Goal: Task Accomplishment & Management: Manage account settings

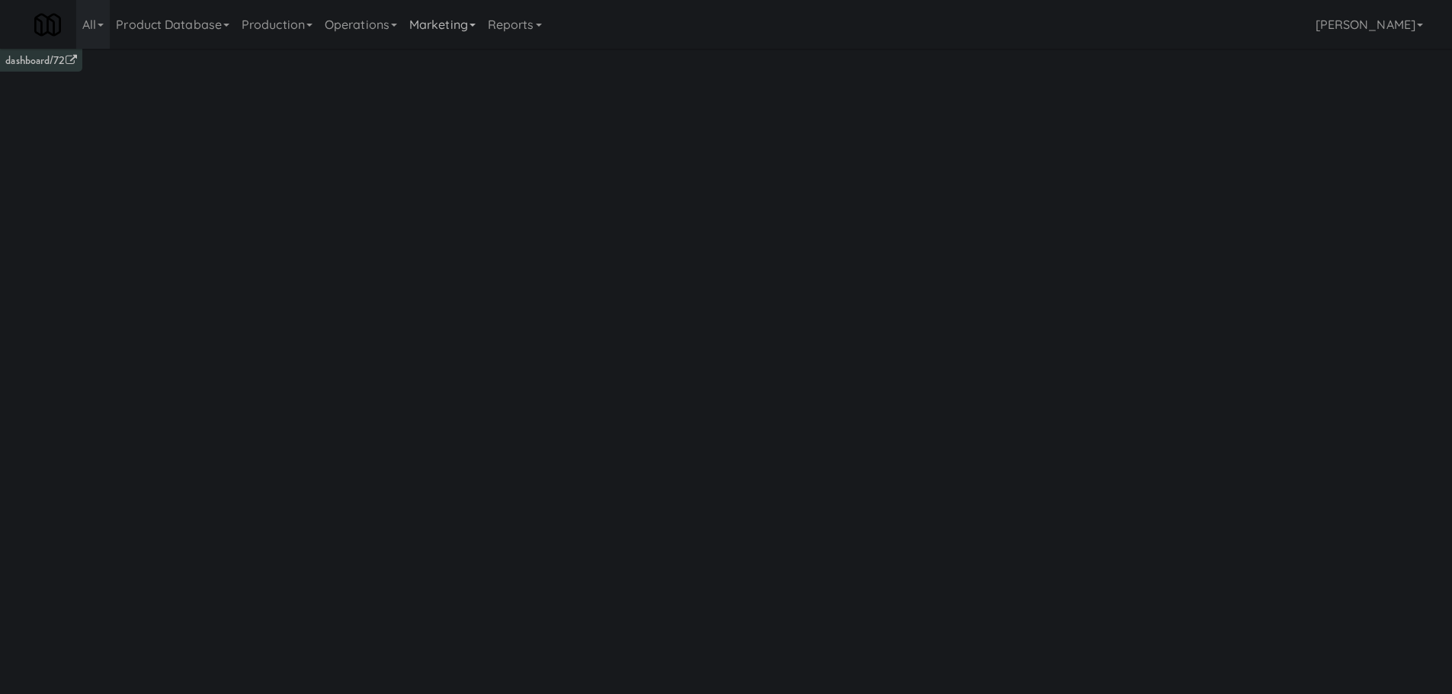
click at [434, 31] on link "Marketing" at bounding box center [442, 24] width 79 height 49
click at [382, 34] on link "Operations" at bounding box center [361, 24] width 85 height 49
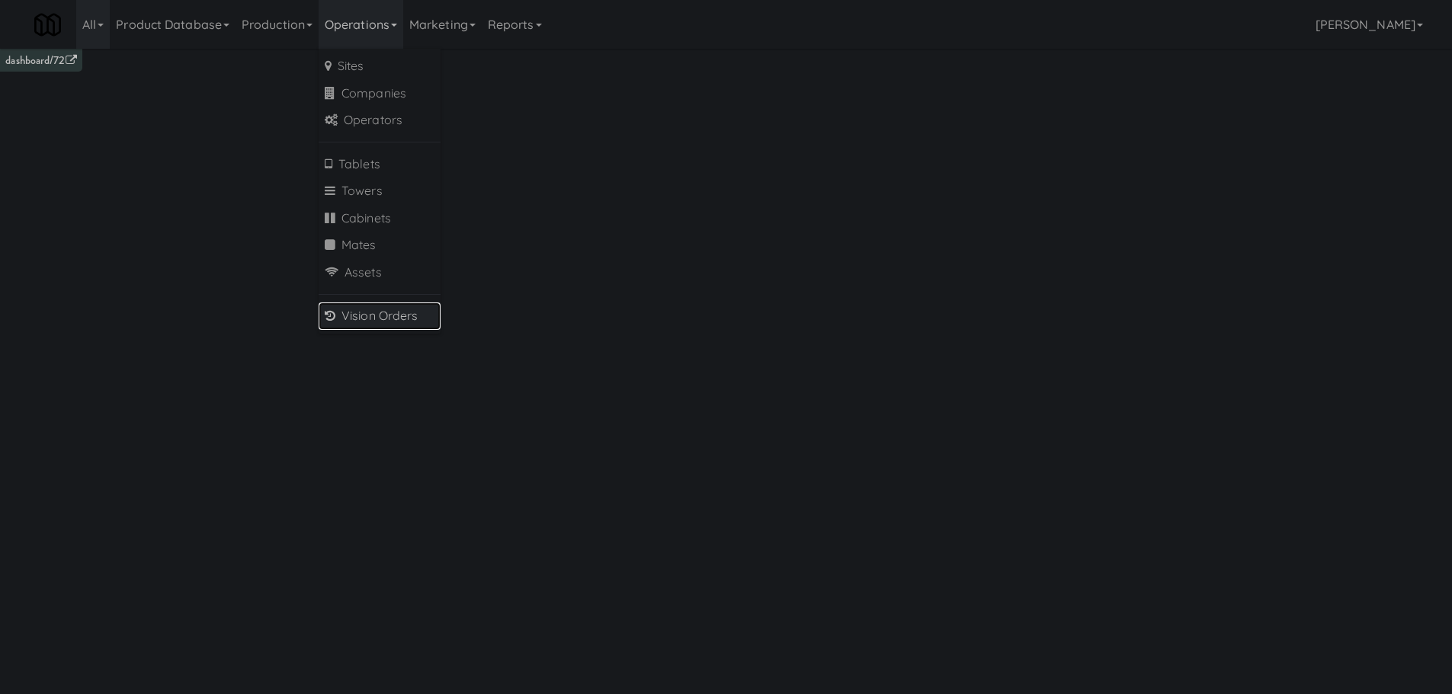
click at [386, 307] on link "Vision Orders" at bounding box center [380, 316] width 122 height 27
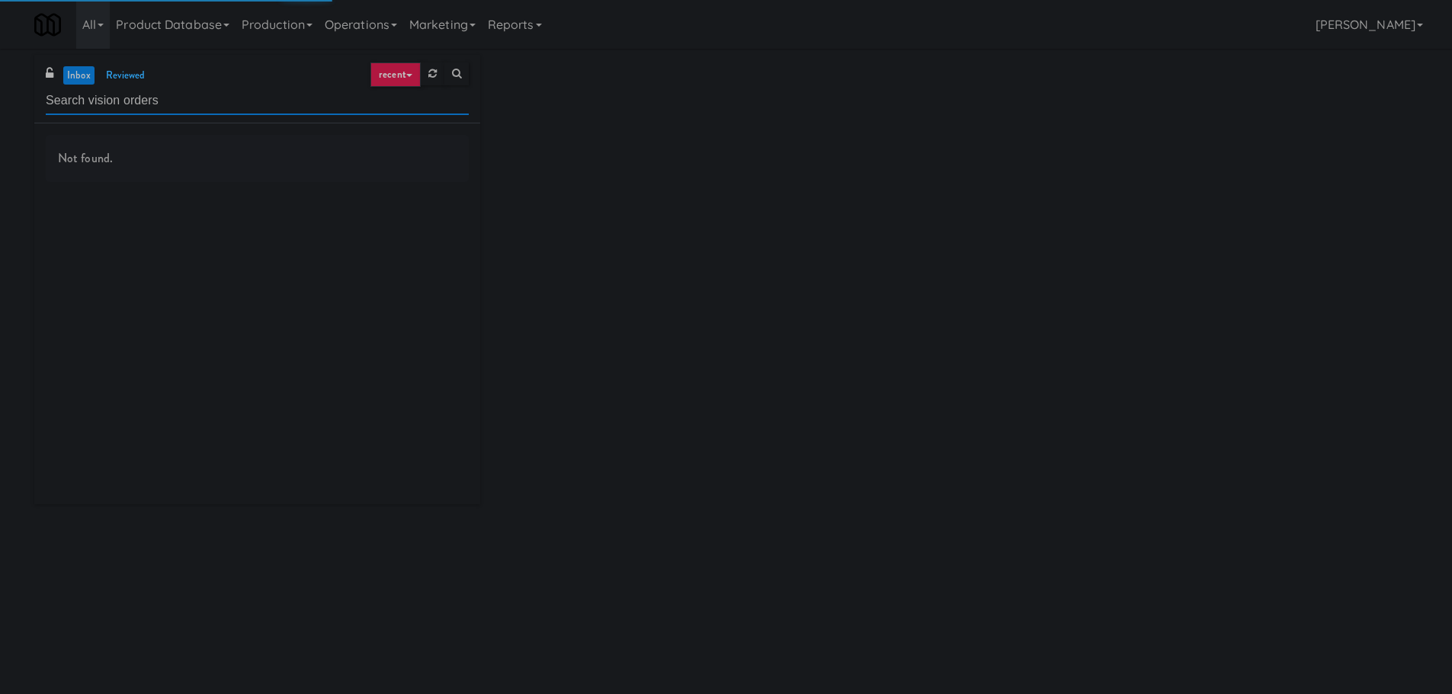
click at [191, 102] on input "text" at bounding box center [257, 101] width 423 height 28
type input "Ambient"
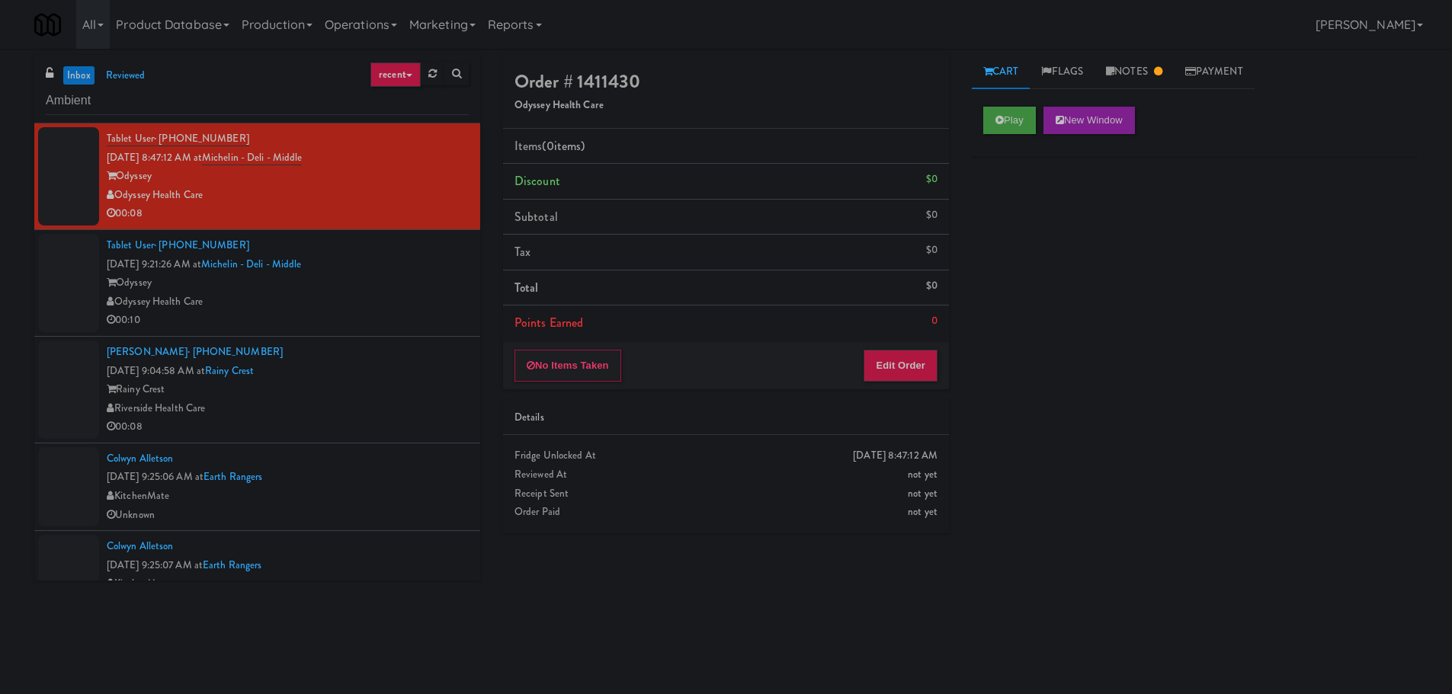
click at [409, 265] on div "Tablet User · (580) 563-7082 [DATE] 9:21:26 AM at Michelin - Deli - Middle Odys…" at bounding box center [288, 283] width 362 height 94
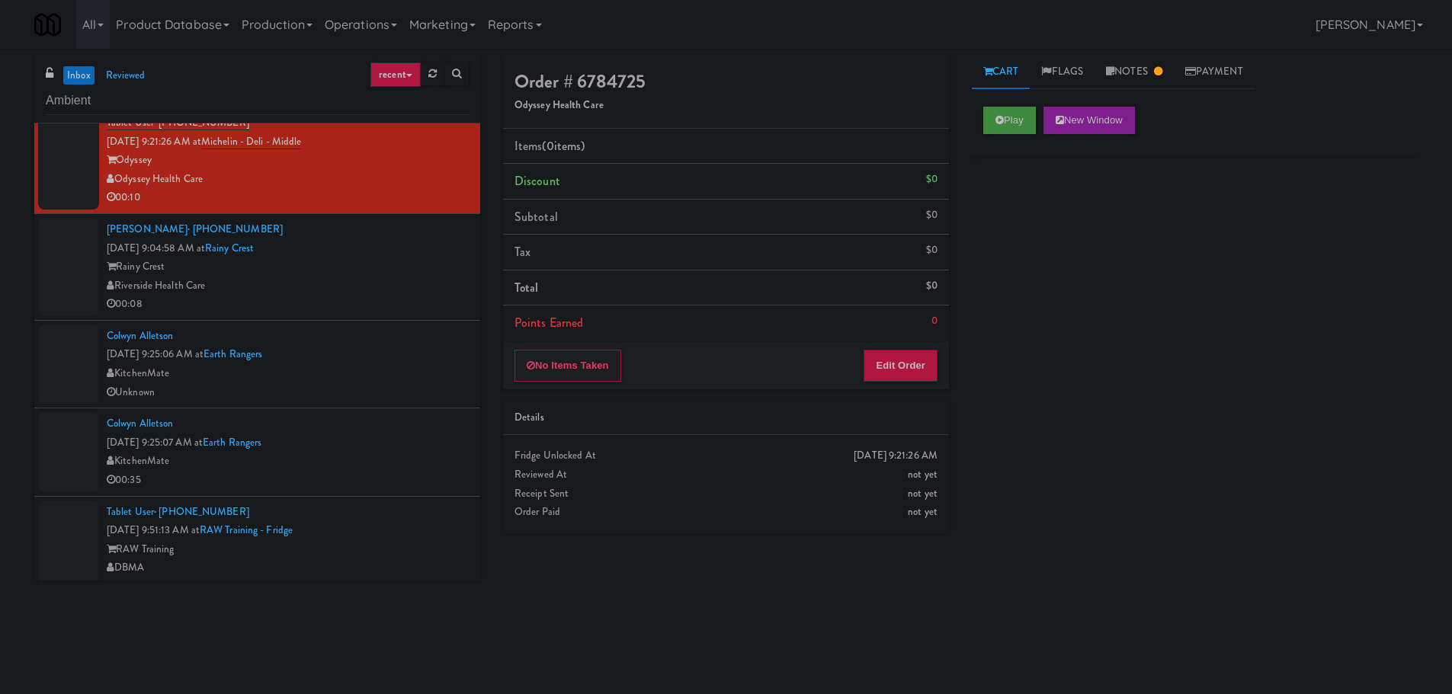
scroll to position [152, 0]
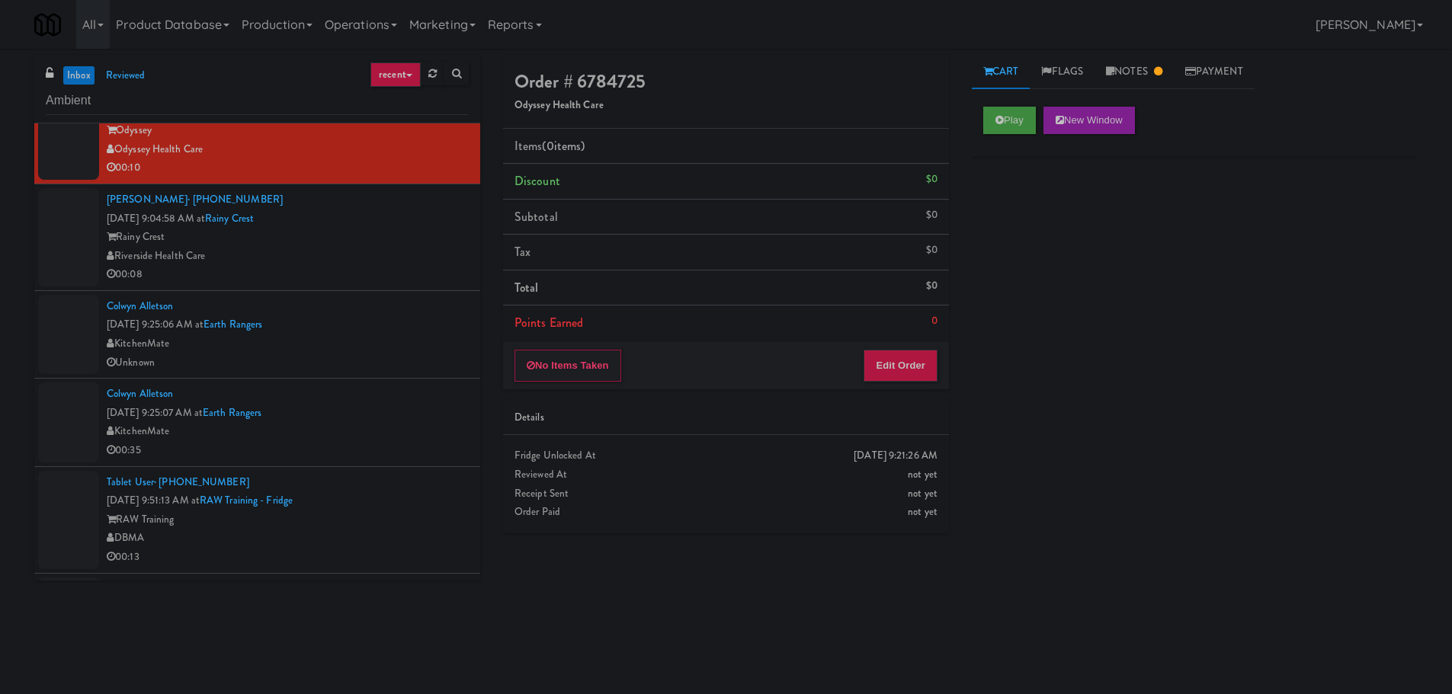
click at [405, 229] on div "Rainy Crest" at bounding box center [288, 237] width 362 height 19
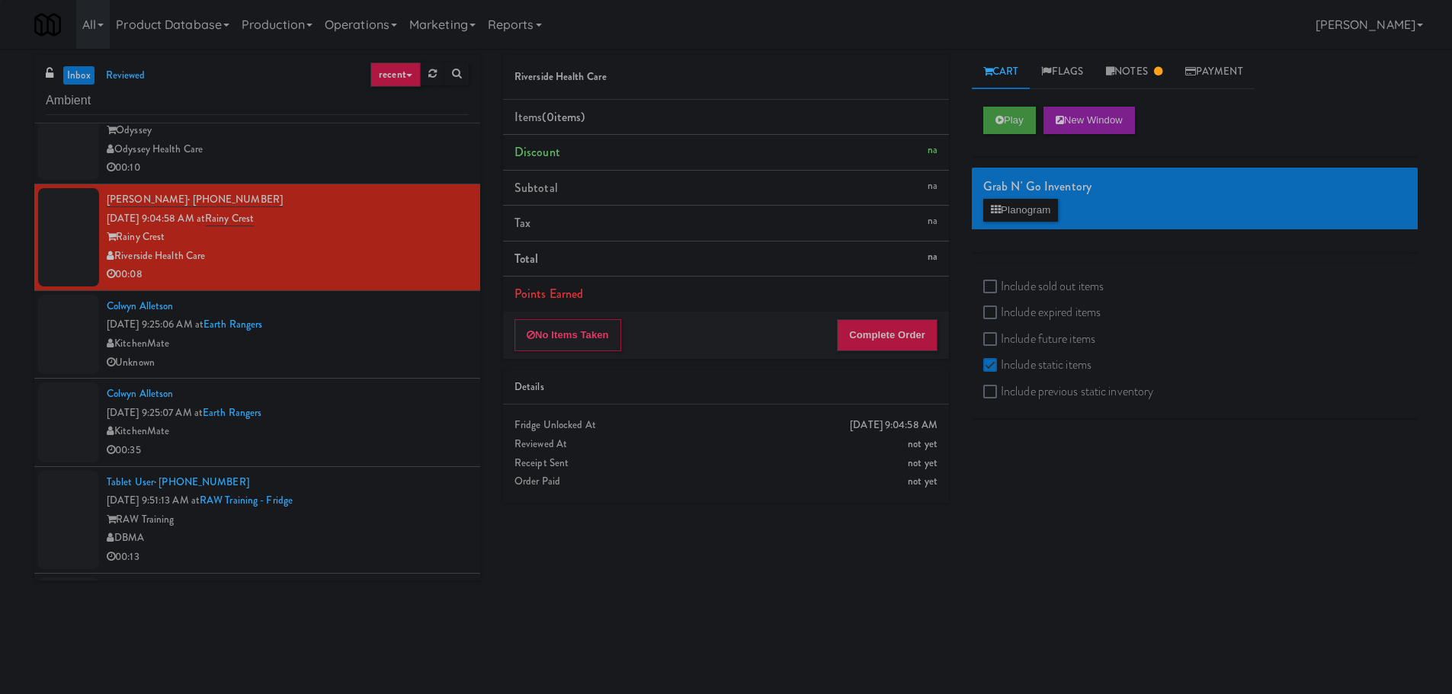
click at [80, 73] on link "inbox" at bounding box center [78, 75] width 31 height 19
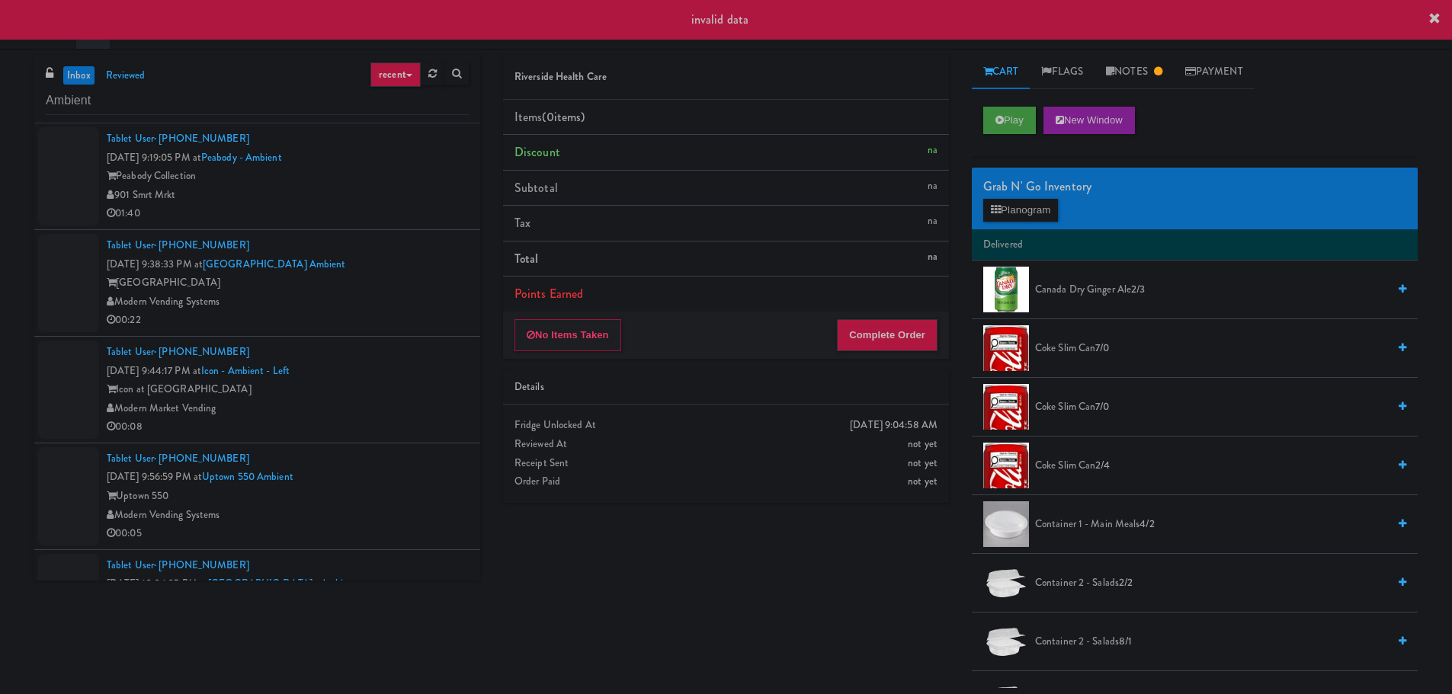
click at [439, 181] on div "Peabody Collection" at bounding box center [288, 176] width 362 height 19
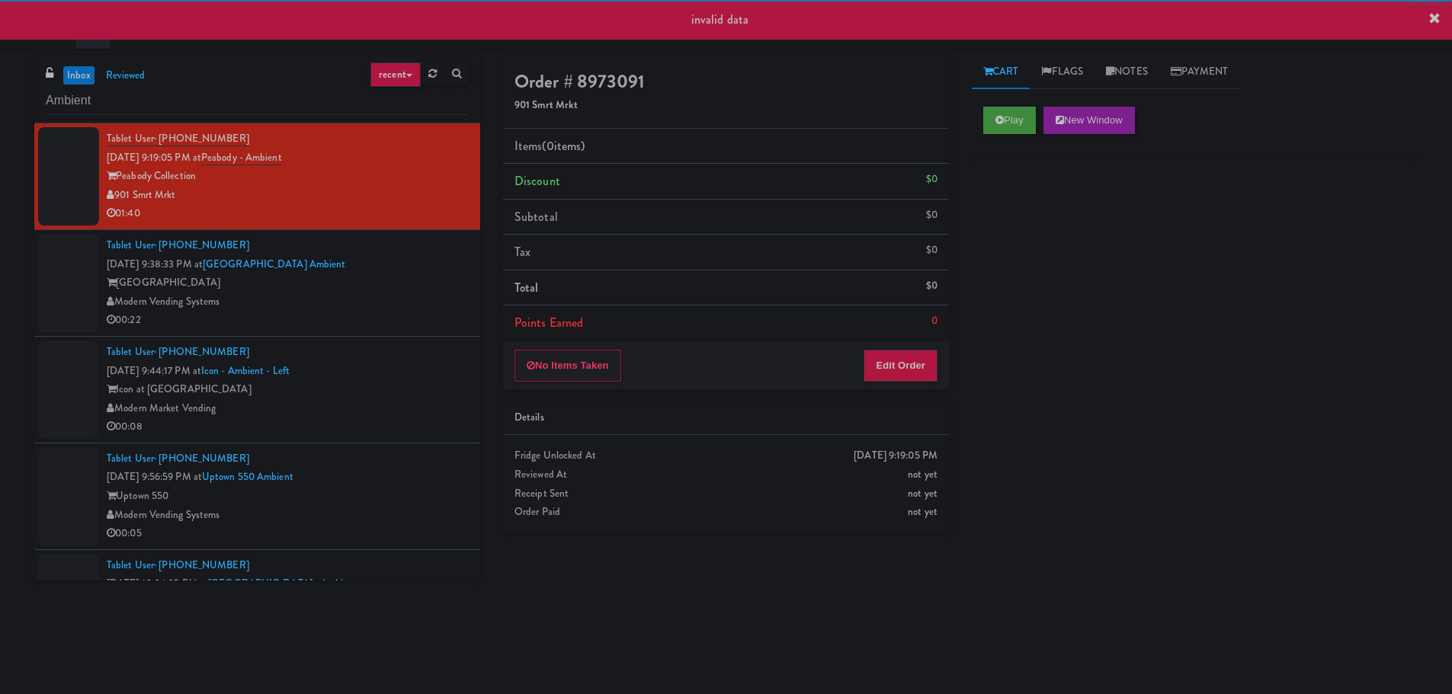
drag, startPoint x: 416, startPoint y: 286, endPoint x: 428, endPoint y: 274, distance: 16.7
click at [427, 282] on div "[GEOGRAPHIC_DATA]" at bounding box center [288, 283] width 362 height 19
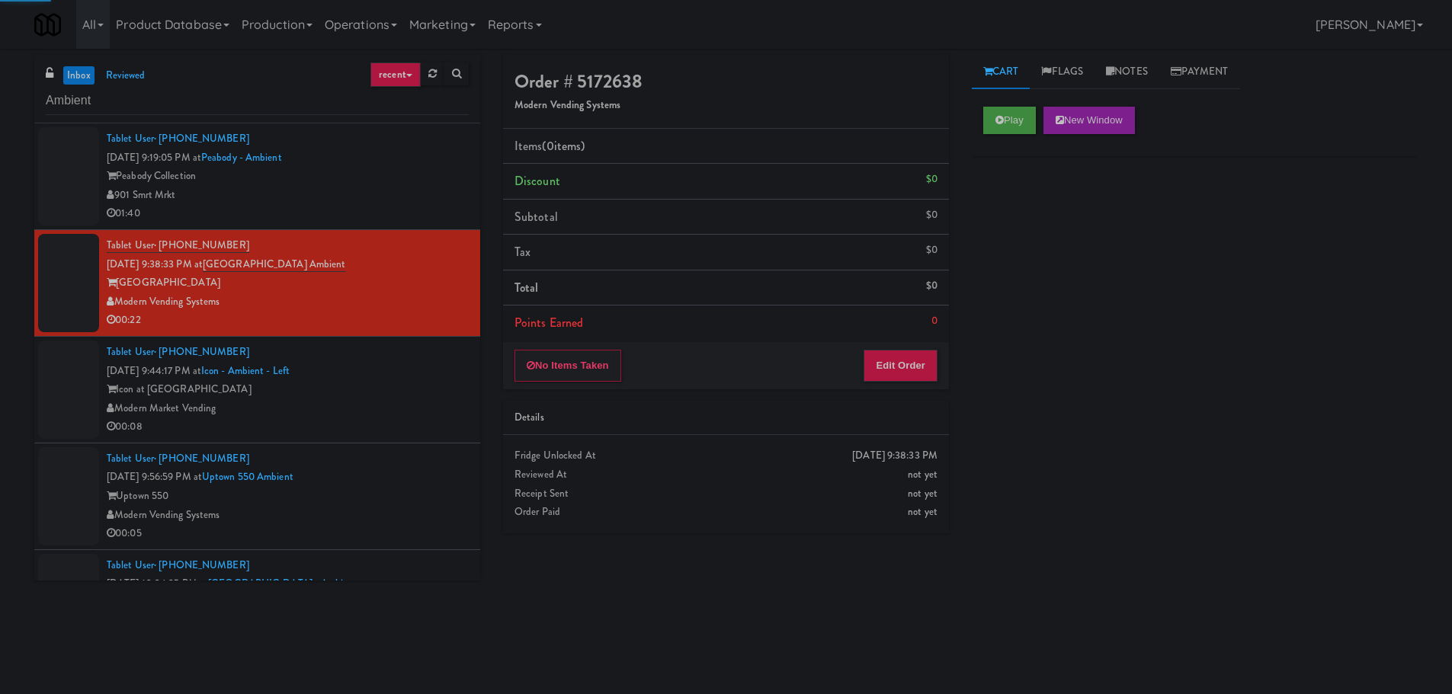
click at [383, 215] on div "01:40" at bounding box center [288, 213] width 362 height 19
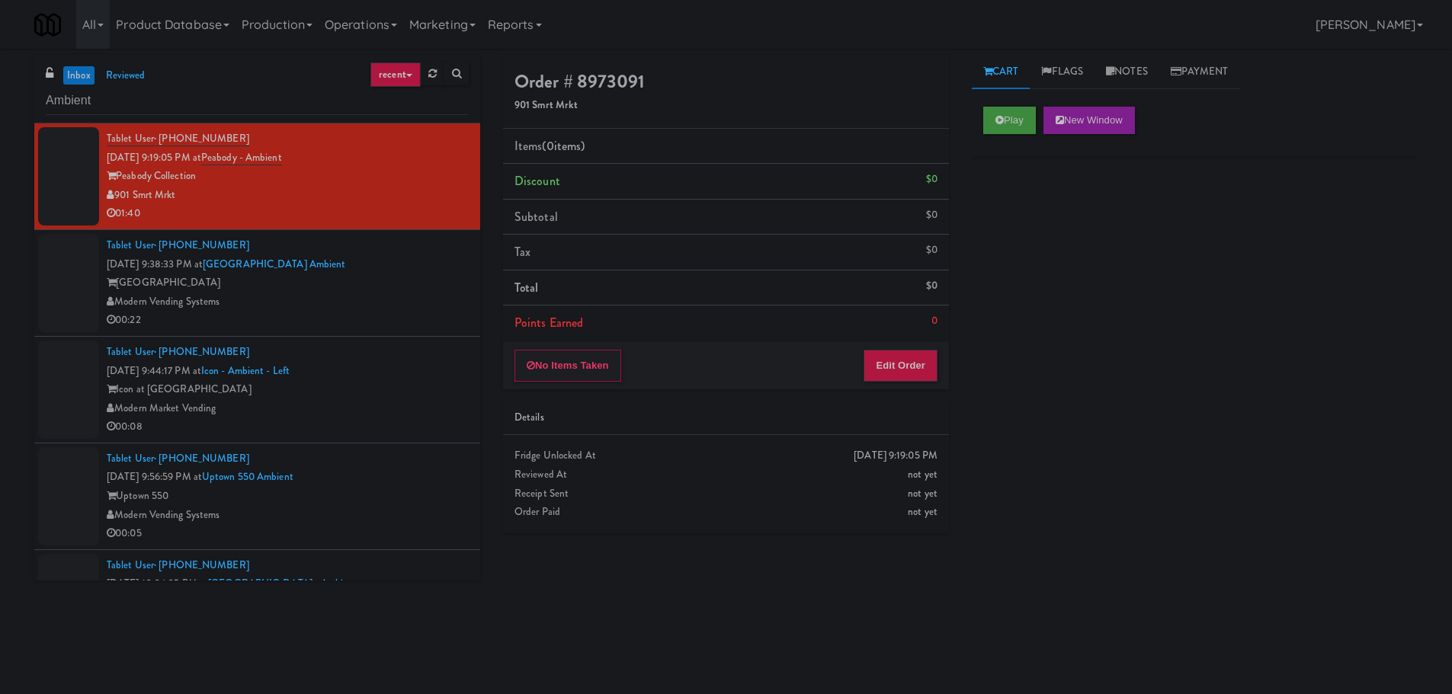
click at [431, 262] on div "Tablet User · (508) 654-7404 [DATE] 9:38:33 PM at [GEOGRAPHIC_DATA] Modern Vend…" at bounding box center [288, 283] width 362 height 94
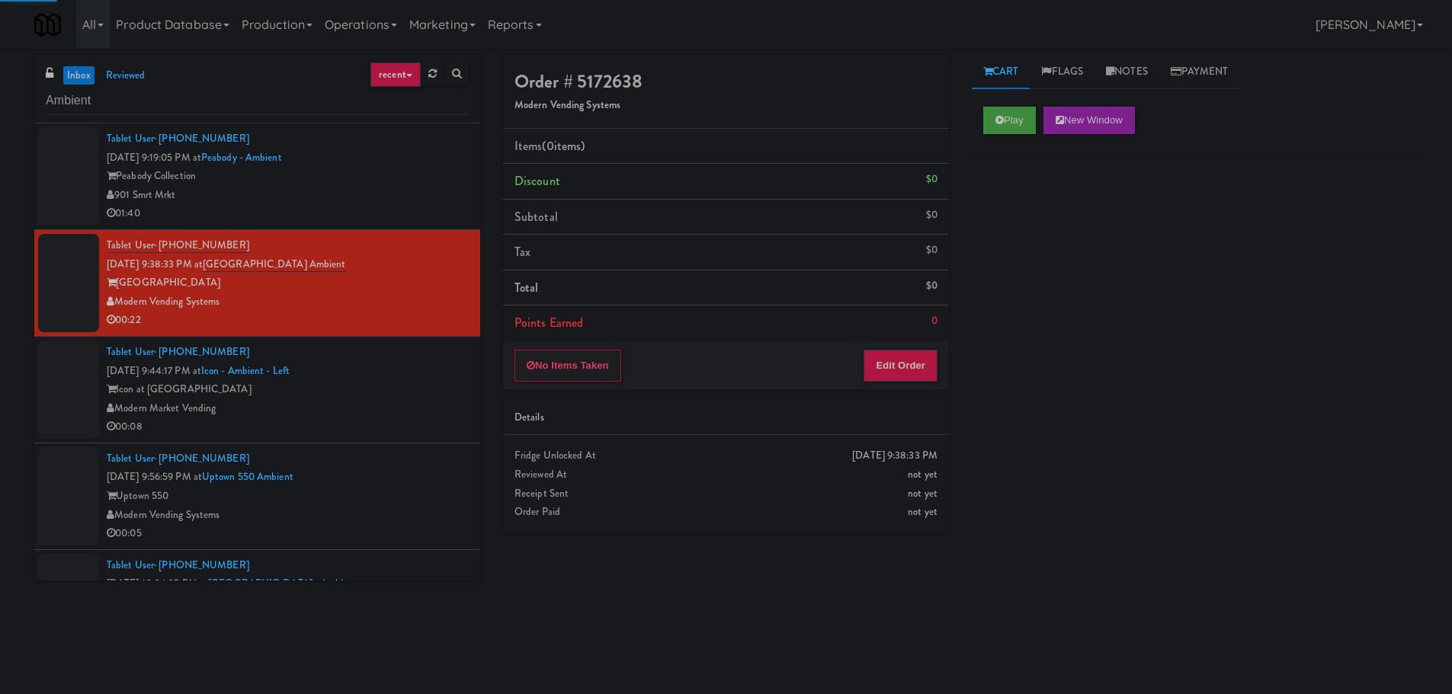
click at [979, 108] on div "Play New Window" at bounding box center [1195, 125] width 446 height 61
click at [1008, 127] on button "Play" at bounding box center [1009, 120] width 53 height 27
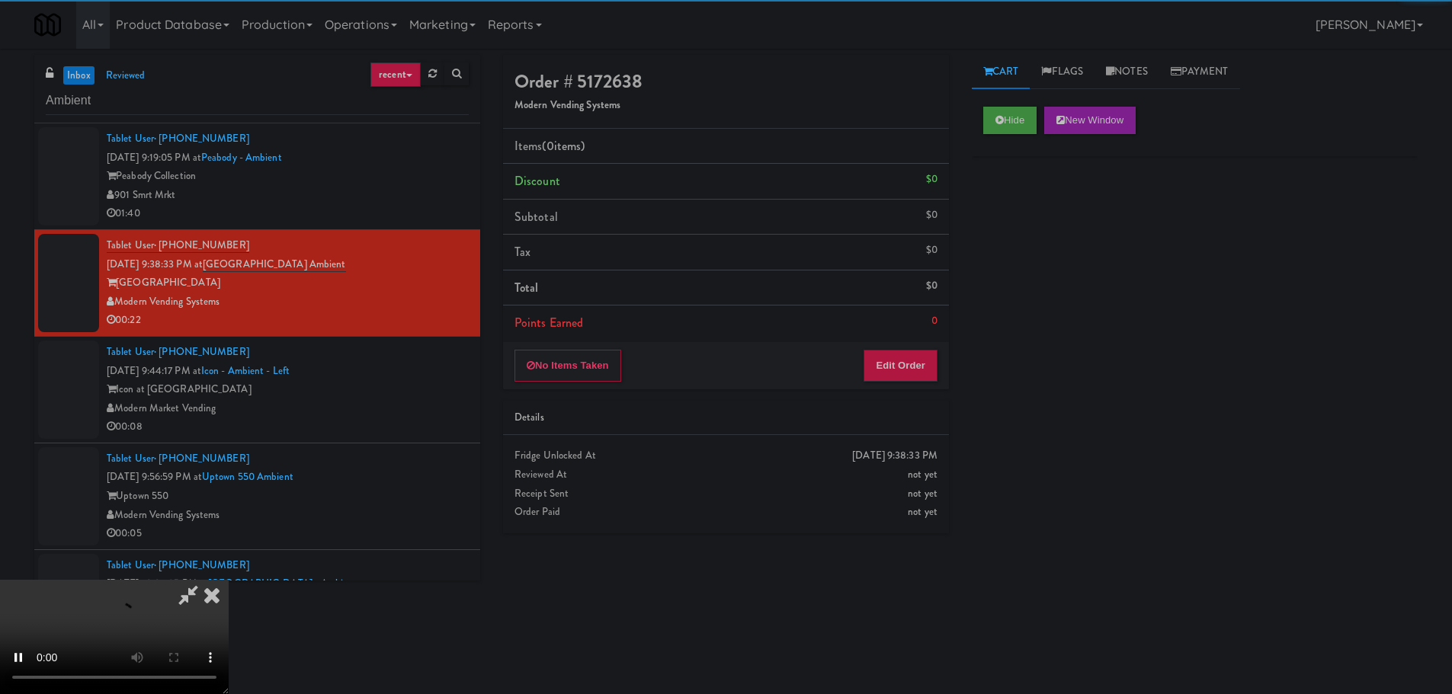
drag, startPoint x: 862, startPoint y: 402, endPoint x: 872, endPoint y: 401, distance: 10.0
click at [872, 401] on div "Details" at bounding box center [726, 418] width 446 height 35
click at [894, 376] on button "Edit Order" at bounding box center [901, 366] width 74 height 32
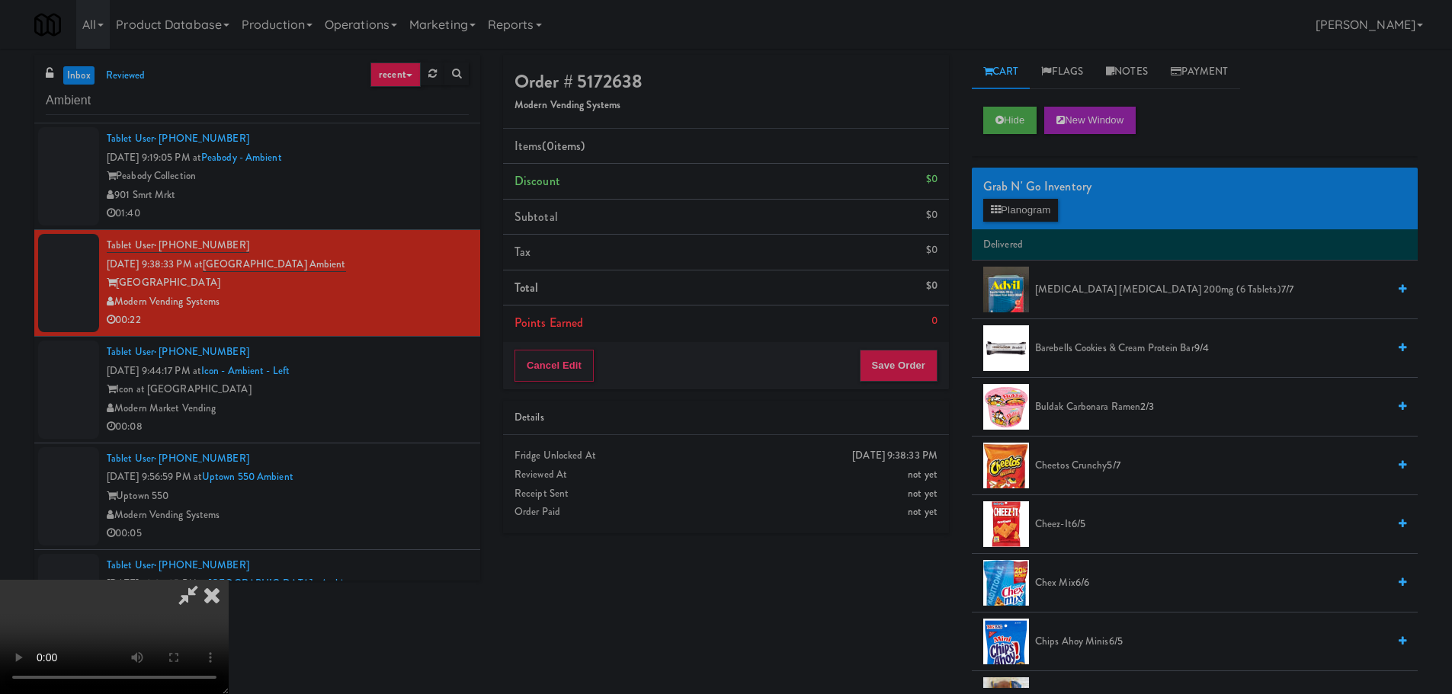
drag, startPoint x: 607, startPoint y: 282, endPoint x: 609, endPoint y: 273, distance: 9.3
click at [229, 580] on video at bounding box center [114, 637] width 229 height 114
drag, startPoint x: 596, startPoint y: 290, endPoint x: 599, endPoint y: 299, distance: 9.6
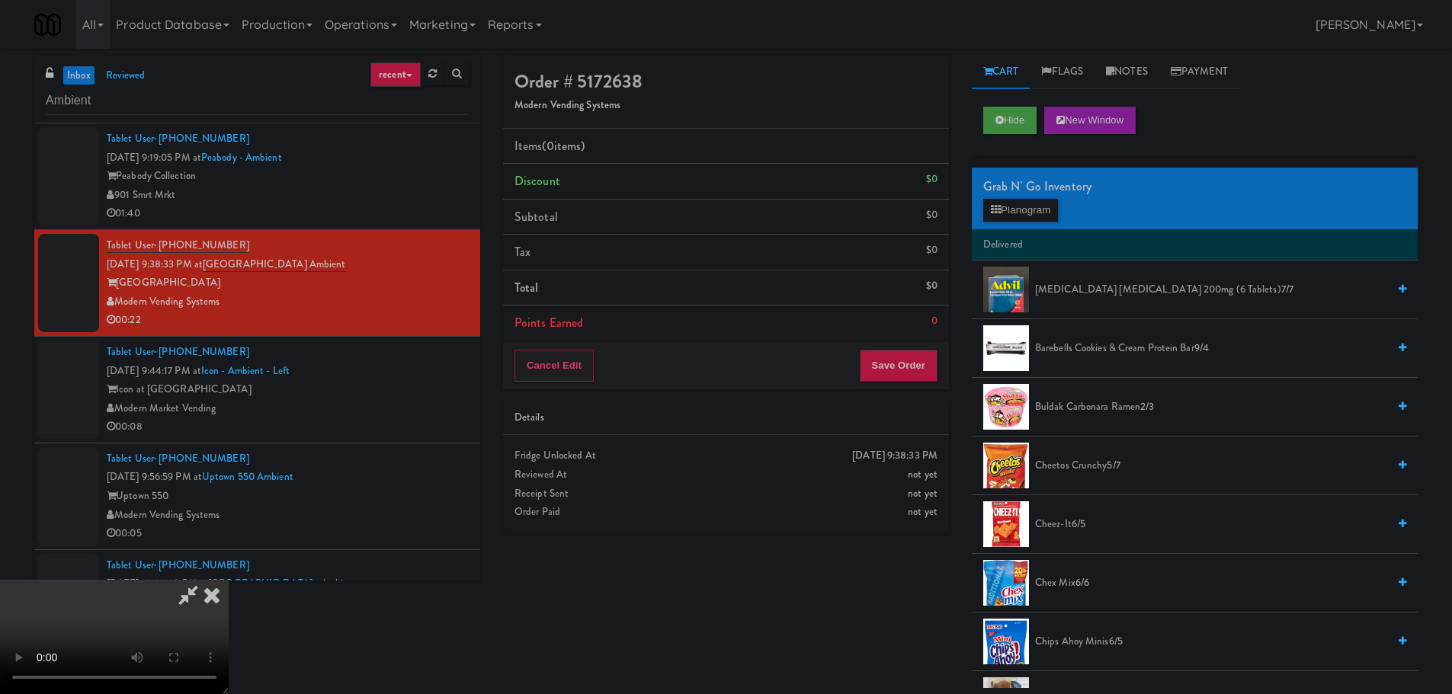
click at [229, 580] on video at bounding box center [114, 637] width 229 height 114
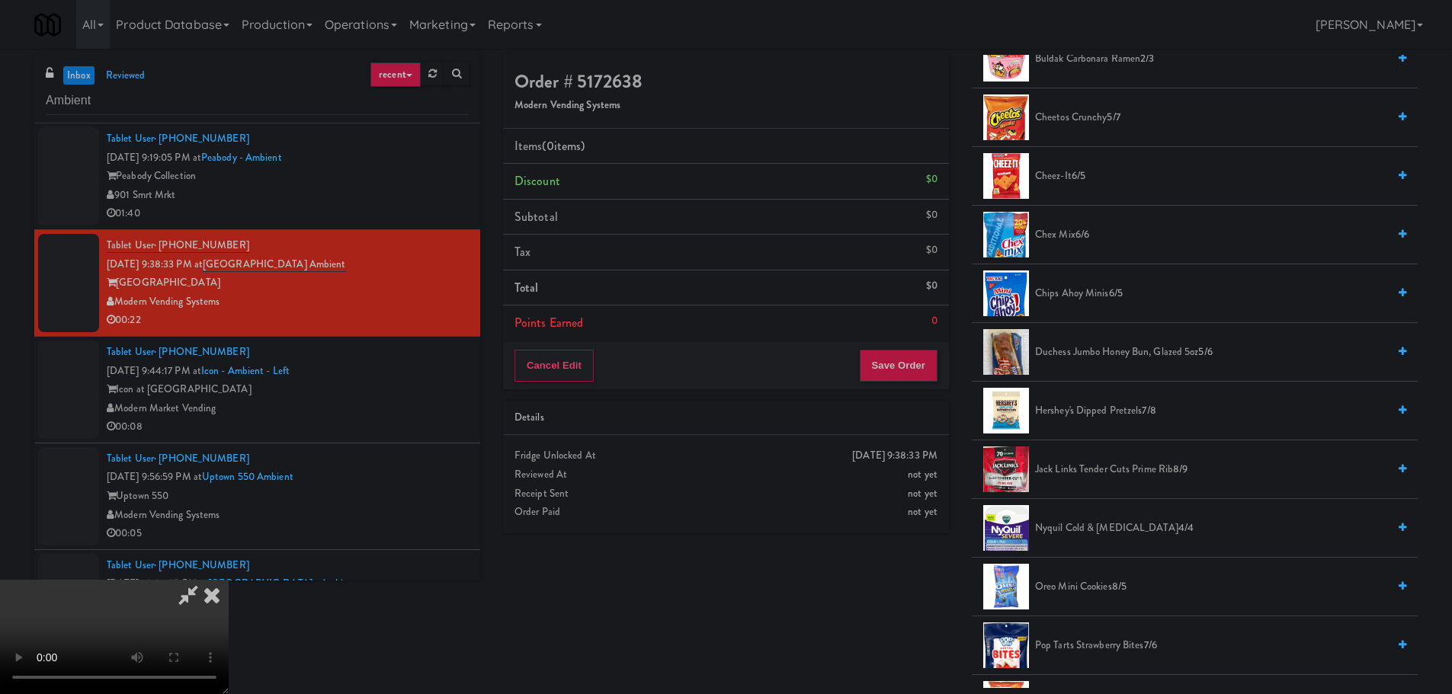
scroll to position [381, 0]
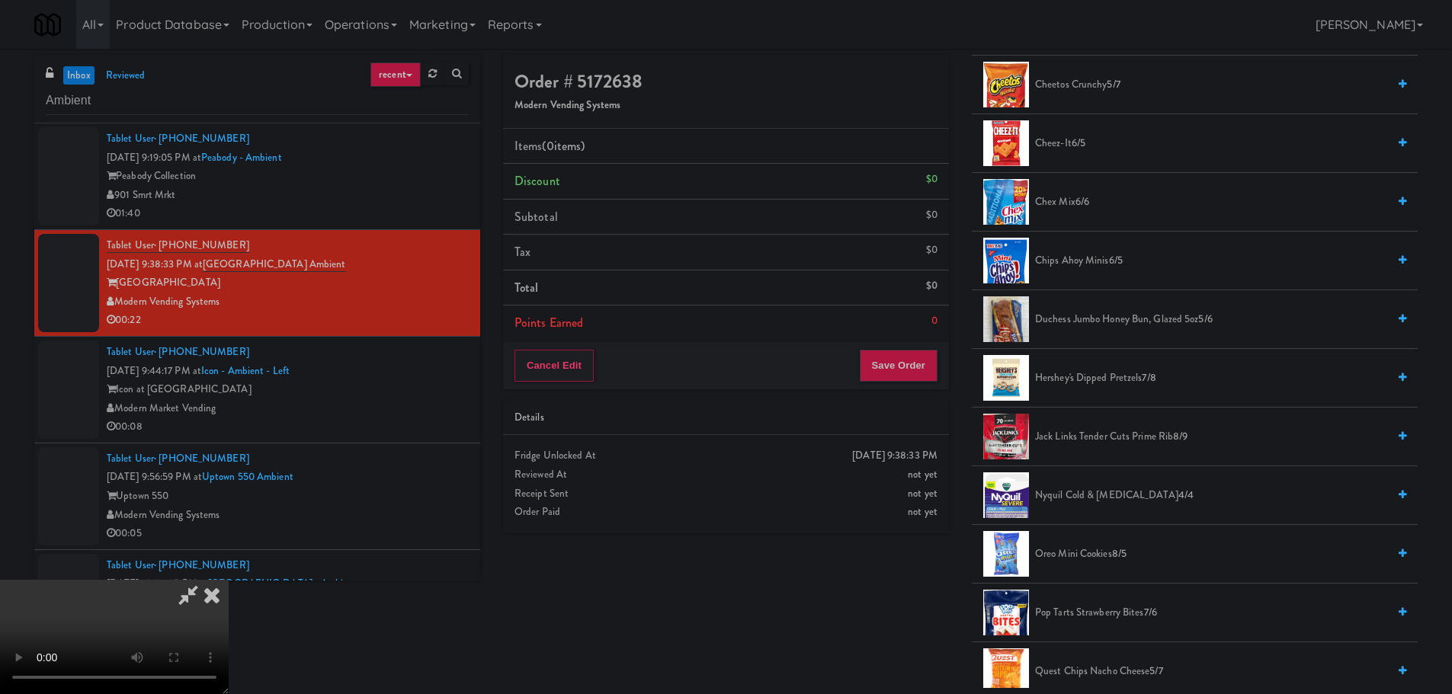
click at [1084, 382] on span "Hershey's Dipped Pretzels 7/8" at bounding box center [1211, 378] width 352 height 19
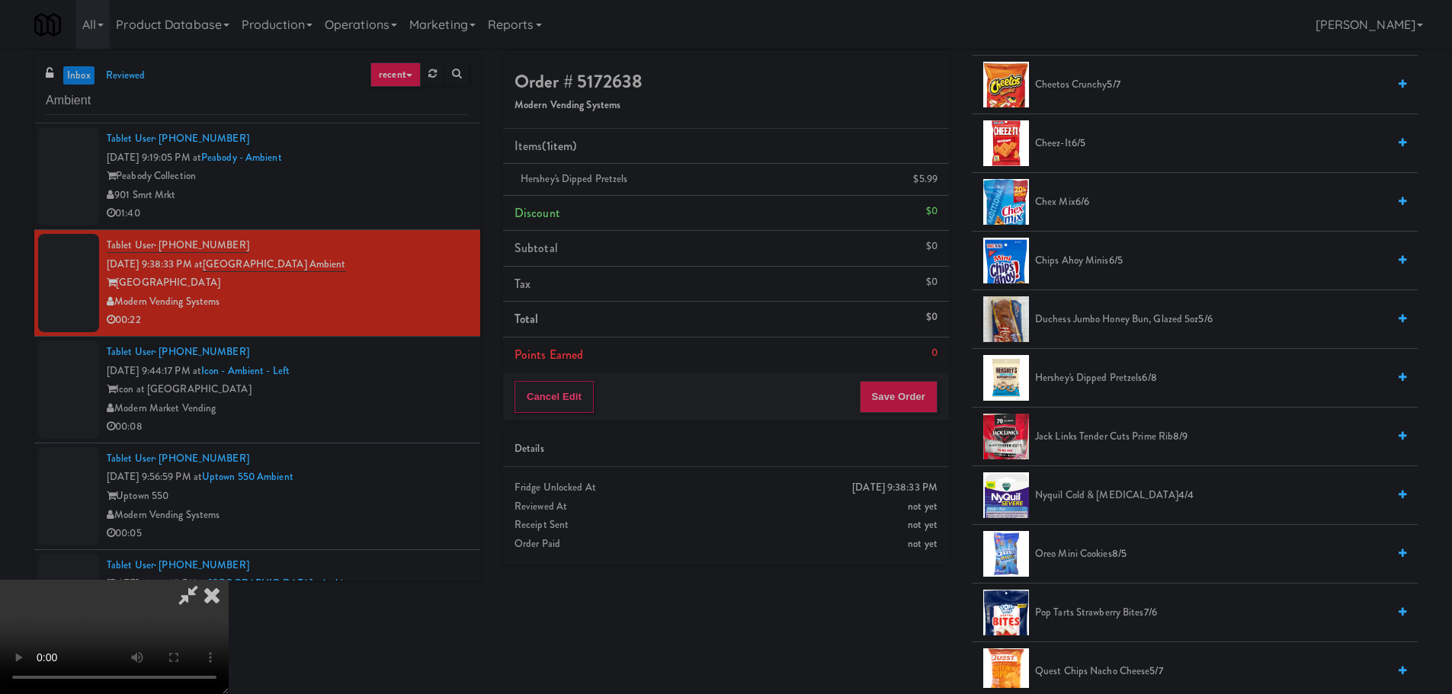
click at [229, 580] on video at bounding box center [114, 637] width 229 height 114
click at [902, 400] on button "Save Order" at bounding box center [899, 397] width 78 height 32
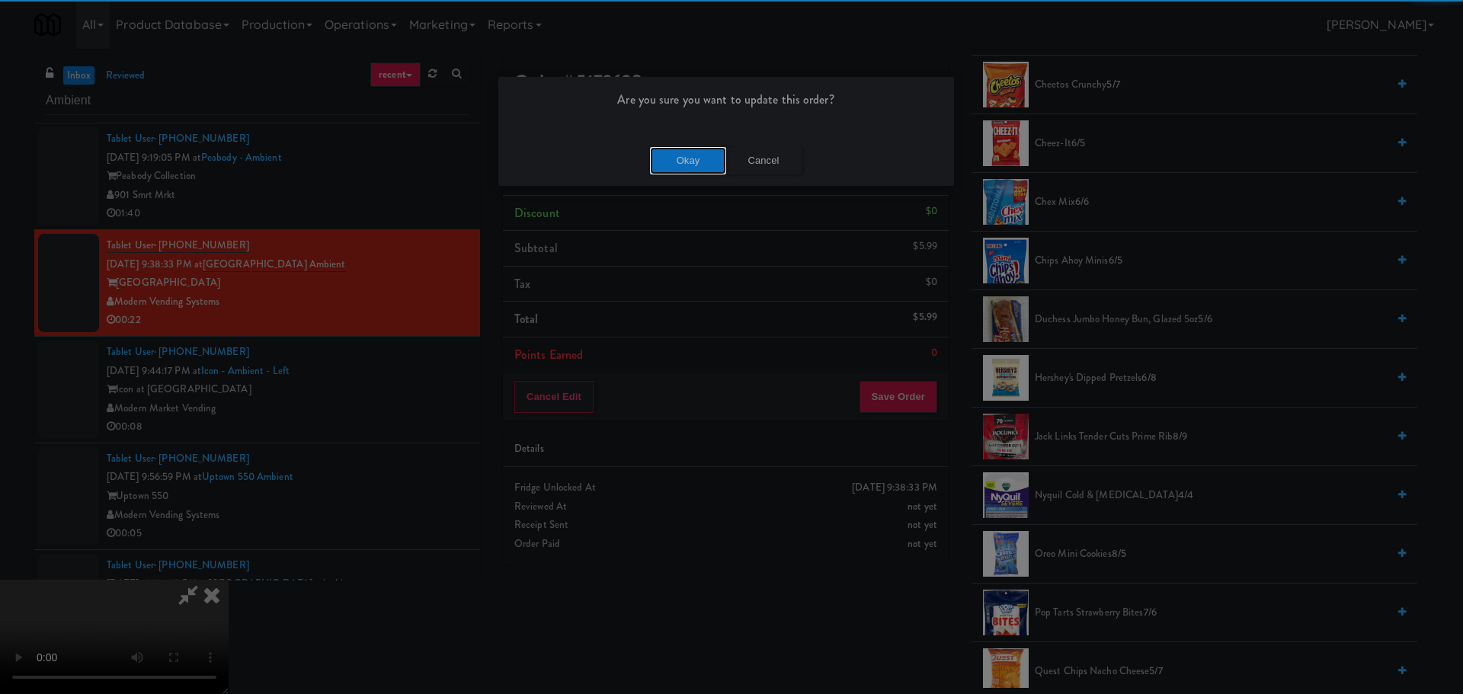
click at [700, 170] on button "Okay" at bounding box center [688, 160] width 76 height 27
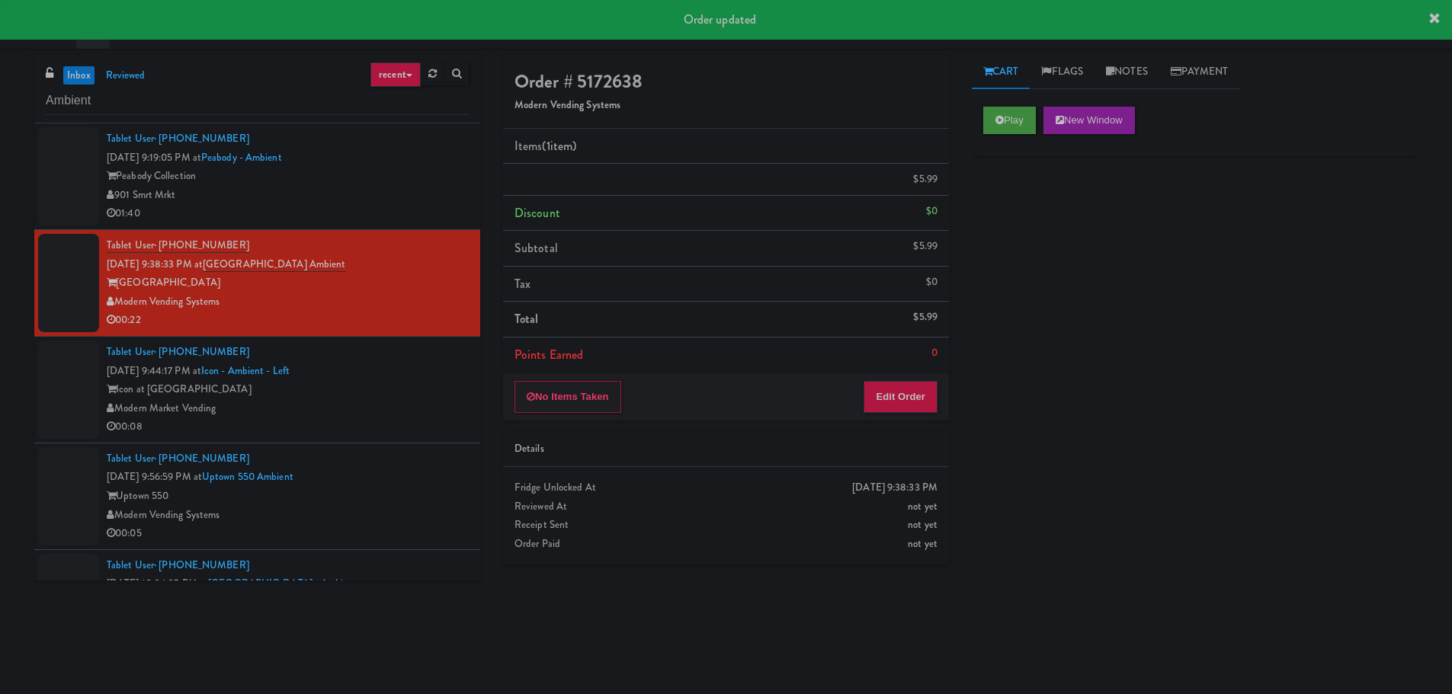
scroll to position [0, 0]
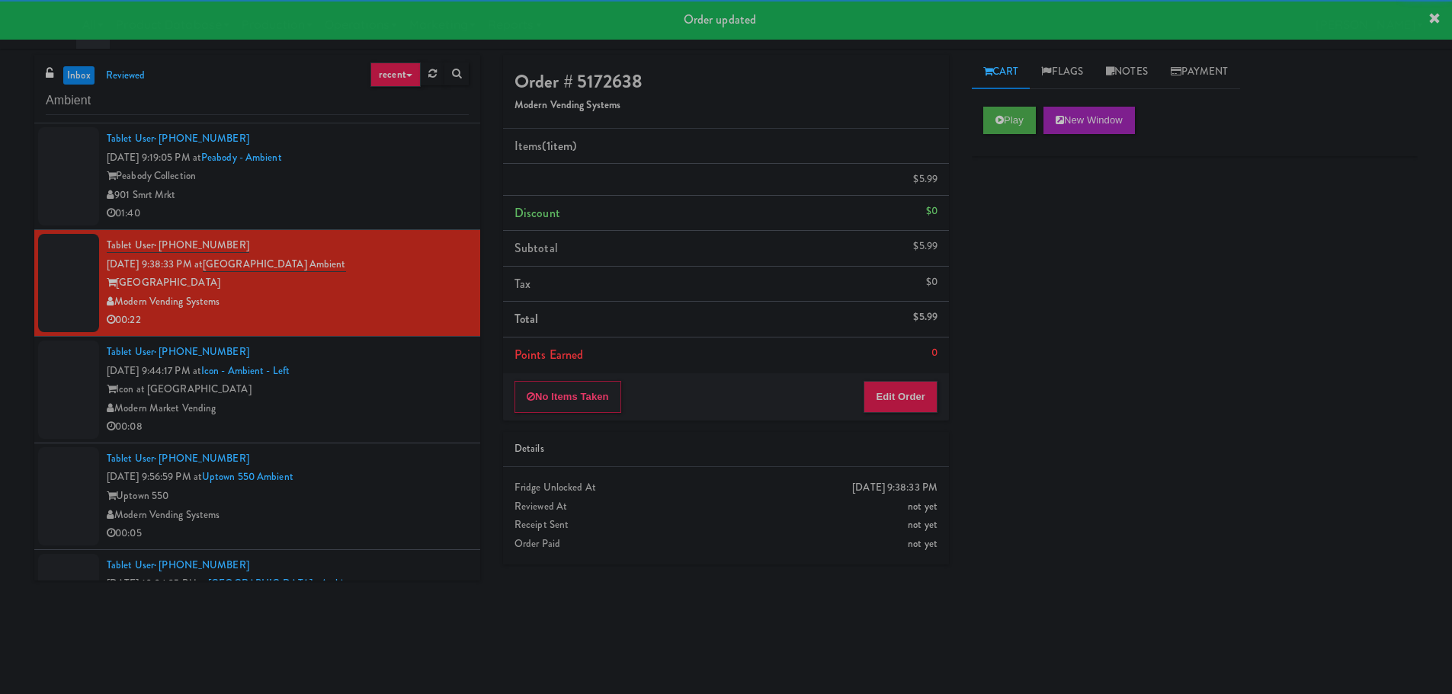
click at [375, 372] on div "Tablet User · (469) 686-3962 [DATE] 9:44:17 PM at Icon - Ambient - Left Icon at…" at bounding box center [288, 390] width 362 height 94
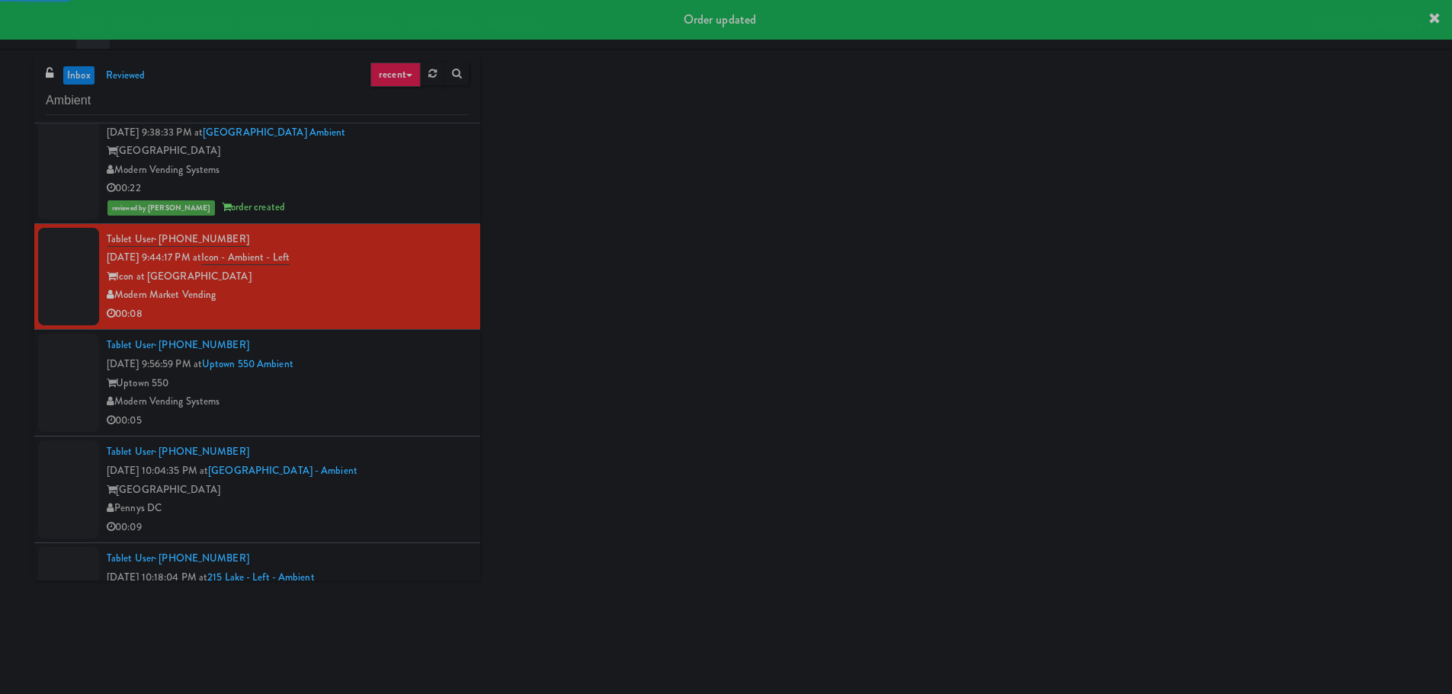
scroll to position [152, 0]
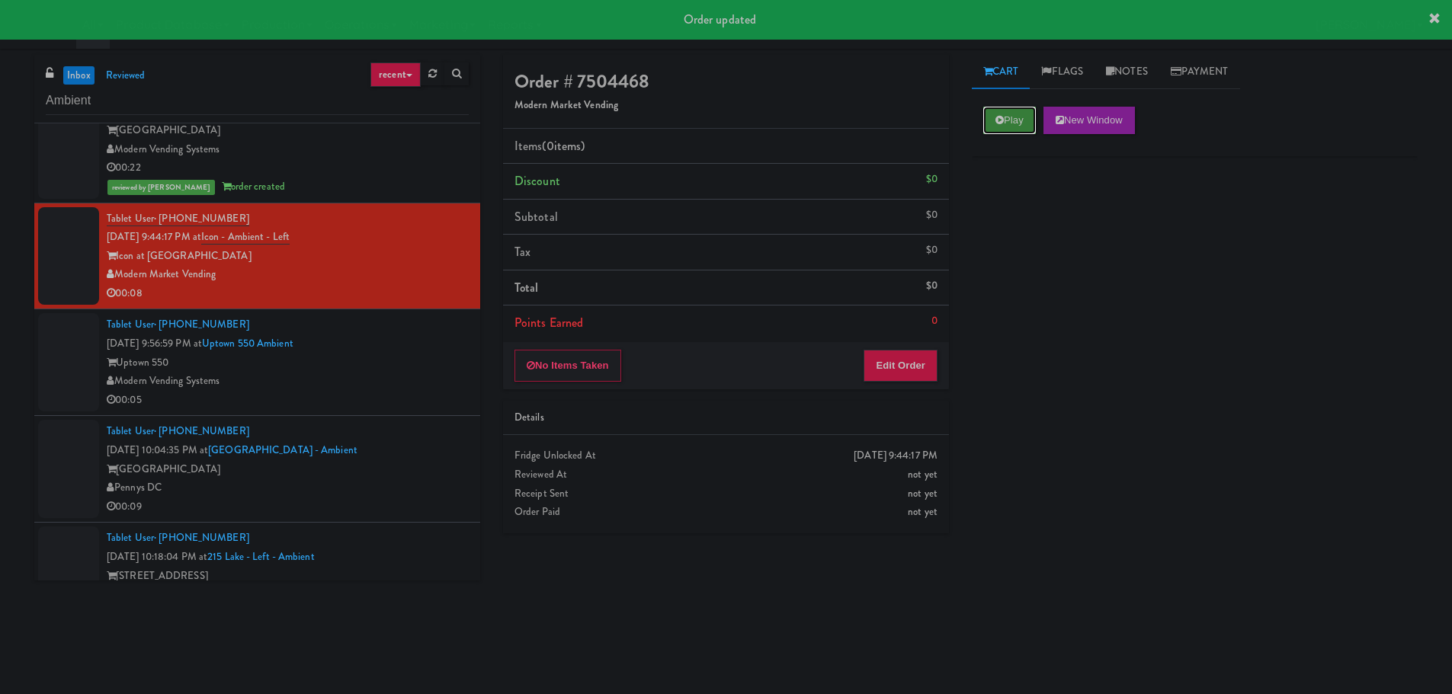
click at [1016, 127] on button "Play" at bounding box center [1009, 120] width 53 height 27
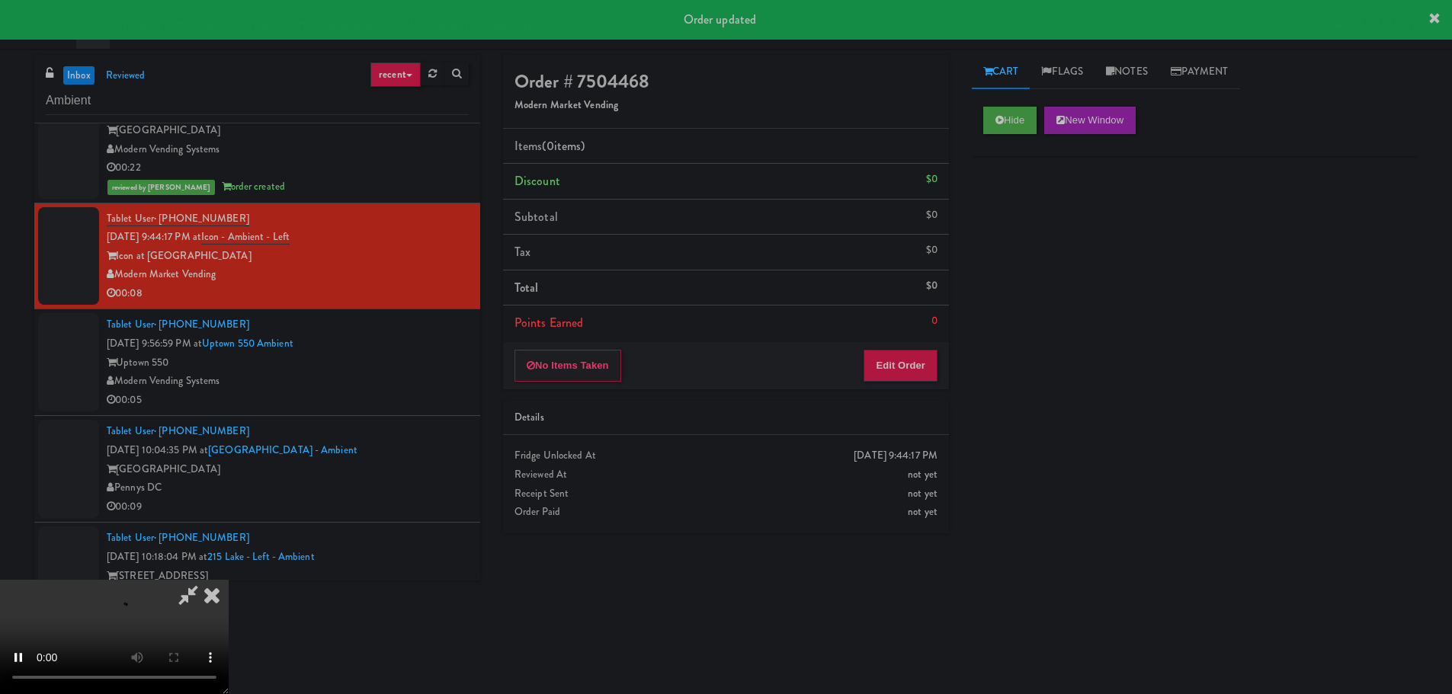
click at [912, 393] on div "Order # 7504468 Modern Market Vending Items (0 items ) Discount $0 Subtotal $0 …" at bounding box center [726, 300] width 469 height 490
click at [916, 376] on button "Edit Order" at bounding box center [901, 366] width 74 height 32
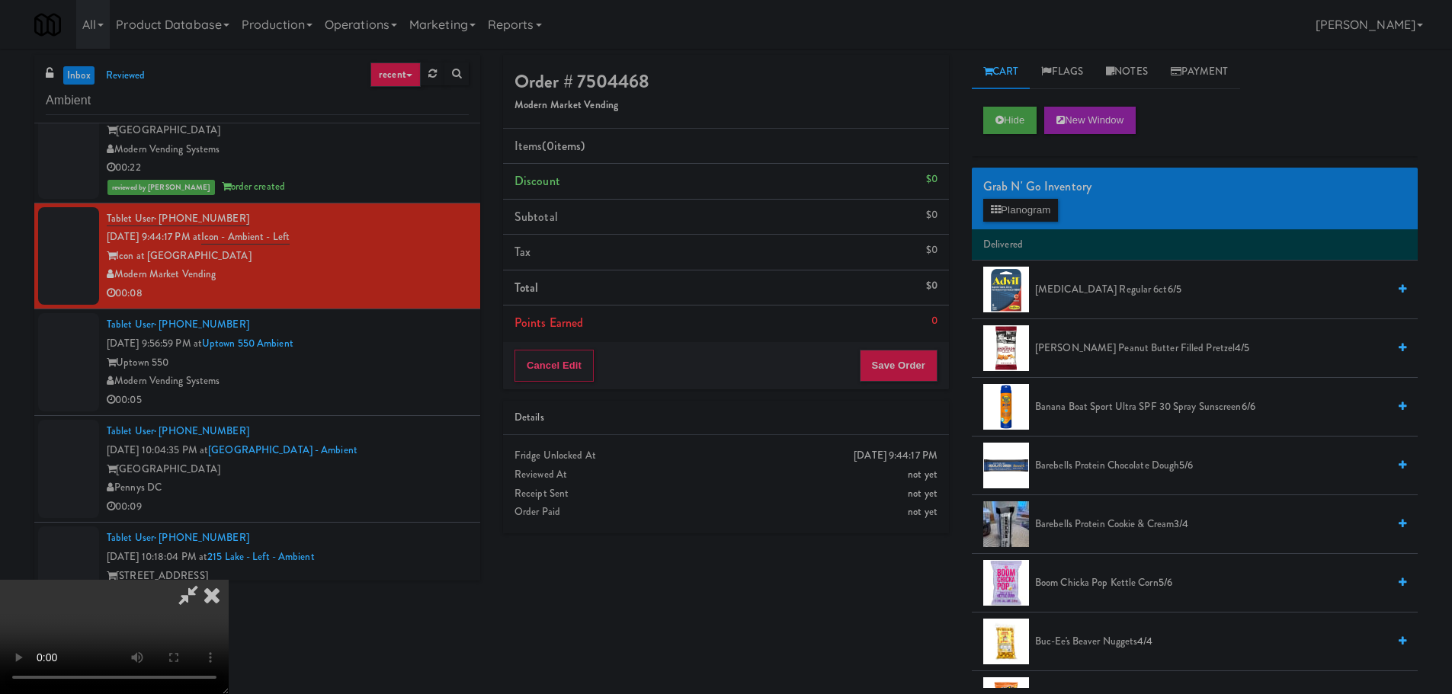
scroll to position [0, 0]
click at [229, 580] on video at bounding box center [114, 637] width 229 height 114
click at [1033, 218] on button "Planogram" at bounding box center [1020, 210] width 75 height 23
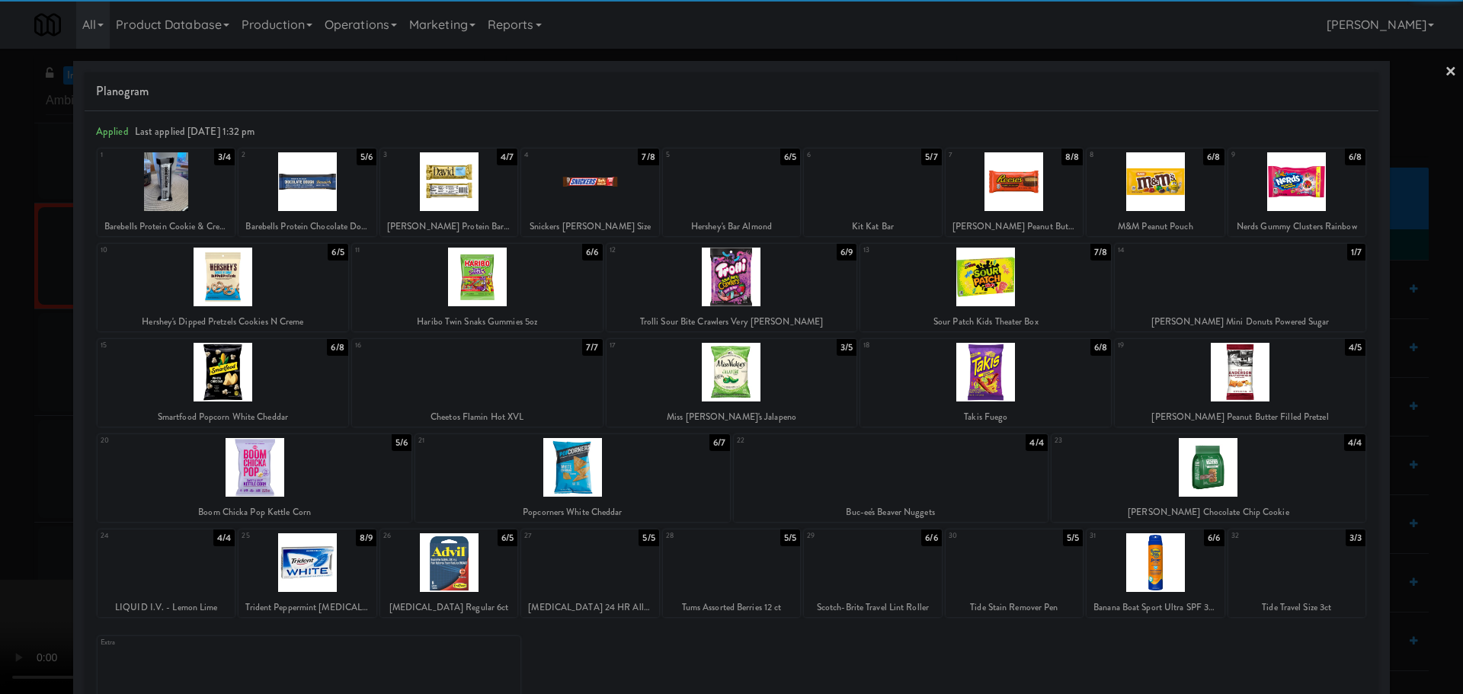
click at [720, 370] on div at bounding box center [732, 372] width 251 height 59
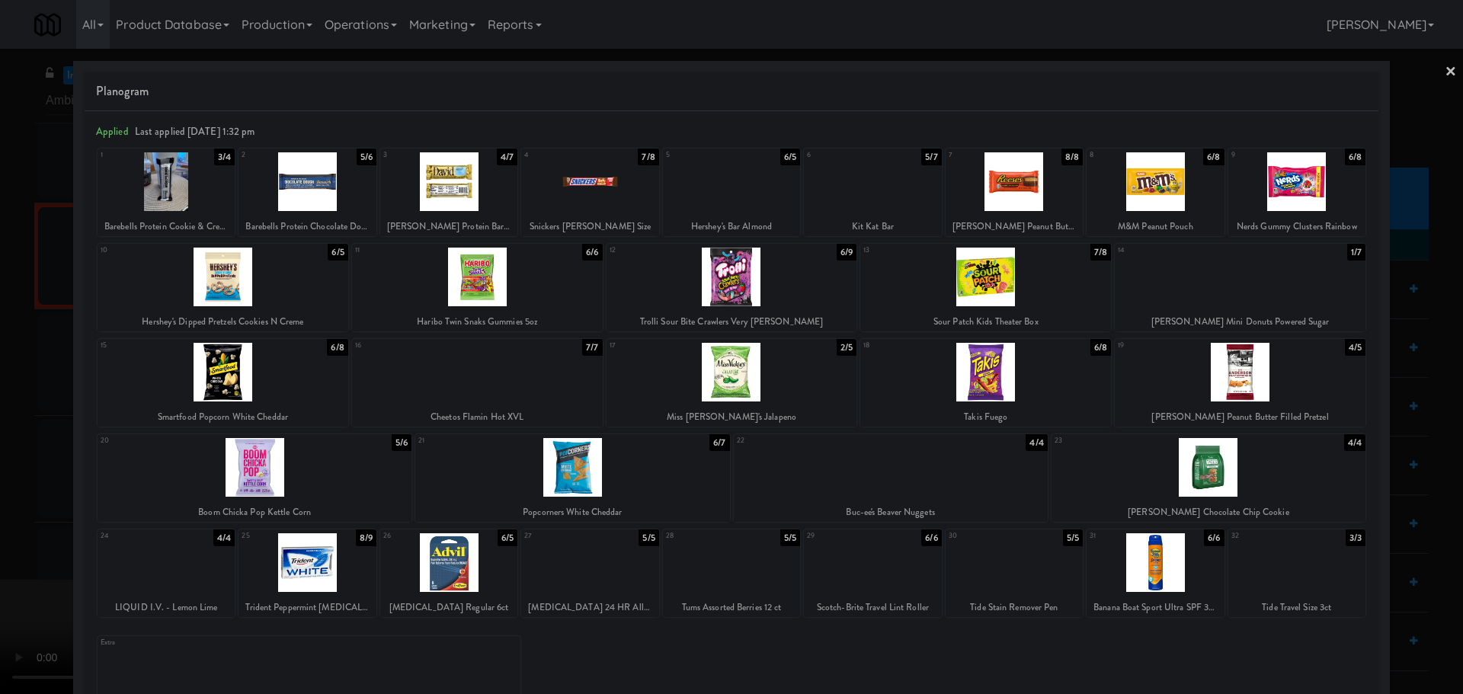
drag, startPoint x: 0, startPoint y: 432, endPoint x: 29, endPoint y: 431, distance: 29.0
click at [1, 432] on div at bounding box center [731, 347] width 1463 height 694
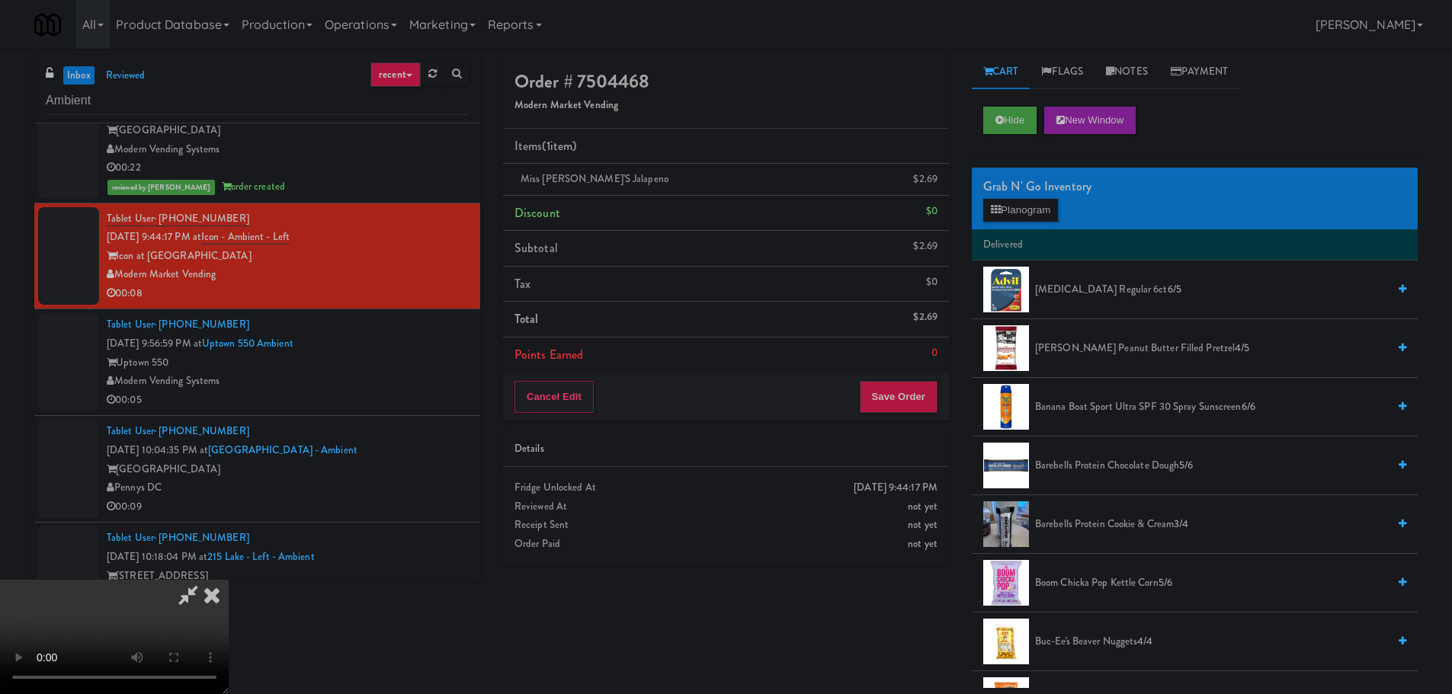
click at [229, 580] on video at bounding box center [114, 637] width 229 height 114
click at [902, 397] on button "Save Order" at bounding box center [899, 397] width 78 height 32
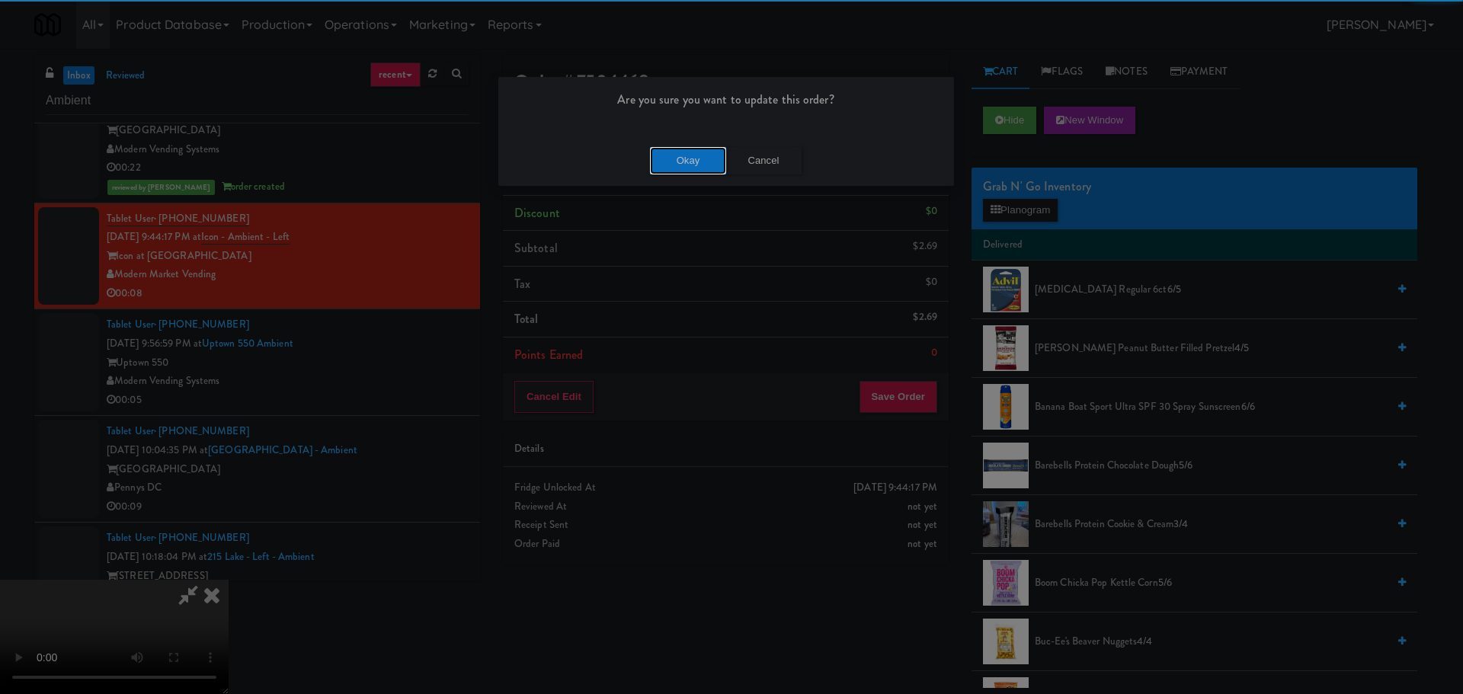
click at [694, 156] on button "Okay" at bounding box center [688, 160] width 76 height 27
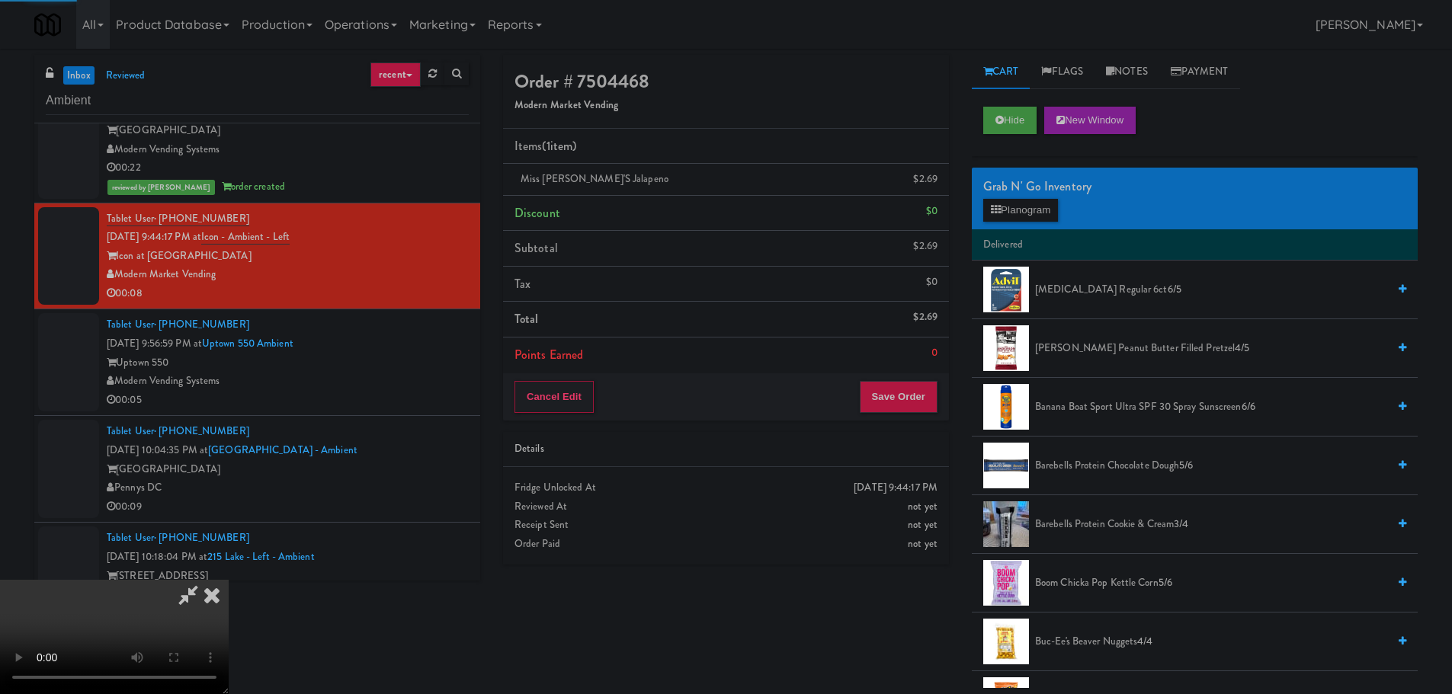
scroll to position [0, 0]
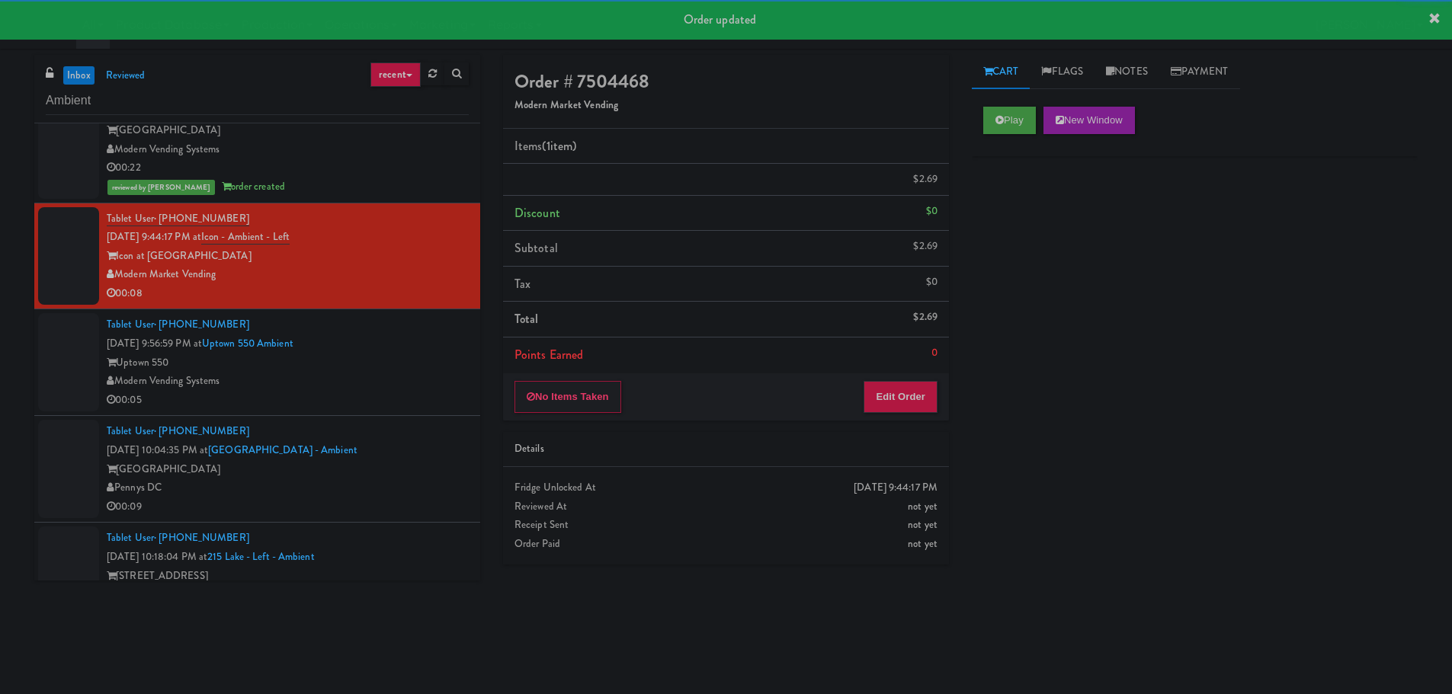
click at [368, 373] on div "Modern Vending Systems" at bounding box center [288, 381] width 362 height 19
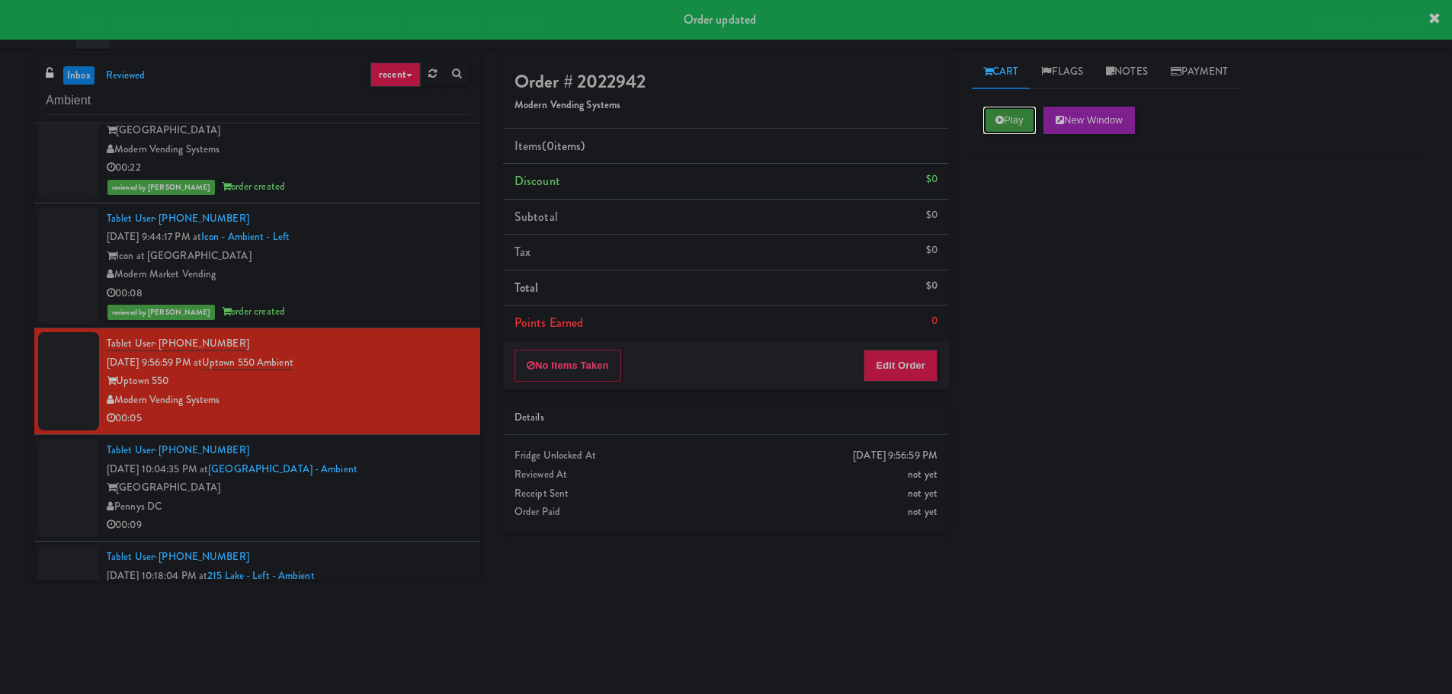
click at [1025, 123] on button "Play" at bounding box center [1009, 120] width 53 height 27
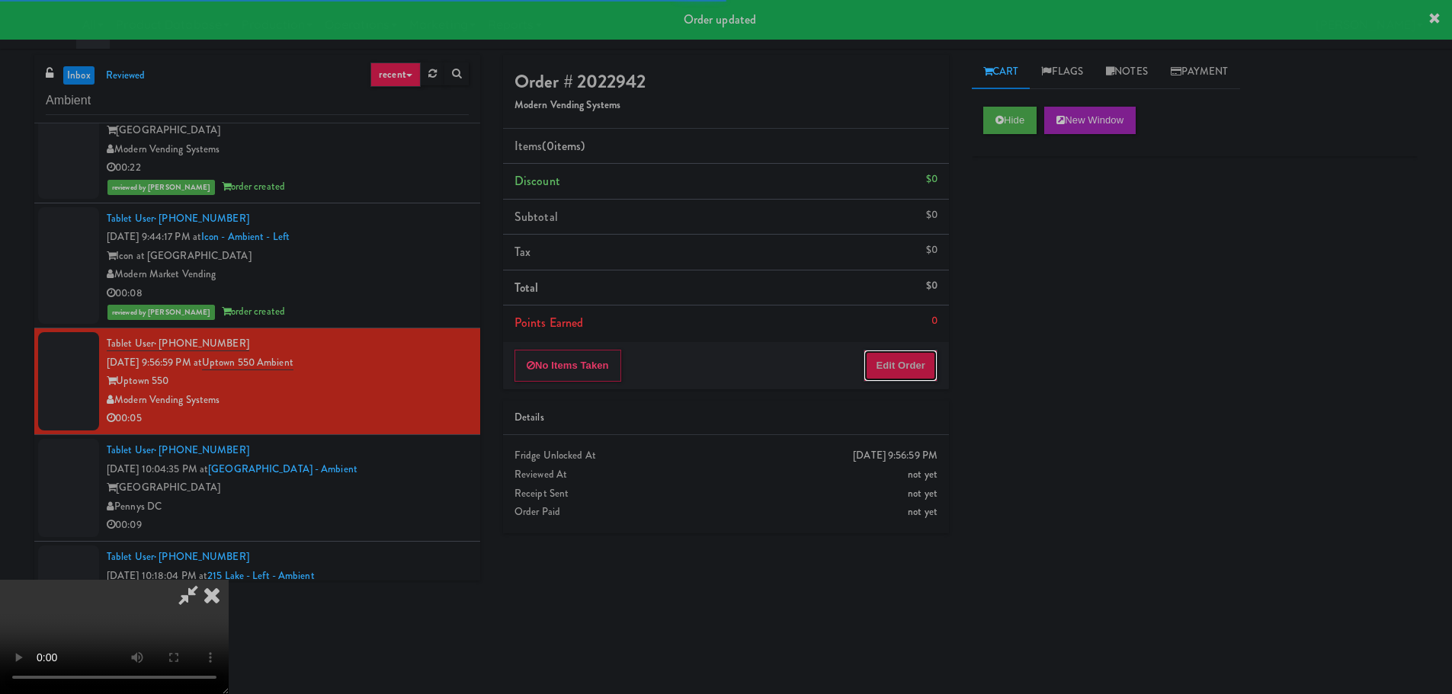
click at [873, 354] on button "Edit Order" at bounding box center [901, 366] width 74 height 32
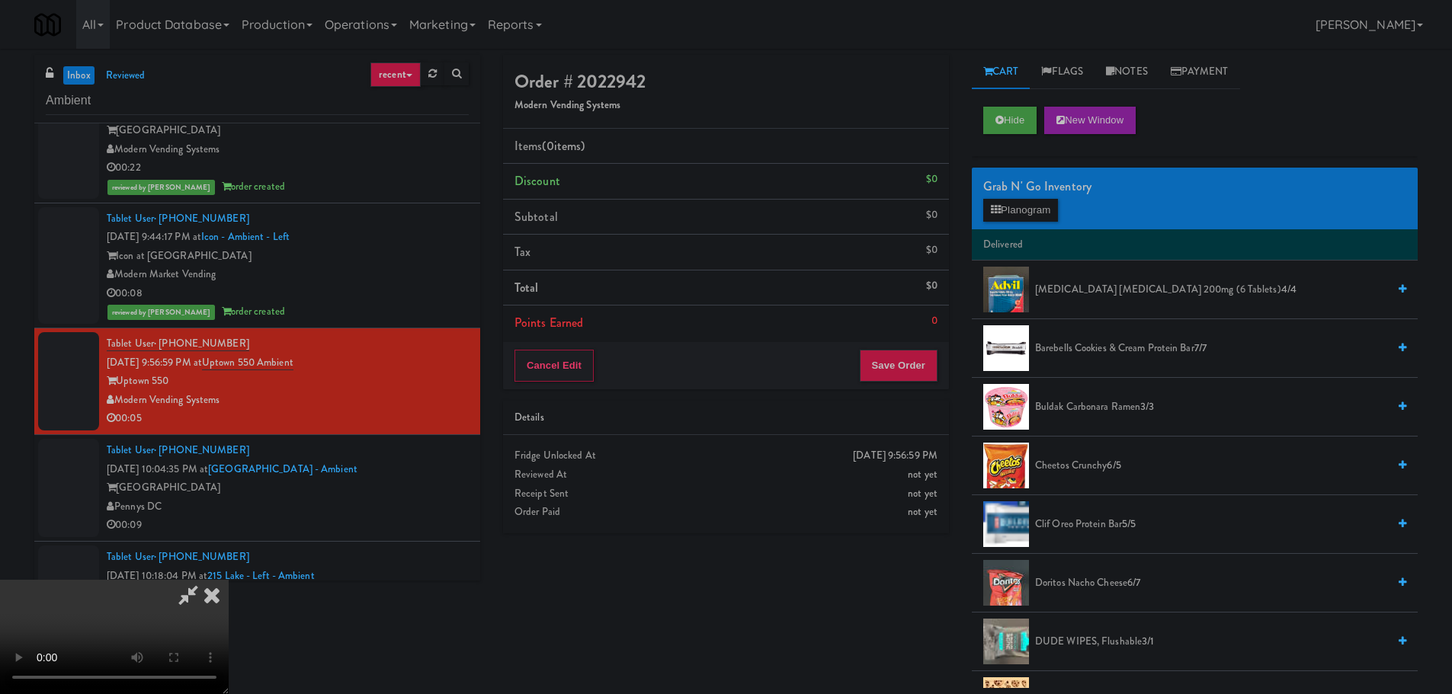
click at [229, 580] on video at bounding box center [114, 637] width 229 height 114
click at [1028, 210] on button "Planogram" at bounding box center [1020, 210] width 75 height 23
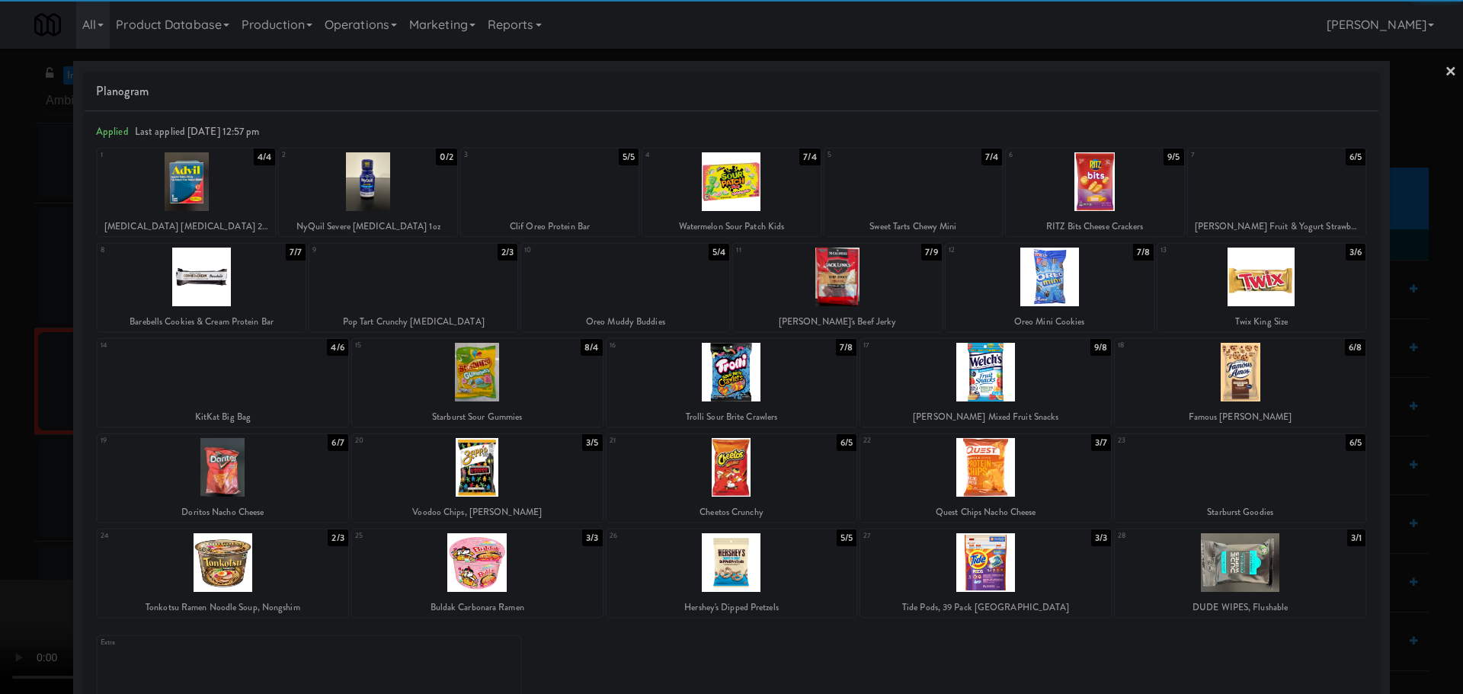
click at [273, 398] on div at bounding box center [223, 372] width 251 height 59
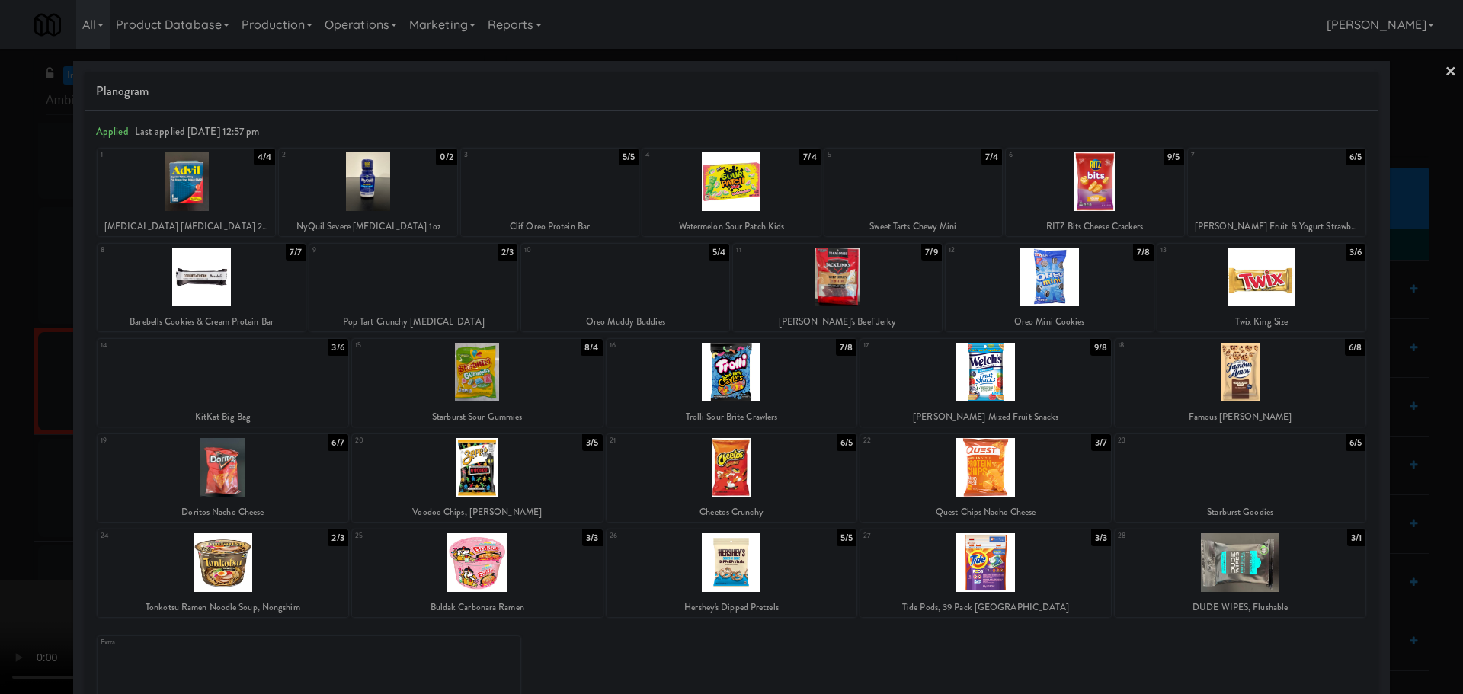
click at [0, 481] on div at bounding box center [731, 347] width 1463 height 694
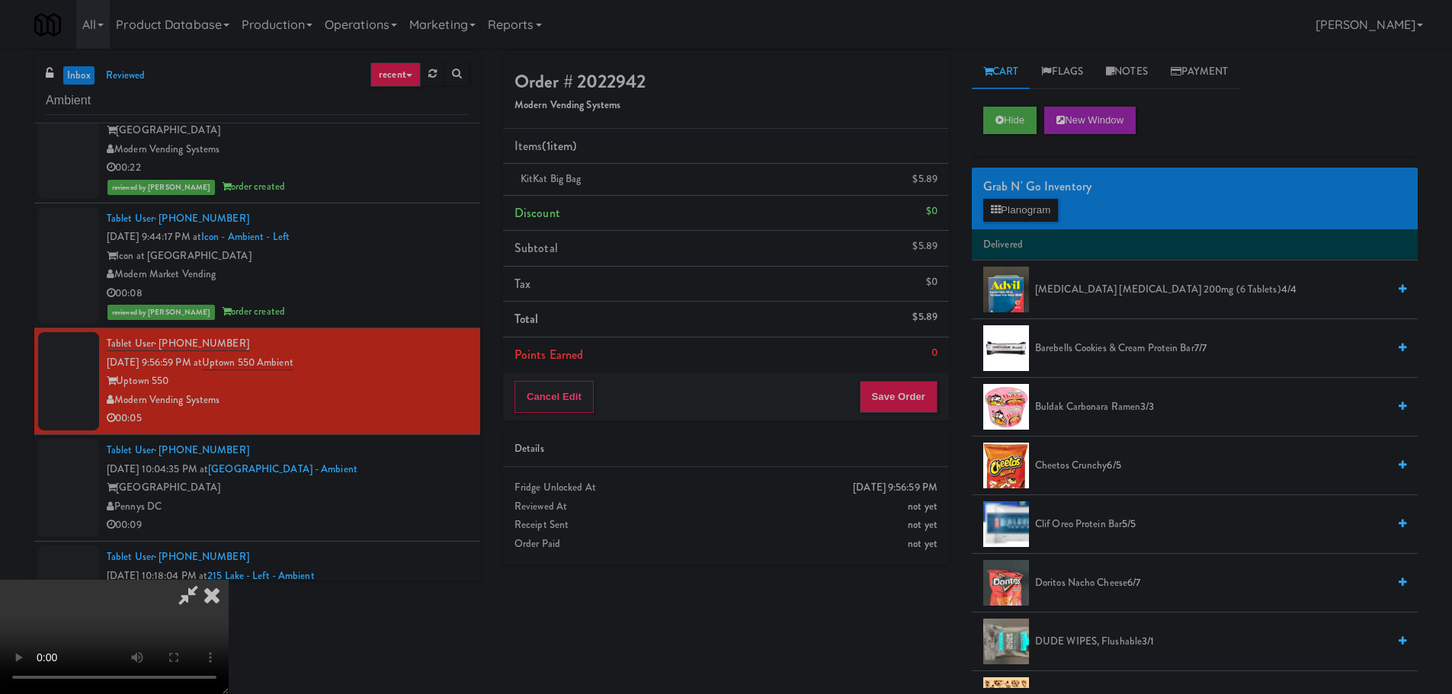
scroll to position [262, 0]
click at [229, 580] on video at bounding box center [114, 637] width 229 height 114
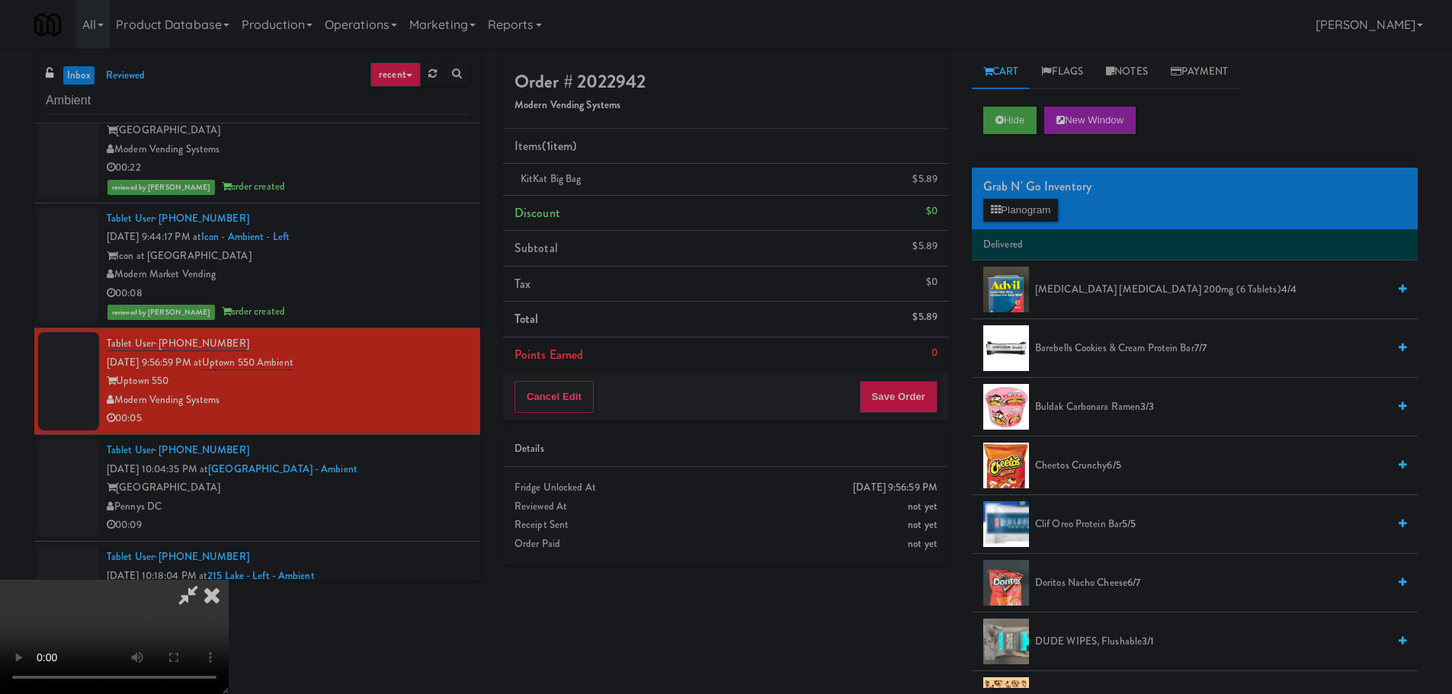
click at [229, 580] on video at bounding box center [114, 637] width 229 height 114
click at [932, 392] on button "Save Order" at bounding box center [899, 397] width 78 height 32
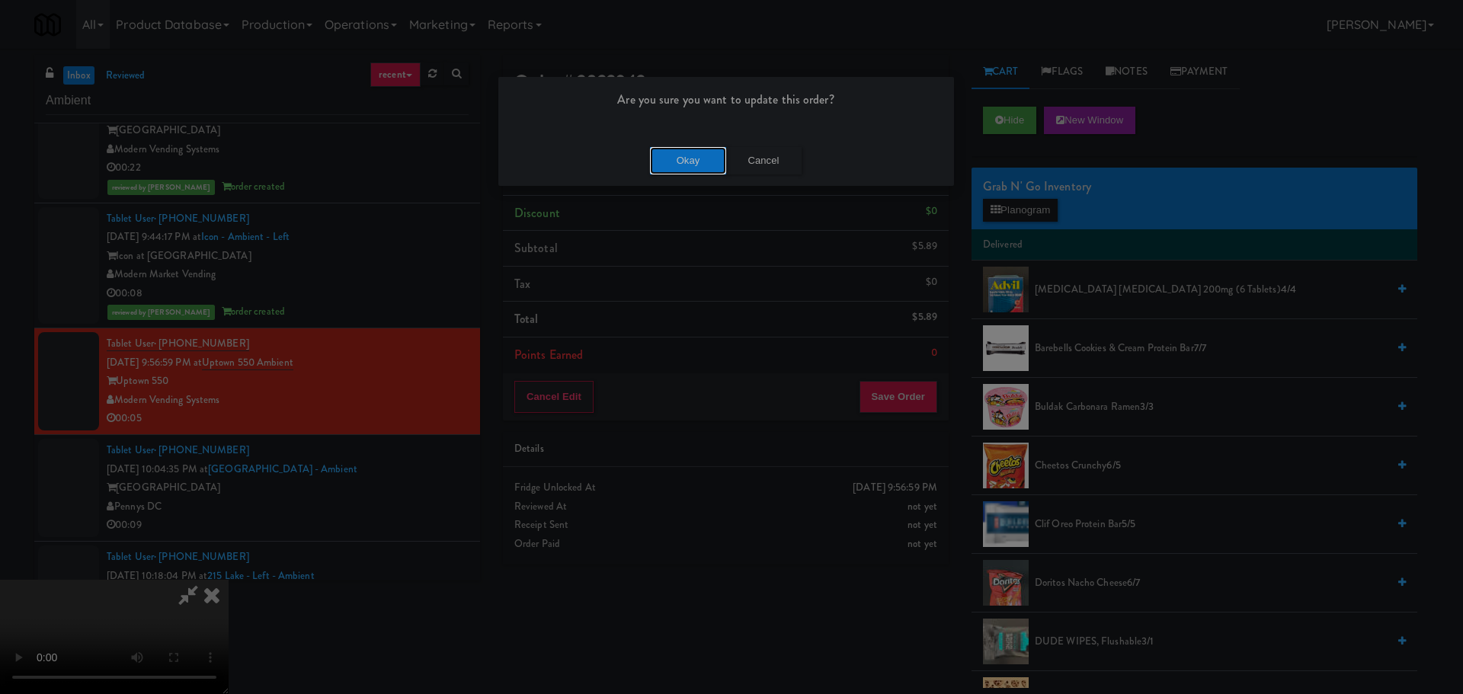
click at [653, 149] on button "Okay" at bounding box center [688, 160] width 76 height 27
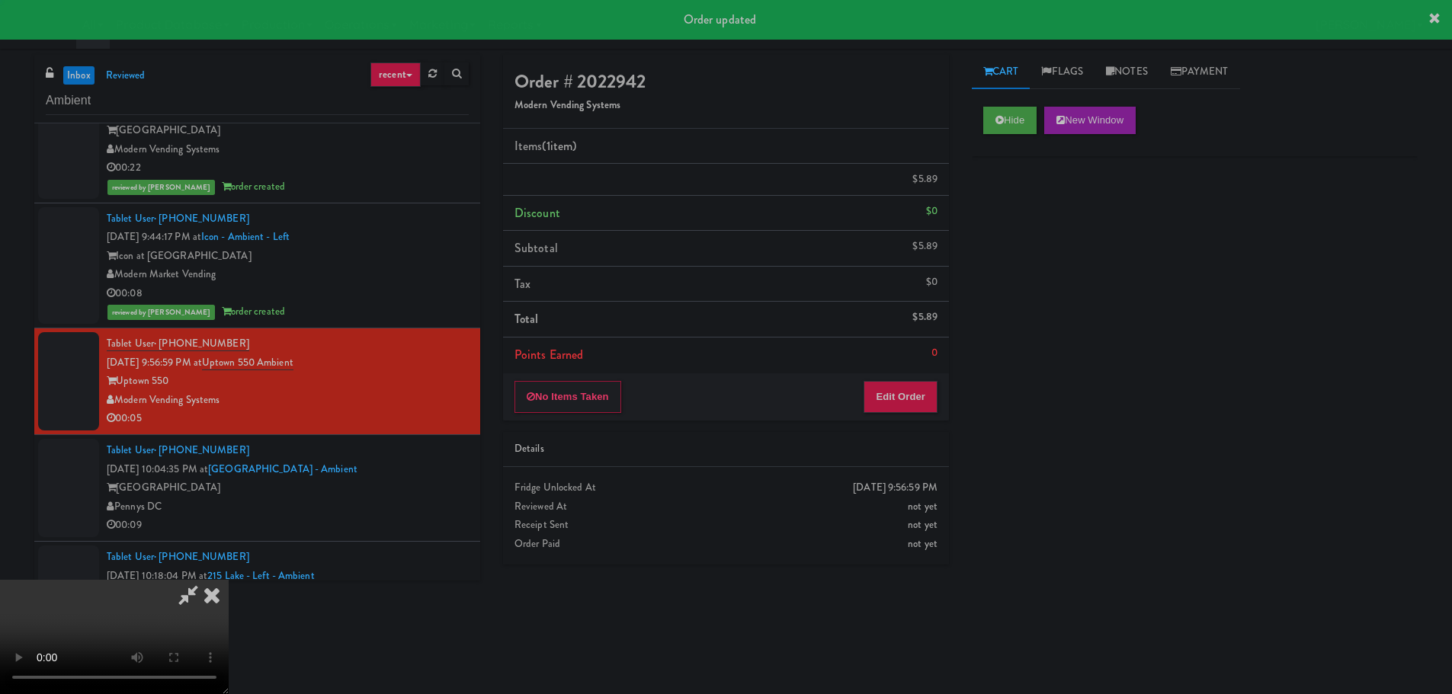
scroll to position [0, 0]
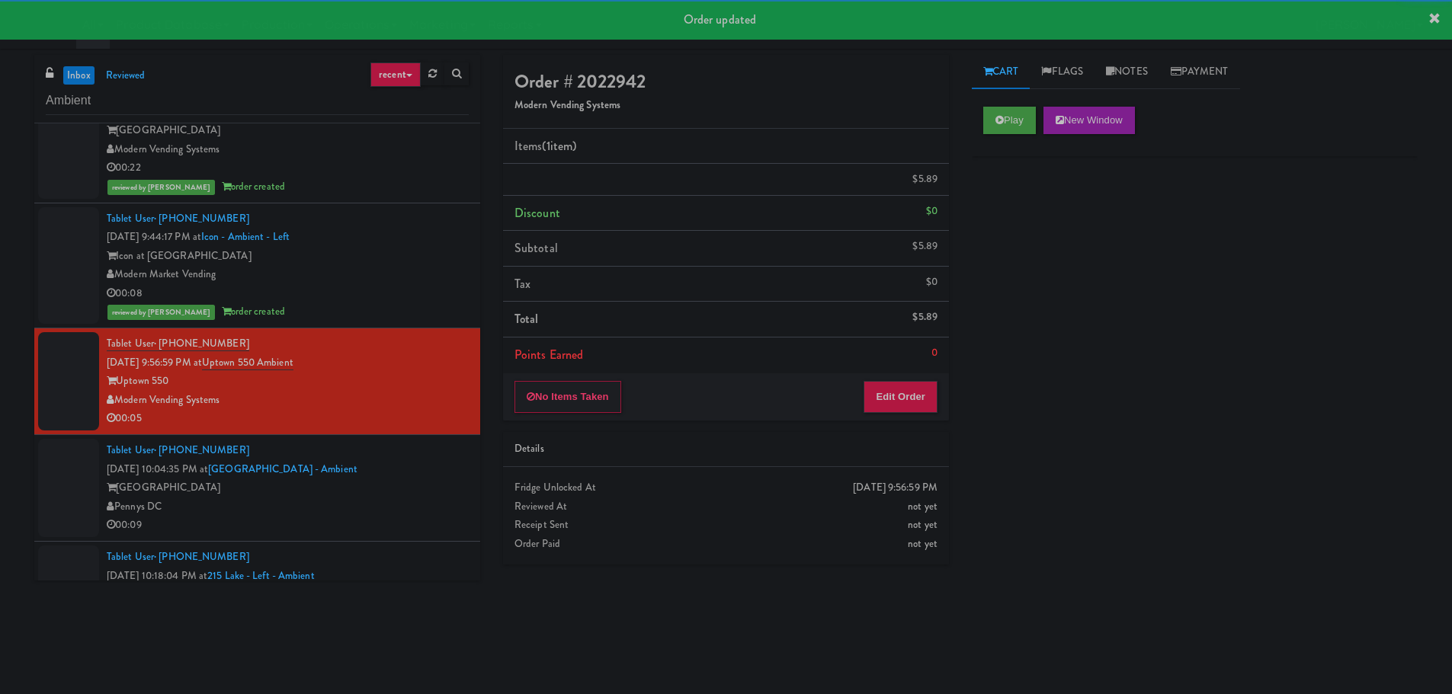
click at [413, 454] on li "Tablet User · (202) 209-8934 [DATE] 10:04:35 PM at [GEOGRAPHIC_DATA] - [GEOGRAP…" at bounding box center [257, 488] width 446 height 107
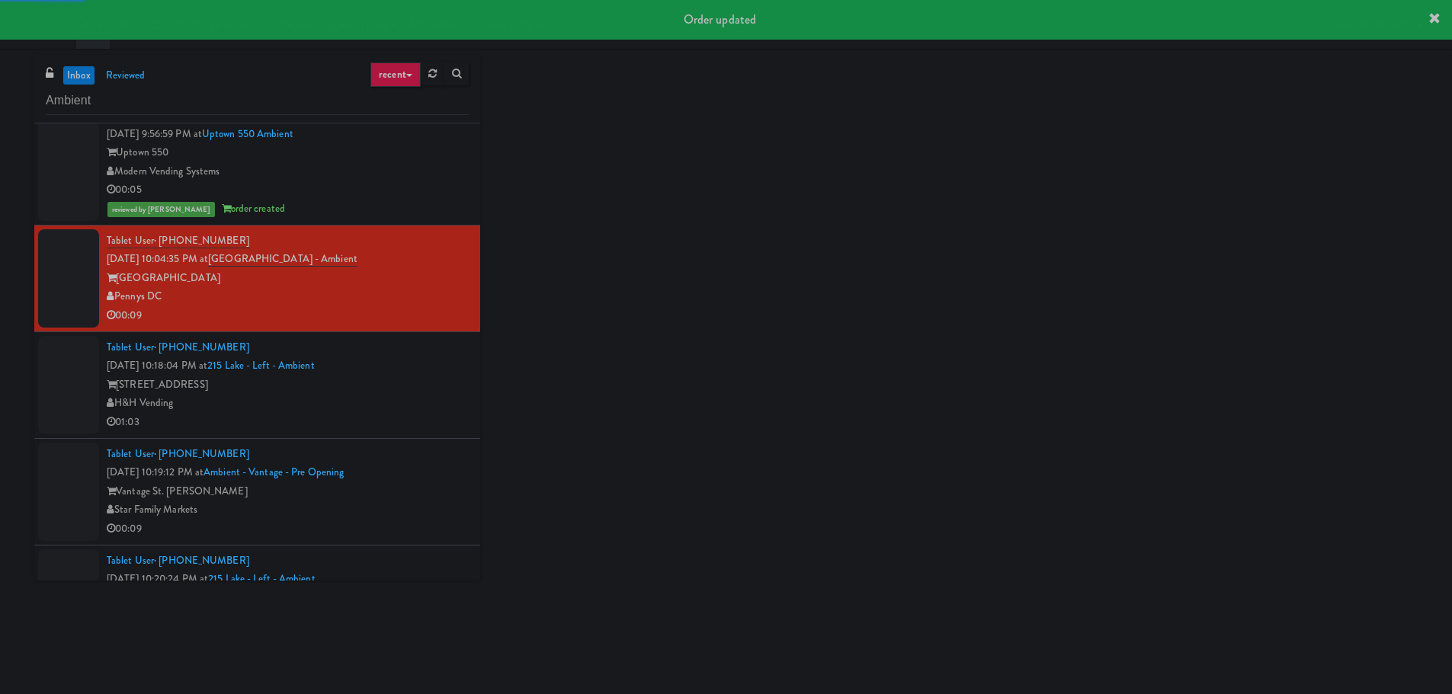
scroll to position [457, 0]
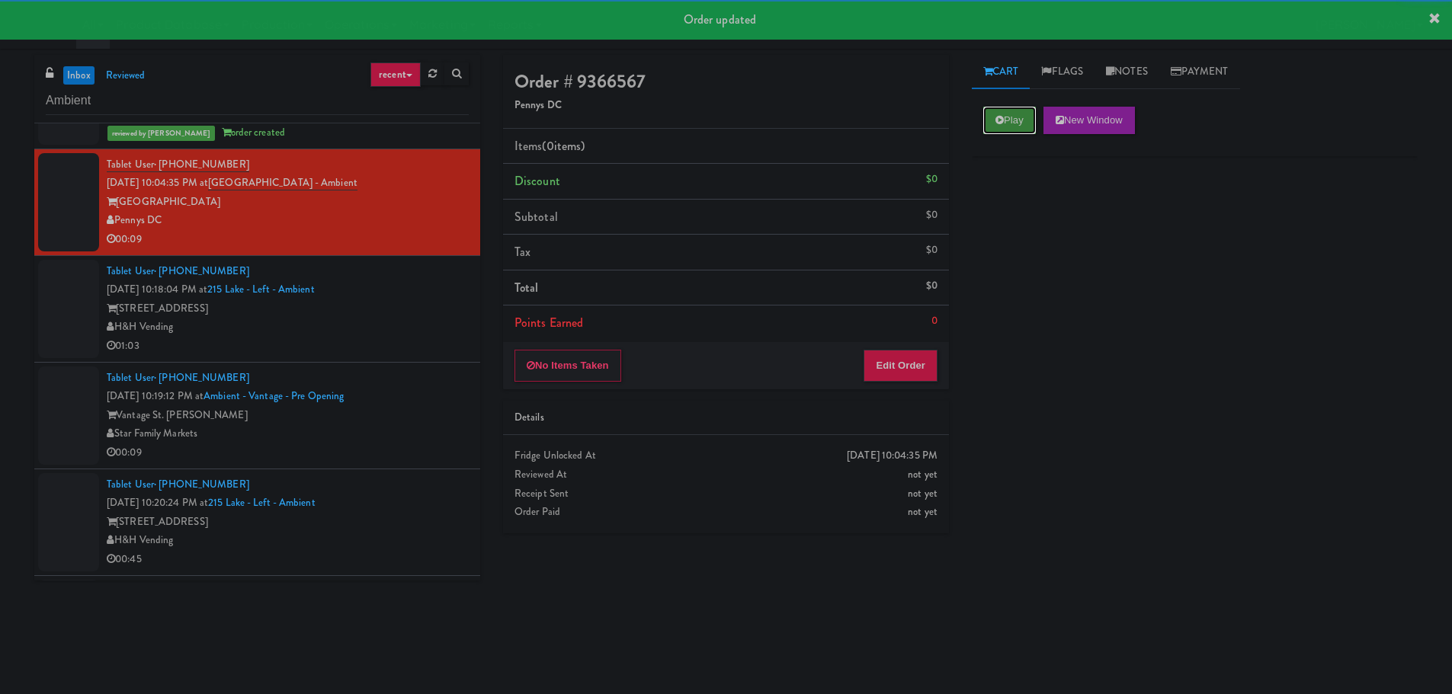
click at [1004, 116] on button "Play" at bounding box center [1009, 120] width 53 height 27
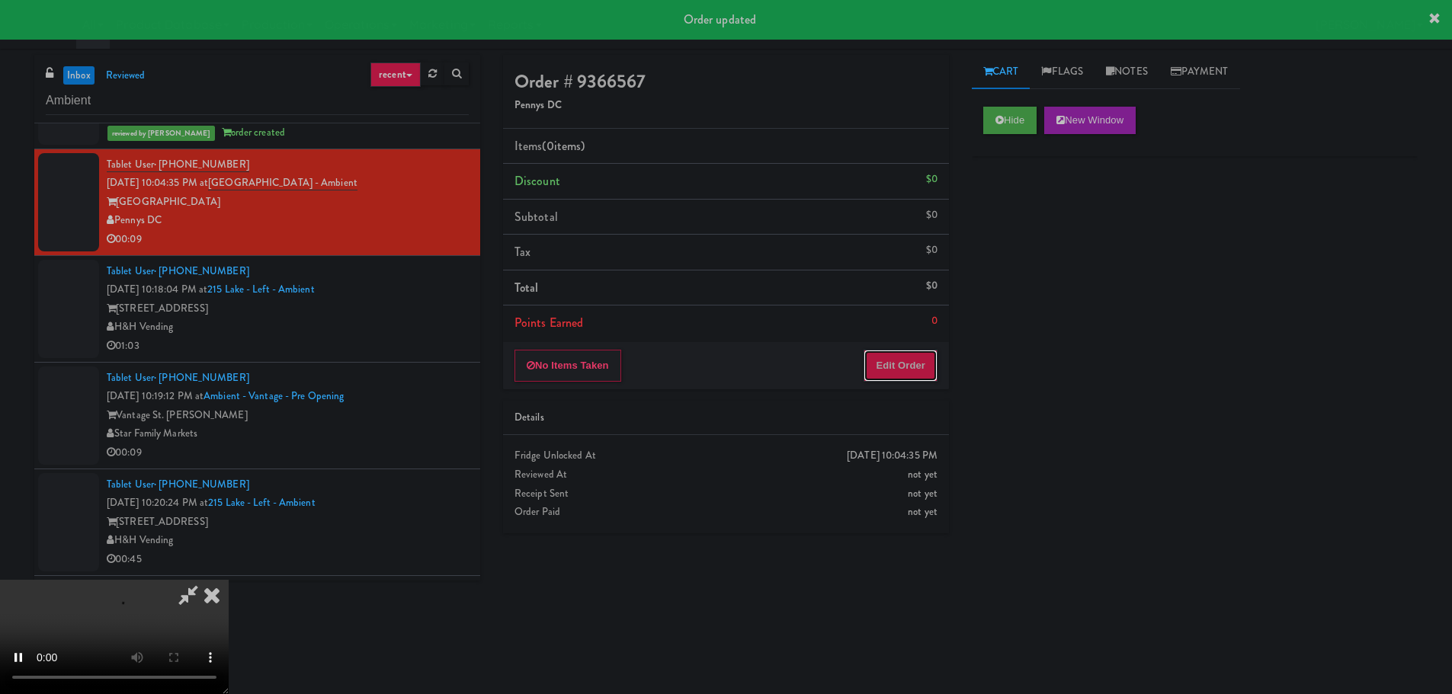
click at [920, 361] on button "Edit Order" at bounding box center [901, 366] width 74 height 32
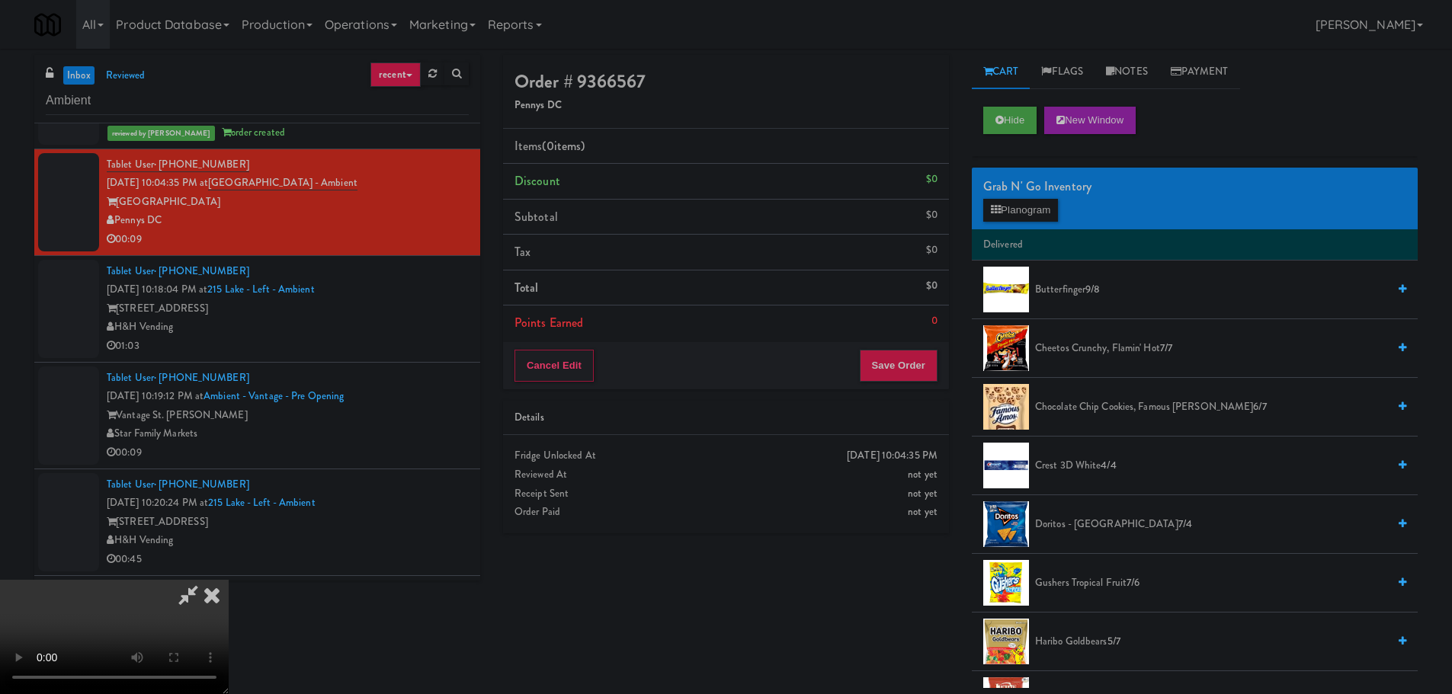
scroll to position [0, 0]
click at [229, 580] on video at bounding box center [114, 637] width 229 height 114
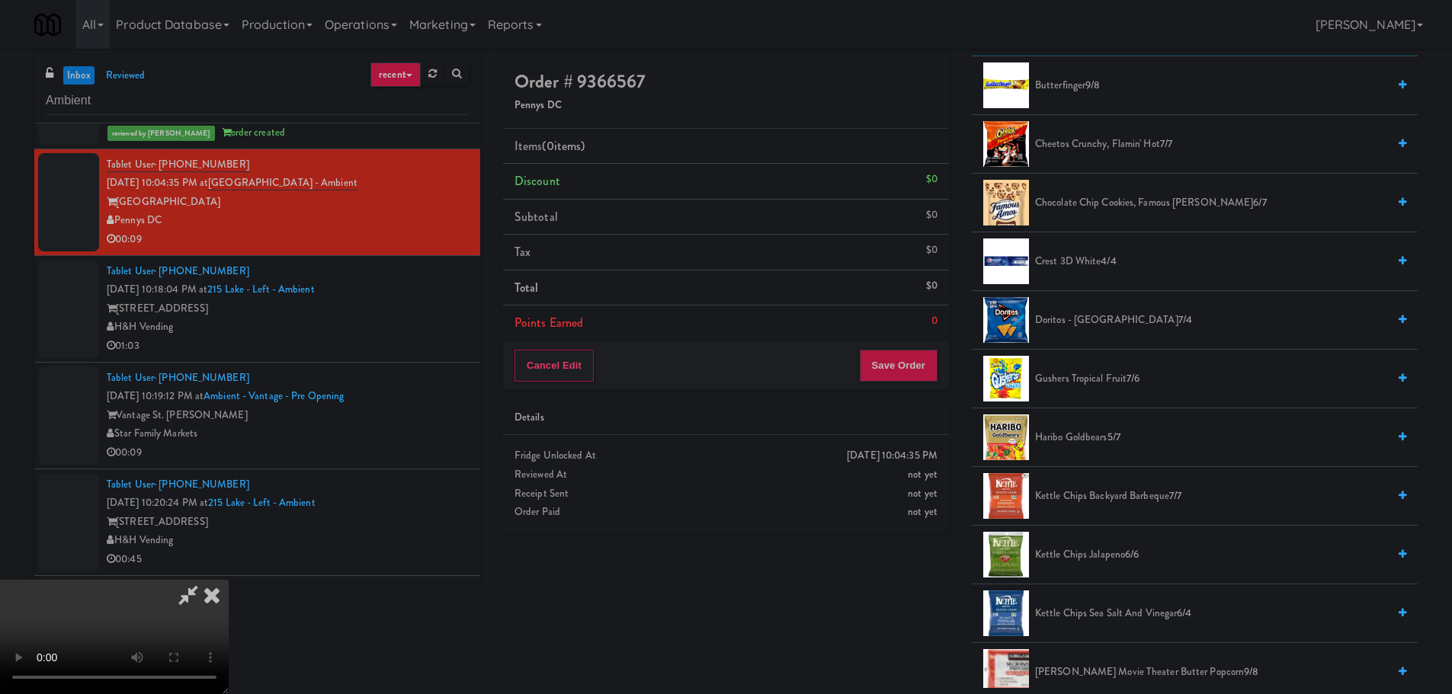
scroll to position [229, 0]
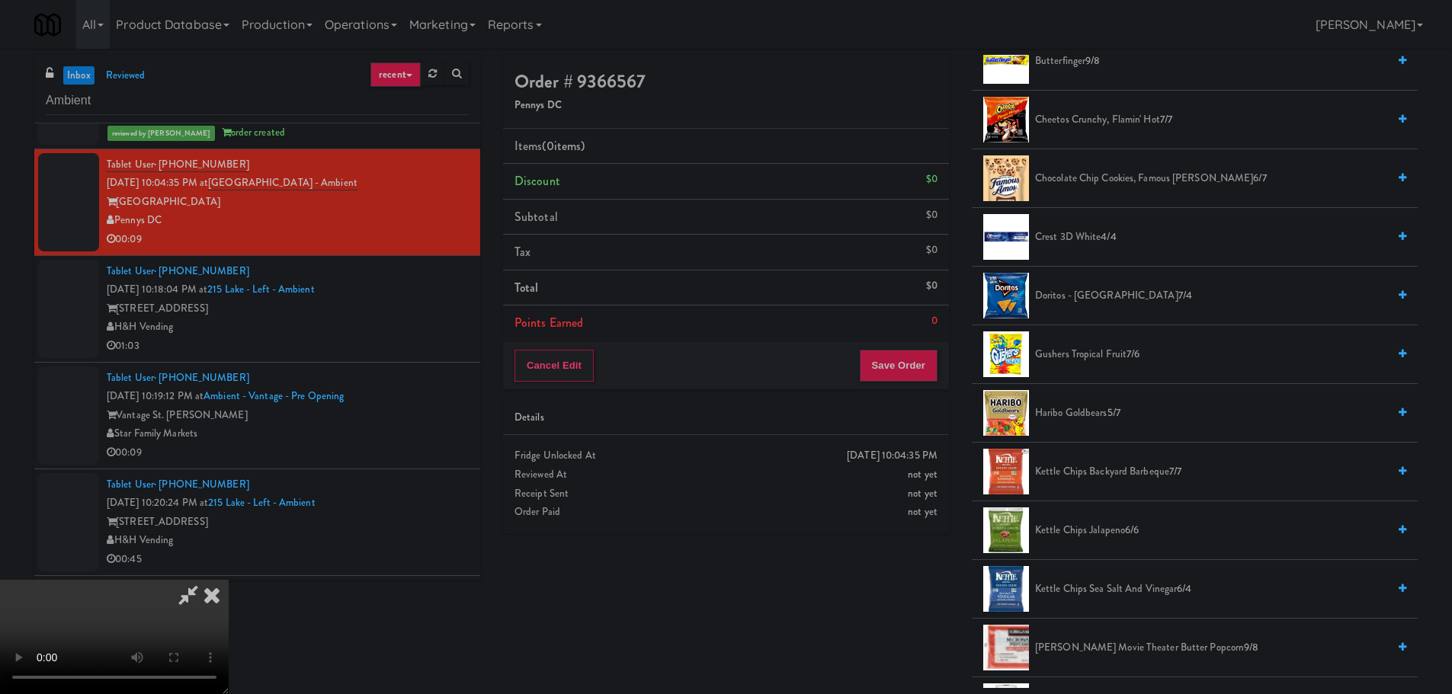
click at [1110, 119] on span "Cheetos Crunchy, Flamin' Hot 7/7" at bounding box center [1211, 120] width 352 height 19
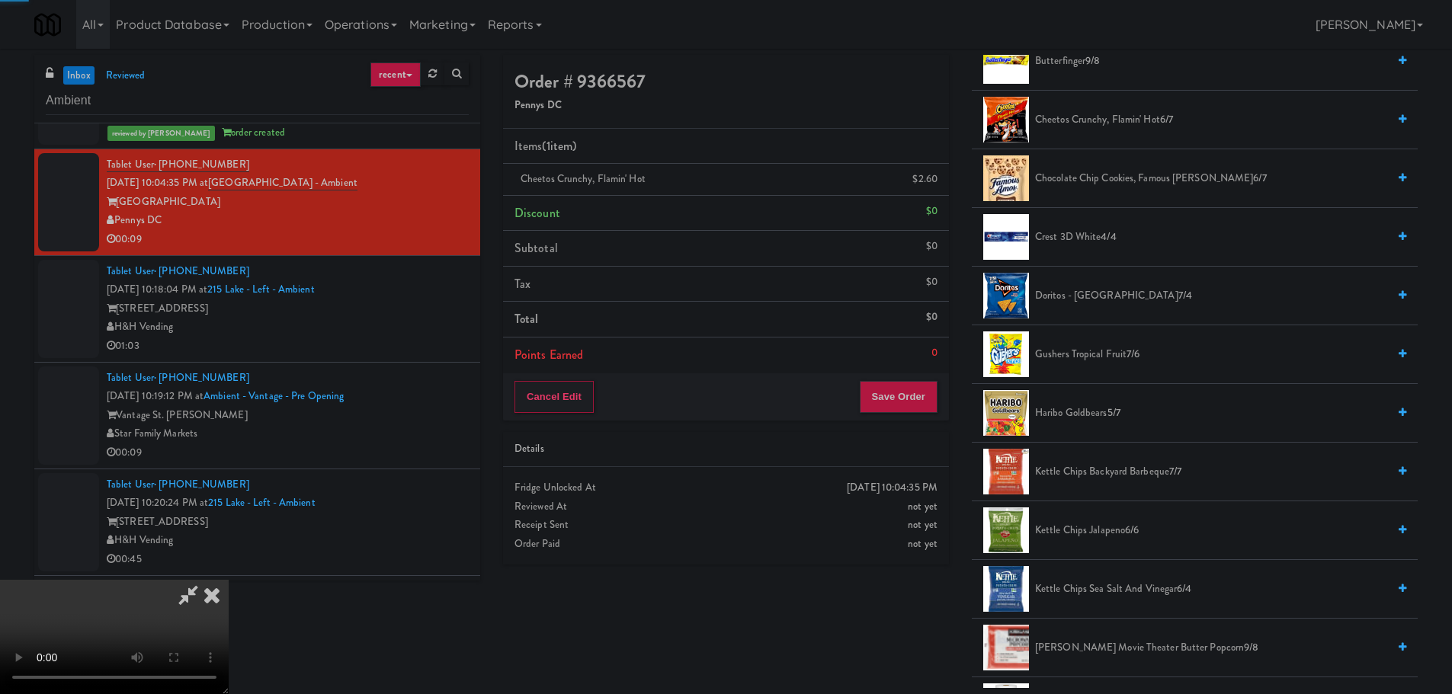
click at [229, 580] on video at bounding box center [114, 637] width 229 height 114
click at [1096, 367] on li "Gushers Tropical Fruit 7/6" at bounding box center [1195, 354] width 446 height 59
click at [1100, 360] on span "Gushers Tropical Fruit 7/6" at bounding box center [1211, 354] width 352 height 19
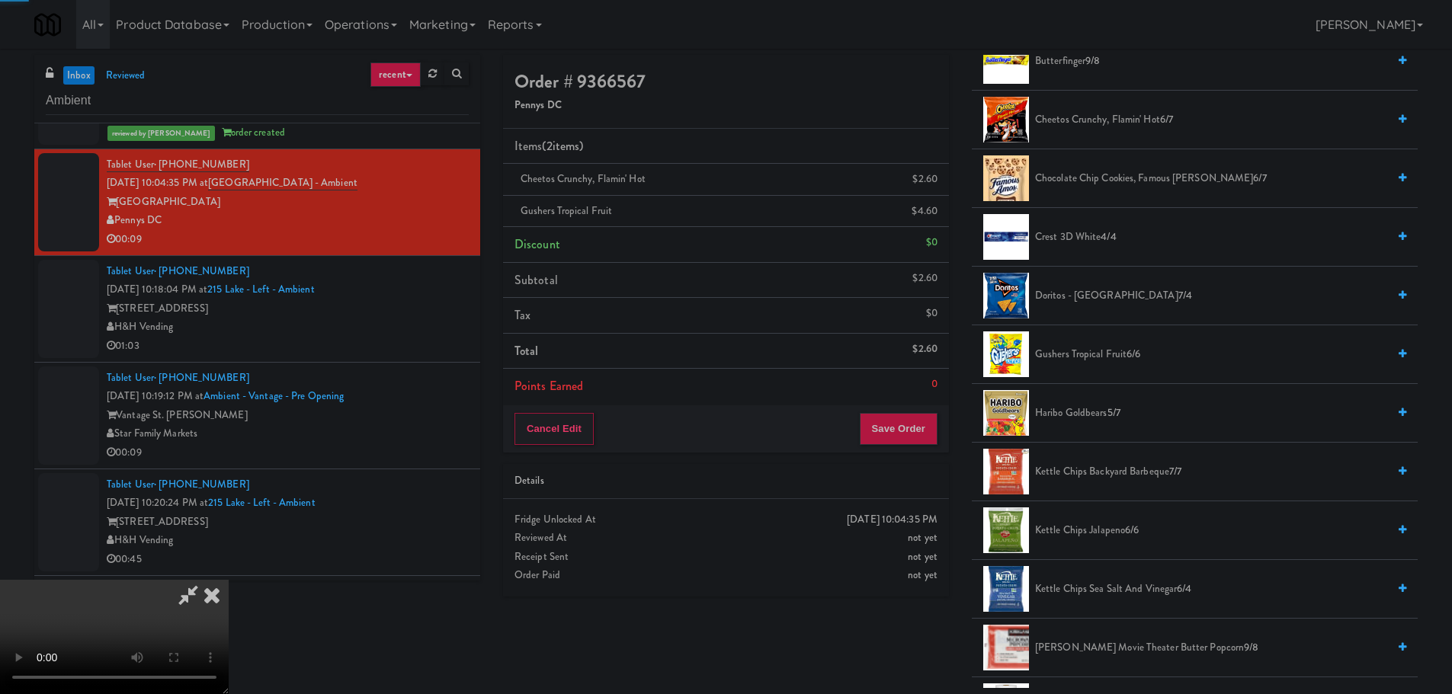
scroll to position [152, 0]
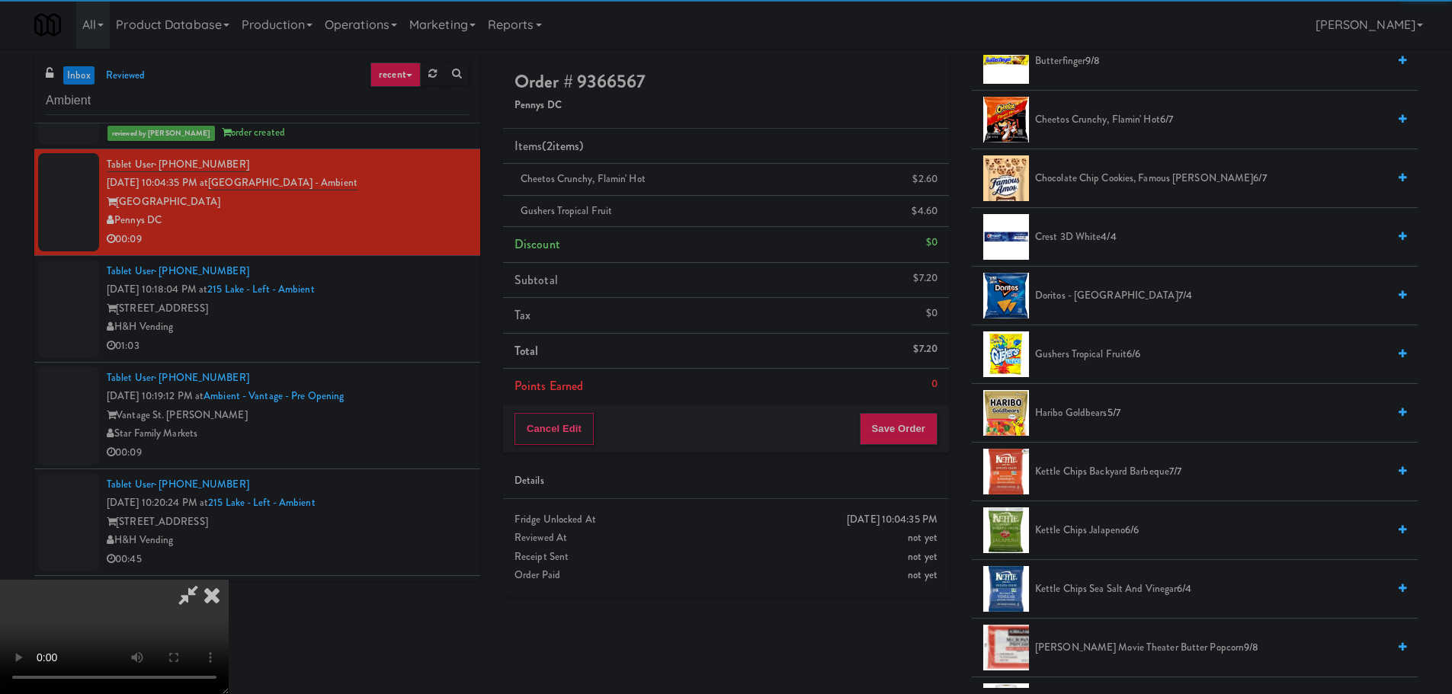
click at [229, 580] on video at bounding box center [114, 637] width 229 height 114
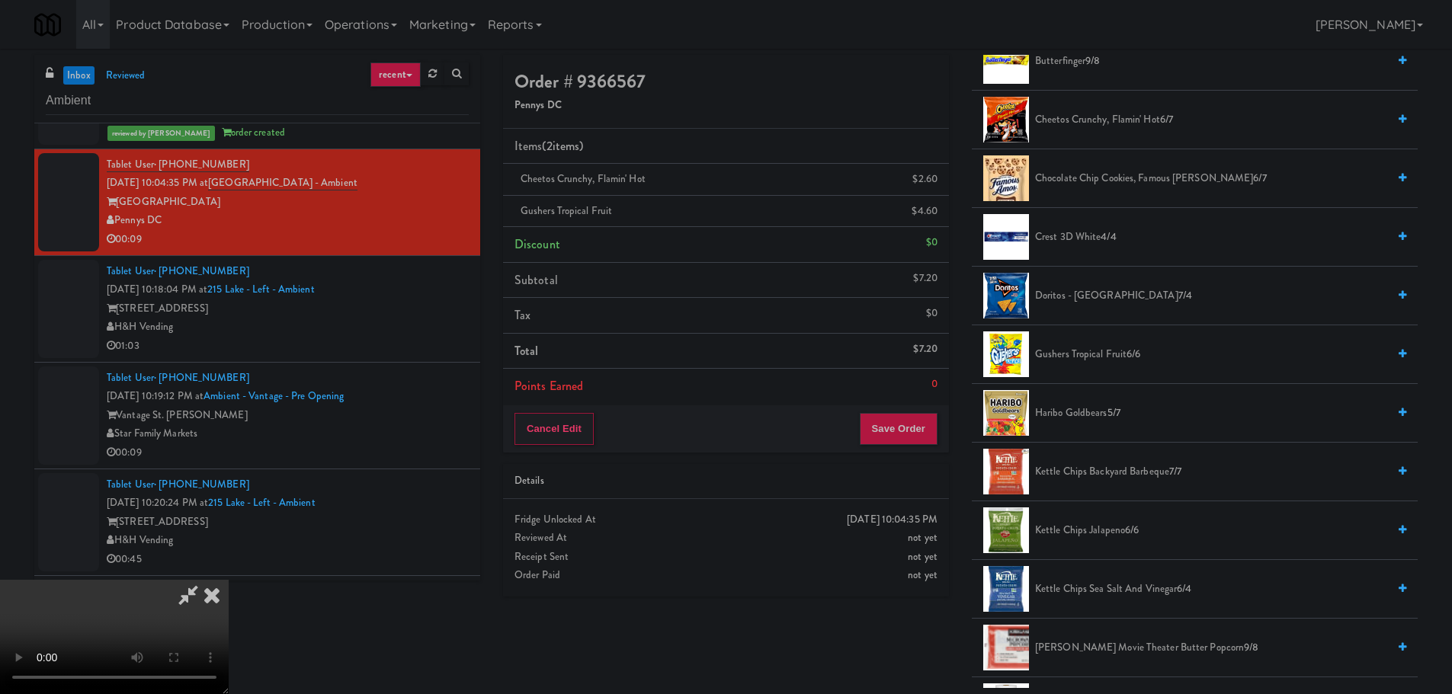
scroll to position [262, 0]
click at [892, 424] on button "Save Order" at bounding box center [899, 429] width 78 height 32
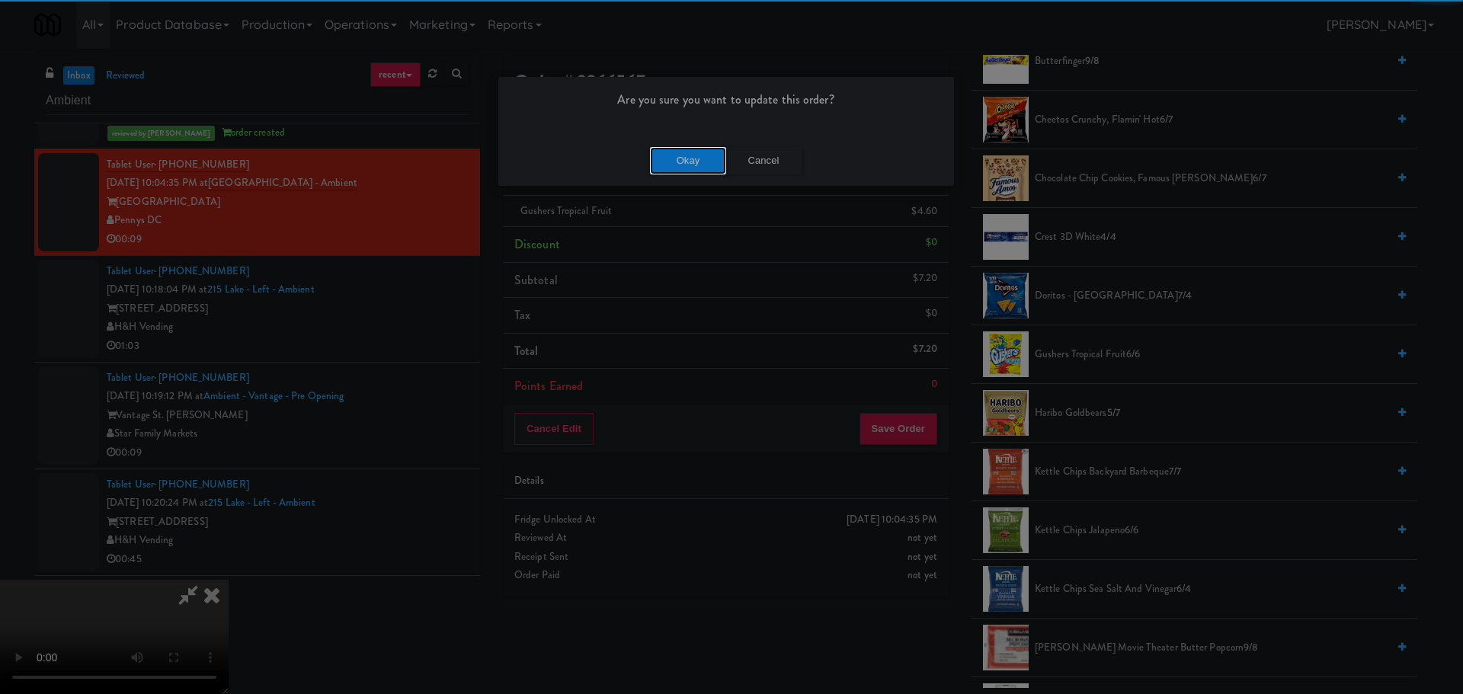
click at [710, 155] on button "Okay" at bounding box center [688, 160] width 76 height 27
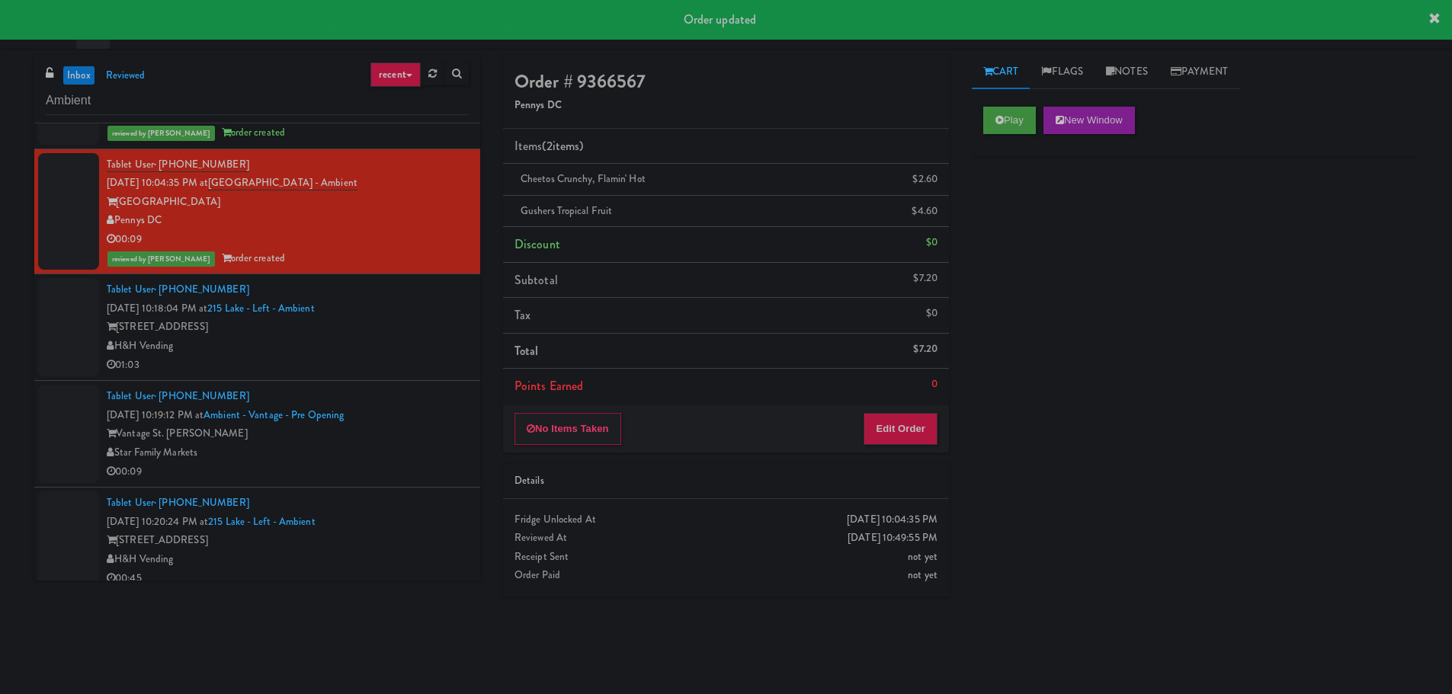
scroll to position [0, 0]
click at [405, 329] on div "[STREET_ADDRESS]" at bounding box center [288, 327] width 362 height 19
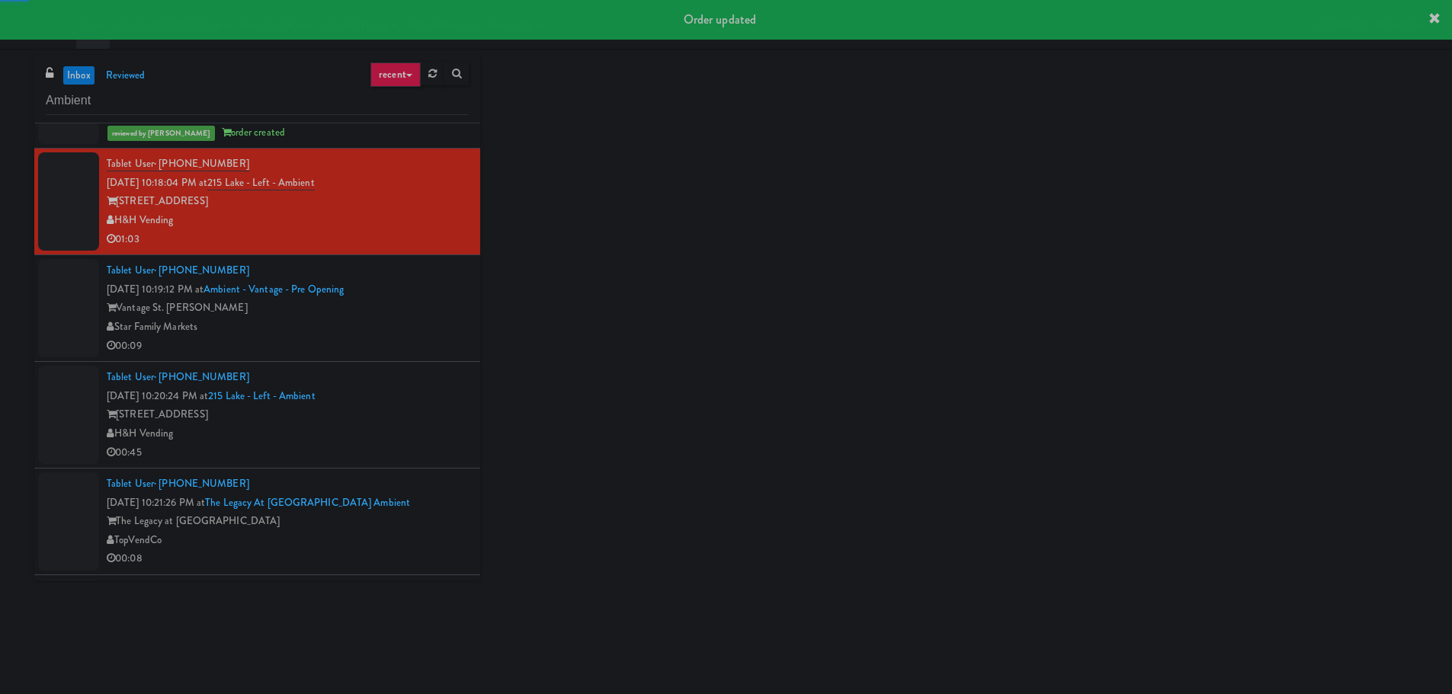
scroll to position [610, 0]
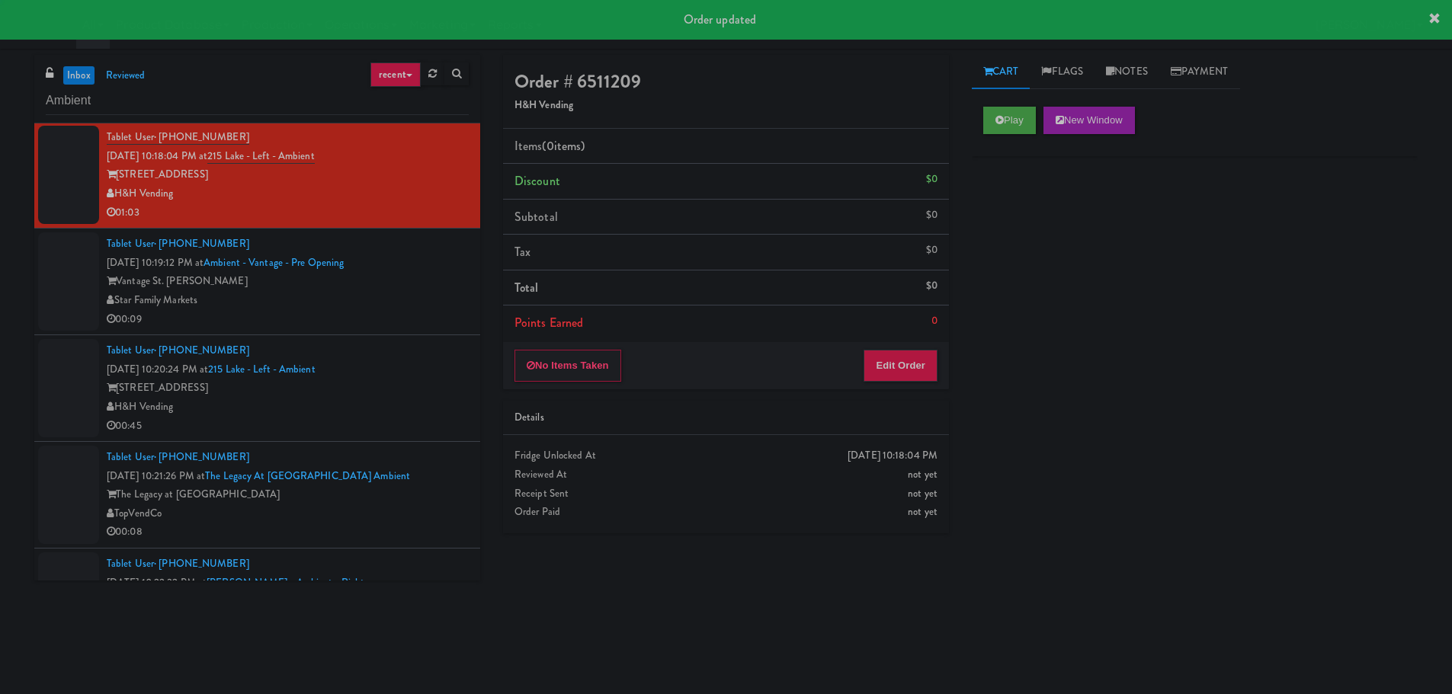
click at [415, 316] on div "00:09" at bounding box center [288, 319] width 362 height 19
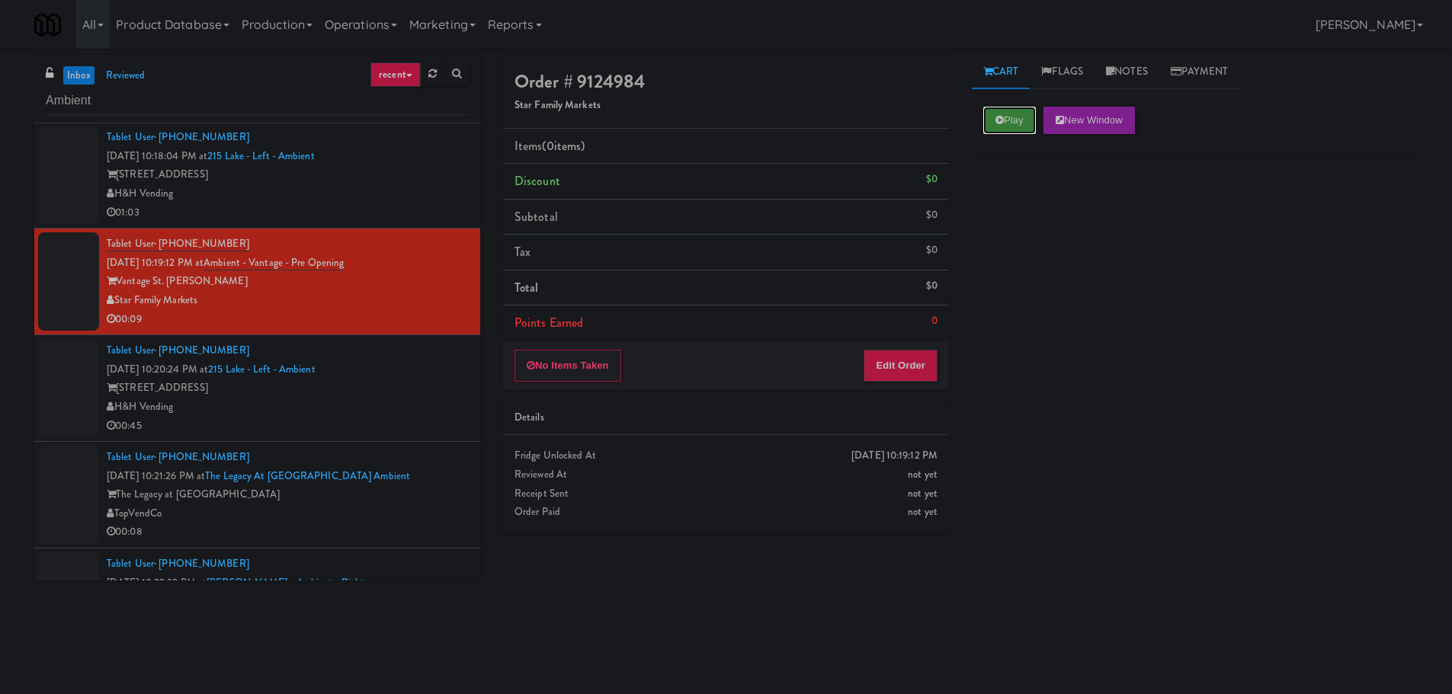
click at [1030, 115] on button "Play" at bounding box center [1009, 120] width 53 height 27
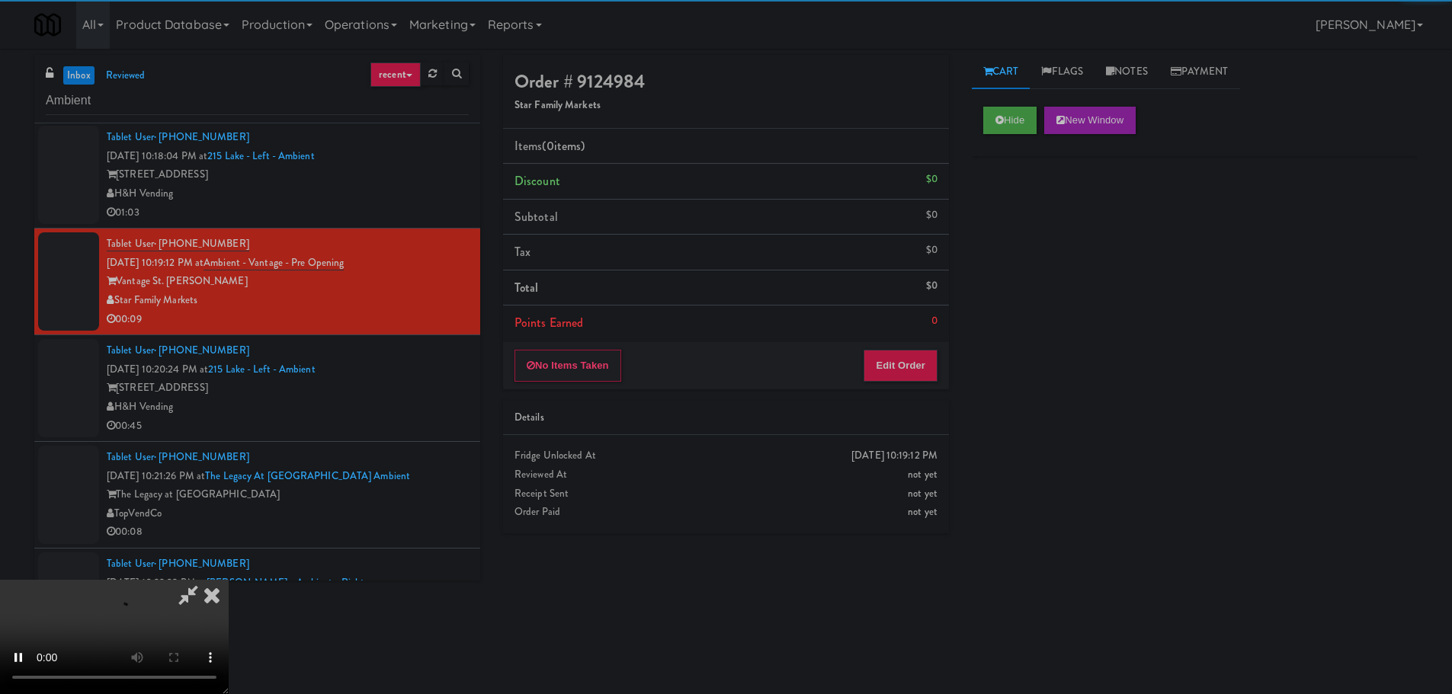
click at [862, 373] on div "No Items Taken Edit Order" at bounding box center [726, 365] width 446 height 47
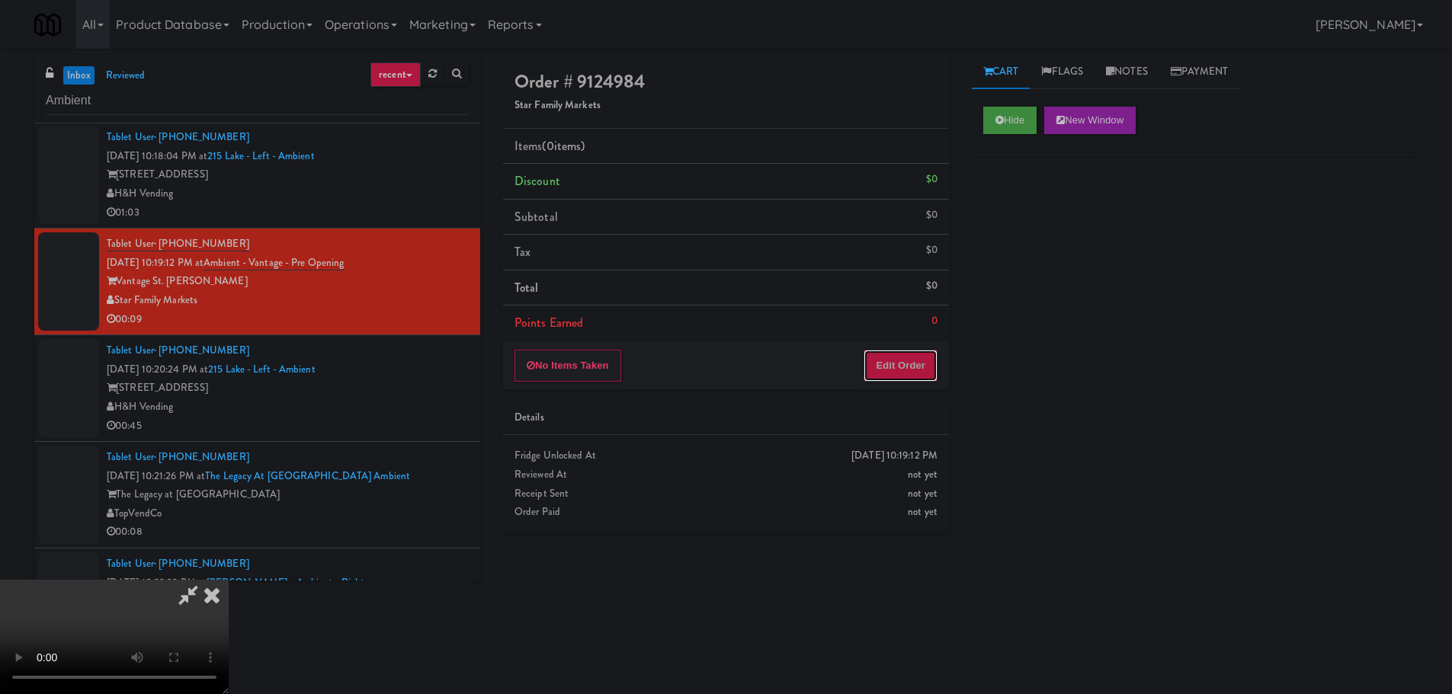
click at [907, 365] on button "Edit Order" at bounding box center [901, 366] width 74 height 32
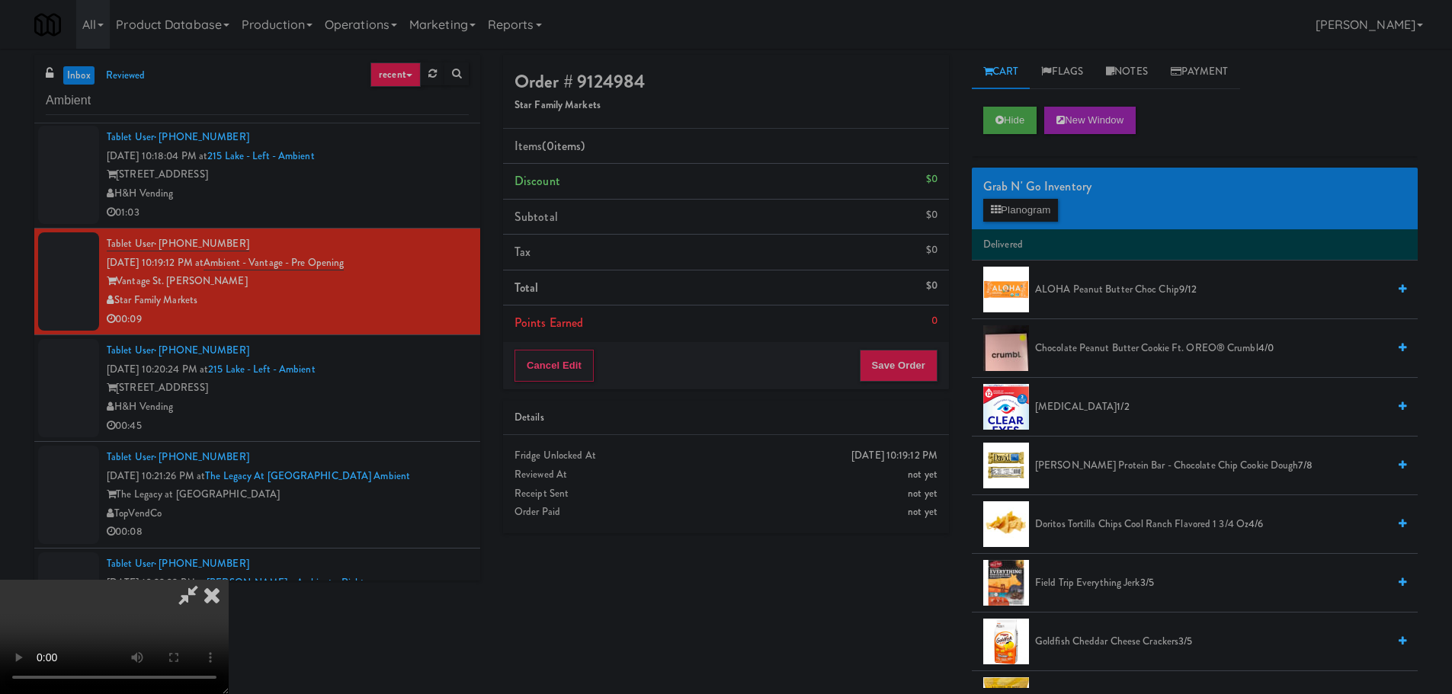
click at [229, 580] on video at bounding box center [114, 637] width 229 height 114
drag, startPoint x: 612, startPoint y: 390, endPoint x: 616, endPoint y: 482, distance: 91.5
click at [229, 580] on video at bounding box center [114, 637] width 229 height 114
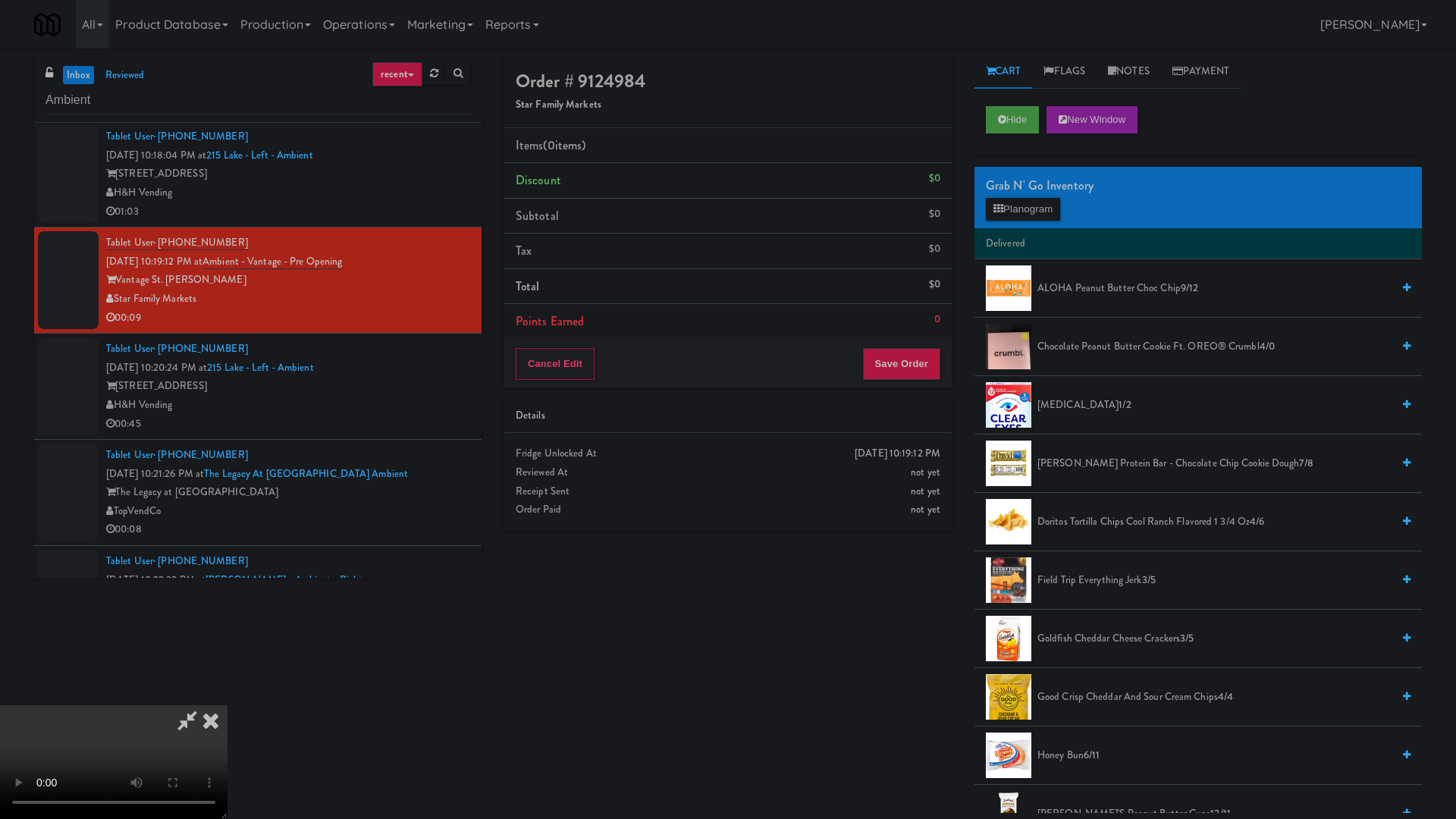
click at [228, 691] on video at bounding box center [113, 762] width 228 height 113
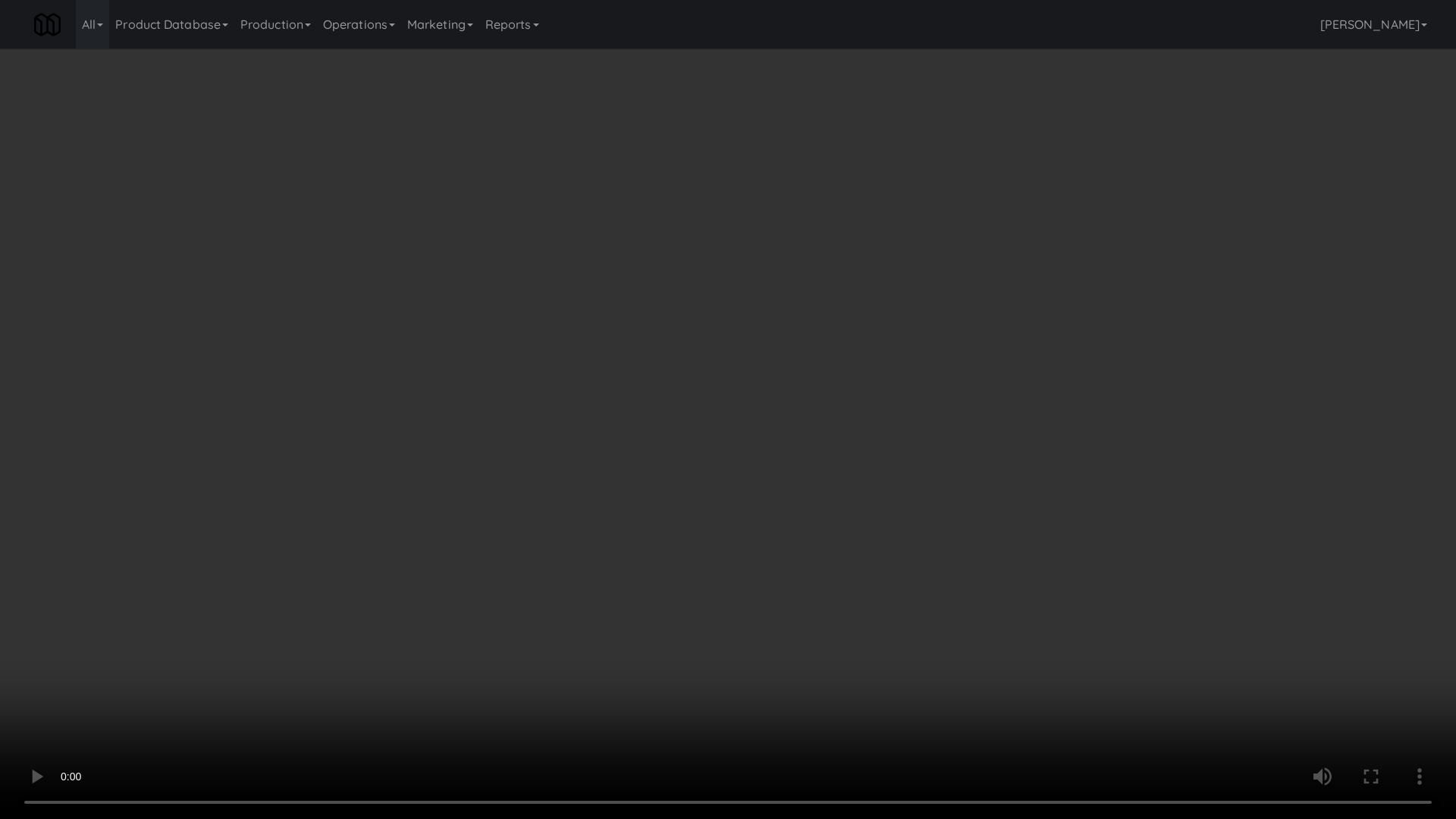
click at [625, 429] on video at bounding box center [728, 409] width 1456 height 819
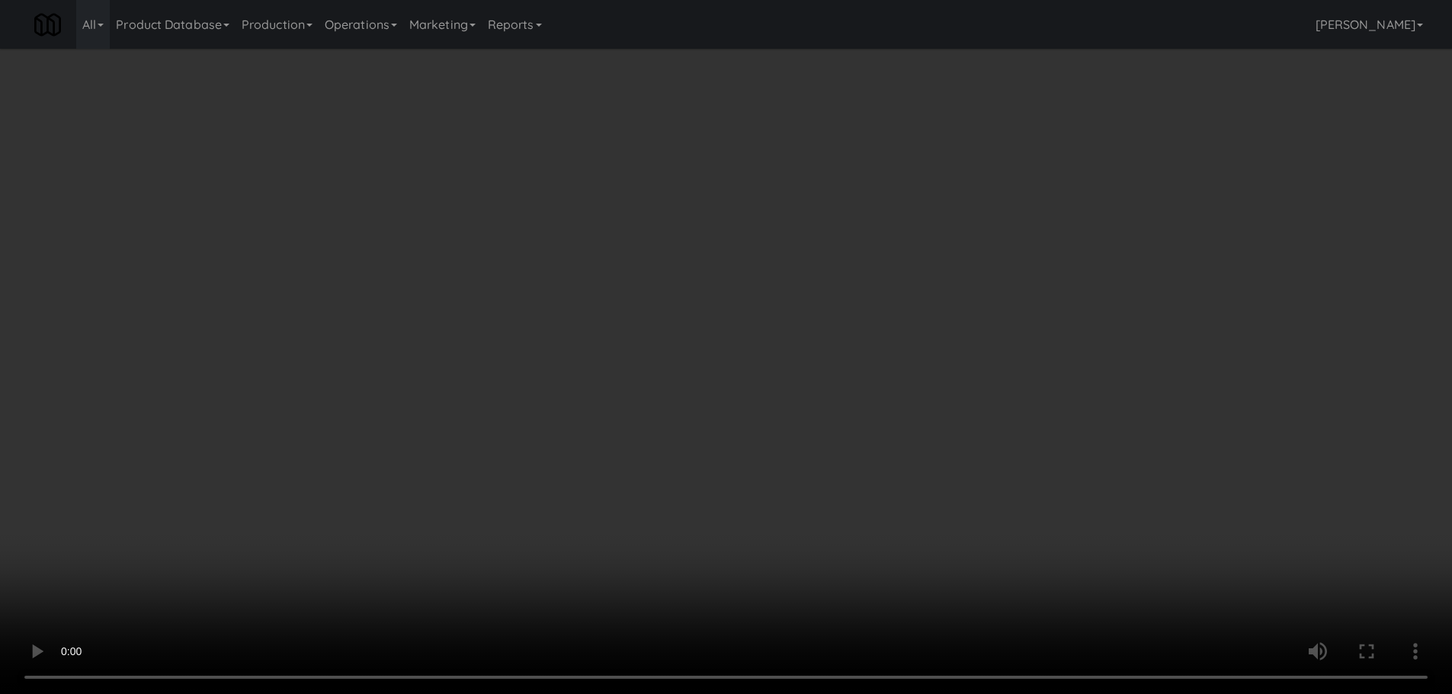
click at [601, 363] on video at bounding box center [726, 347] width 1452 height 694
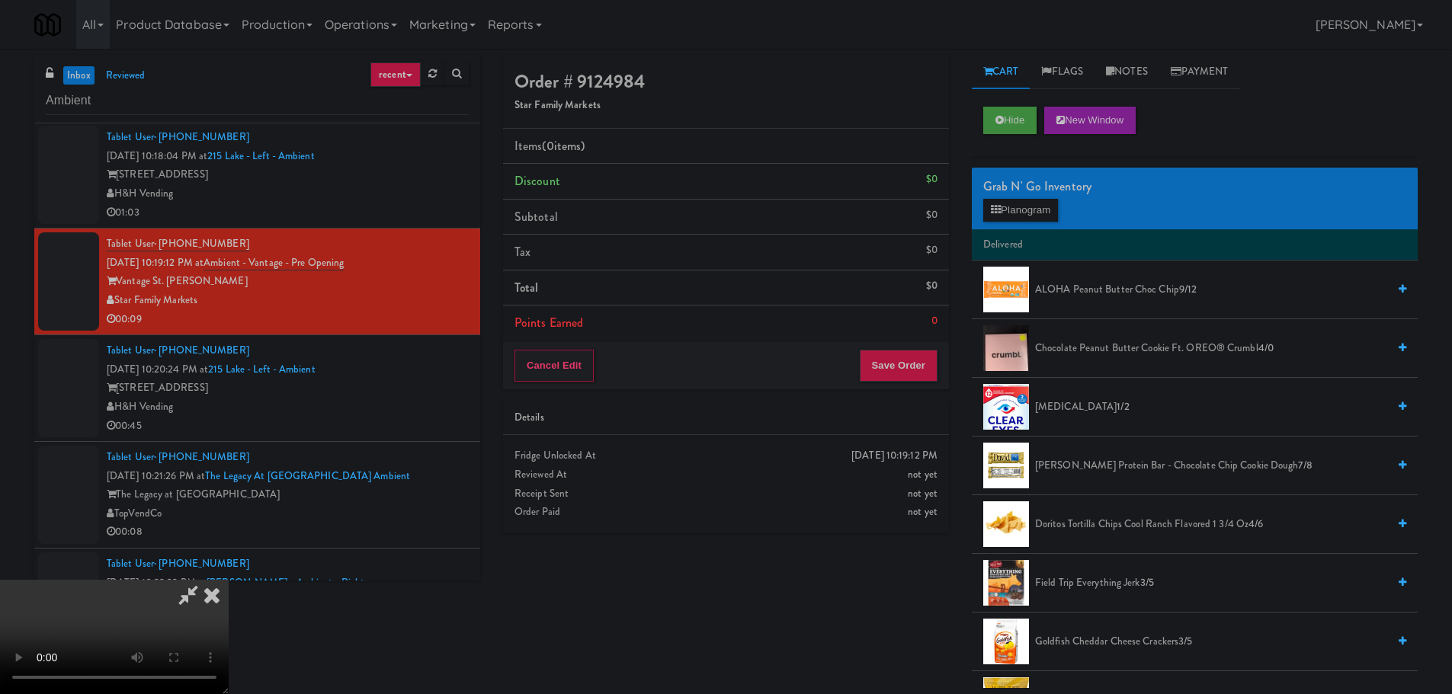
drag, startPoint x: 585, startPoint y: 383, endPoint x: 600, endPoint y: 384, distance: 15.3
click at [229, 580] on video at bounding box center [114, 637] width 229 height 114
drag, startPoint x: 644, startPoint y: 379, endPoint x: 637, endPoint y: 383, distance: 8.2
click at [229, 580] on video at bounding box center [114, 637] width 229 height 114
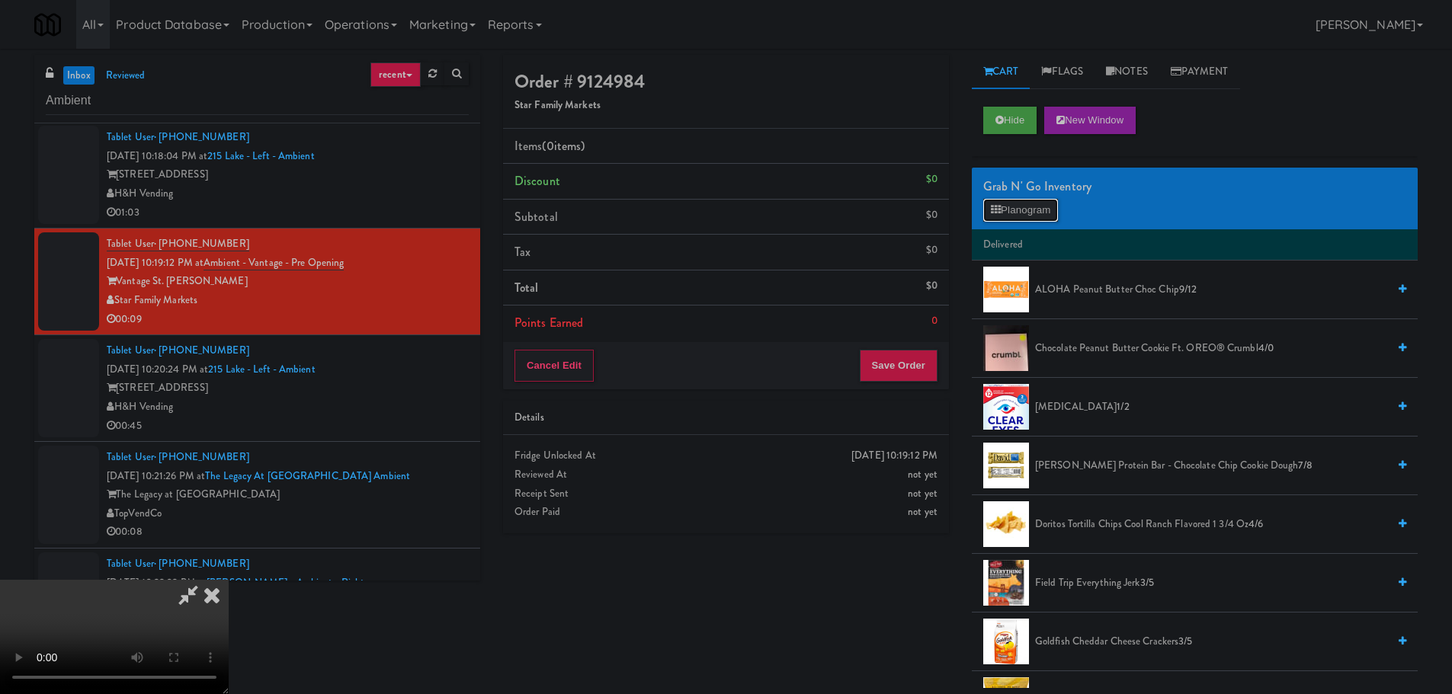
click at [1010, 213] on button "Planogram" at bounding box center [1020, 210] width 75 height 23
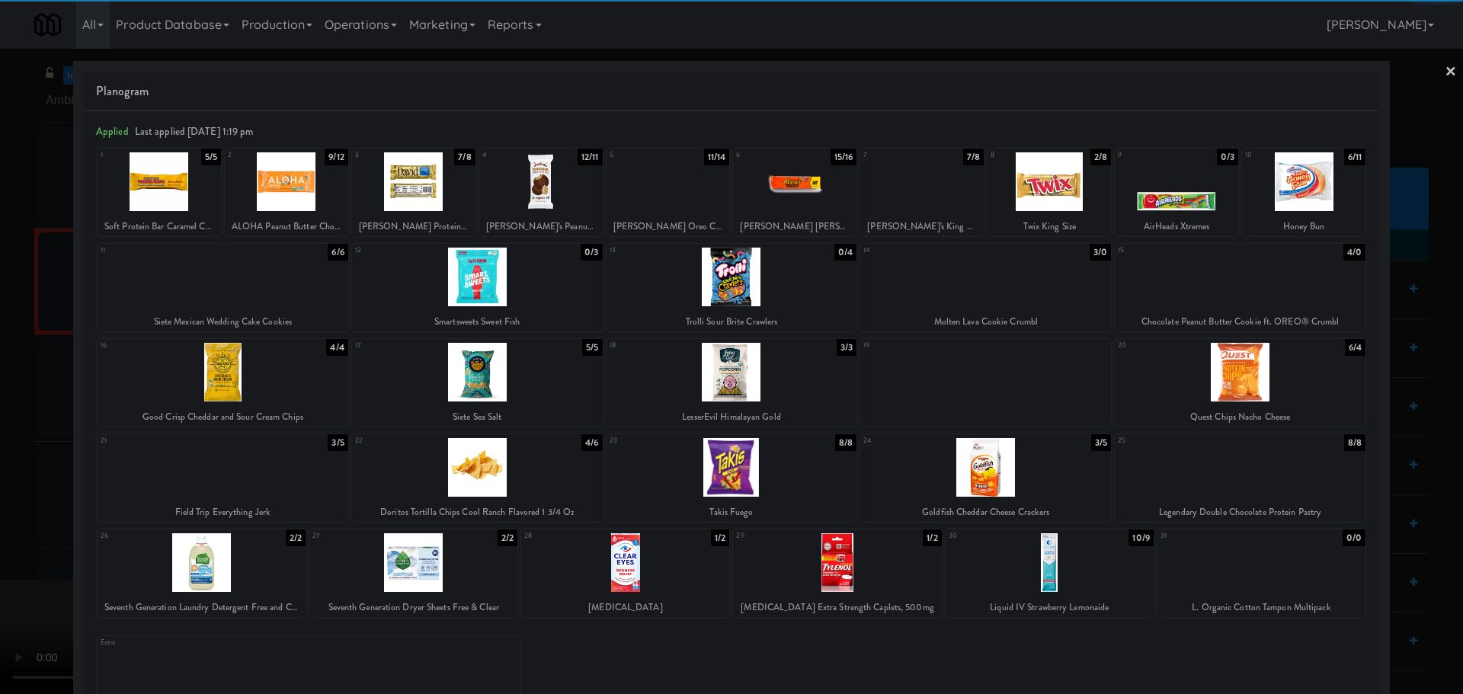
click at [1317, 183] on div at bounding box center [1303, 181] width 123 height 59
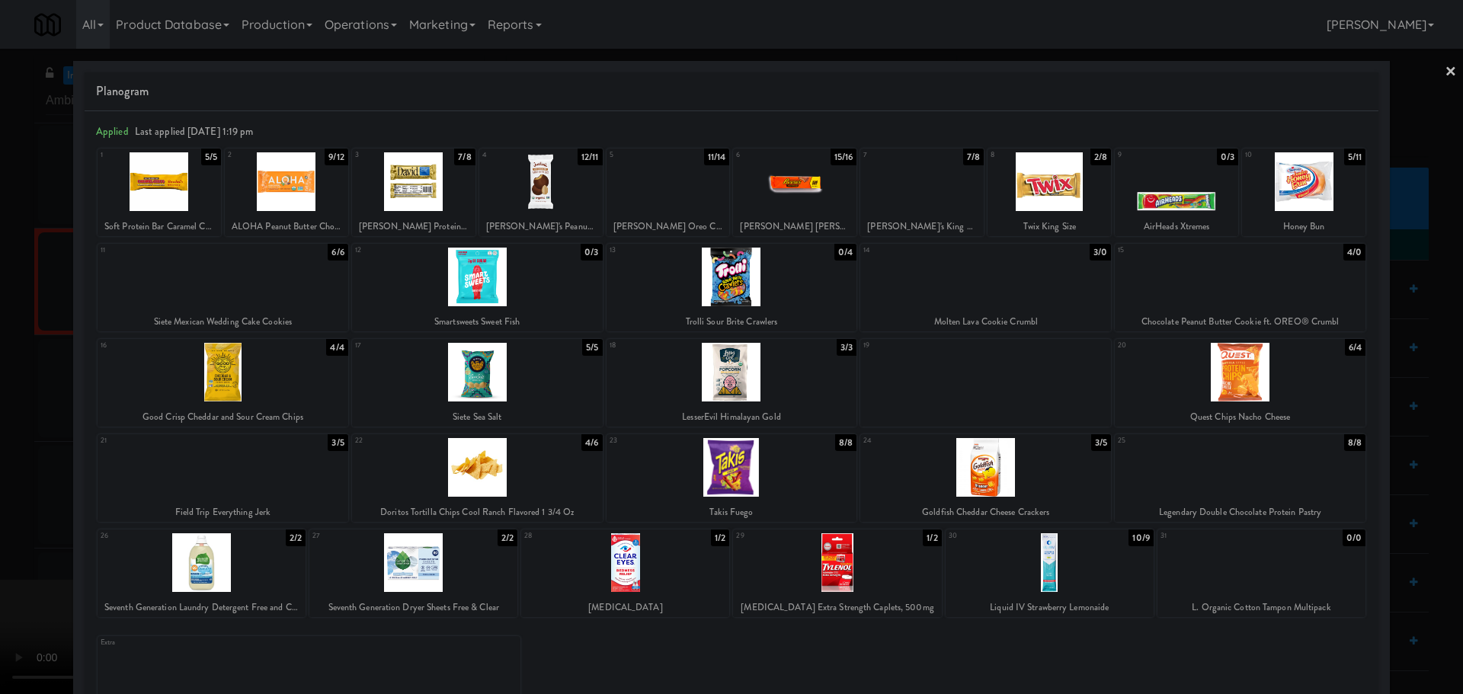
drag, startPoint x: 0, startPoint y: 680, endPoint x: 73, endPoint y: 662, distance: 75.2
click at [43, 669] on div at bounding box center [731, 347] width 1463 height 694
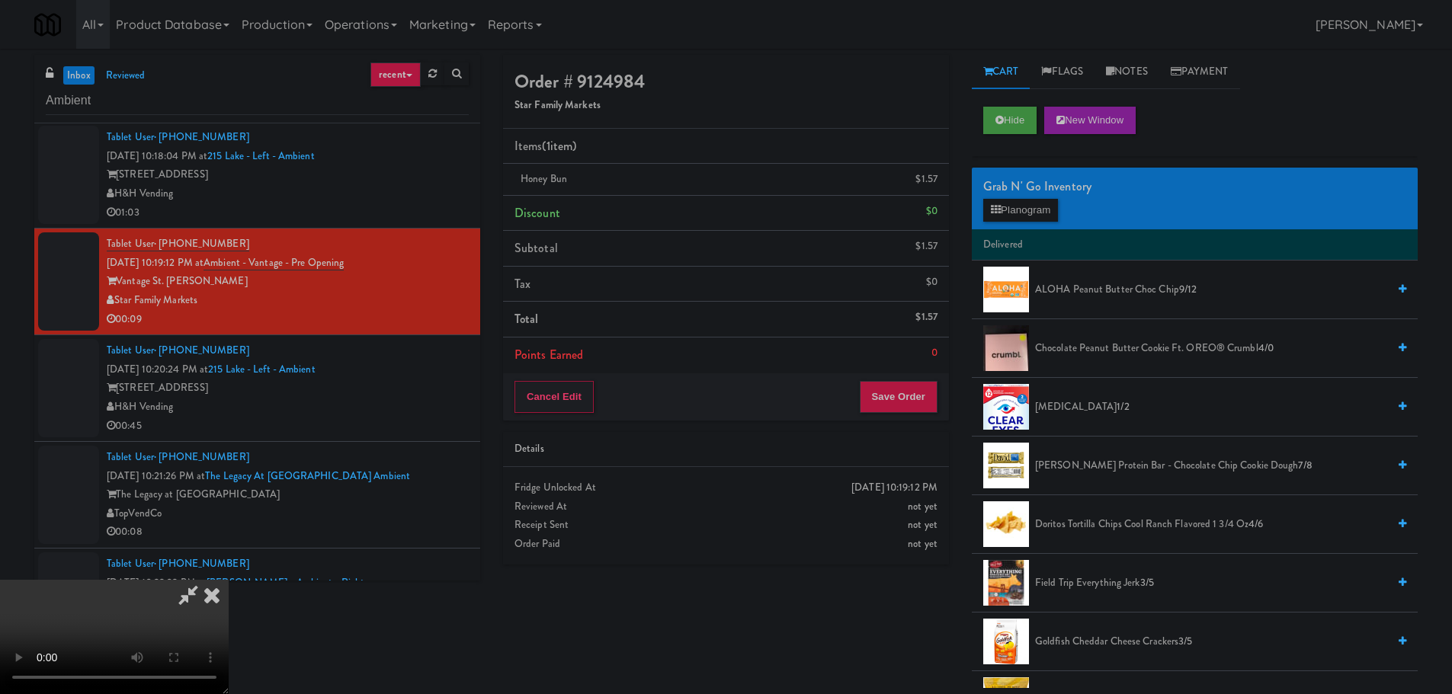
drag, startPoint x: 418, startPoint y: 564, endPoint x: 446, endPoint y: 569, distance: 28.6
click at [229, 580] on video at bounding box center [114, 637] width 229 height 114
click at [897, 400] on button "Save Order" at bounding box center [899, 397] width 78 height 32
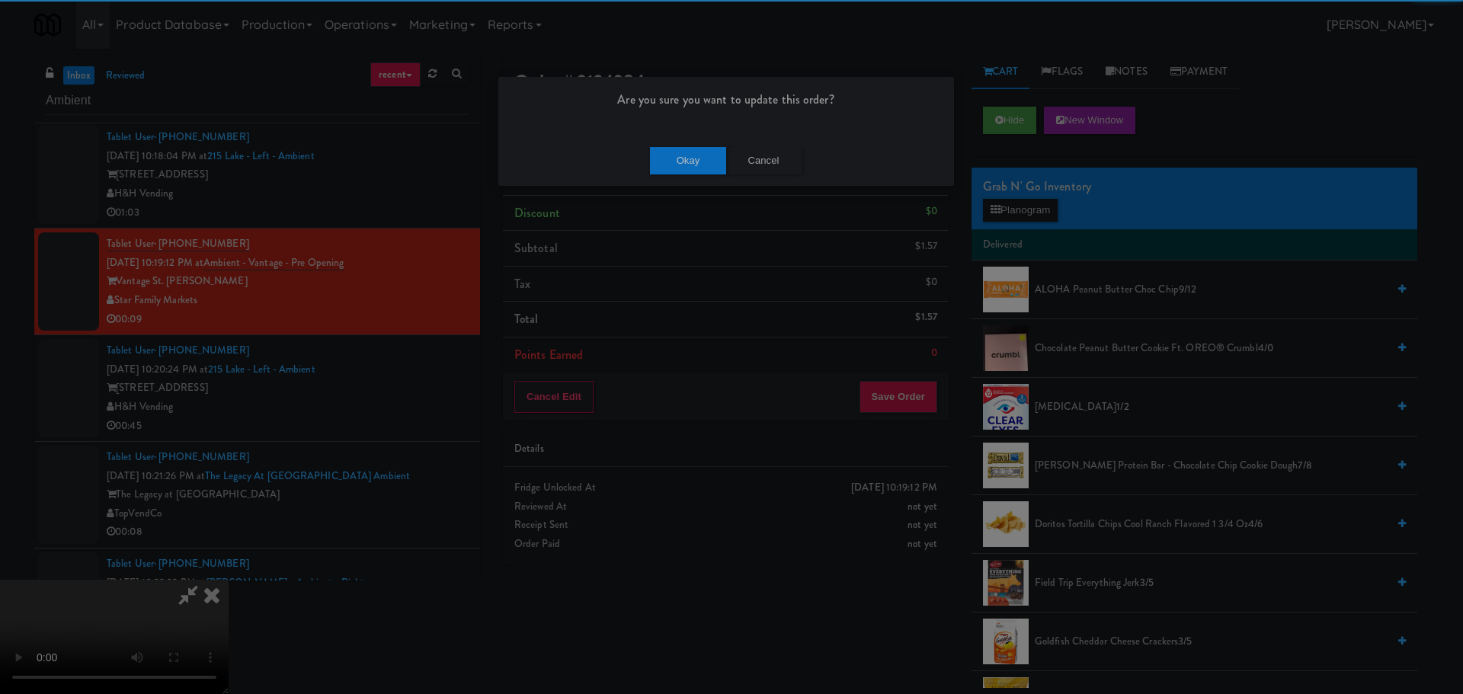
click at [678, 144] on div "Okay Cancel" at bounding box center [726, 160] width 456 height 51
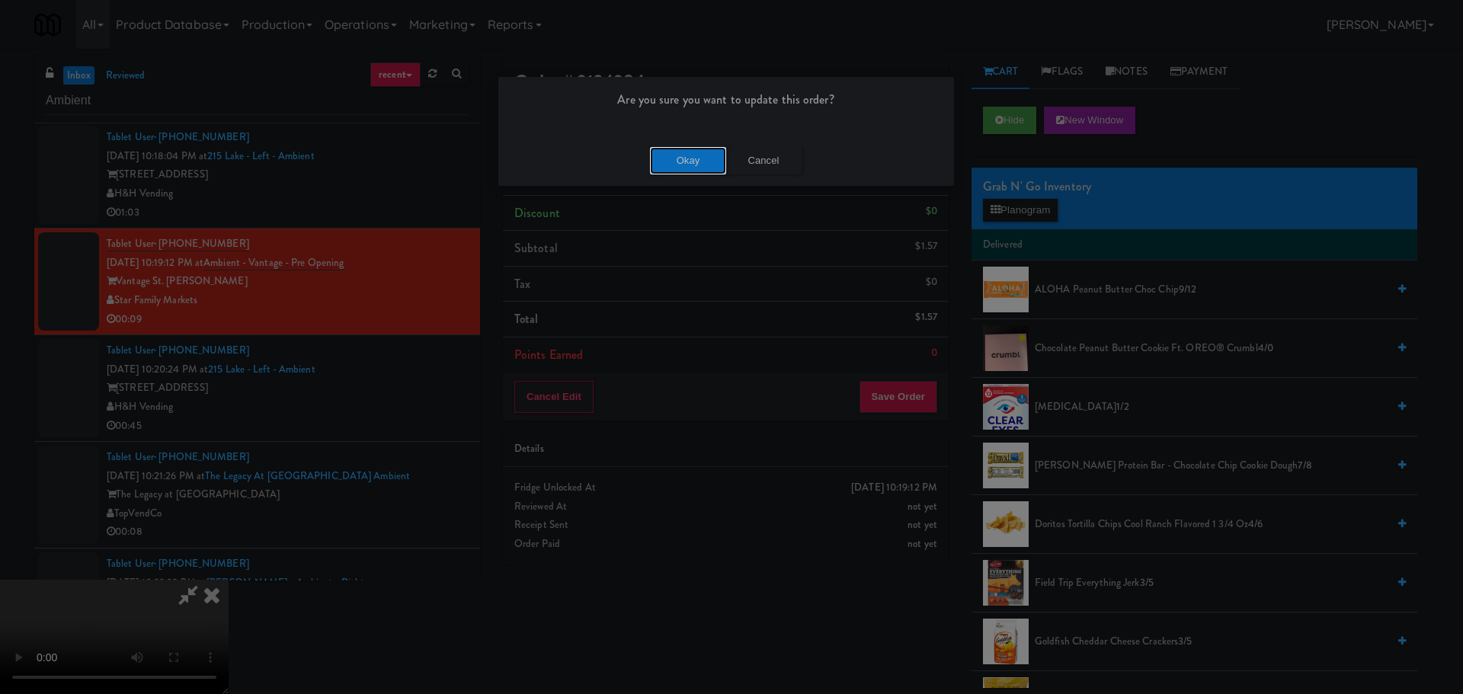
click at [659, 161] on button "Okay" at bounding box center [688, 160] width 76 height 27
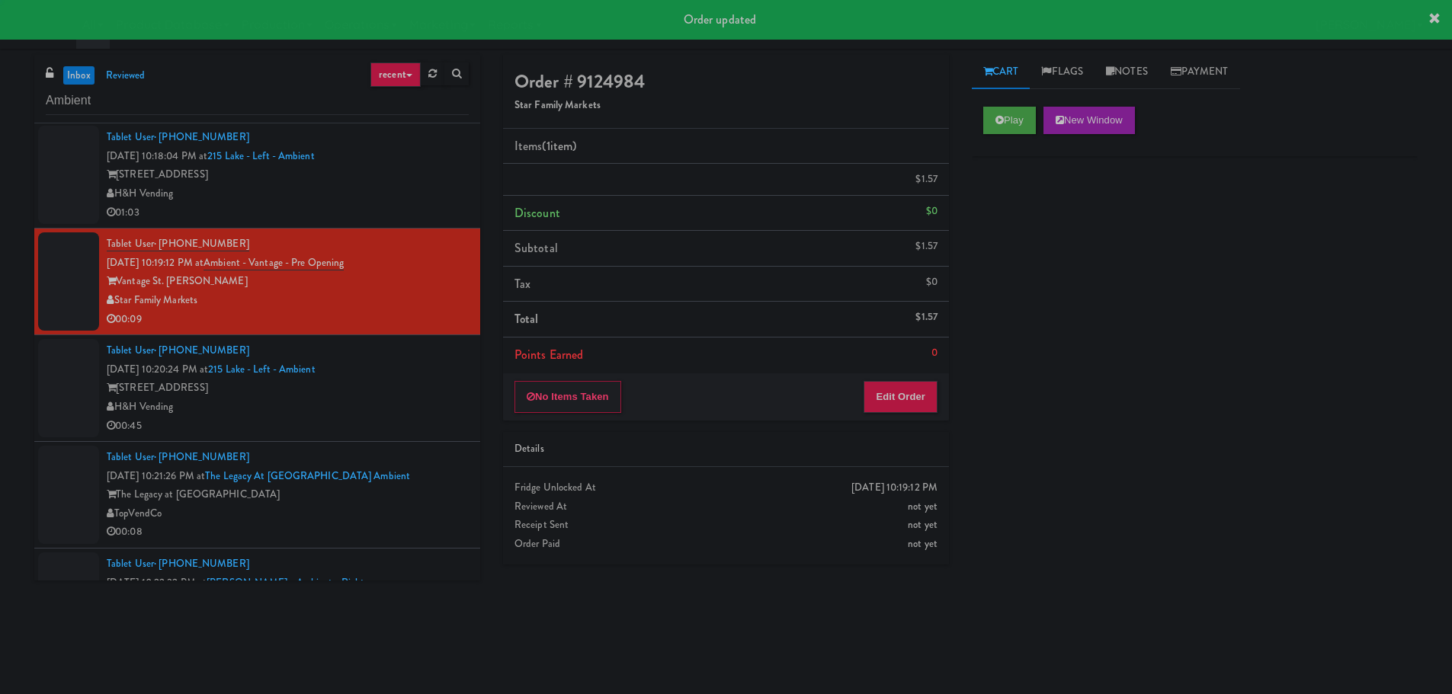
scroll to position [0, 0]
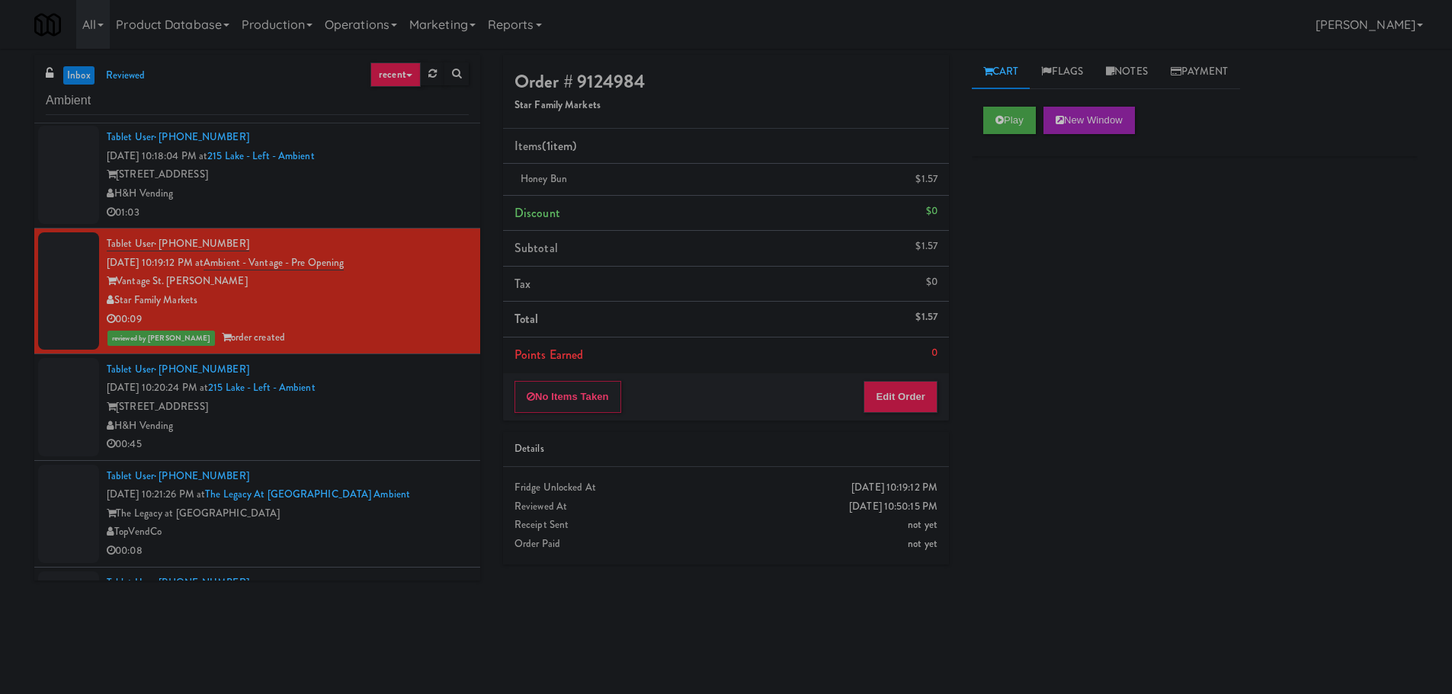
click at [405, 428] on div "H&H Vending" at bounding box center [288, 426] width 362 height 19
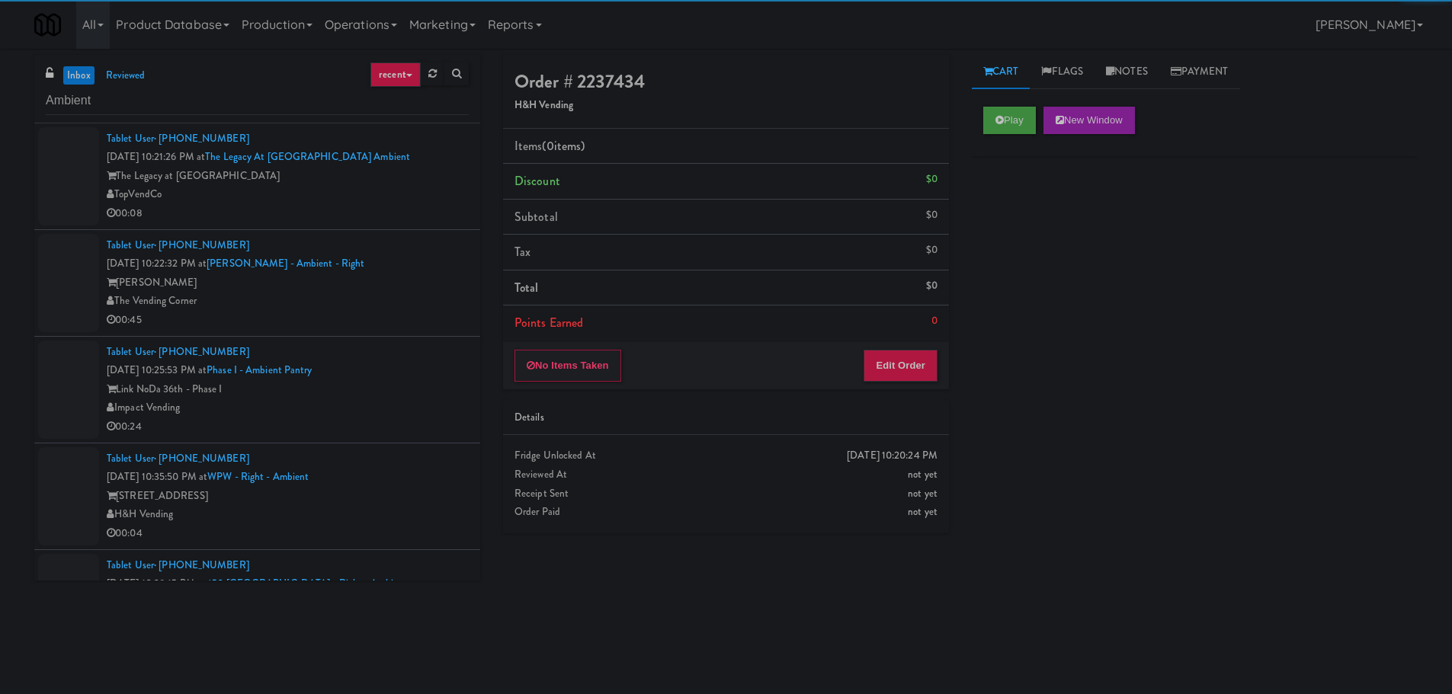
scroll to position [915, 0]
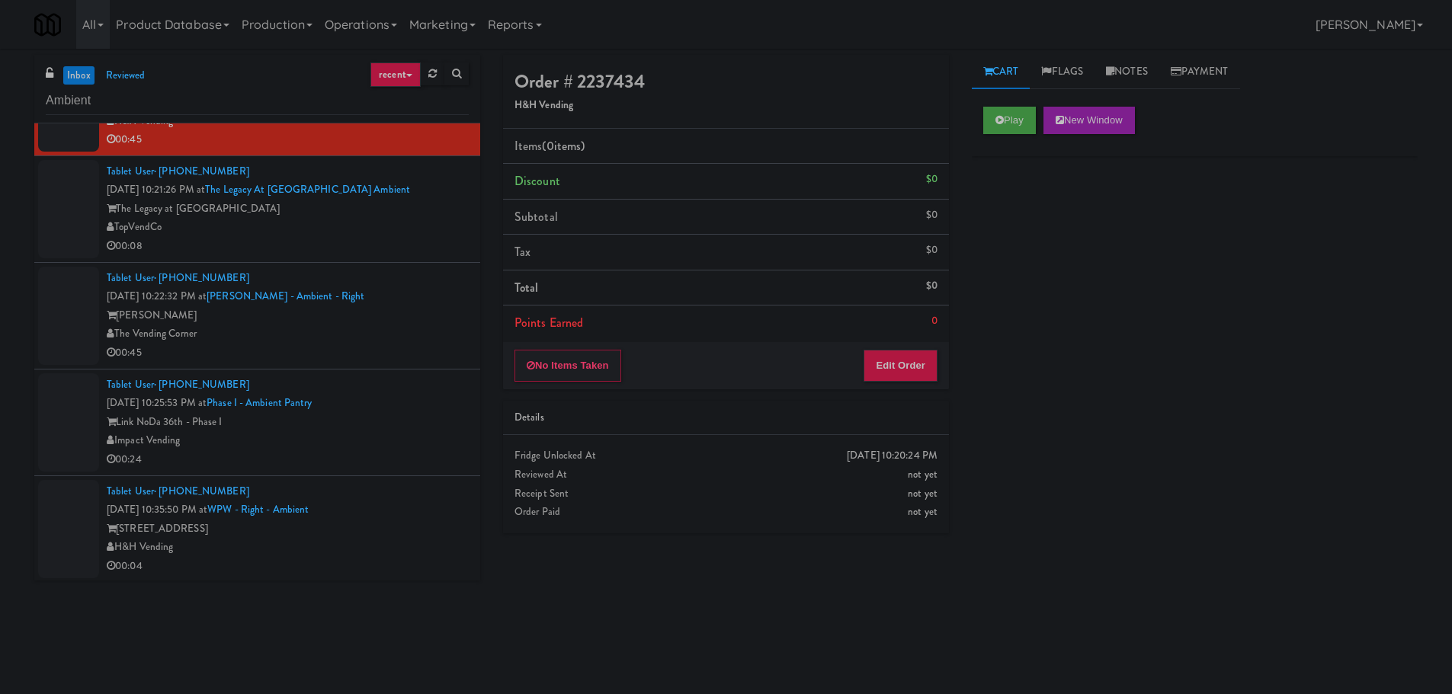
click at [395, 235] on div "TopVendCo" at bounding box center [288, 227] width 362 height 19
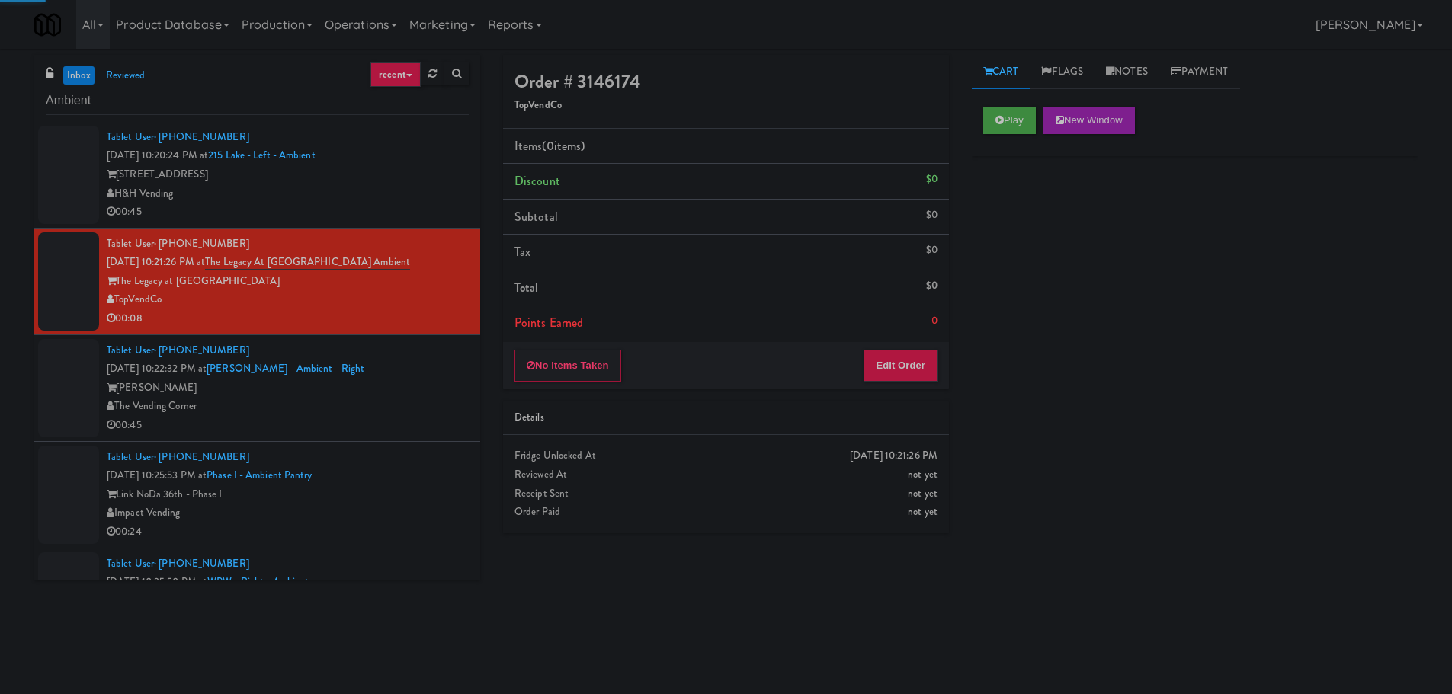
scroll to position [838, 0]
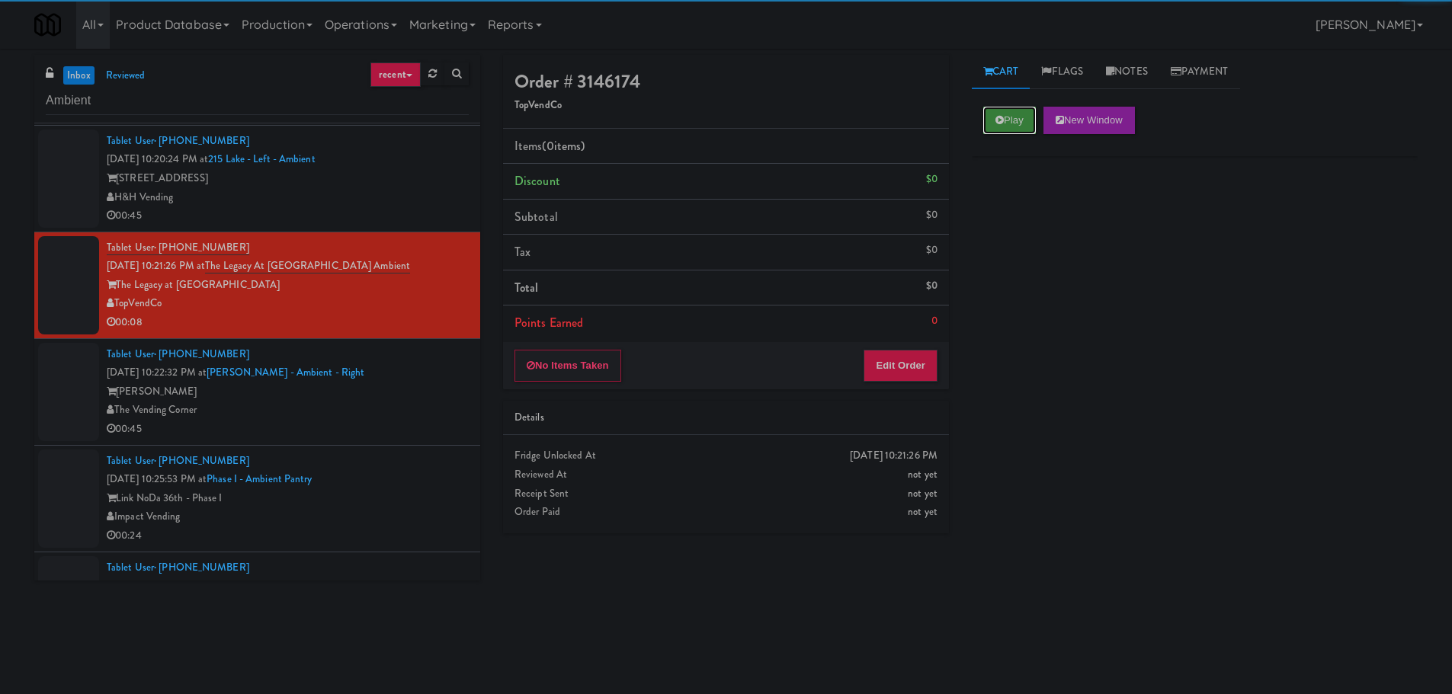
click at [1035, 129] on button "Play" at bounding box center [1009, 120] width 53 height 27
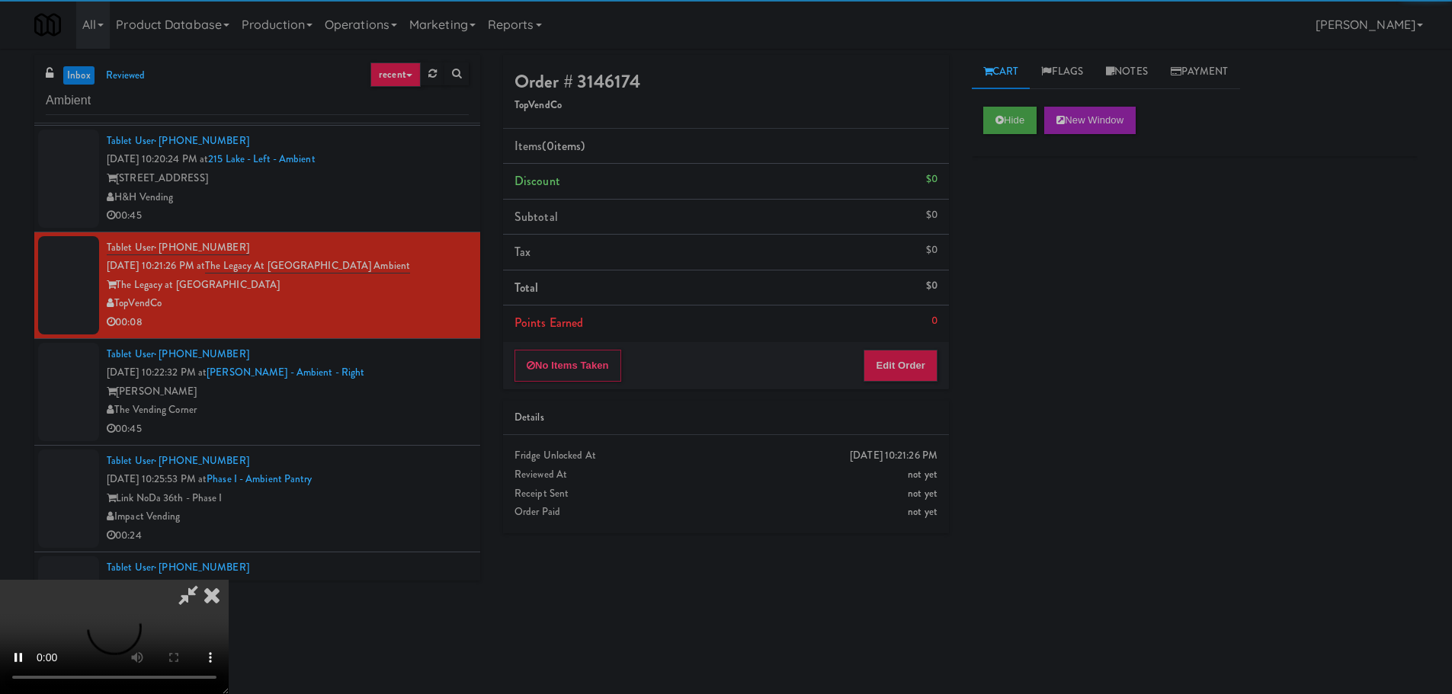
click at [924, 333] on li "Points Earned 0" at bounding box center [726, 323] width 446 height 35
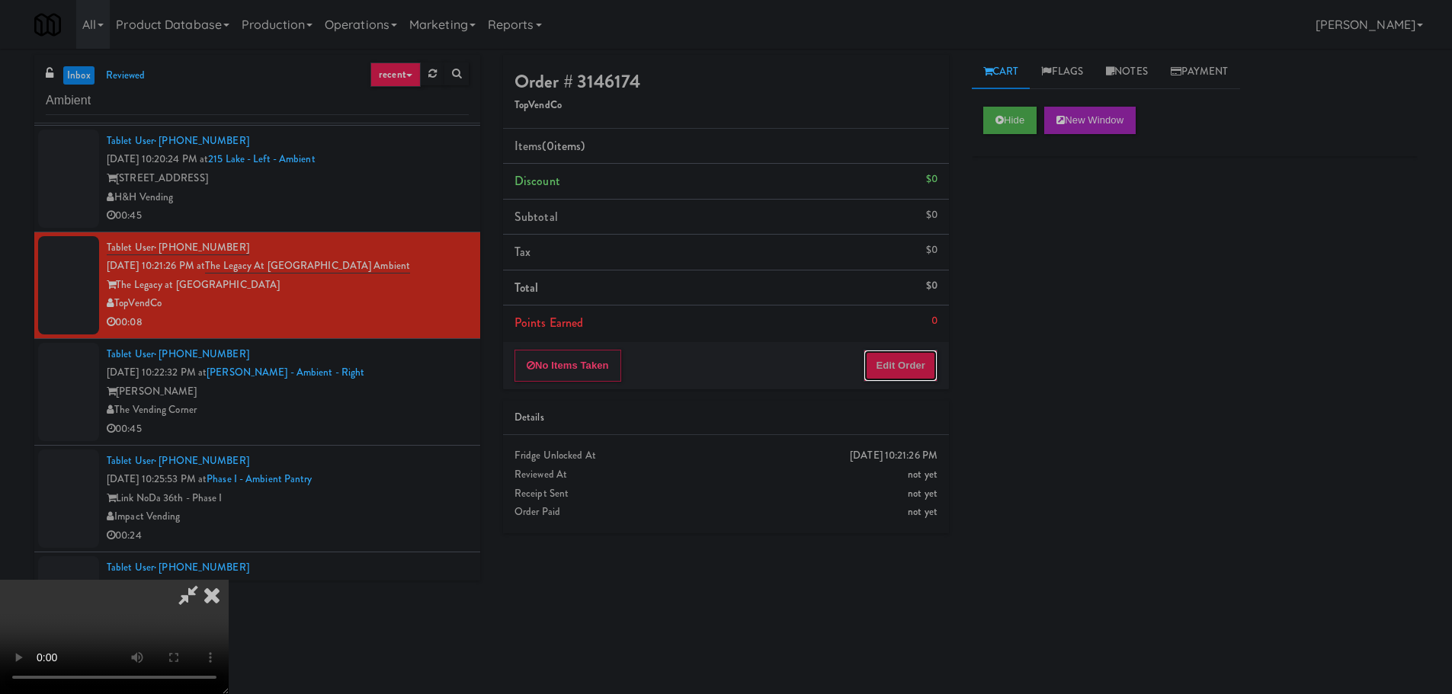
click at [917, 357] on button "Edit Order" at bounding box center [901, 366] width 74 height 32
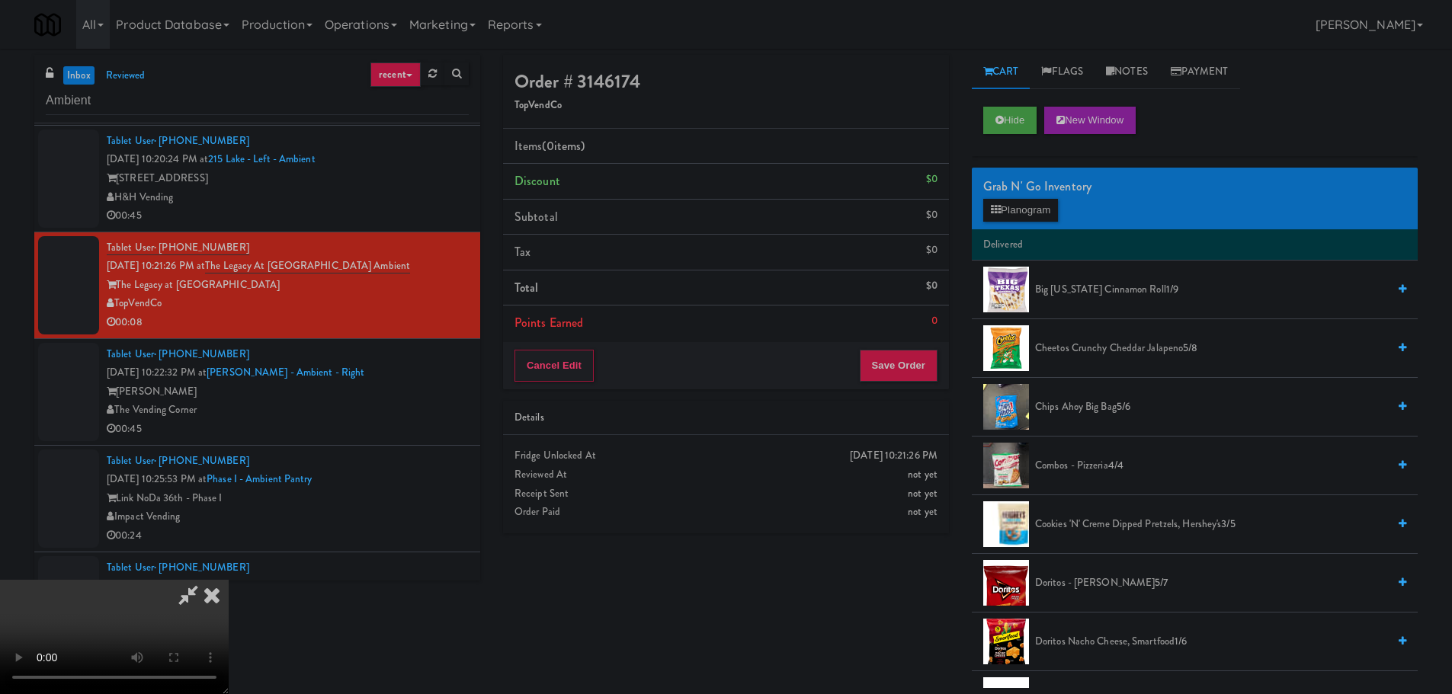
scroll to position [0, 0]
click at [229, 580] on video at bounding box center [114, 637] width 229 height 114
drag, startPoint x: 615, startPoint y: 386, endPoint x: 602, endPoint y: 395, distance: 15.9
click at [229, 580] on video at bounding box center [114, 637] width 229 height 114
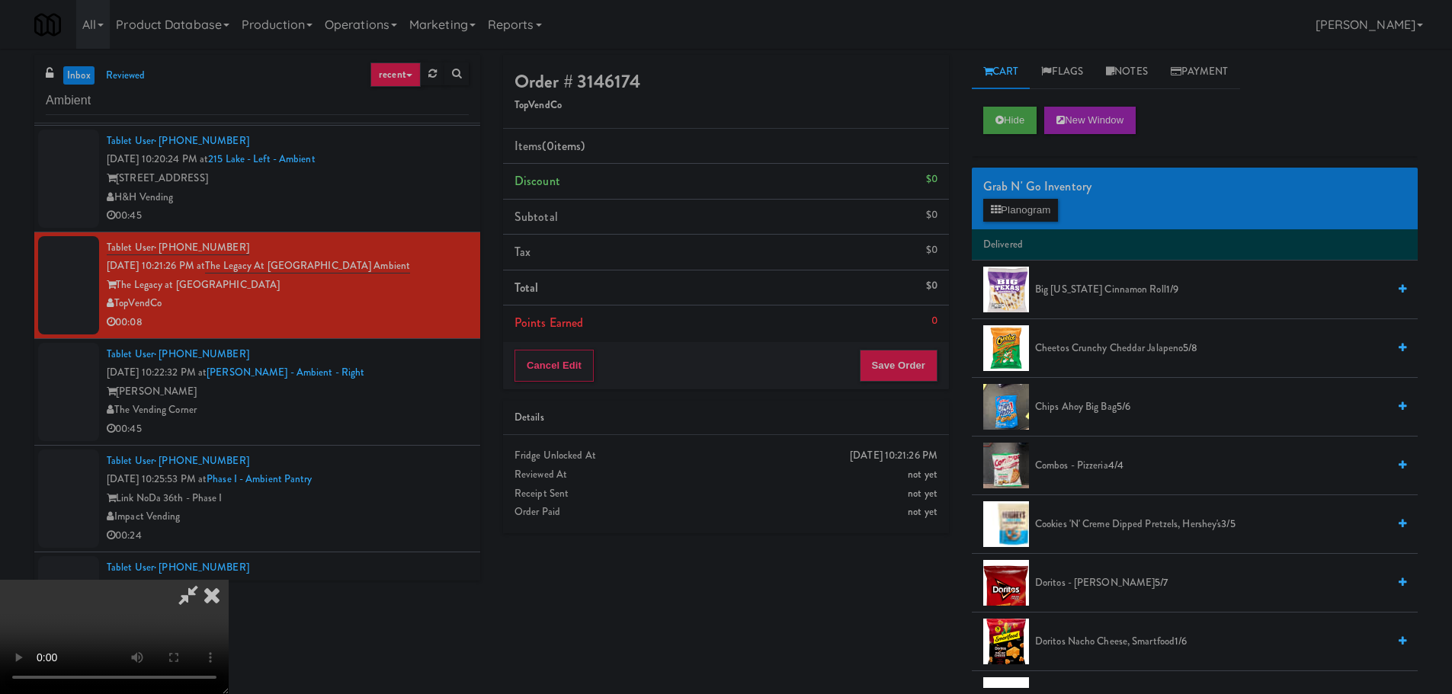
drag, startPoint x: 602, startPoint y: 395, endPoint x: 609, endPoint y: 399, distance: 7.8
click at [229, 580] on video at bounding box center [114, 637] width 229 height 114
click at [1047, 215] on button "Planogram" at bounding box center [1020, 210] width 75 height 23
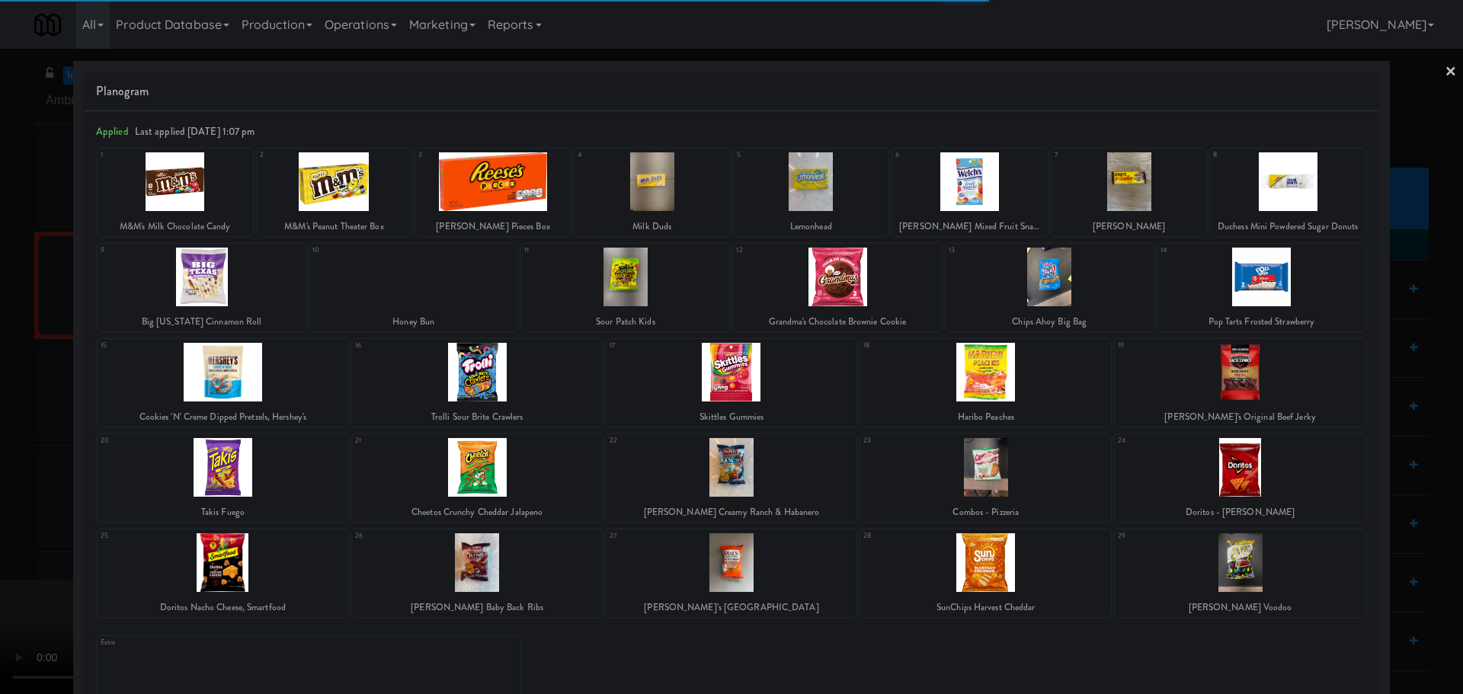
click at [1245, 575] on div at bounding box center [1240, 563] width 251 height 59
click at [1228, 560] on div at bounding box center [1240, 563] width 251 height 59
drag, startPoint x: 0, startPoint y: 538, endPoint x: 149, endPoint y: 489, distance: 157.2
click at [0, 546] on div at bounding box center [731, 347] width 1463 height 694
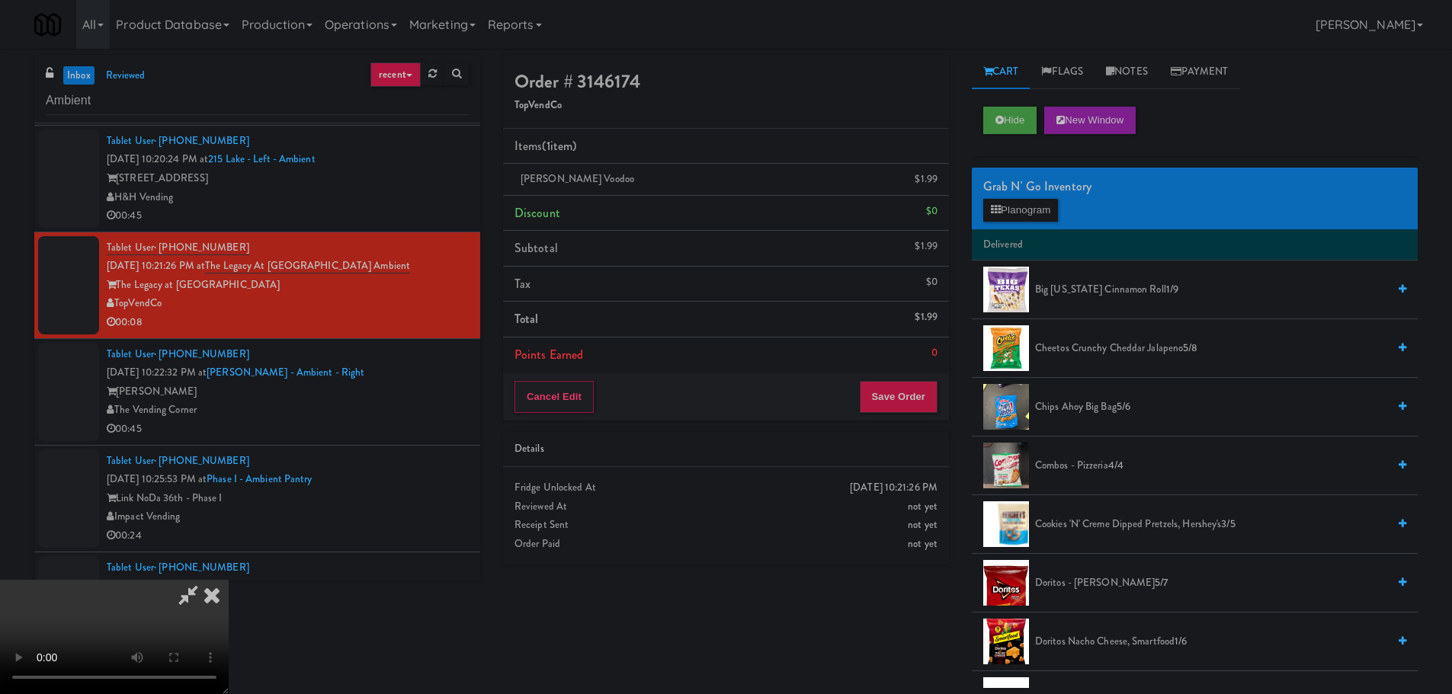
click at [206, 580] on icon at bounding box center [188, 595] width 35 height 30
click at [229, 580] on video at bounding box center [114, 637] width 229 height 114
click at [1048, 200] on button "Planogram" at bounding box center [1020, 210] width 75 height 23
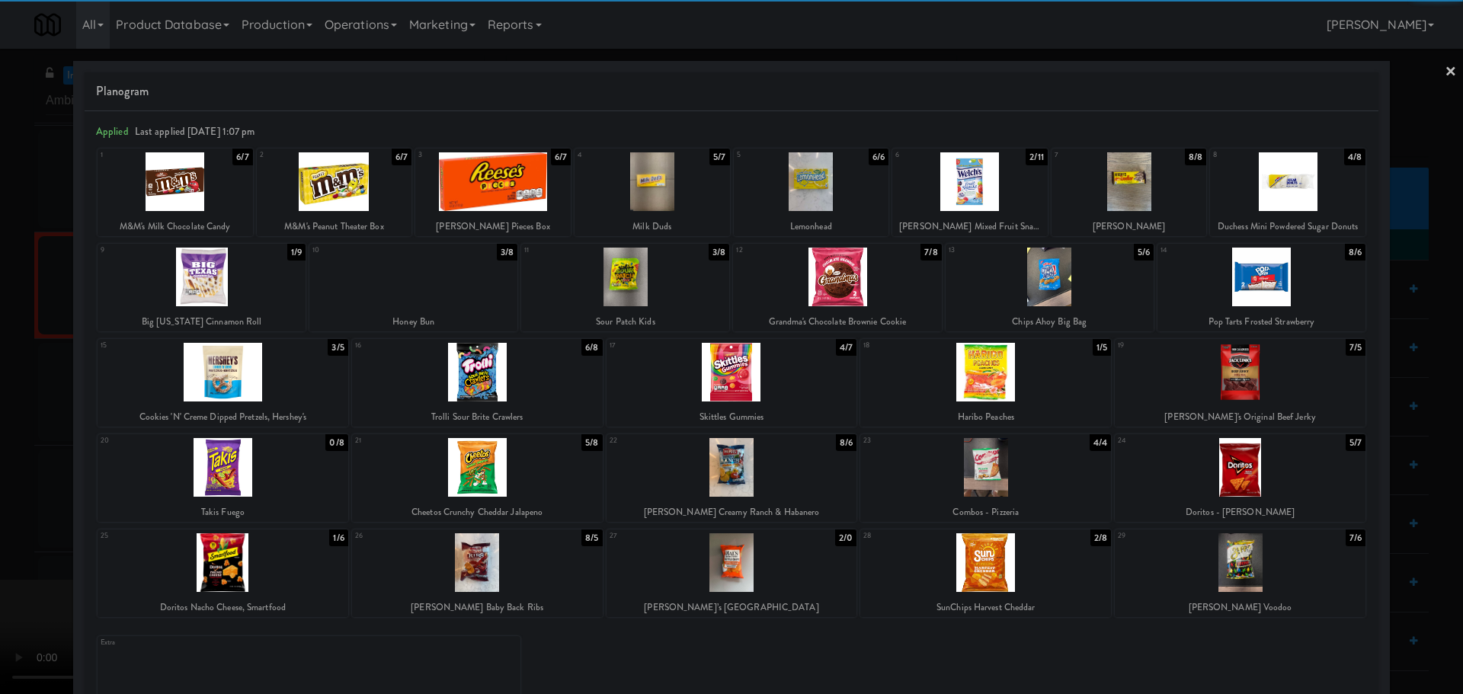
click at [424, 280] on div at bounding box center [413, 277] width 208 height 59
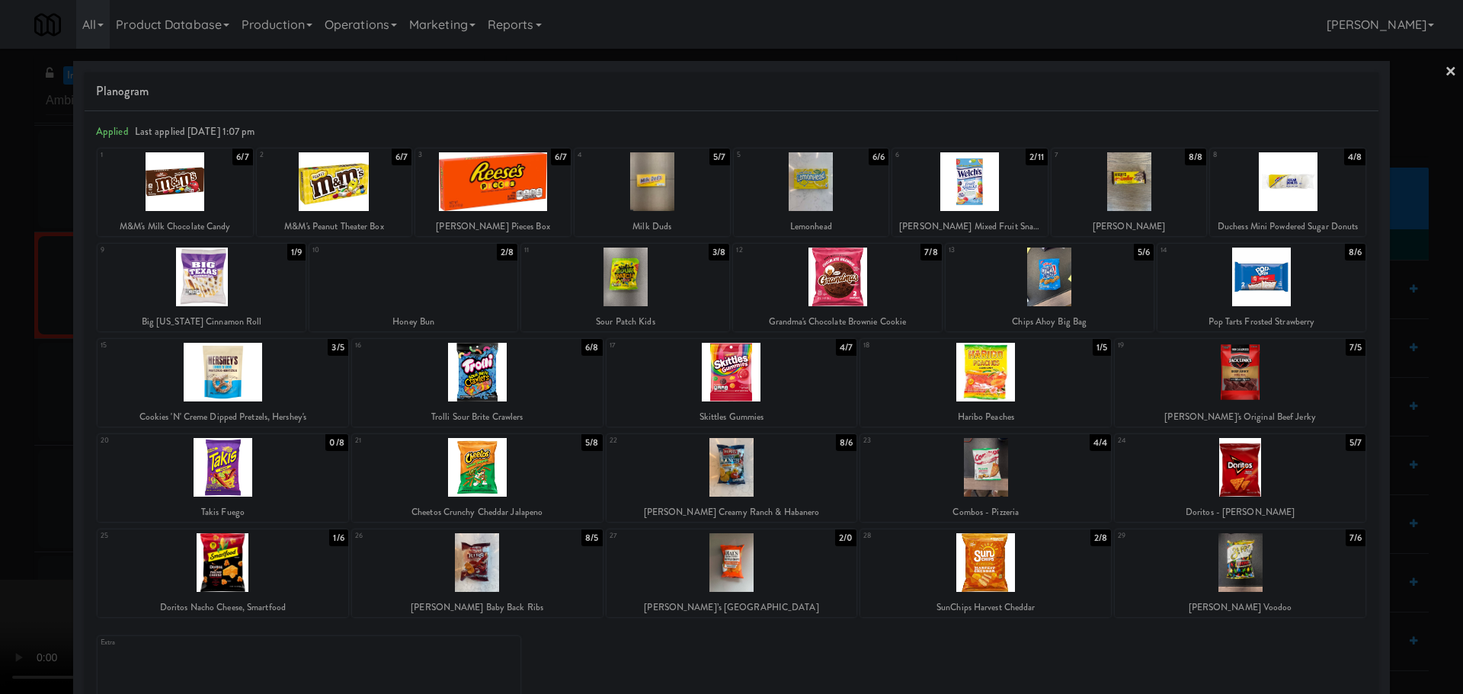
click at [0, 412] on div at bounding box center [731, 347] width 1463 height 694
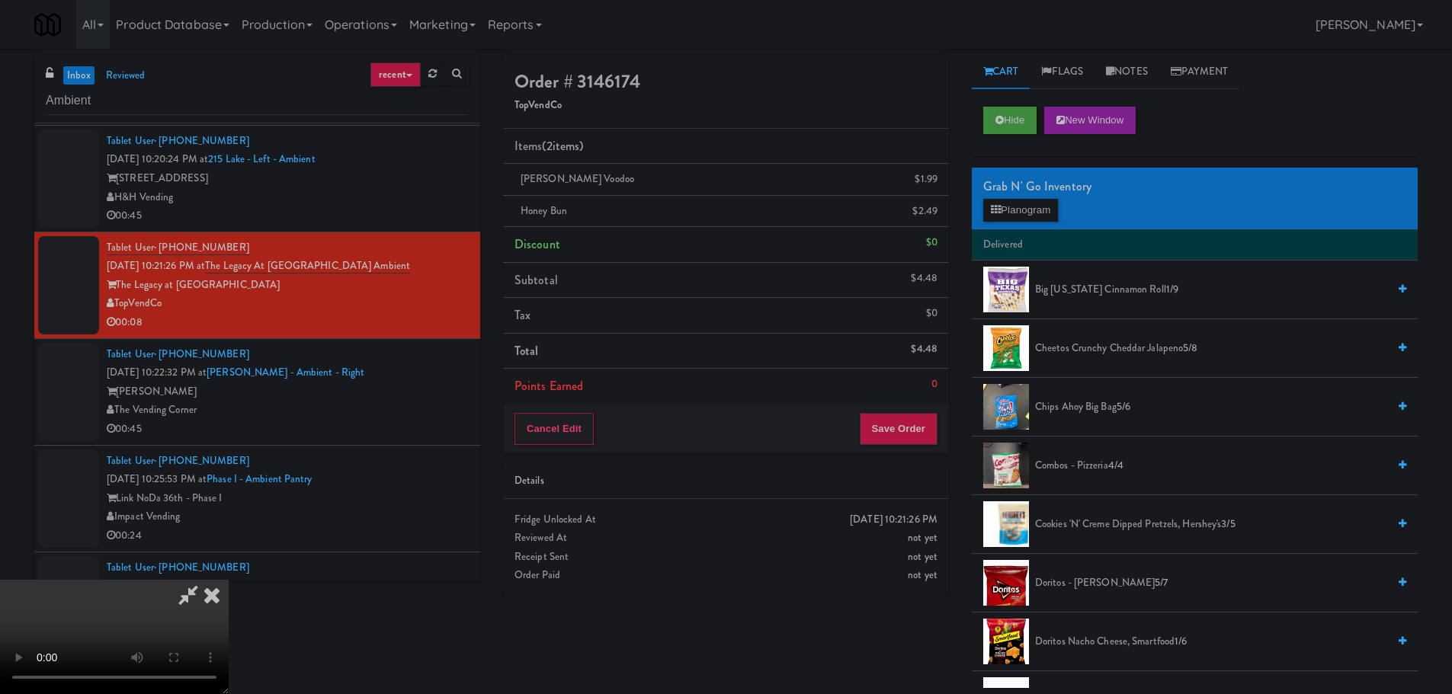
click at [229, 597] on video at bounding box center [114, 637] width 229 height 114
click at [229, 591] on video at bounding box center [114, 637] width 229 height 114
click at [229, 580] on video at bounding box center [114, 637] width 229 height 114
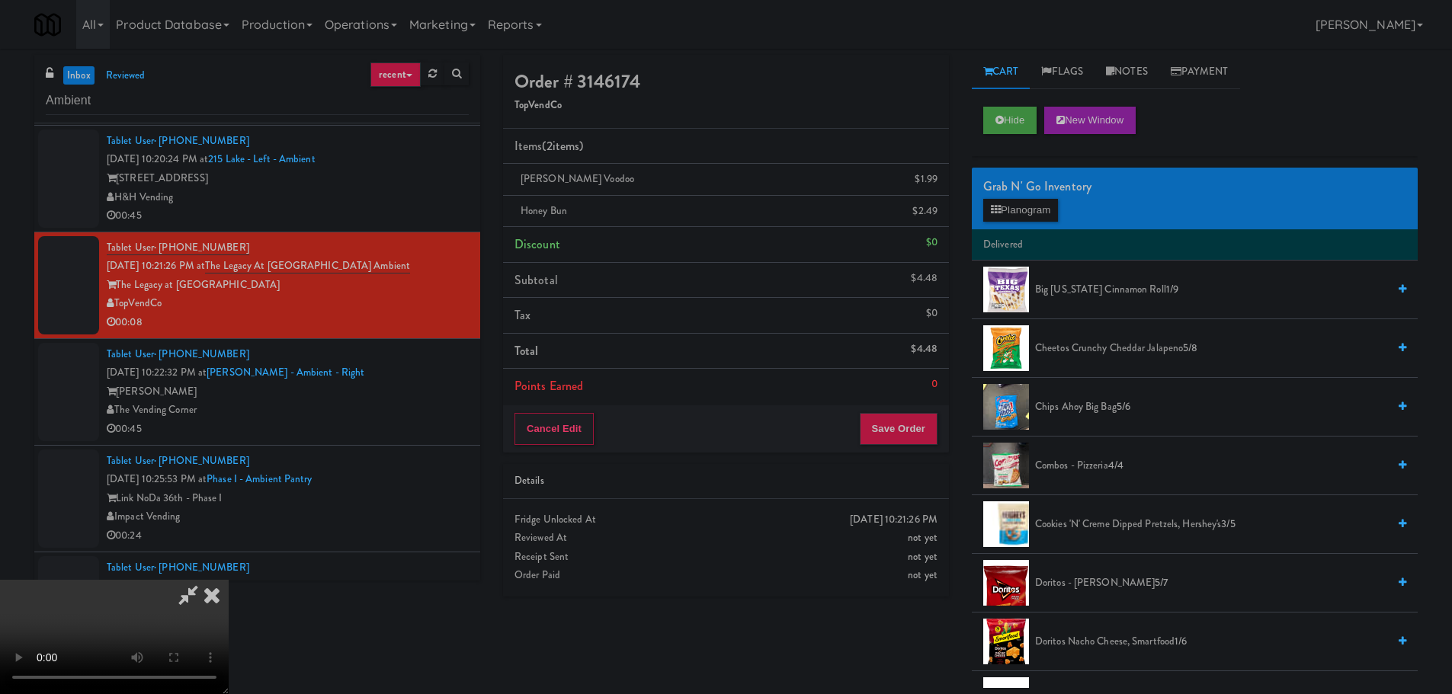
click at [229, 580] on video at bounding box center [114, 637] width 229 height 114
click at [921, 435] on button "Save Order" at bounding box center [899, 429] width 78 height 32
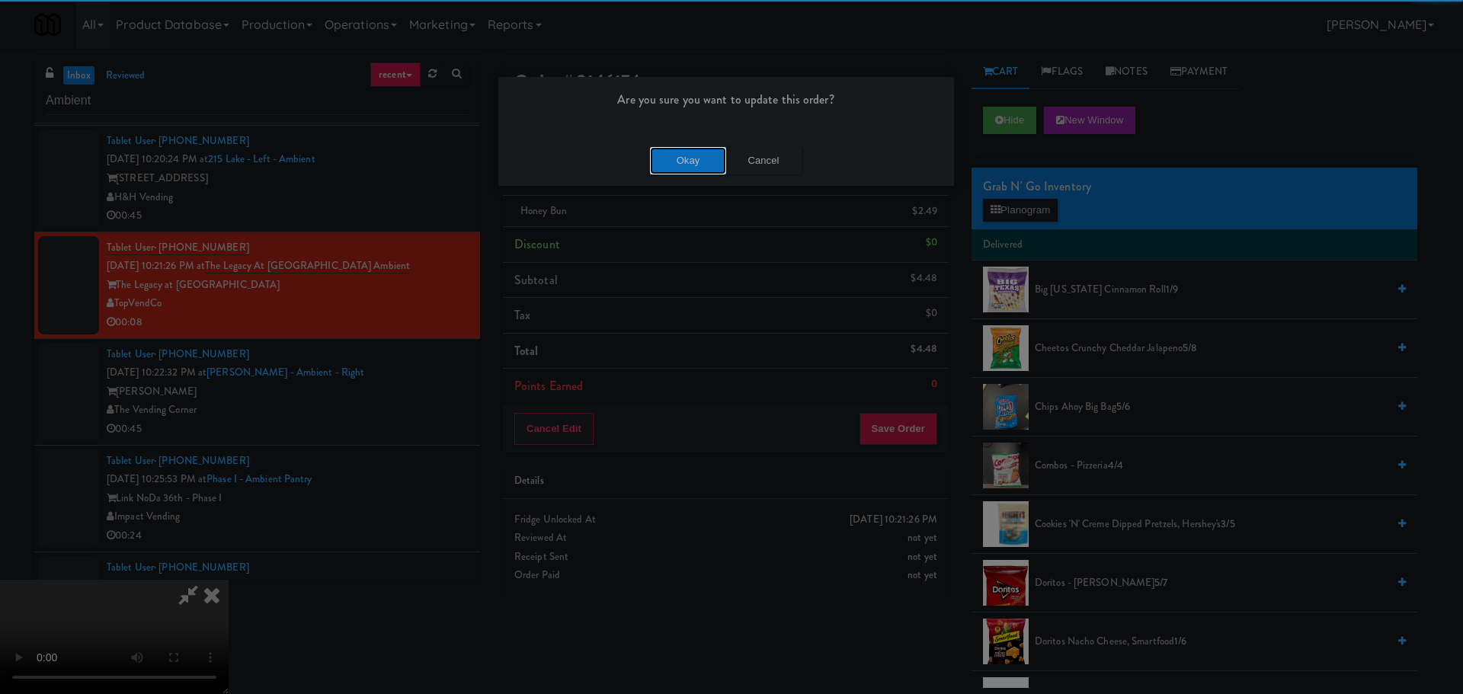
click at [691, 153] on button "Okay" at bounding box center [688, 160] width 76 height 27
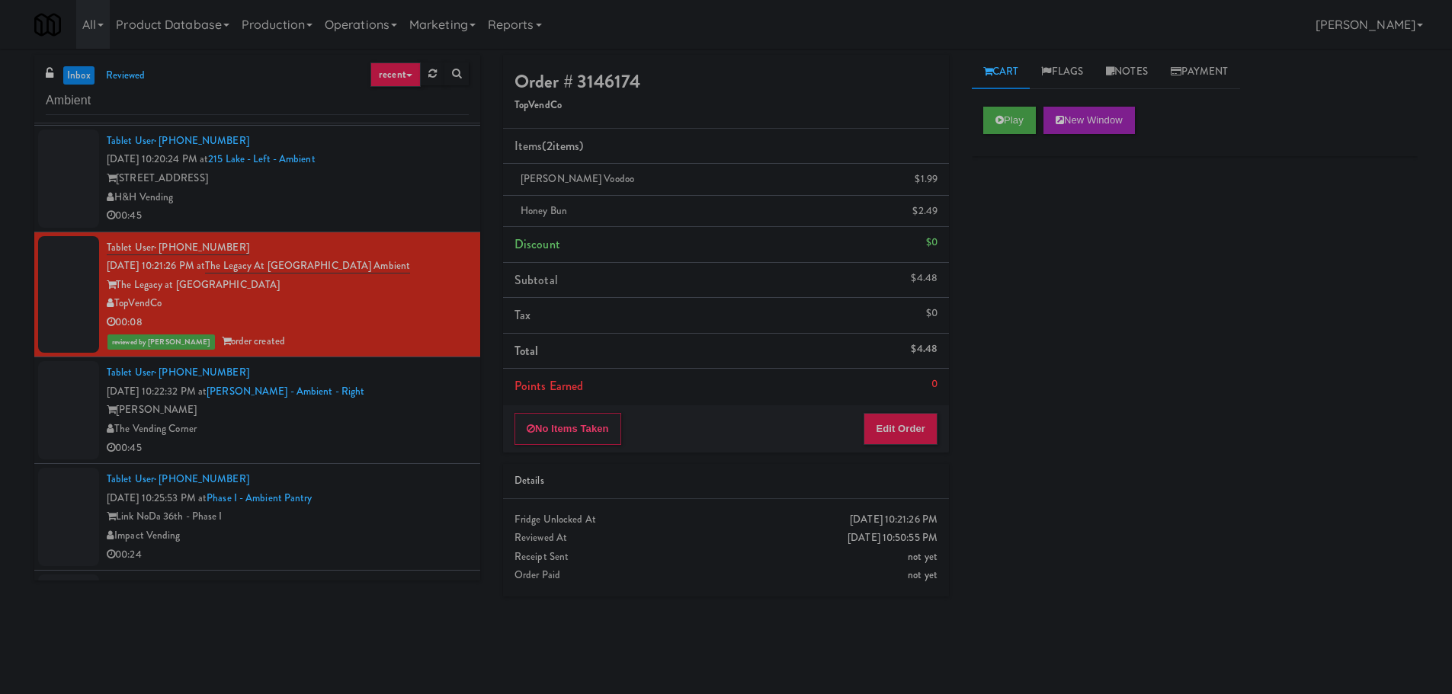
scroll to position [0, 0]
click at [436, 430] on div "The Vending Corner" at bounding box center [288, 429] width 362 height 19
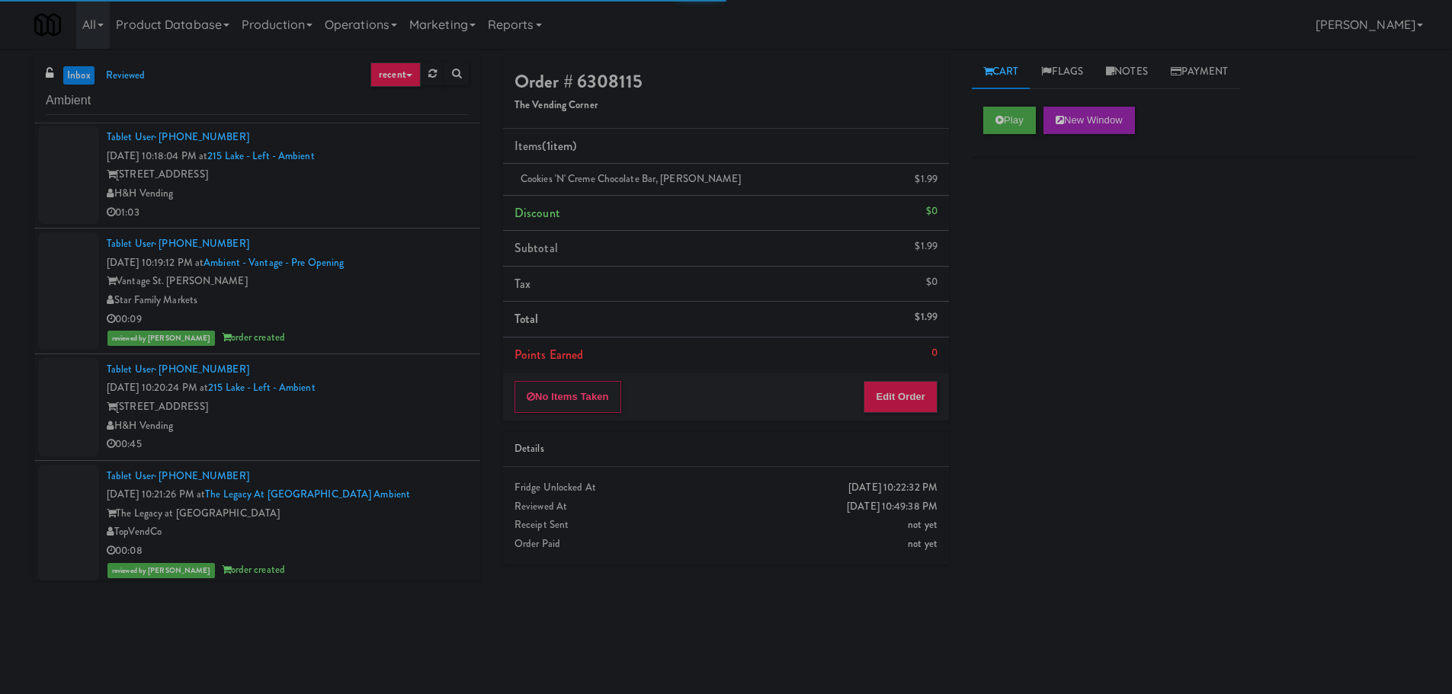
click at [426, 396] on div "Tablet User · (+34) 678-887054 [DATE] 10:20:24 PM at [GEOGRAPHIC_DATA] - Left -…" at bounding box center [288, 408] width 362 height 94
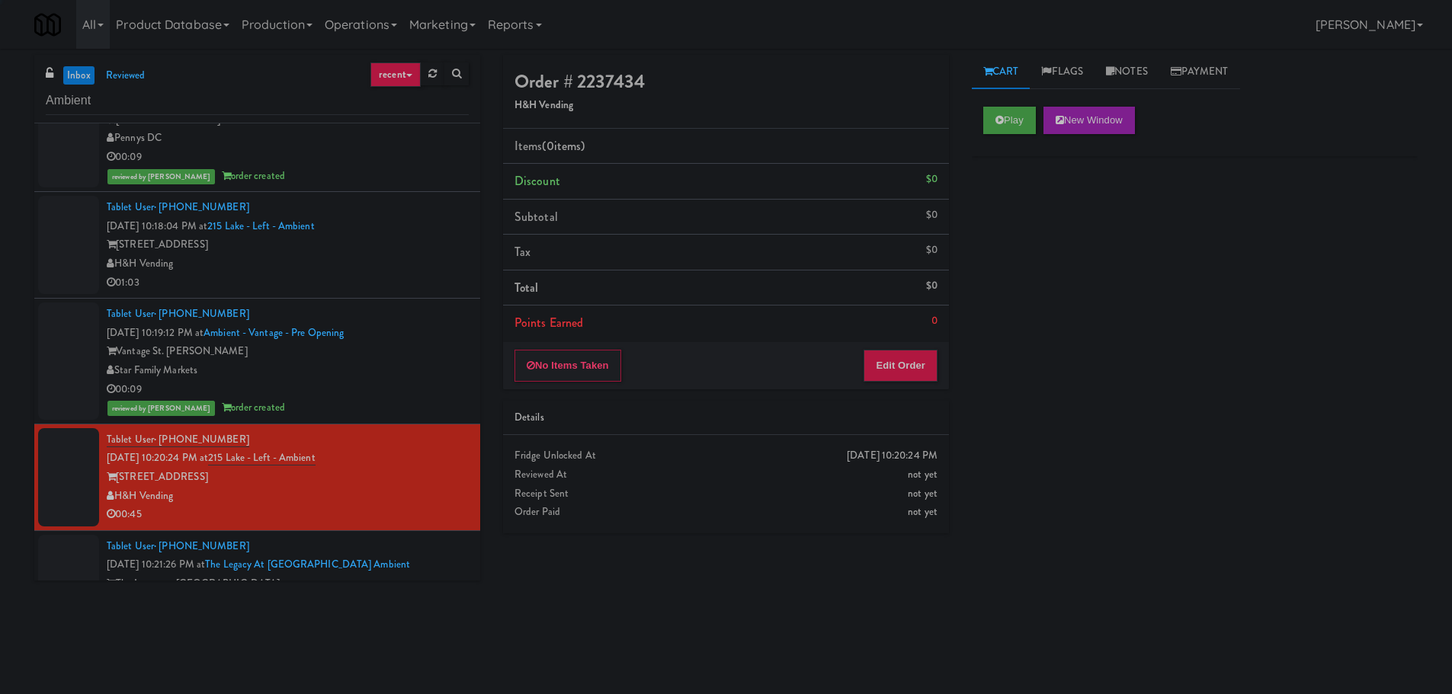
scroll to position [534, 0]
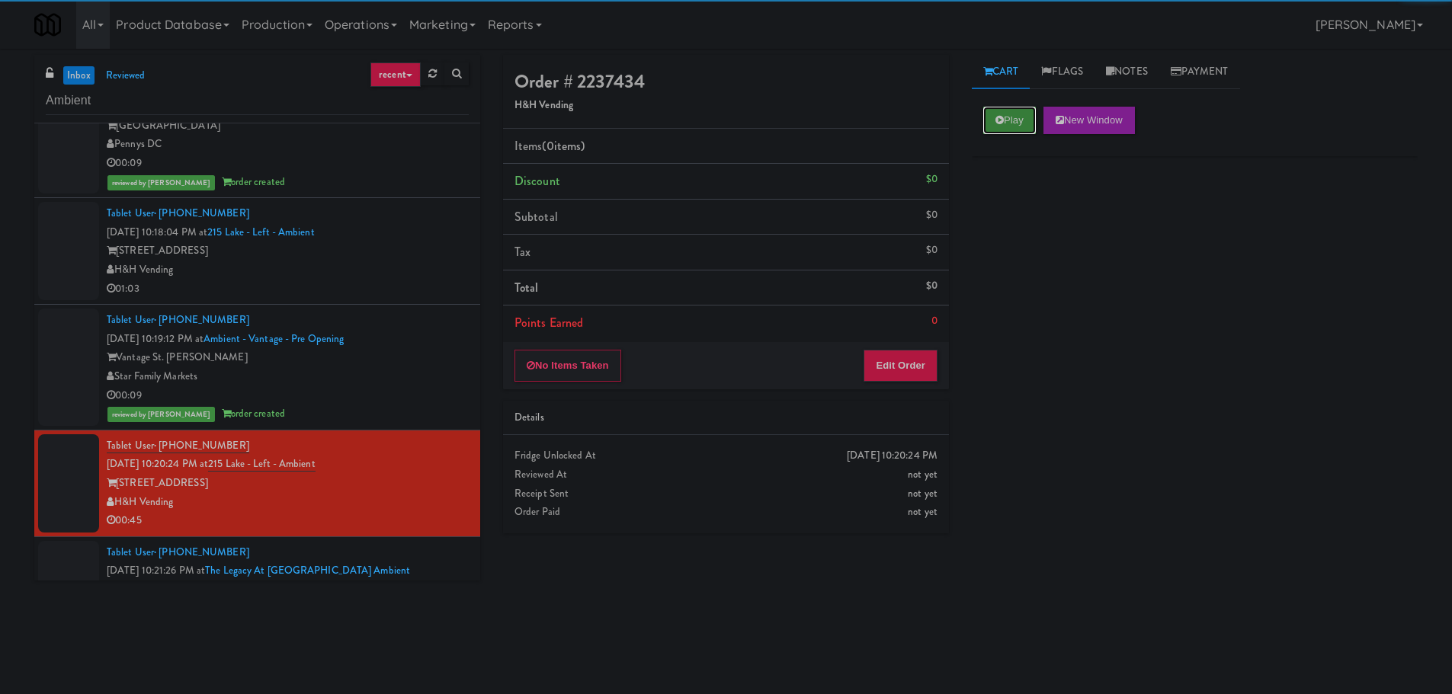
click at [998, 119] on icon at bounding box center [999, 120] width 8 height 10
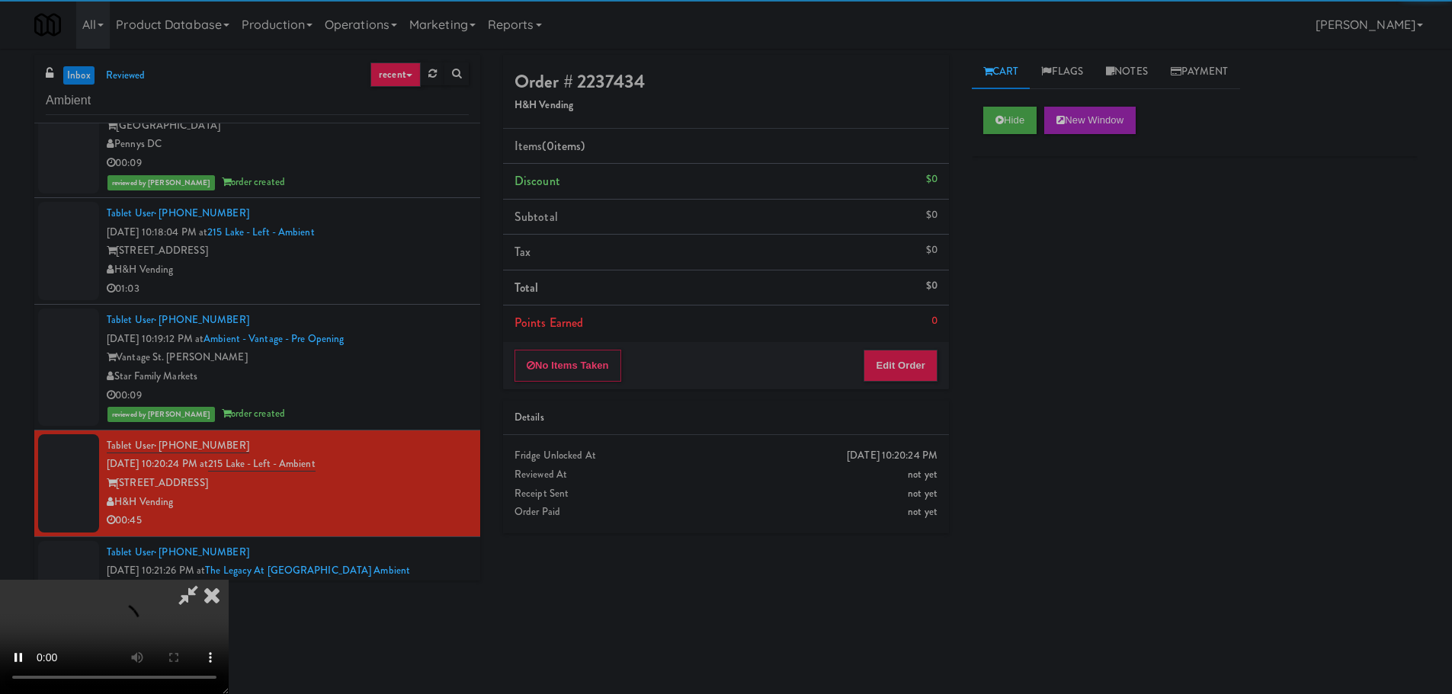
click at [874, 402] on div "Details" at bounding box center [726, 418] width 446 height 35
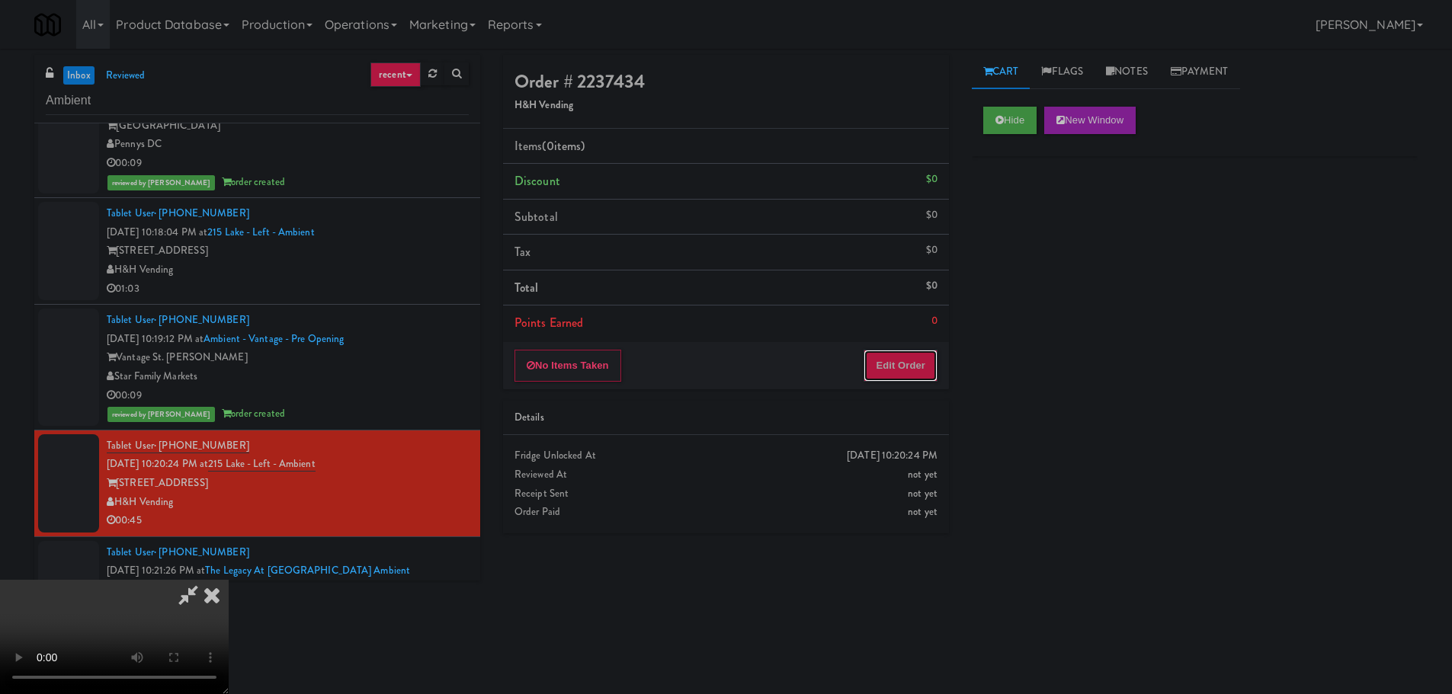
click at [890, 380] on button "Edit Order" at bounding box center [901, 366] width 74 height 32
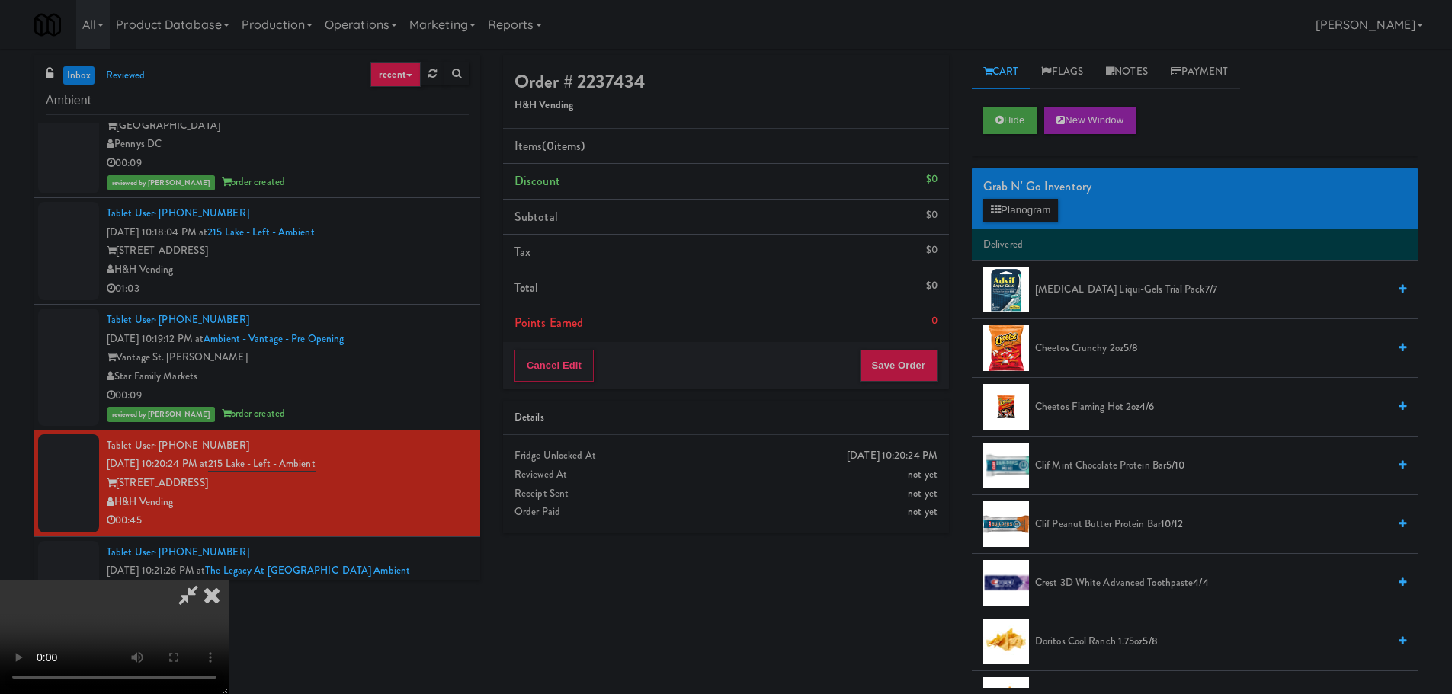
click at [229, 580] on video at bounding box center [114, 637] width 229 height 114
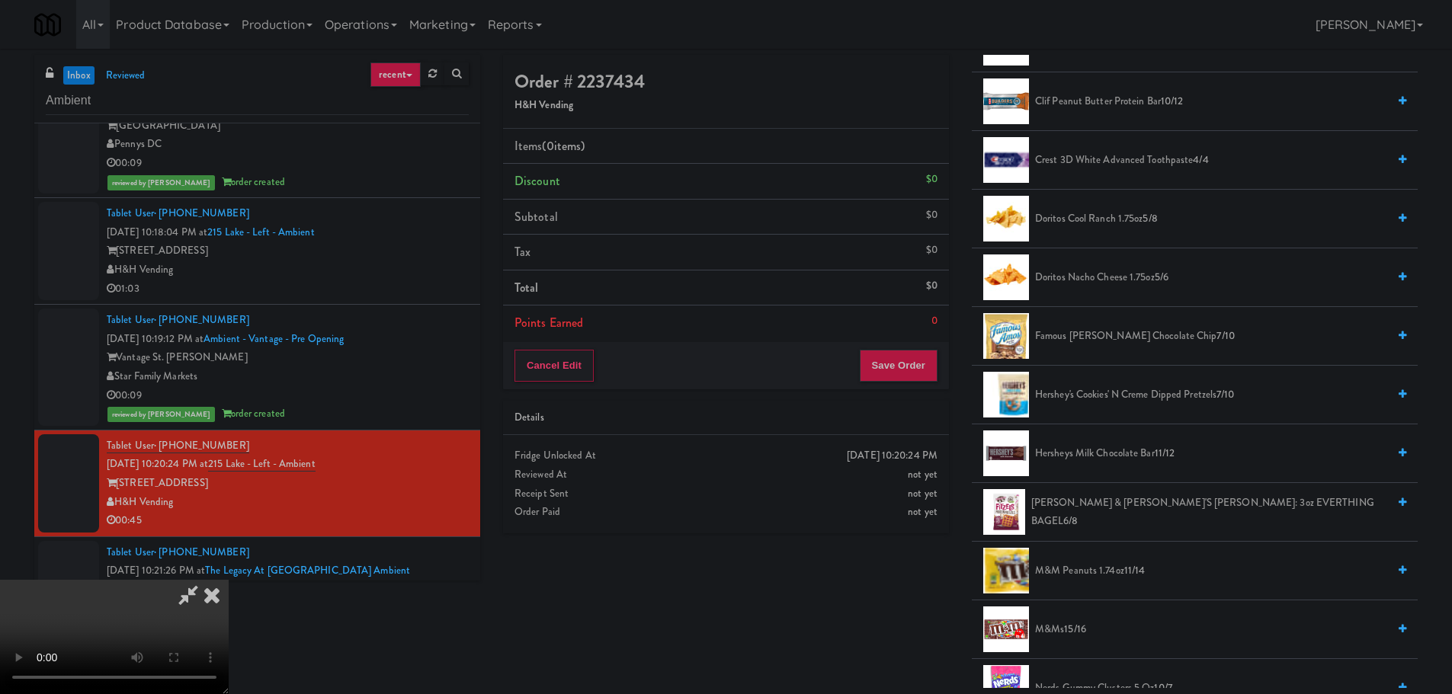
scroll to position [457, 0]
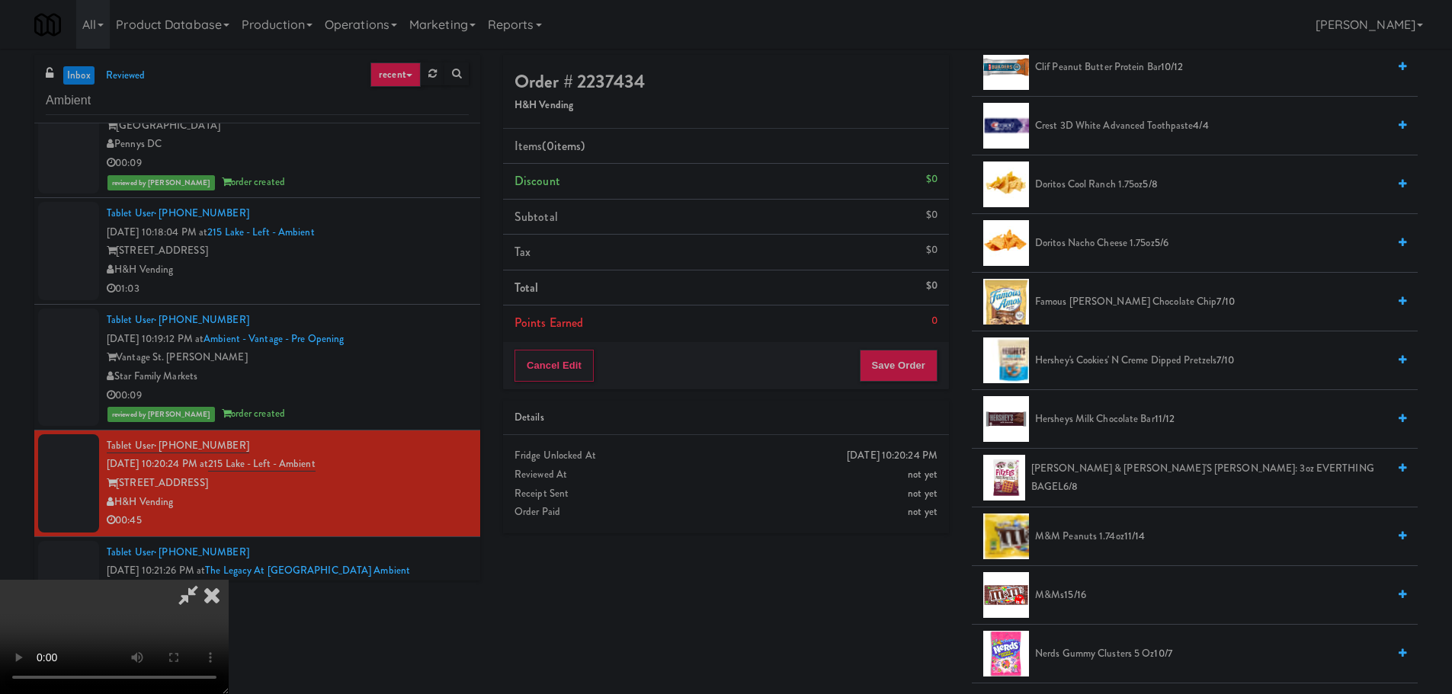
click at [1127, 370] on span "Hershey's Cookies' N Creme dipped pretzels 7/10" at bounding box center [1211, 360] width 352 height 19
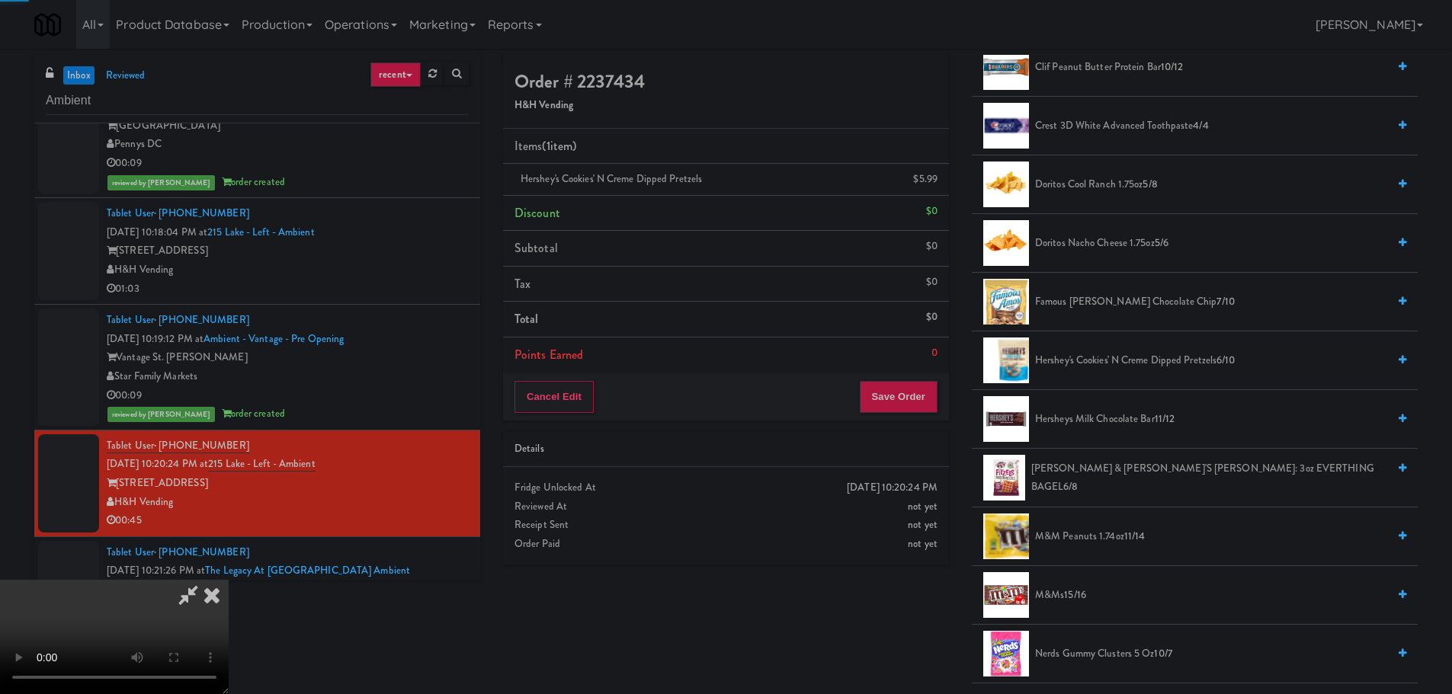
click at [229, 580] on video at bounding box center [114, 637] width 229 height 114
drag, startPoint x: 675, startPoint y: 357, endPoint x: 680, endPoint y: 370, distance: 14.5
click at [229, 580] on video at bounding box center [114, 637] width 229 height 114
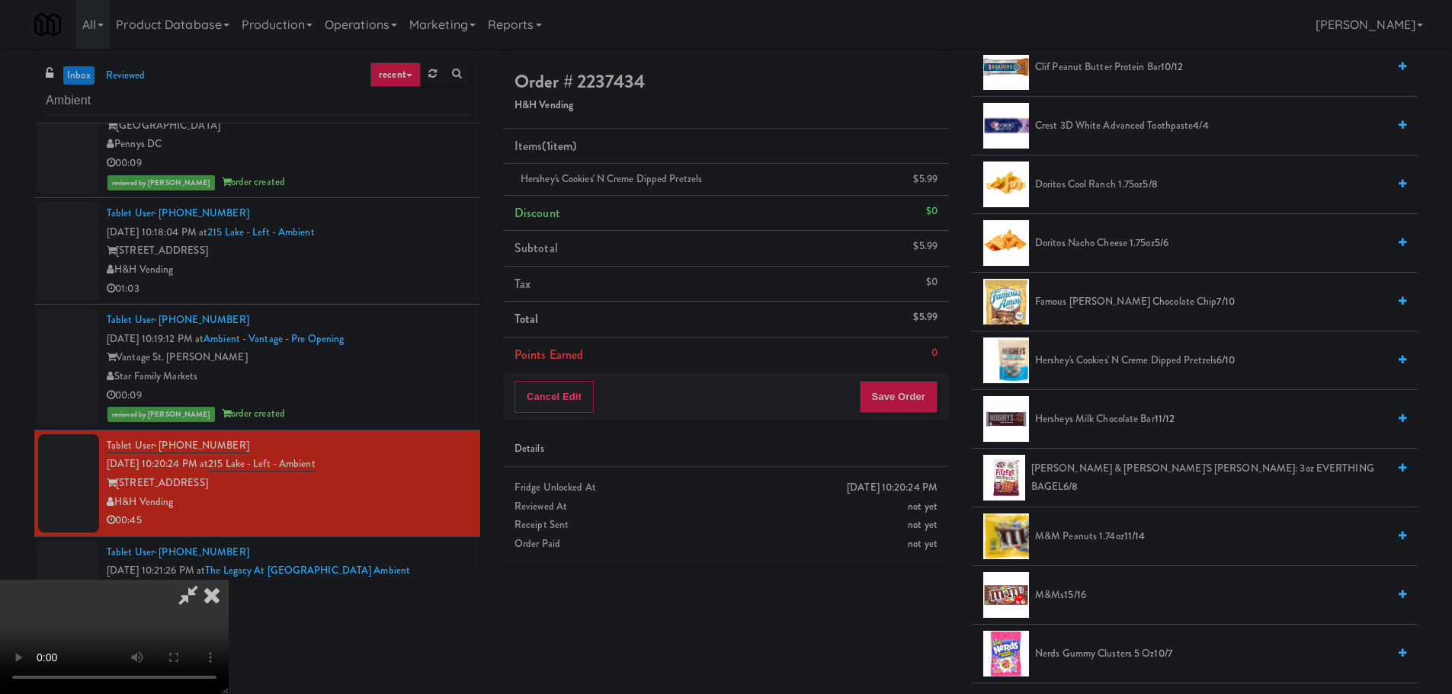
click at [229, 580] on video at bounding box center [114, 637] width 229 height 114
click at [1091, 652] on span "Nerds Gummy Clusters 5 oz 10/7" at bounding box center [1211, 654] width 352 height 19
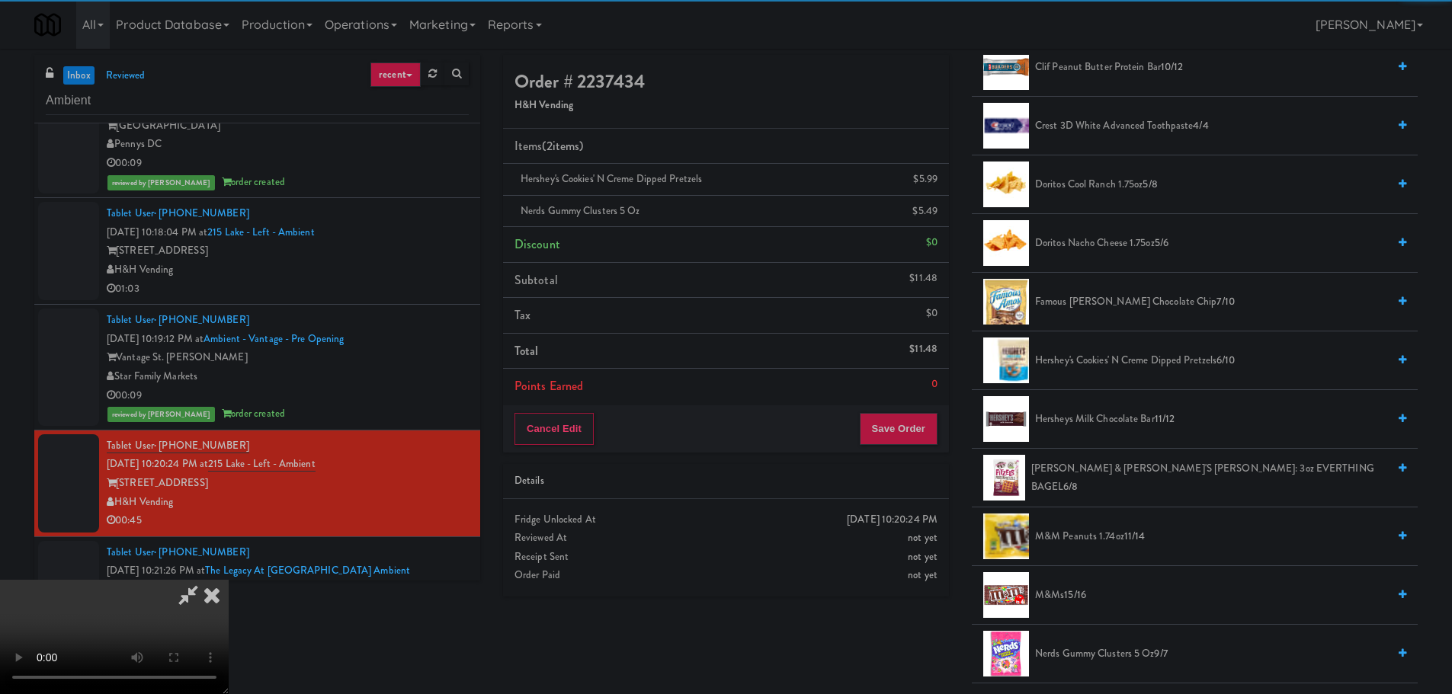
click at [229, 580] on video at bounding box center [114, 637] width 229 height 114
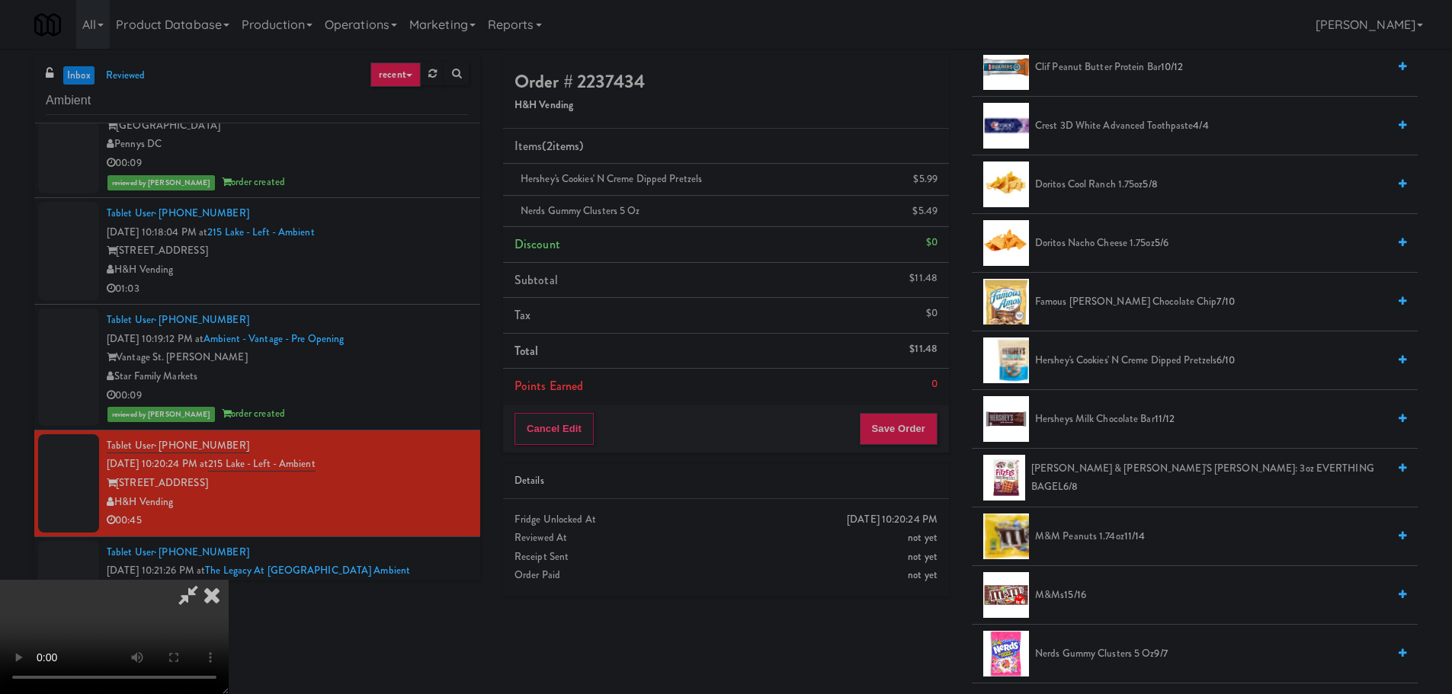
click at [229, 580] on video at bounding box center [114, 637] width 229 height 114
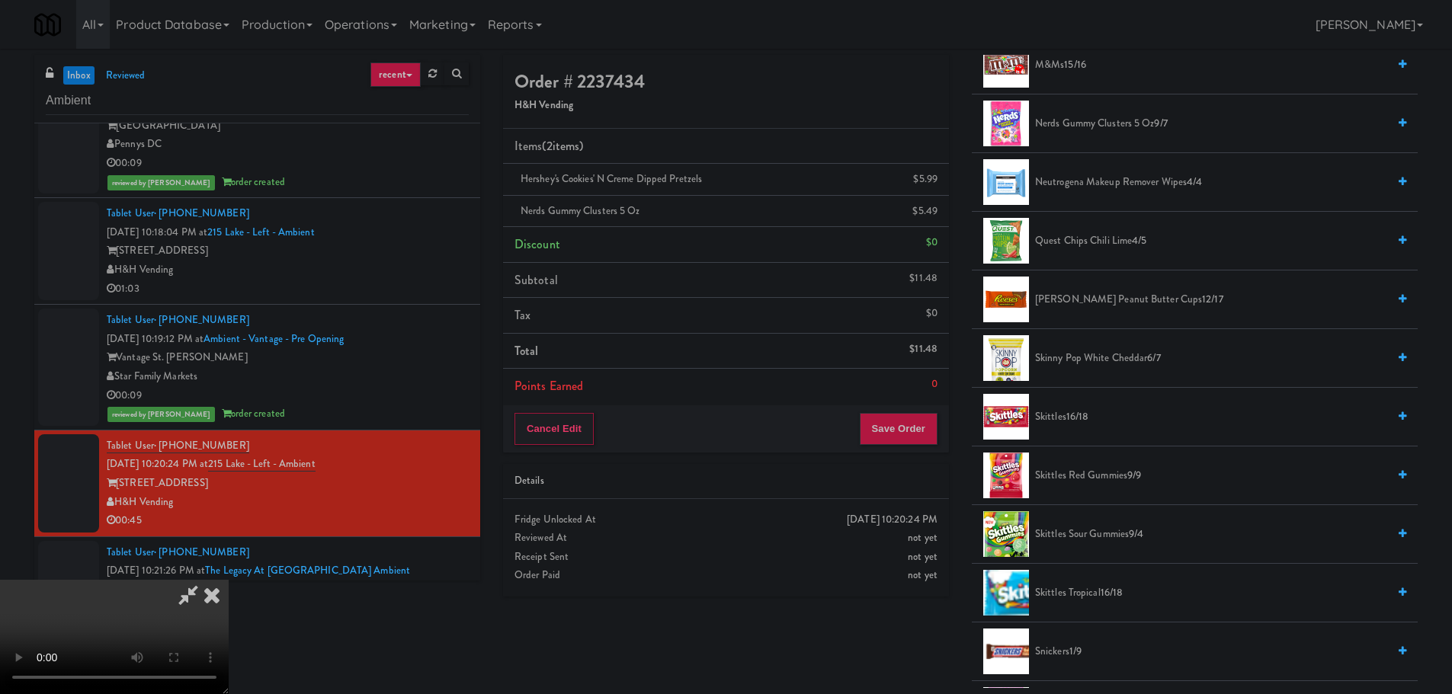
scroll to position [991, 0]
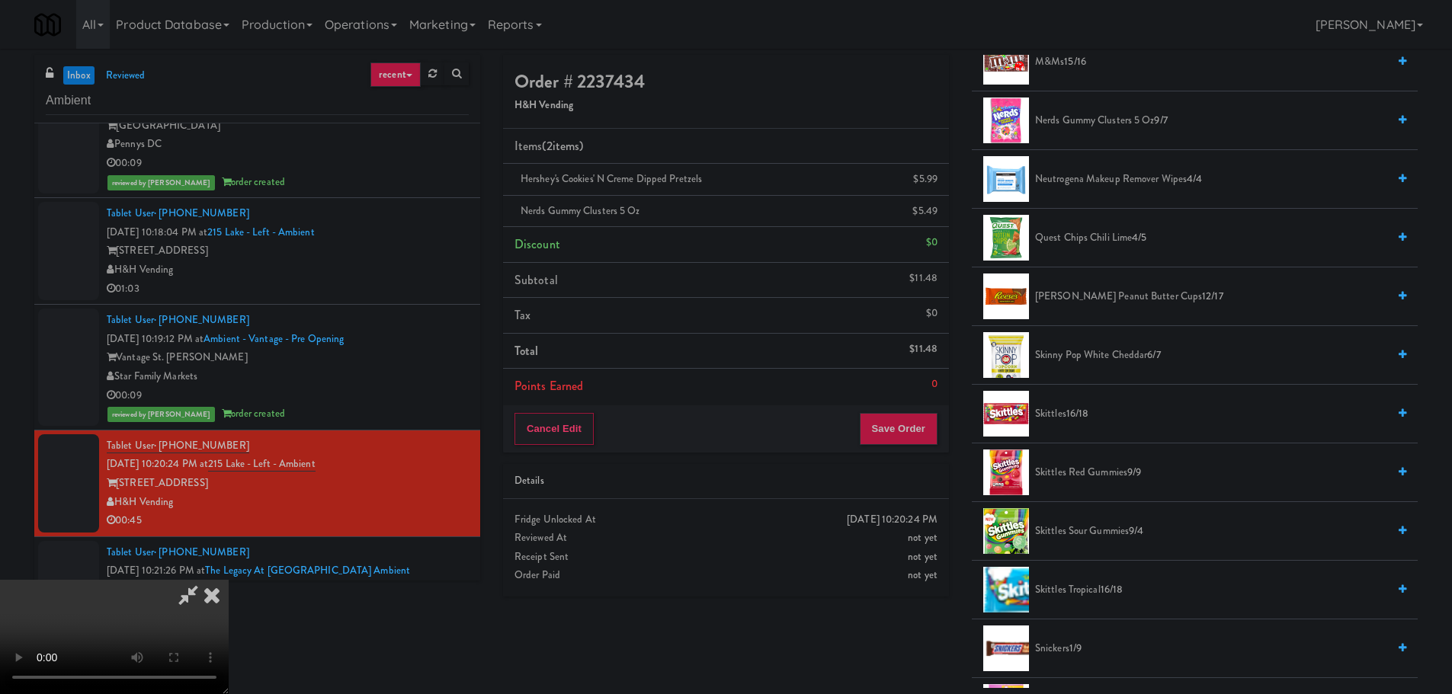
click at [1104, 299] on span "[PERSON_NAME] Peanut Butter Cups 12/17" at bounding box center [1211, 296] width 352 height 19
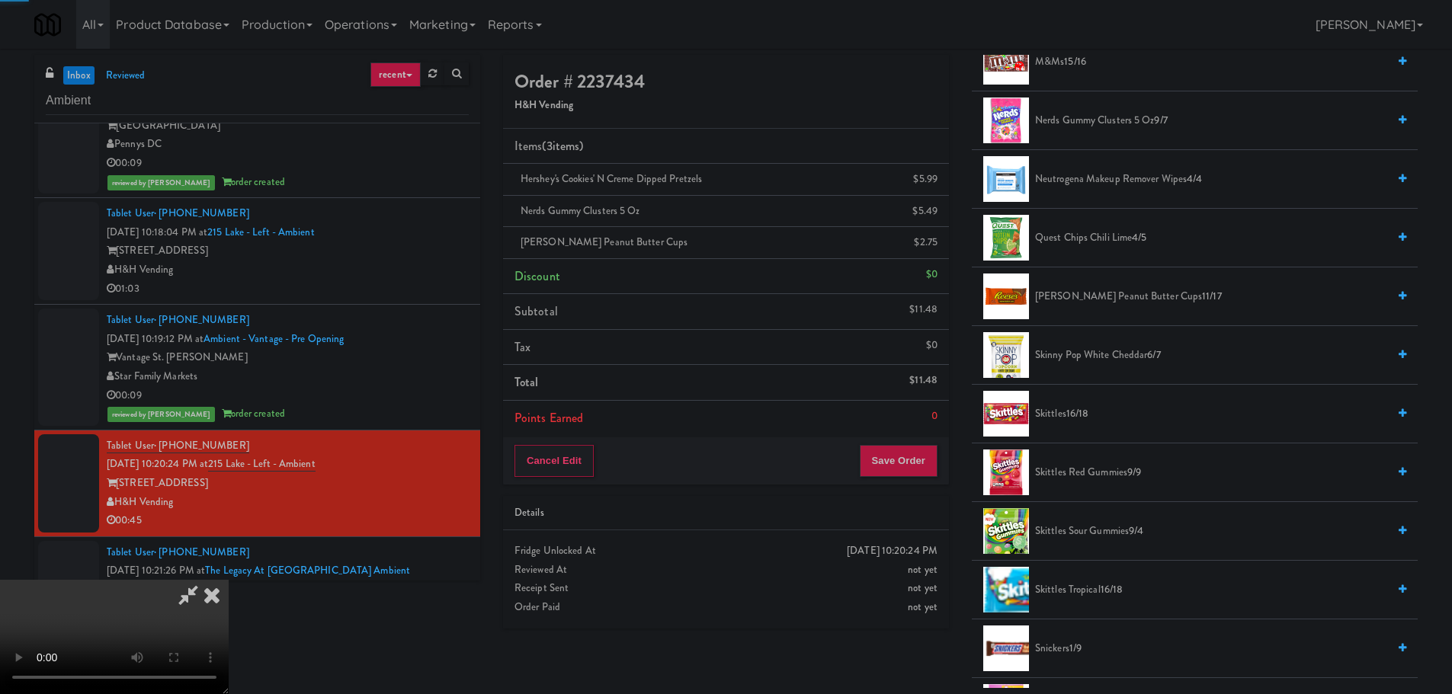
click at [229, 580] on video at bounding box center [114, 637] width 229 height 114
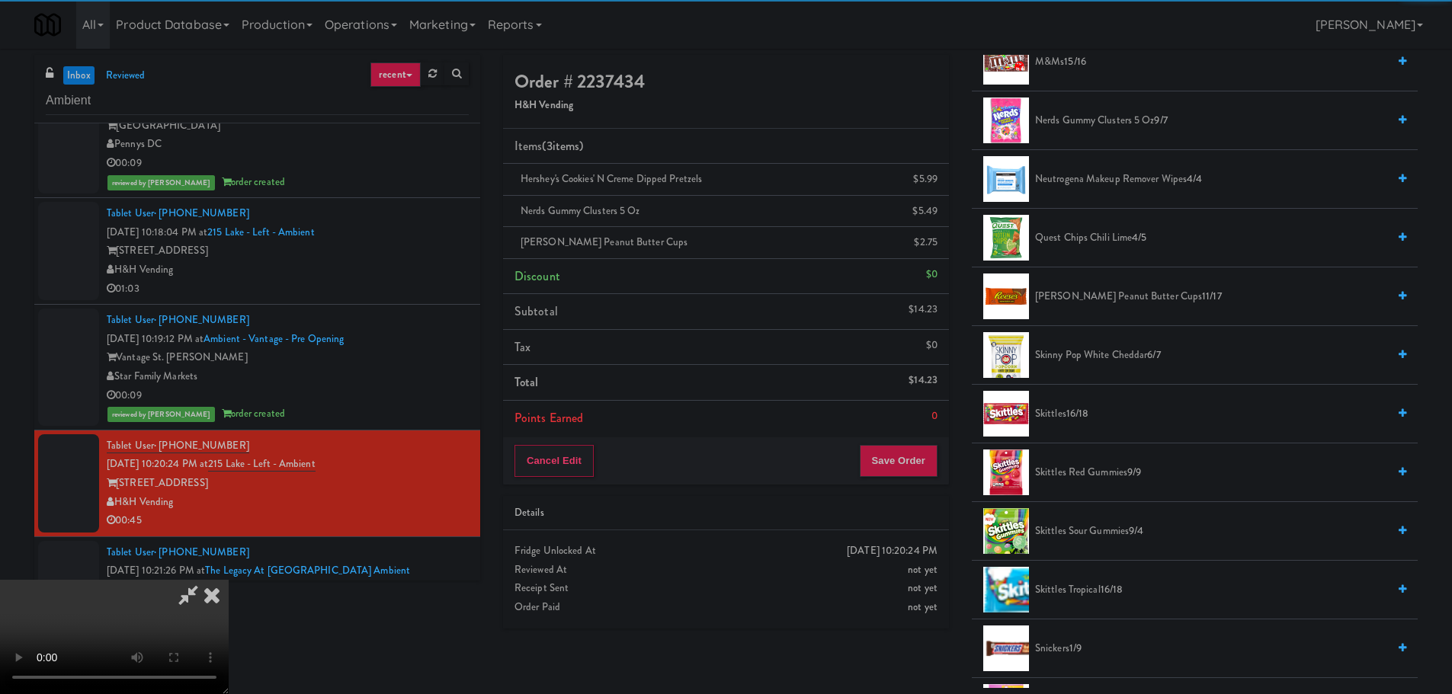
click at [229, 580] on video at bounding box center [114, 637] width 229 height 114
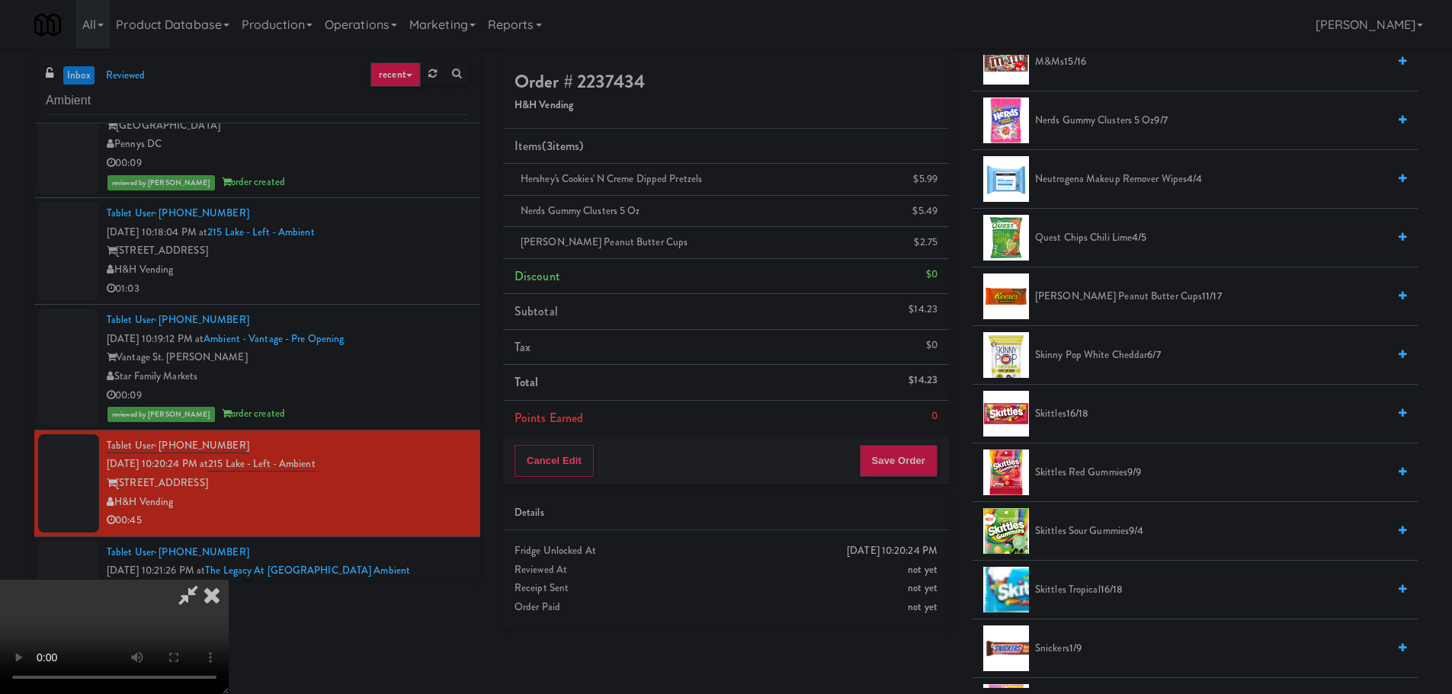
click at [1089, 300] on span "[PERSON_NAME] Peanut Butter Cups 11/17" at bounding box center [1211, 296] width 352 height 19
click at [229, 580] on video at bounding box center [114, 637] width 229 height 114
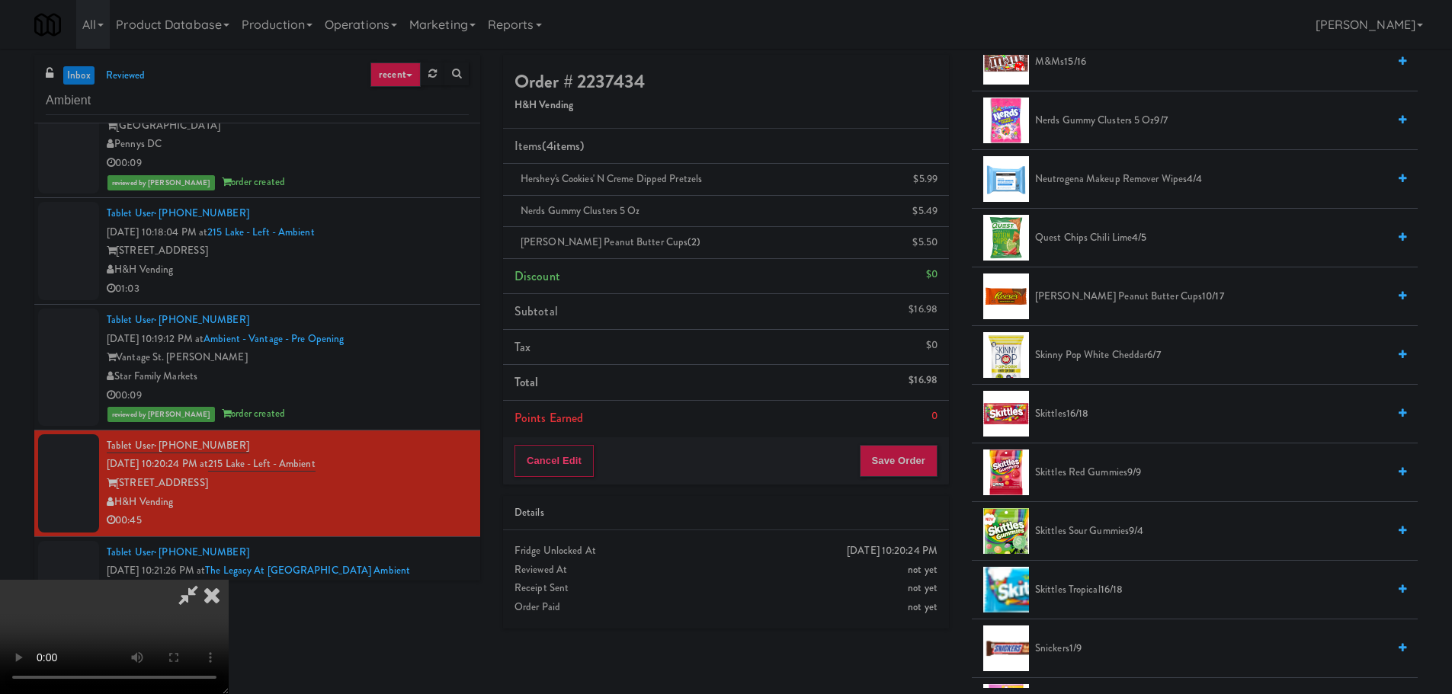
click at [229, 580] on video at bounding box center [114, 637] width 229 height 114
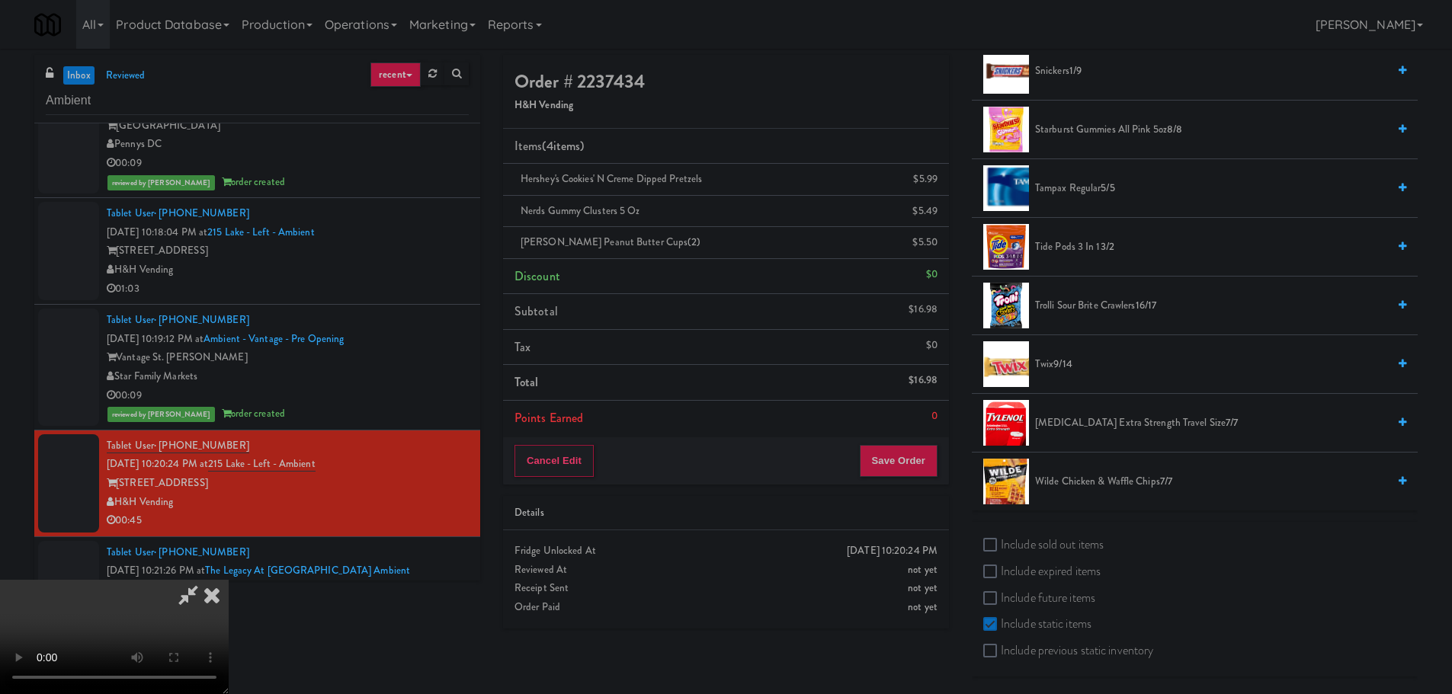
click at [1068, 362] on span "9/14" at bounding box center [1062, 364] width 18 height 14
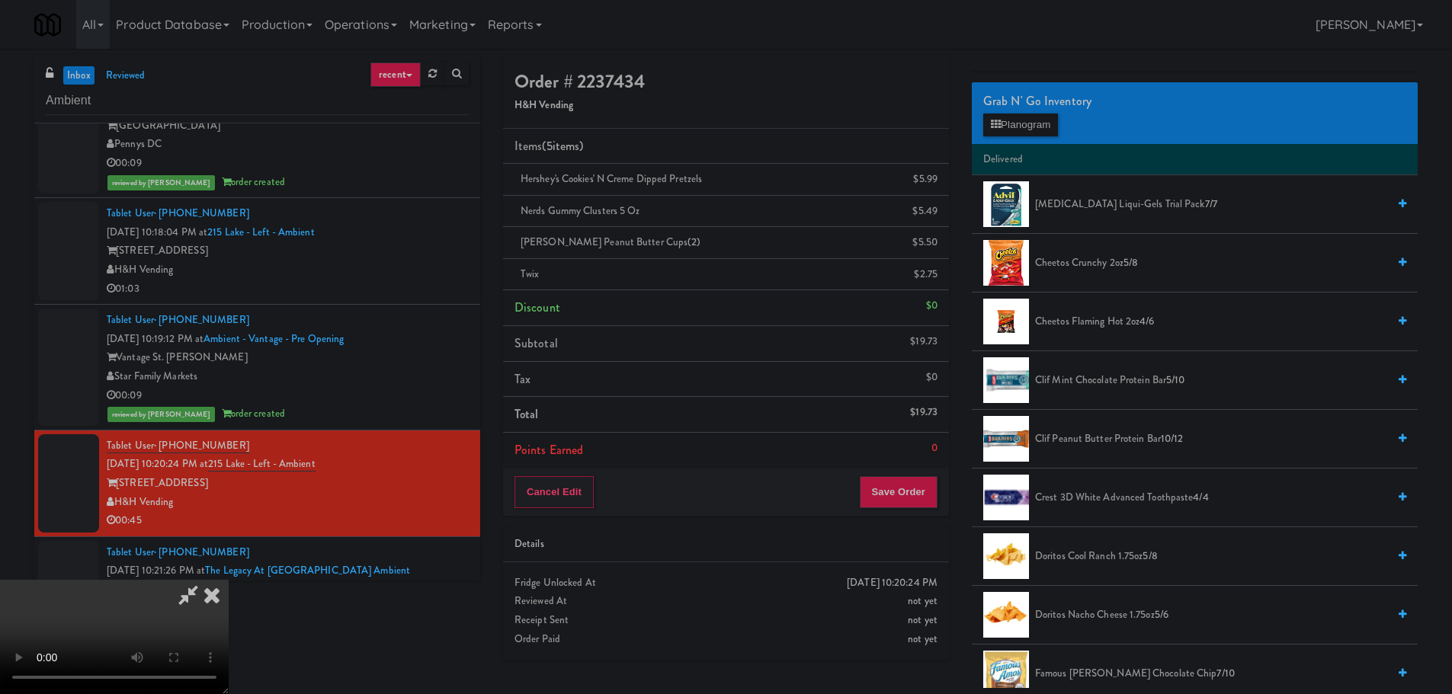
scroll to position [0, 0]
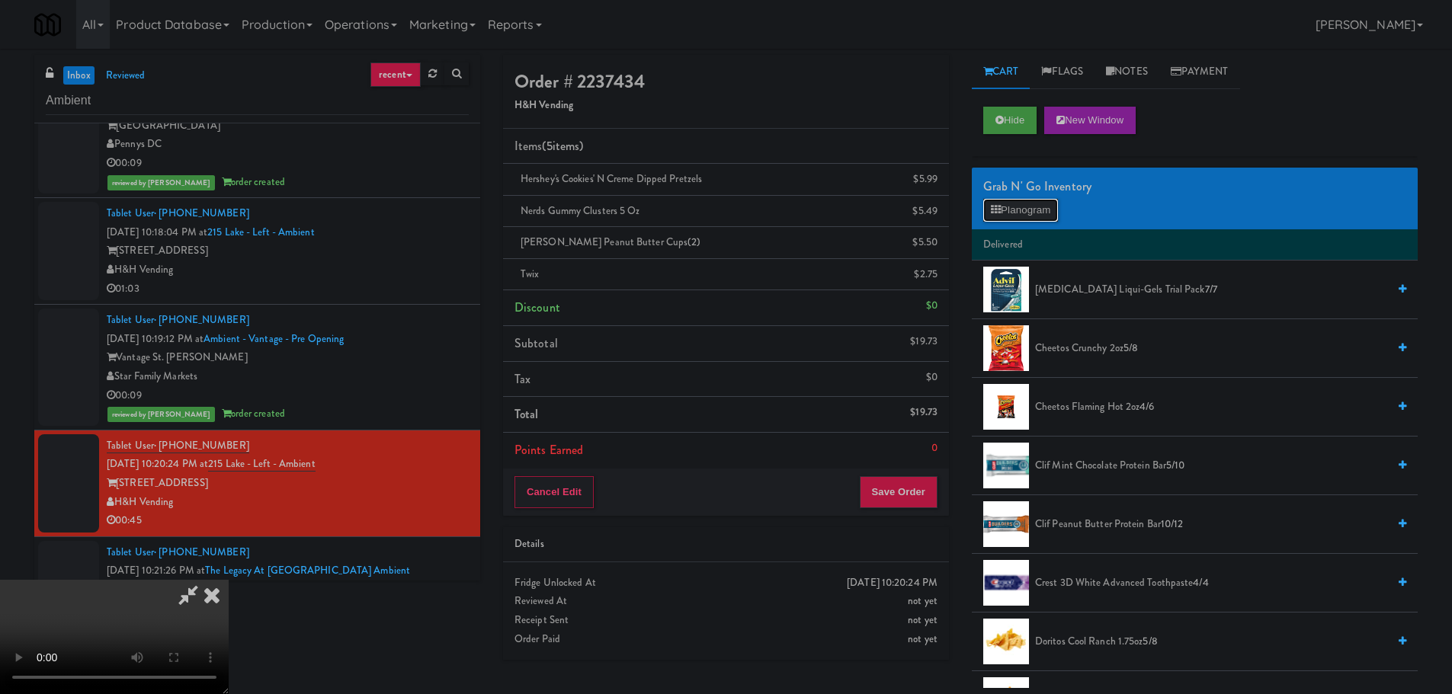
click at [1057, 218] on button "Planogram" at bounding box center [1020, 210] width 75 height 23
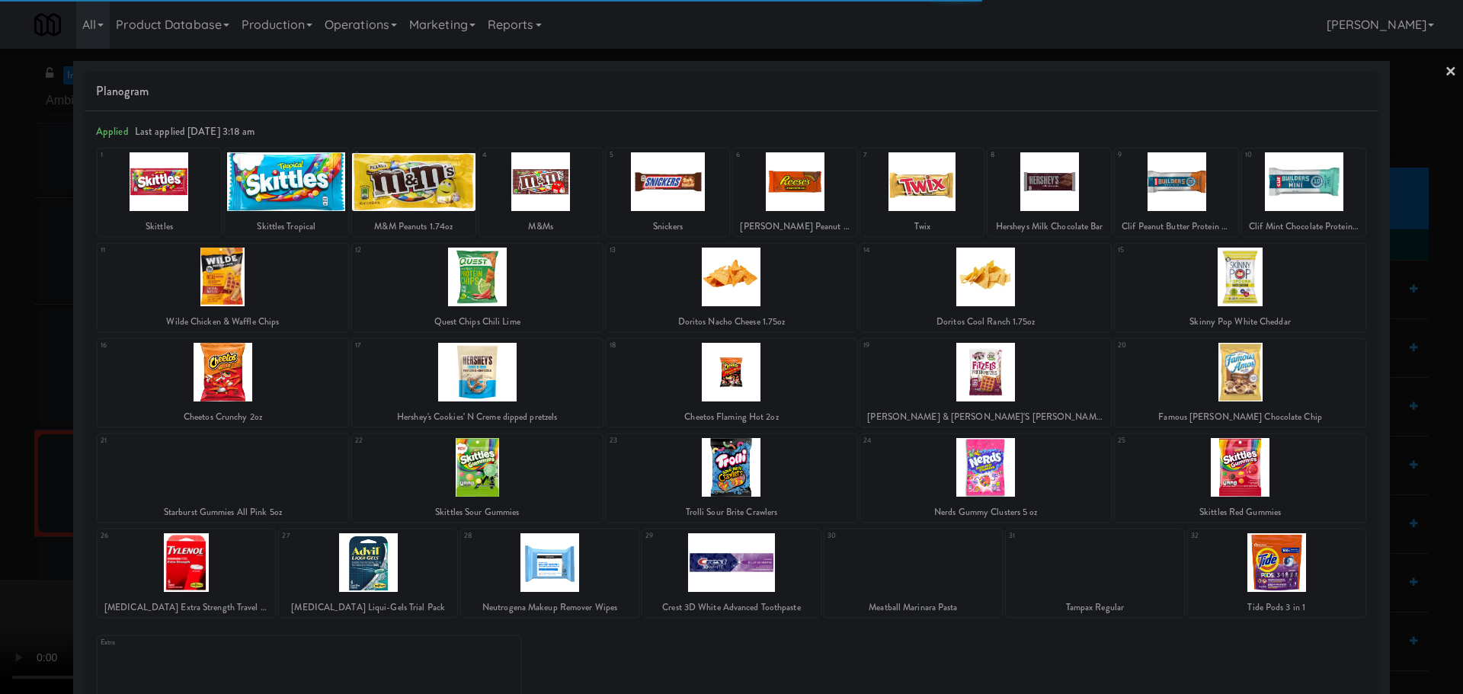
click at [0, 422] on div at bounding box center [731, 347] width 1463 height 694
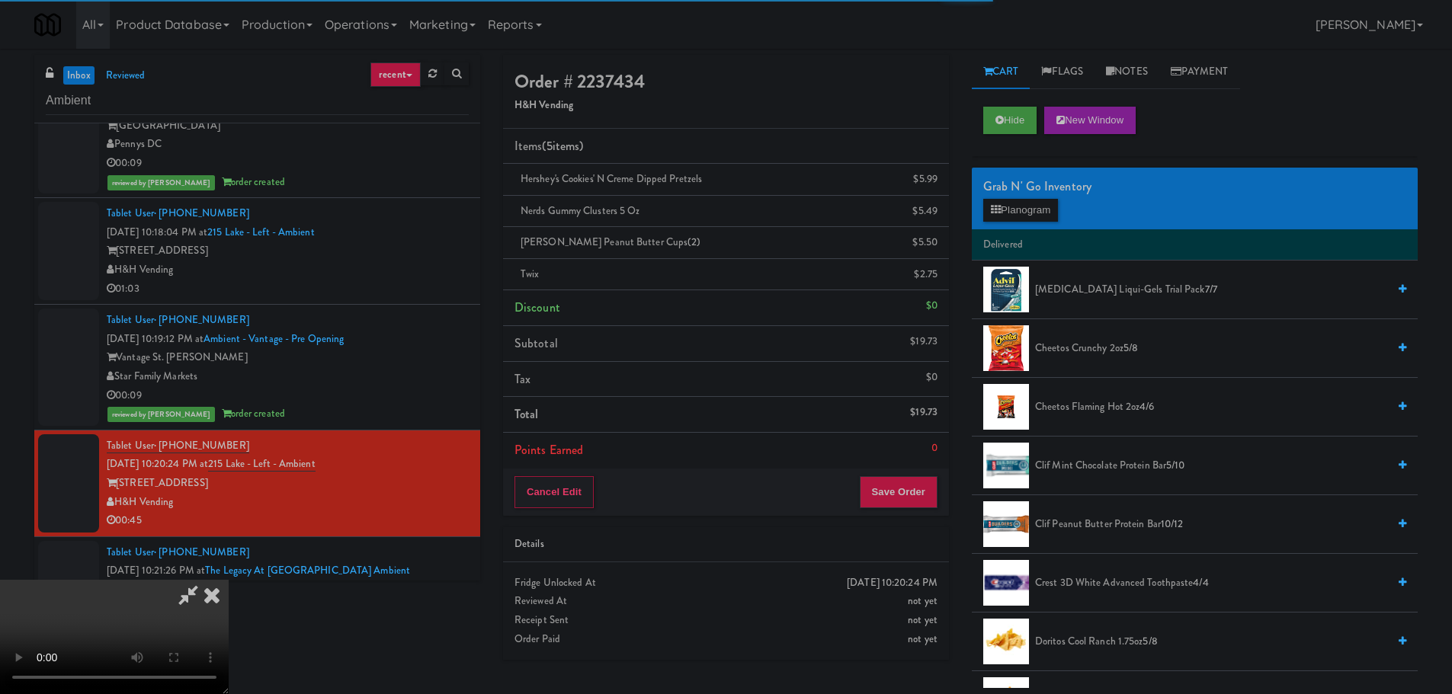
click at [229, 580] on video at bounding box center [114, 637] width 229 height 114
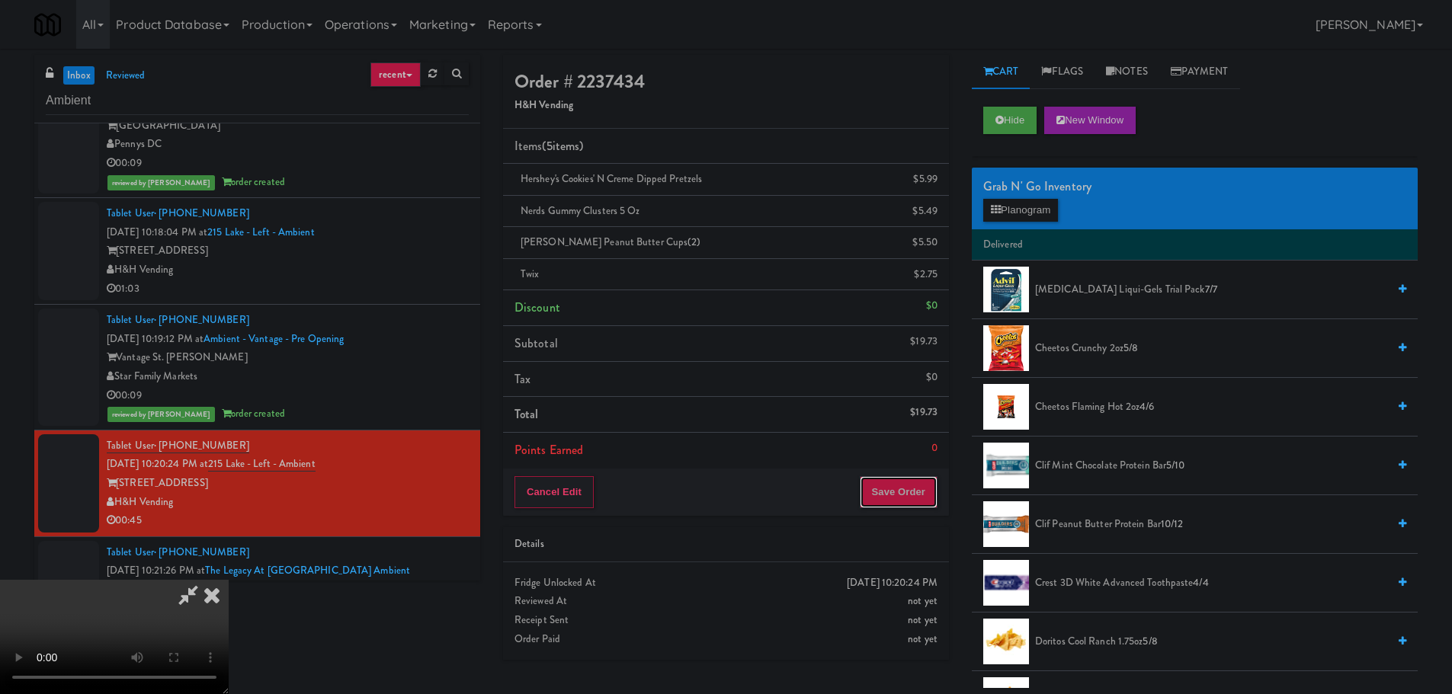
click at [873, 496] on button "Save Order" at bounding box center [899, 492] width 78 height 32
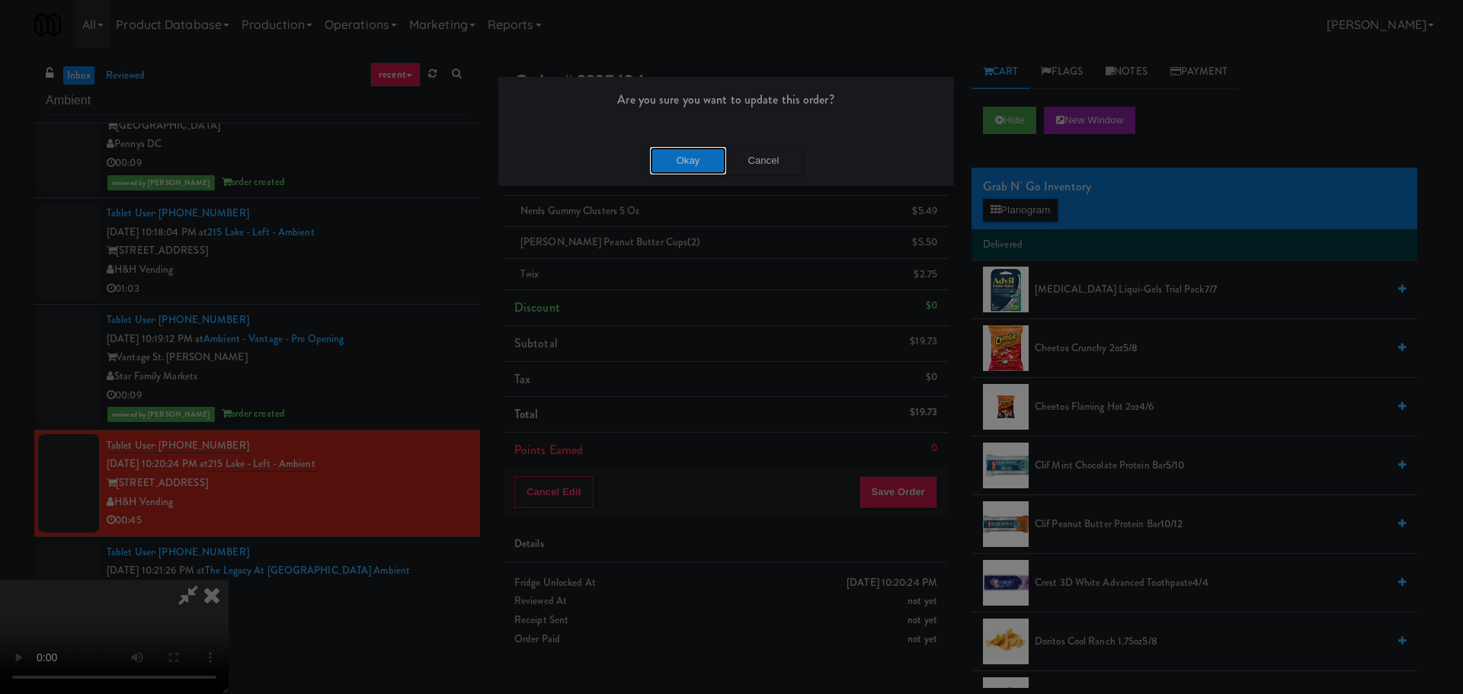
click at [704, 159] on button "Okay" at bounding box center [688, 160] width 76 height 27
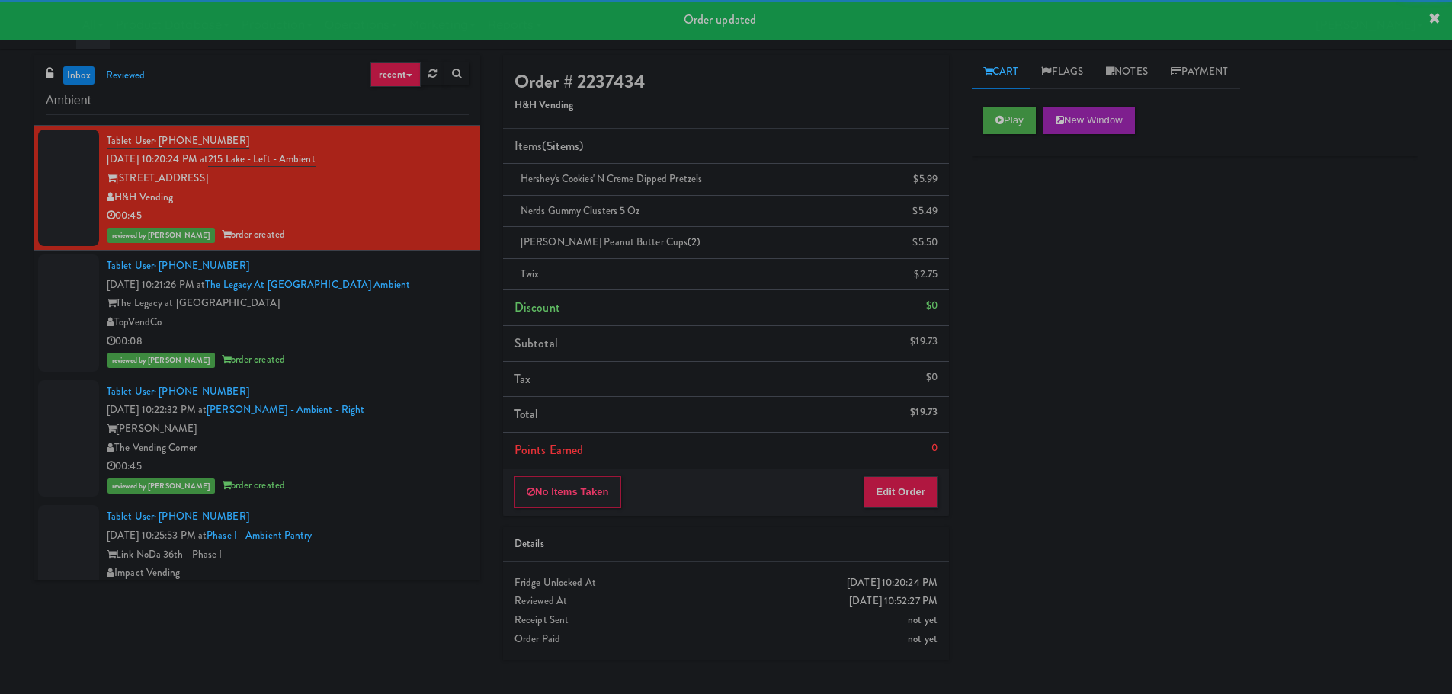
click at [424, 367] on div "reviewed by [PERSON_NAME] order created" at bounding box center [288, 360] width 362 height 19
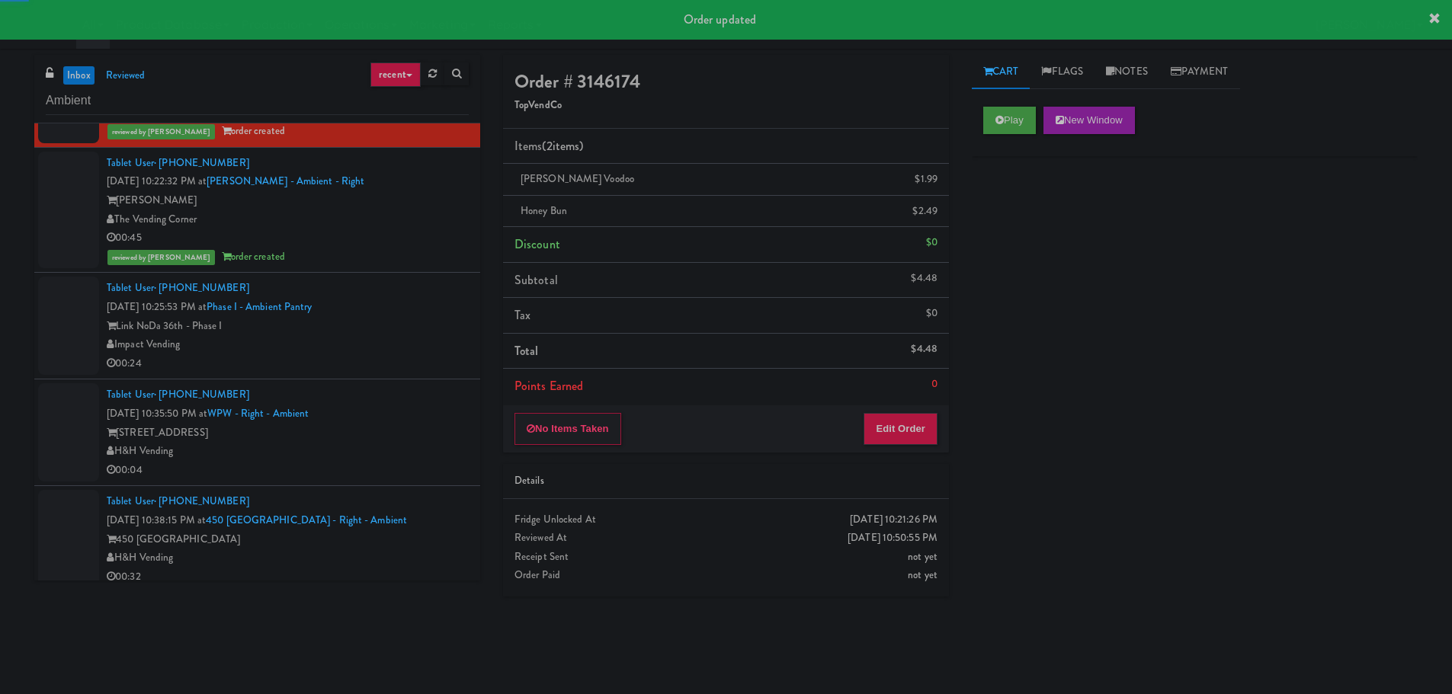
click at [416, 327] on div "Link NoDa 36th - Phase I" at bounding box center [288, 326] width 362 height 19
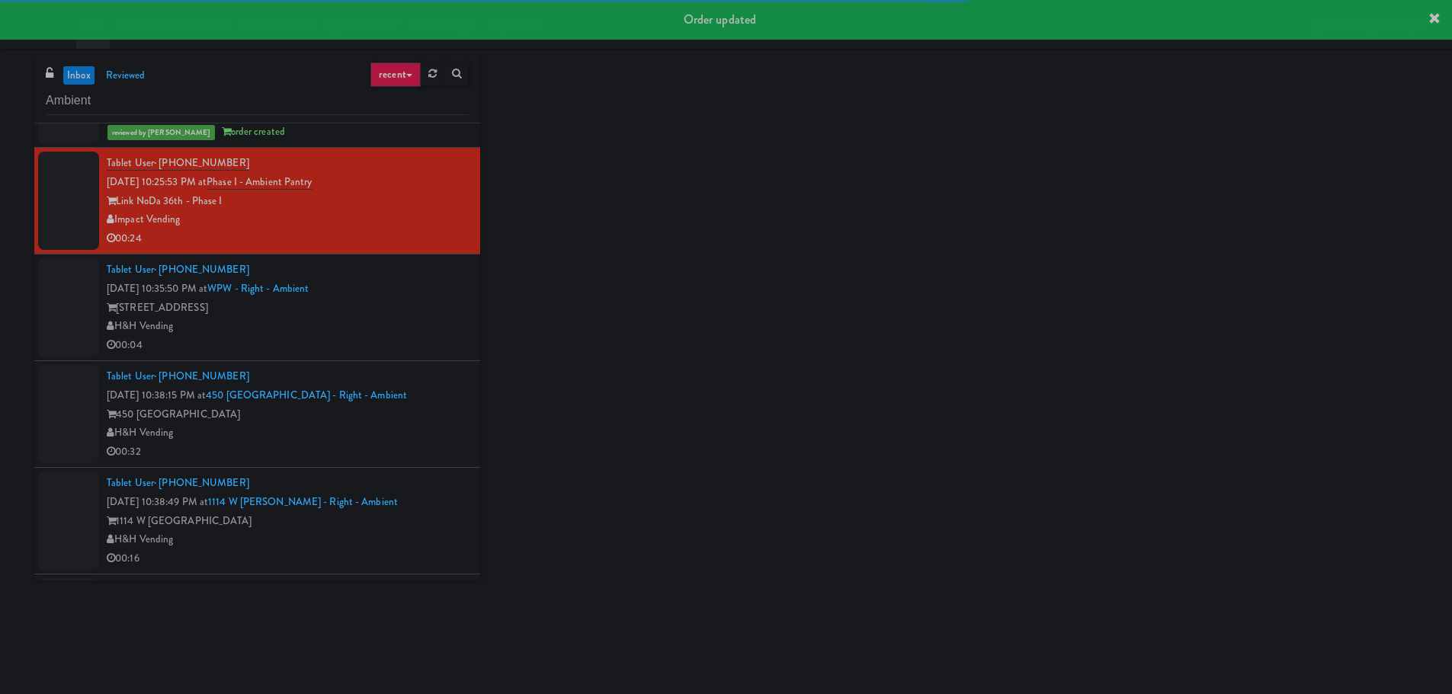
scroll to position [1220, 0]
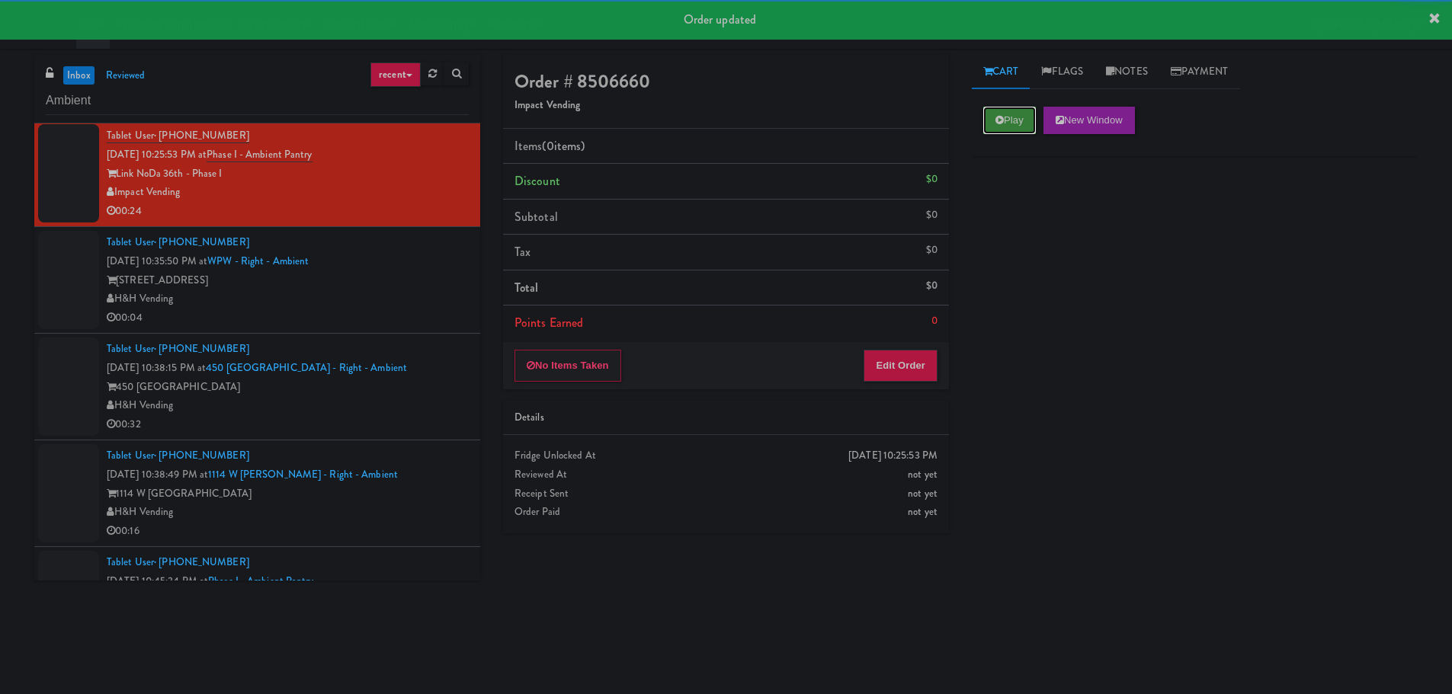
click at [1033, 128] on button "Play" at bounding box center [1009, 120] width 53 height 27
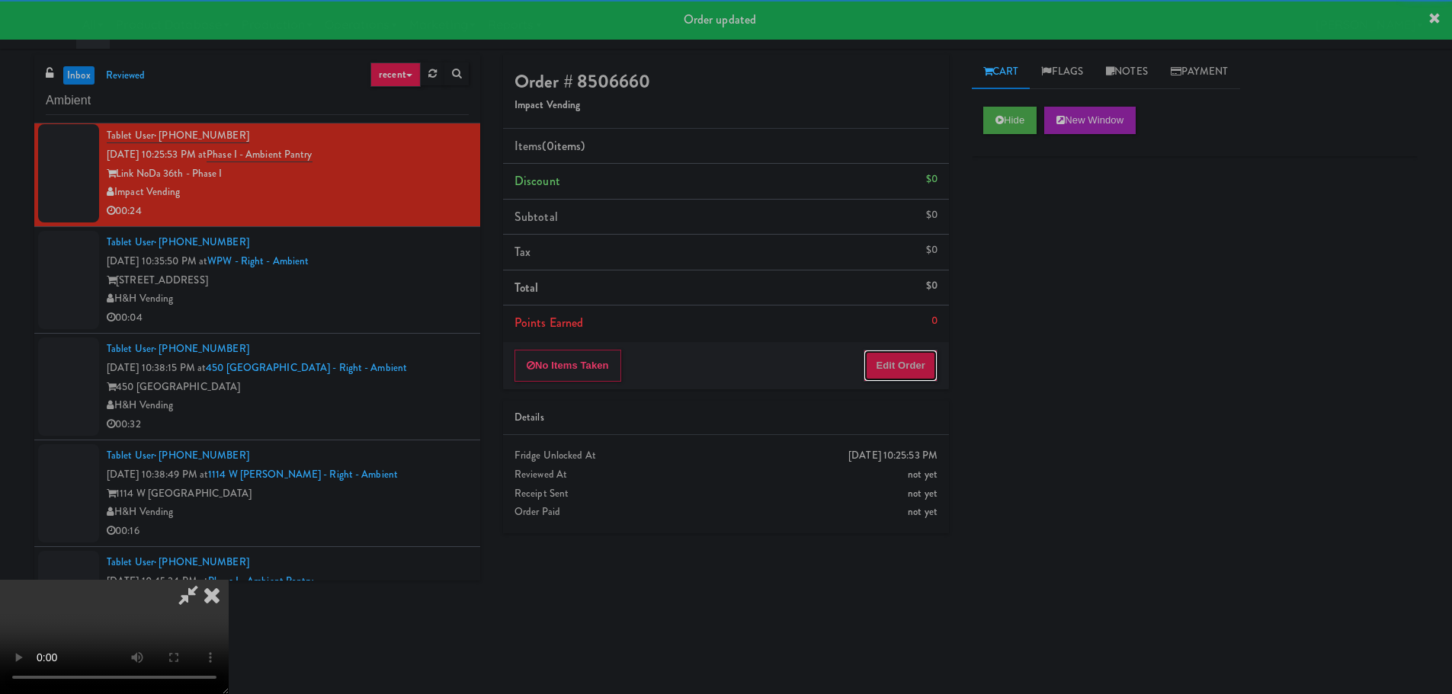
click at [870, 363] on button "Edit Order" at bounding box center [901, 366] width 74 height 32
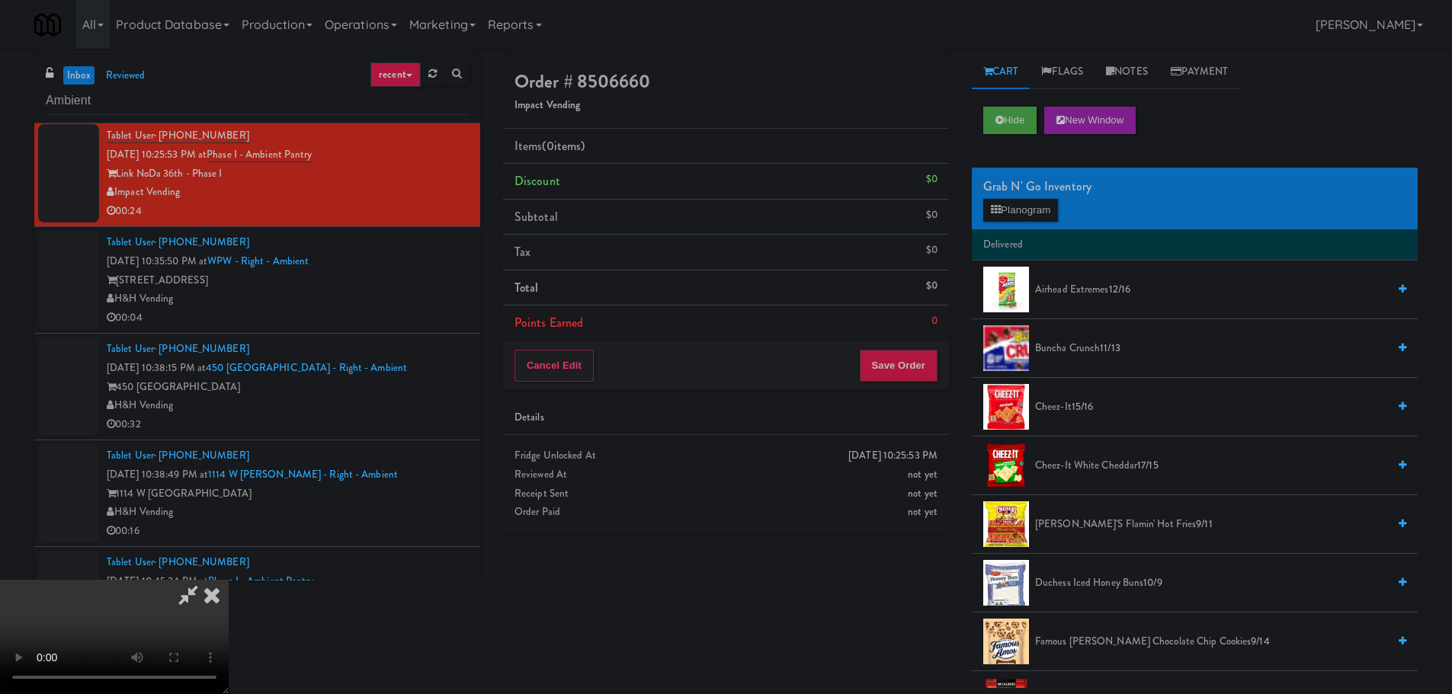
scroll to position [0, 0]
click at [229, 580] on video at bounding box center [114, 637] width 229 height 114
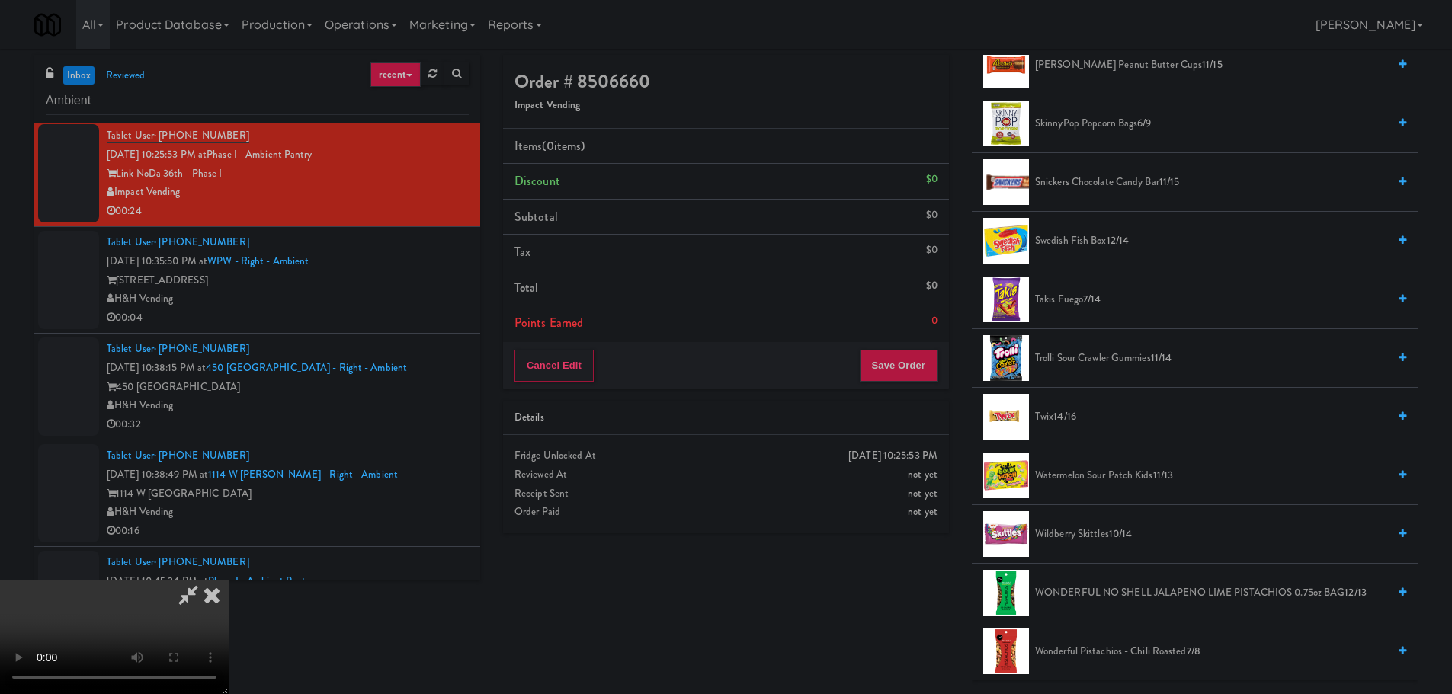
scroll to position [1510, 0]
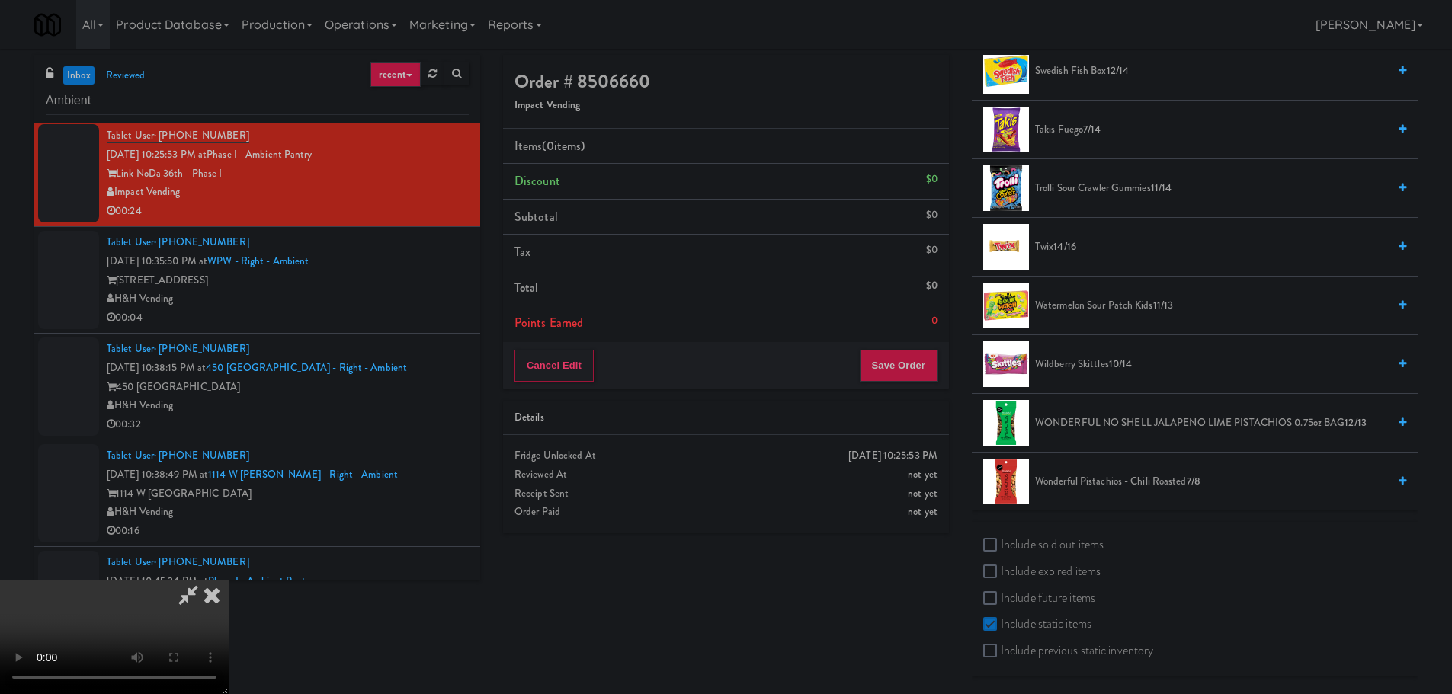
click at [1050, 244] on span "Twix 14/16" at bounding box center [1211, 247] width 352 height 19
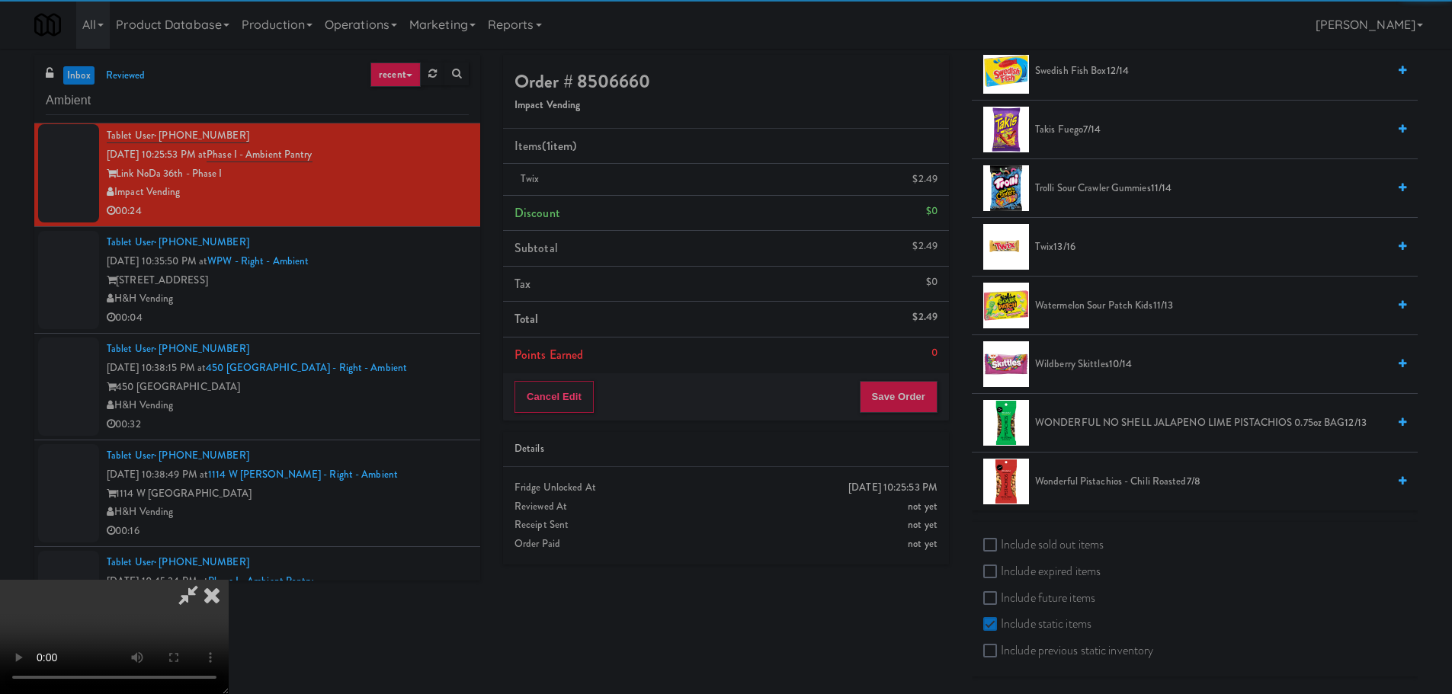
click at [229, 580] on video at bounding box center [114, 637] width 229 height 114
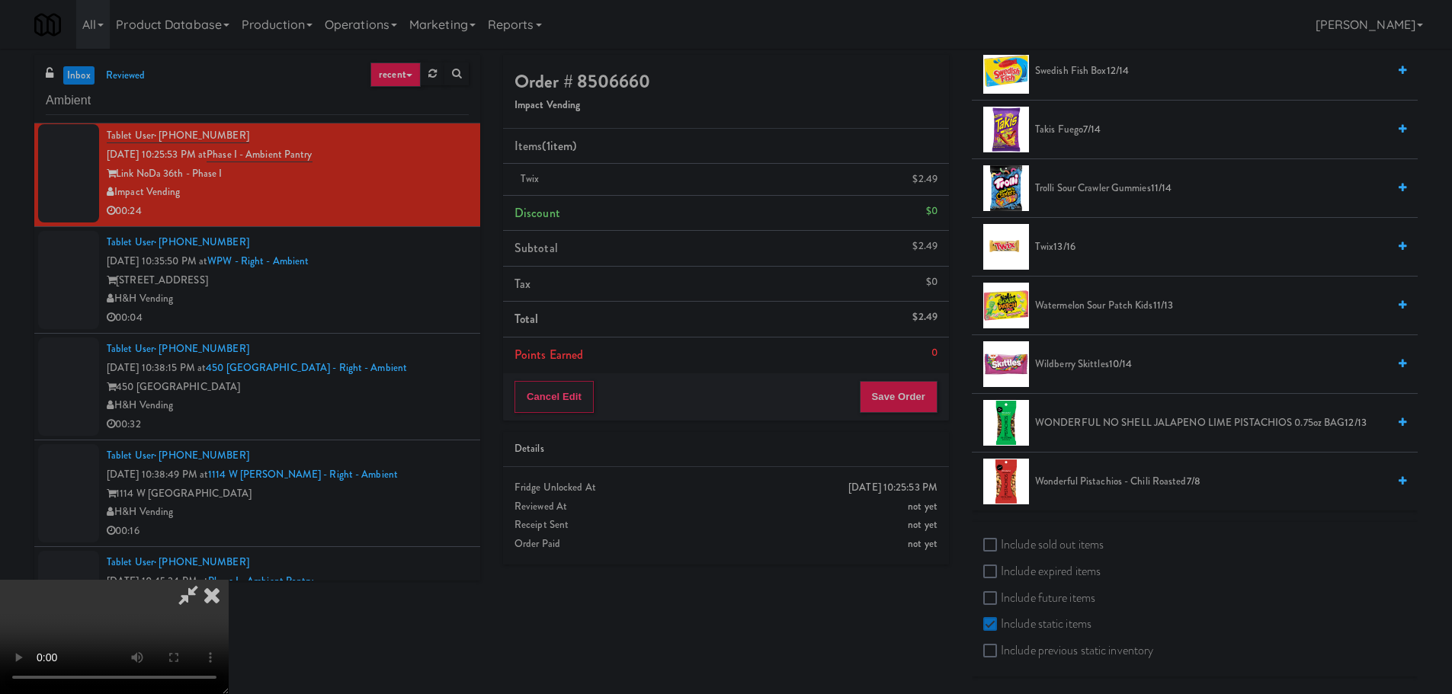
click at [229, 580] on video at bounding box center [114, 637] width 229 height 114
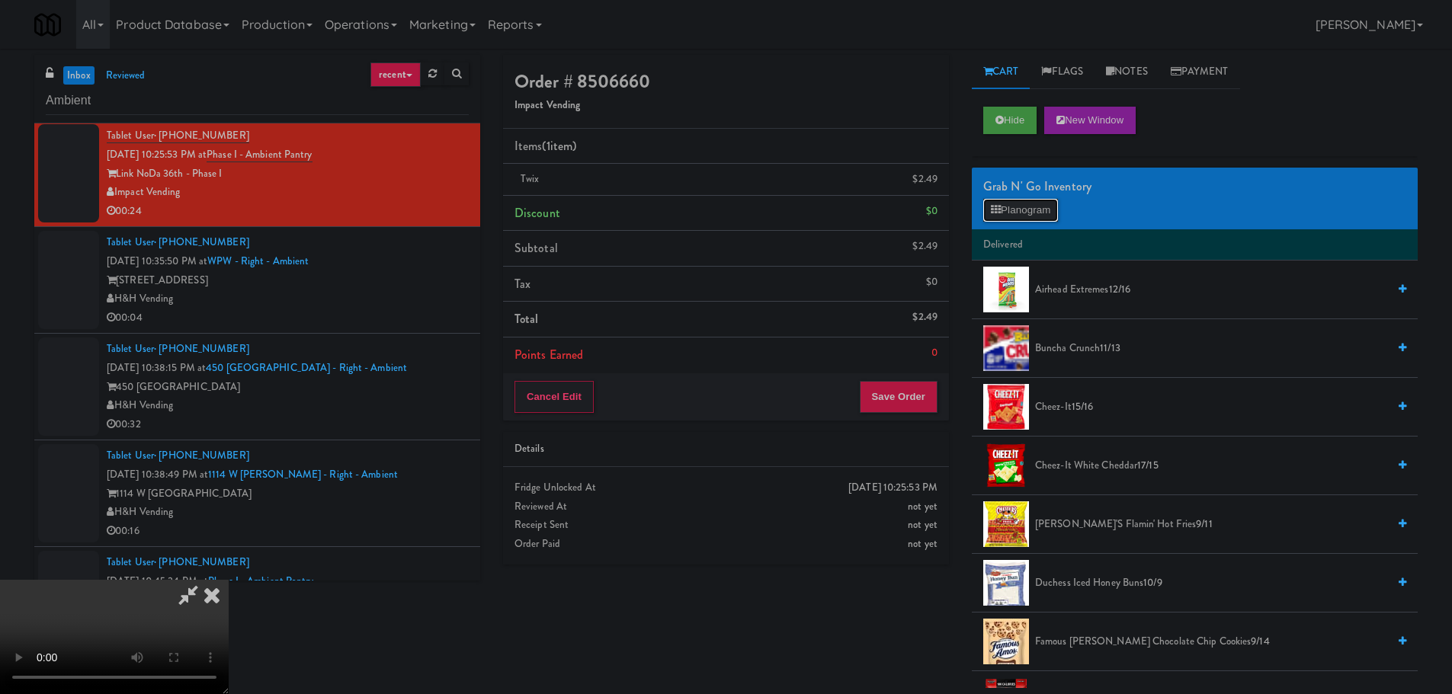
click at [1050, 213] on button "Planogram" at bounding box center [1020, 210] width 75 height 23
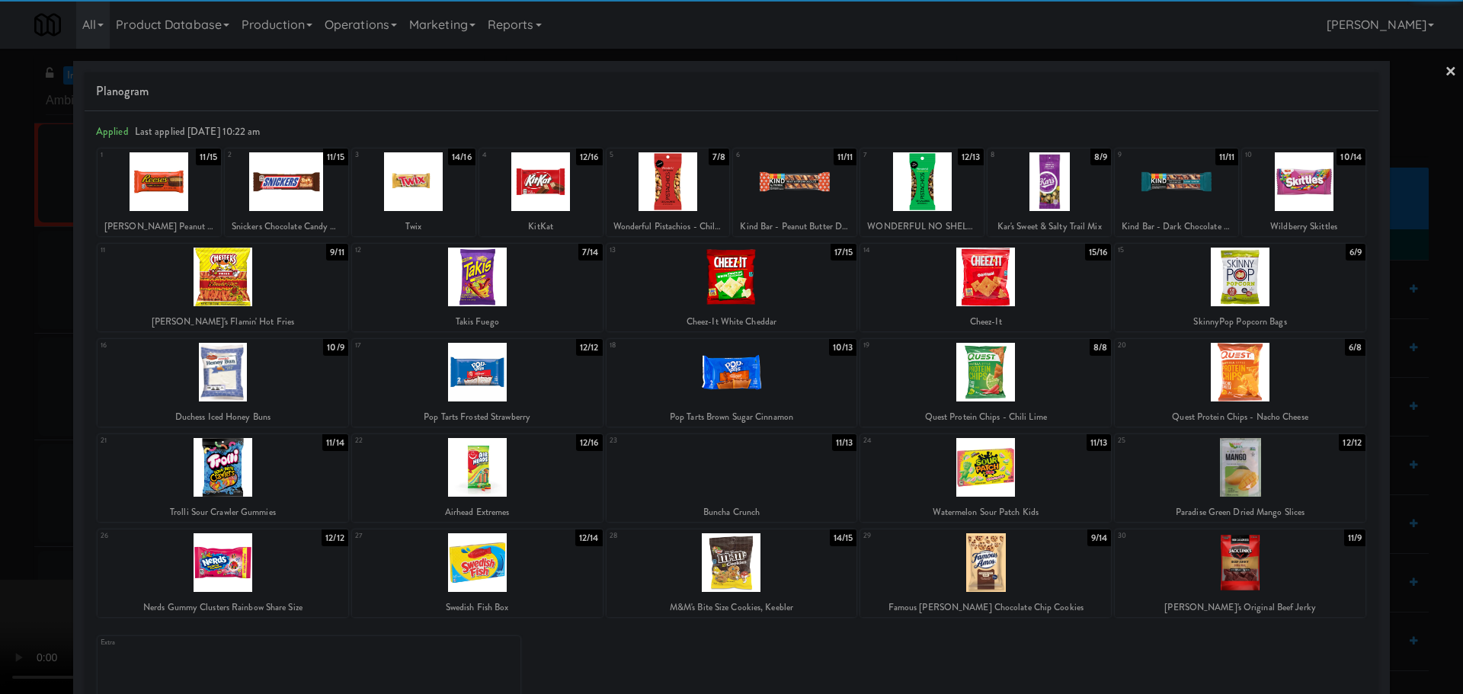
click at [786, 281] on div at bounding box center [732, 277] width 251 height 59
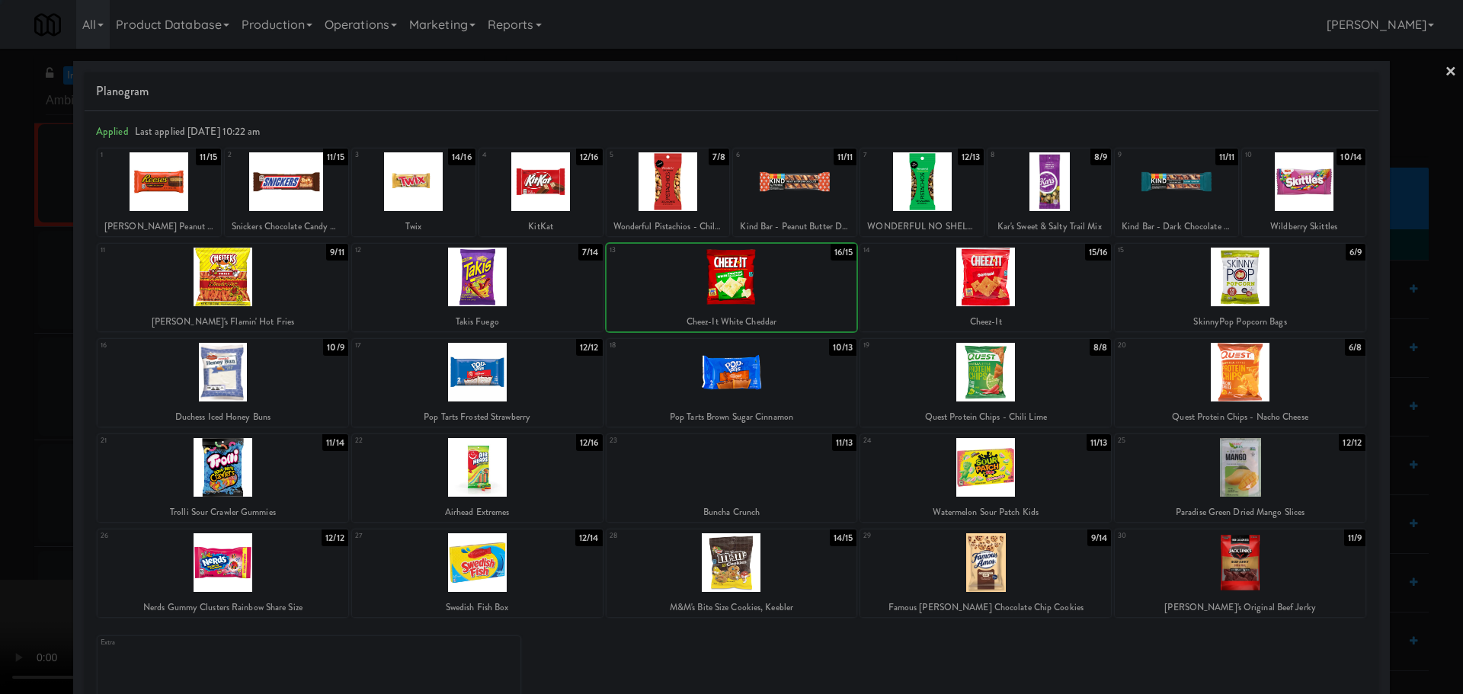
click at [2, 400] on div at bounding box center [731, 347] width 1463 height 694
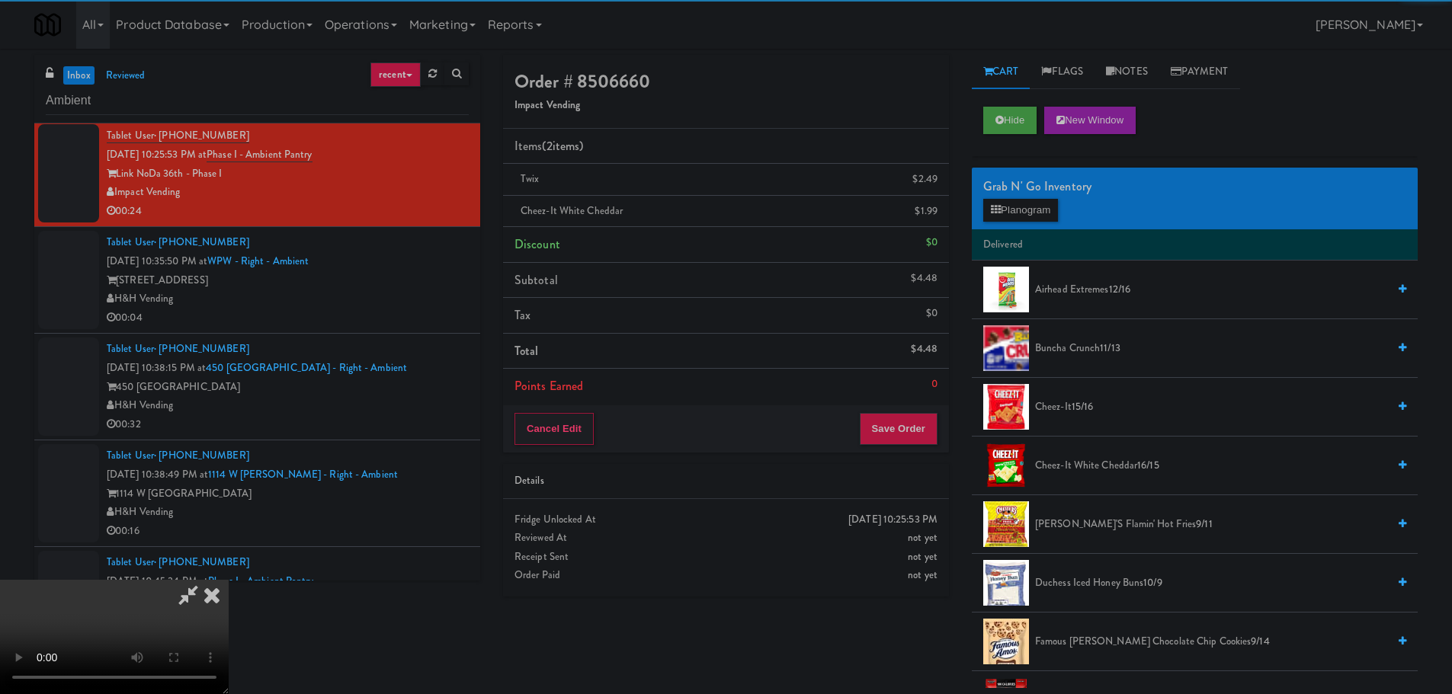
click at [229, 580] on video at bounding box center [114, 637] width 229 height 114
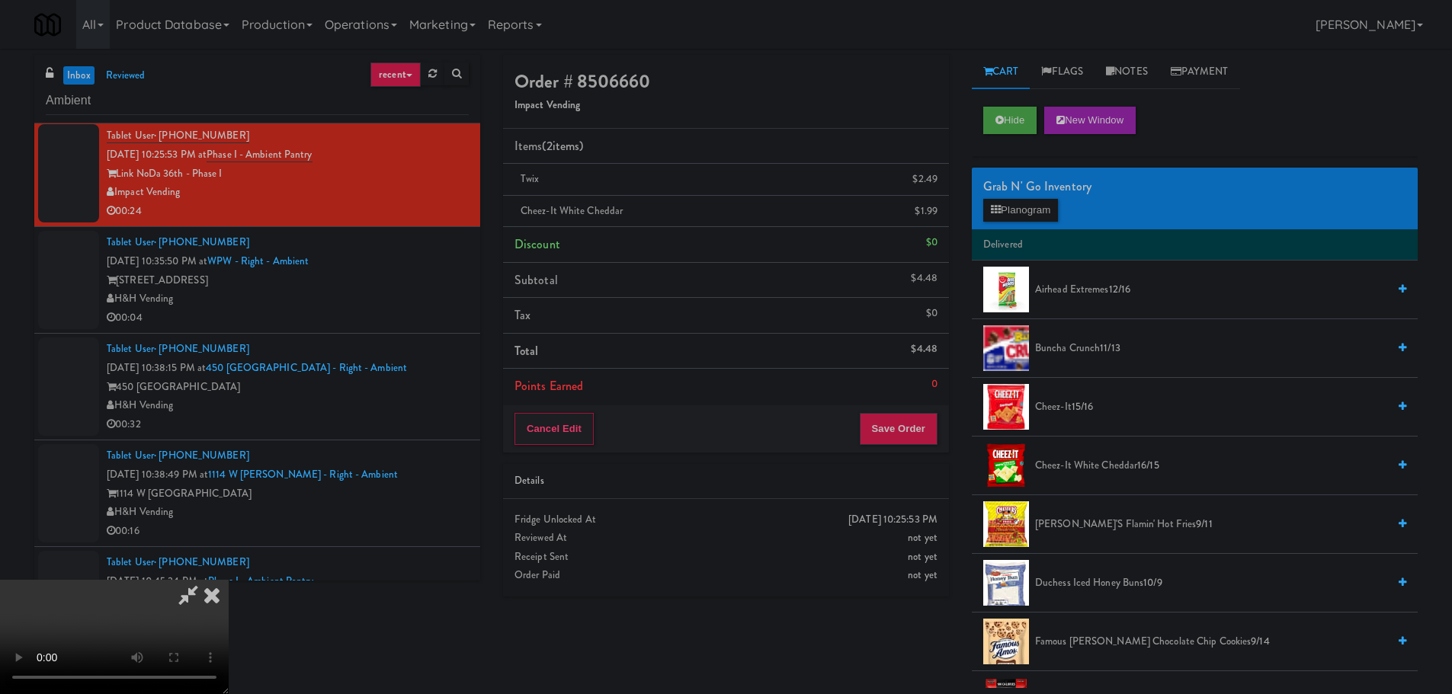
scroll to position [262, 0]
click at [910, 410] on div "Cancel Edit Save Order" at bounding box center [726, 428] width 446 height 47
click at [912, 418] on button "Save Order" at bounding box center [899, 429] width 78 height 32
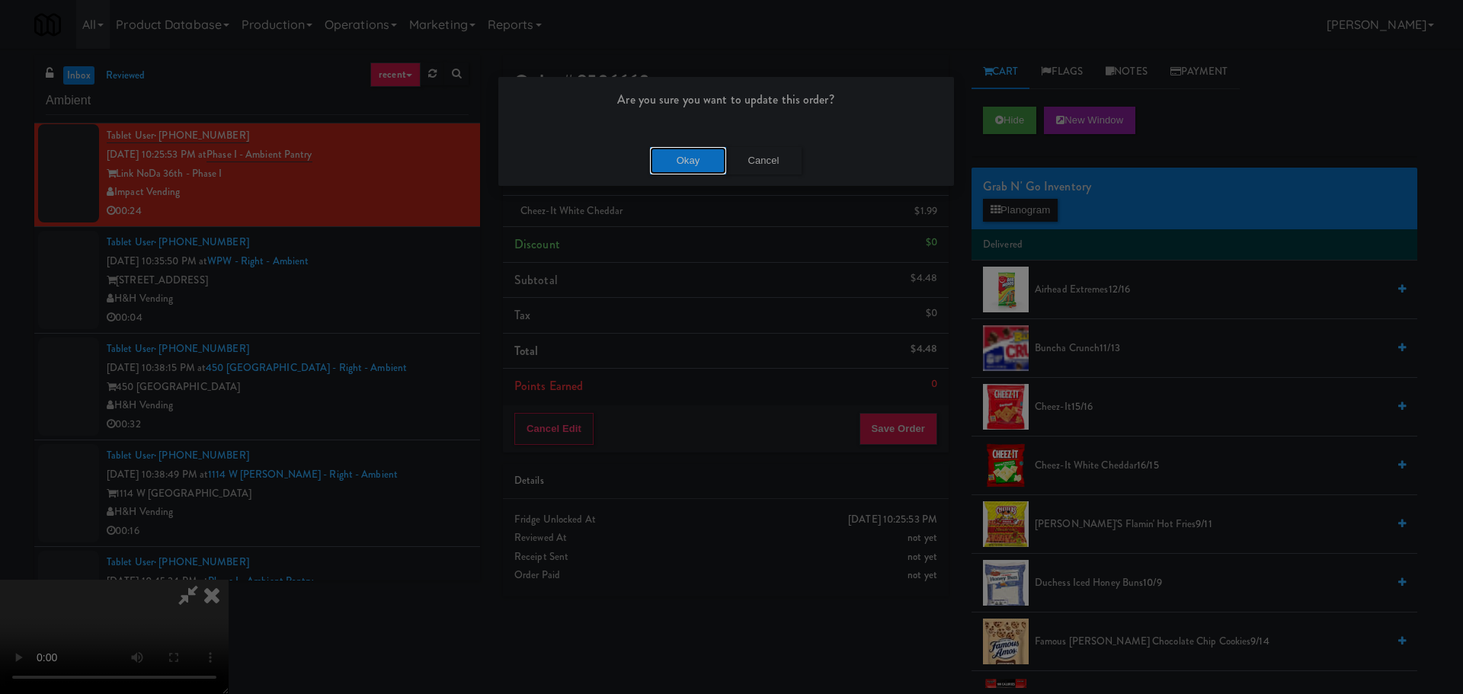
click at [699, 165] on button "Okay" at bounding box center [688, 160] width 76 height 27
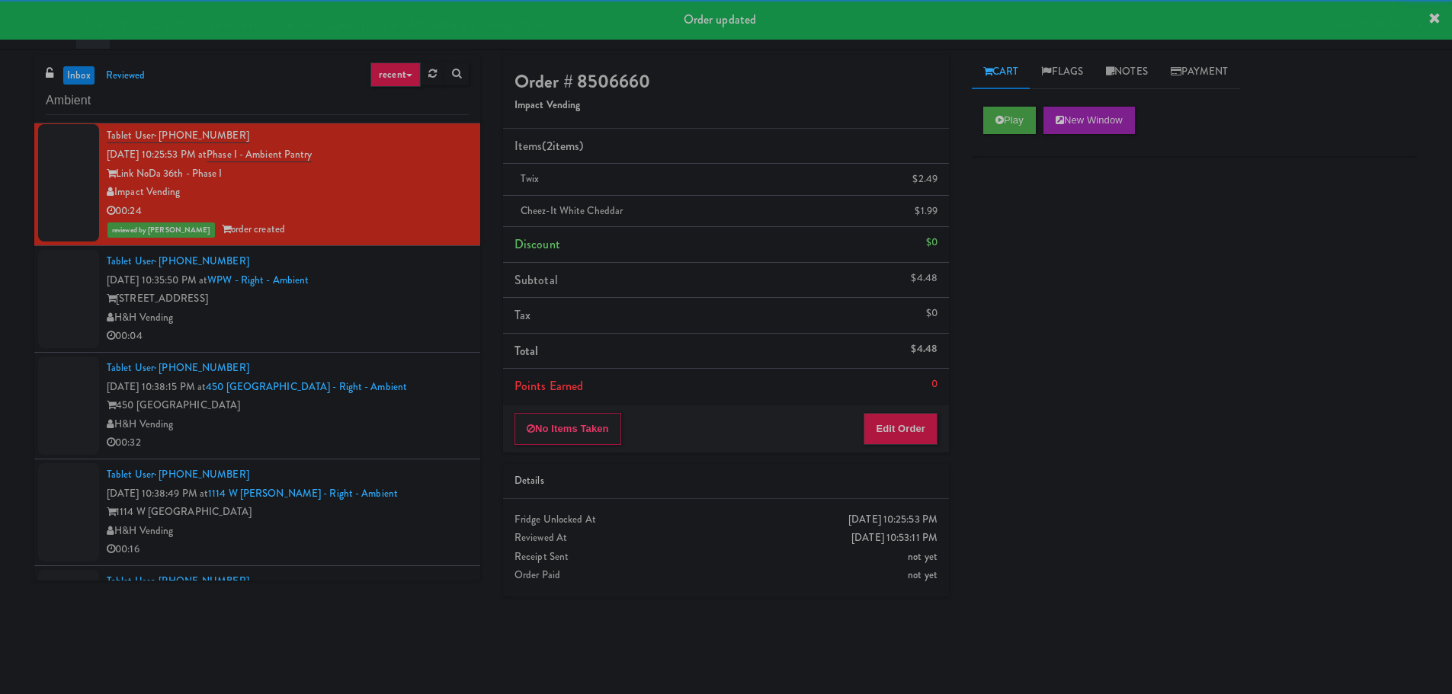
scroll to position [0, 0]
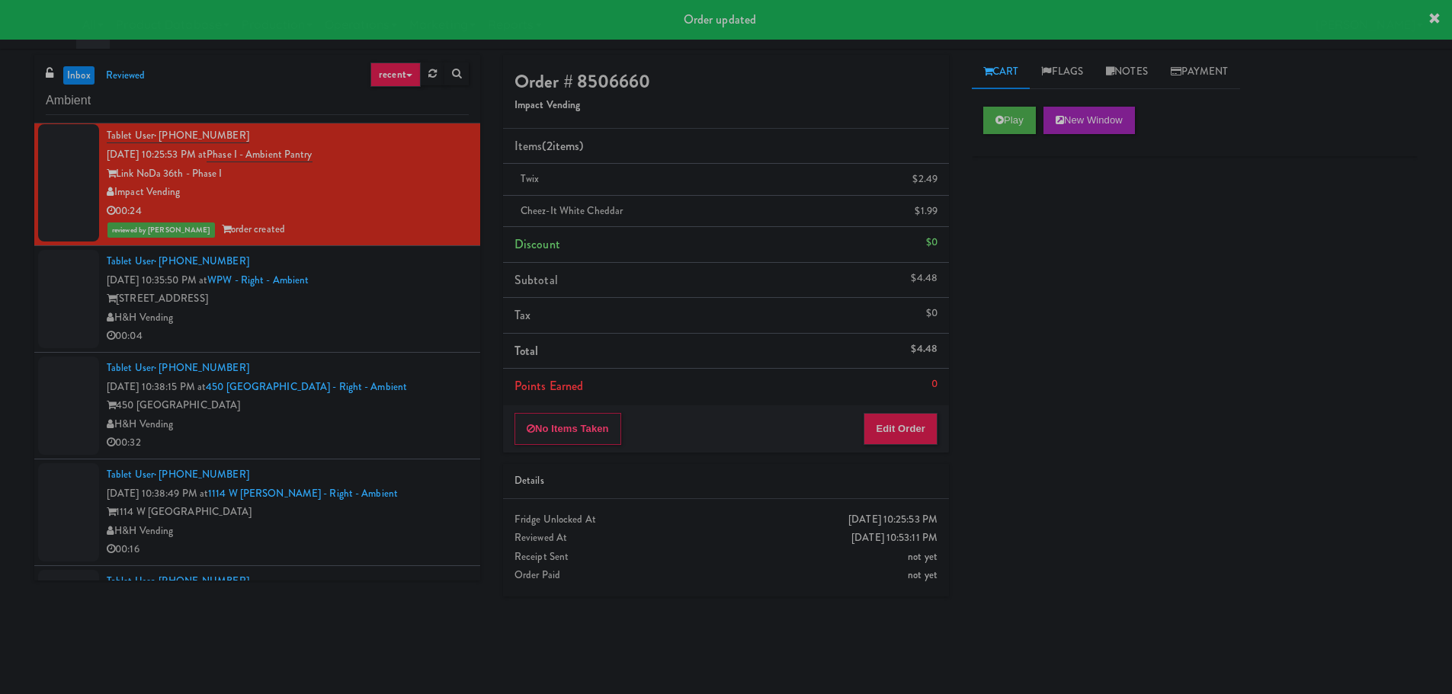
click at [406, 319] on div "H&H Vending" at bounding box center [288, 318] width 362 height 19
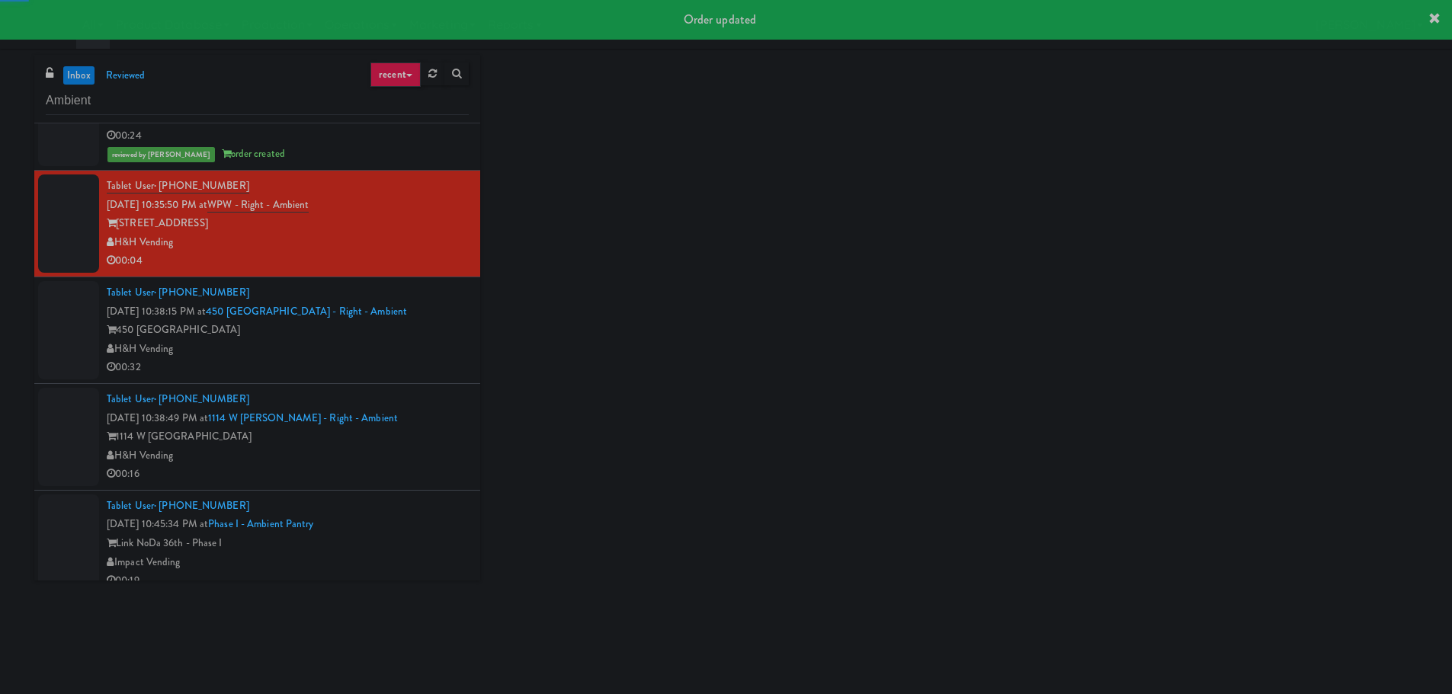
scroll to position [1311, 0]
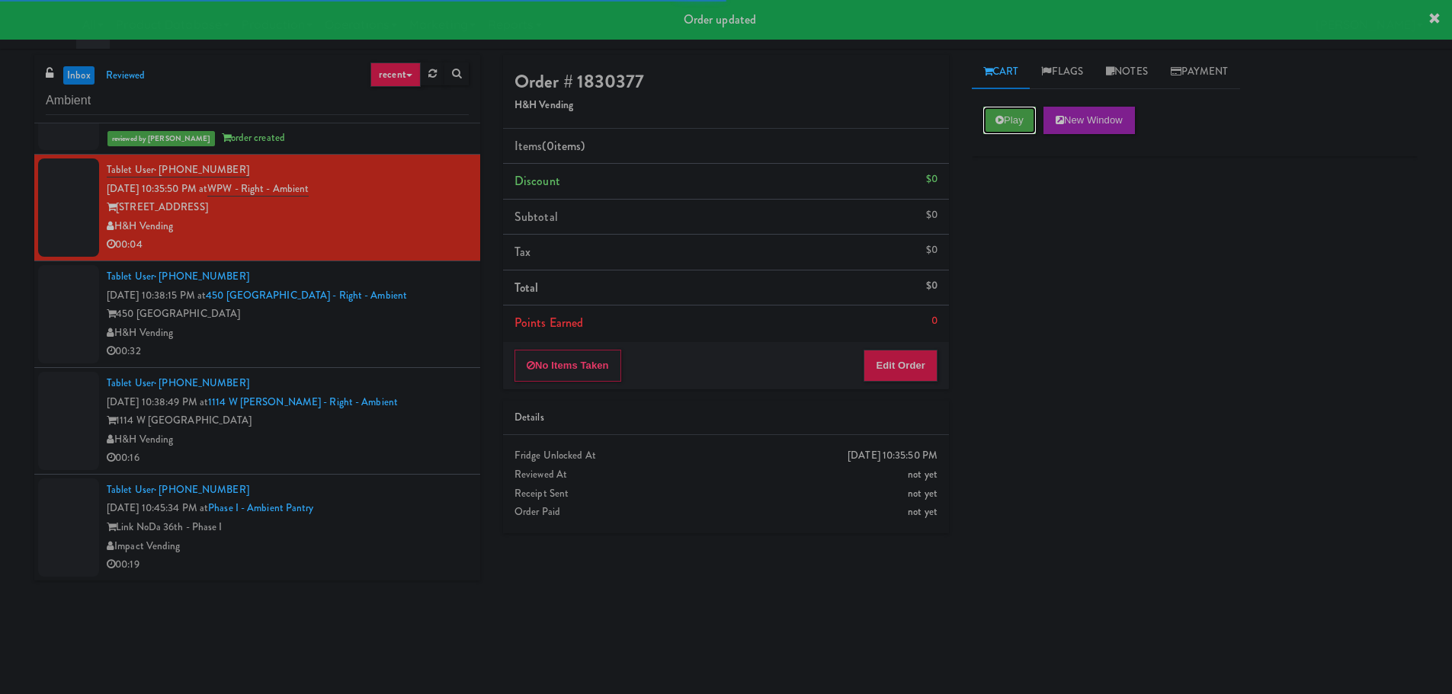
click at [1003, 120] on button "Play" at bounding box center [1009, 120] width 53 height 27
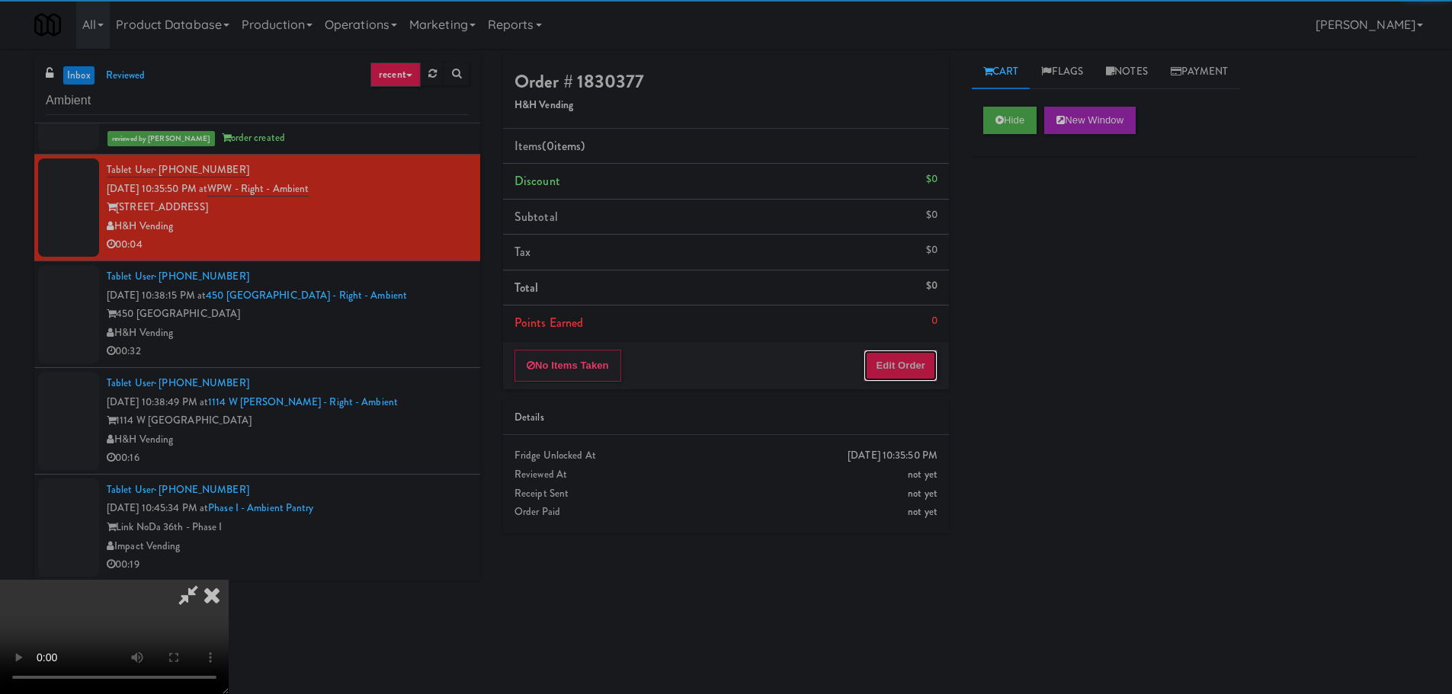
click at [934, 350] on button "Edit Order" at bounding box center [901, 366] width 74 height 32
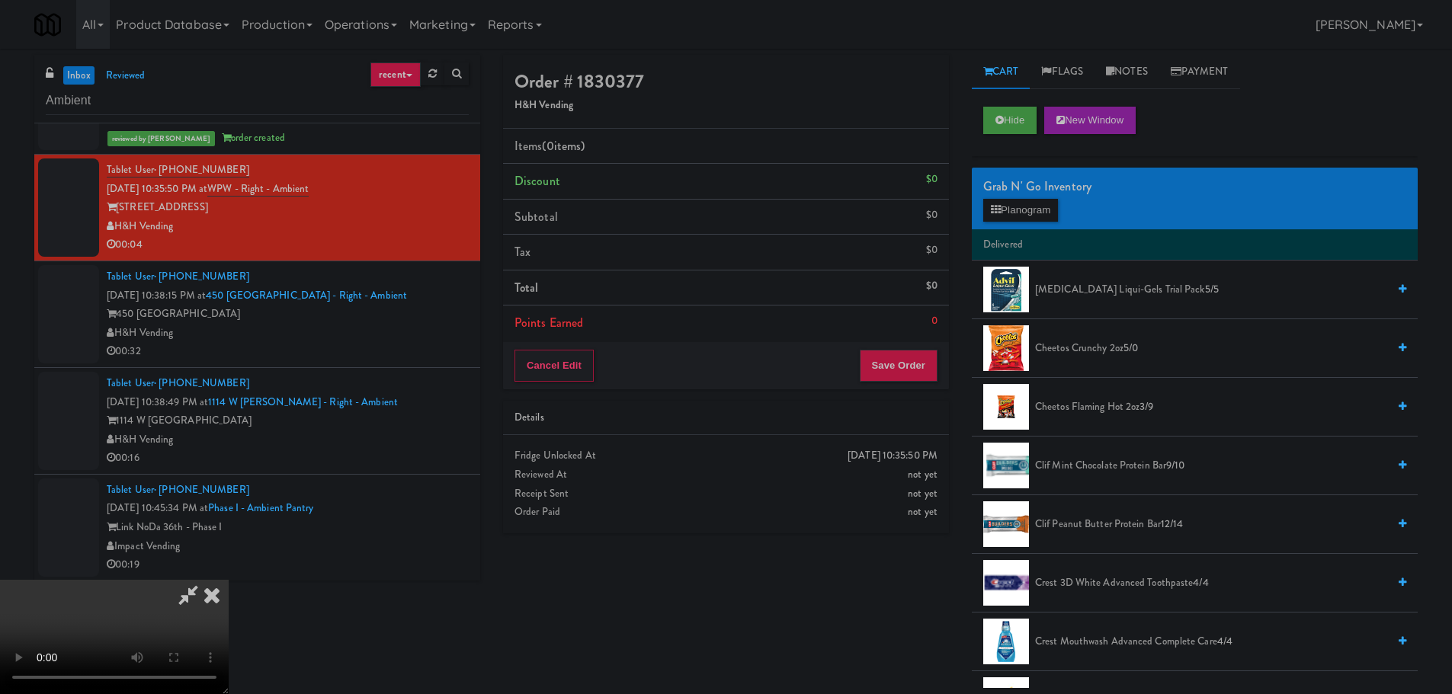
click at [229, 580] on video at bounding box center [114, 637] width 229 height 114
click at [1050, 210] on button "Planogram" at bounding box center [1020, 210] width 75 height 23
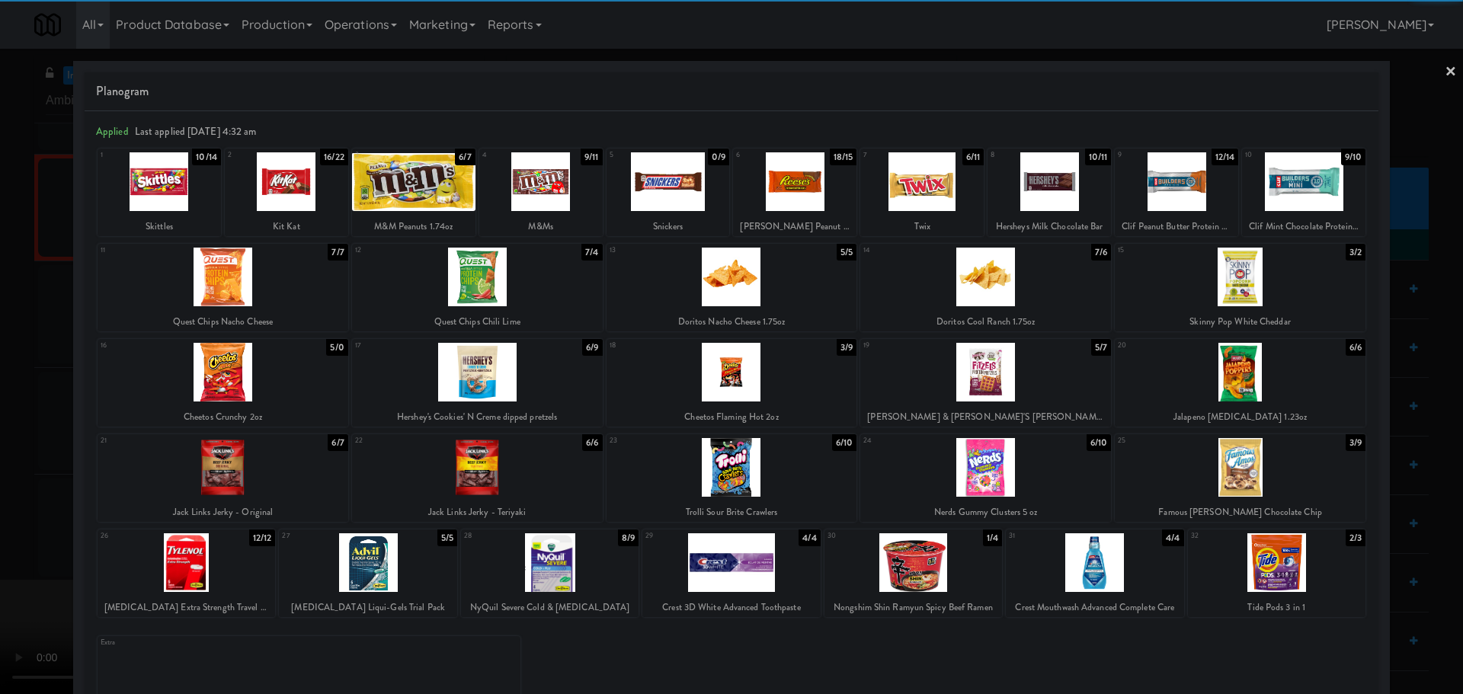
click at [767, 476] on div at bounding box center [732, 467] width 251 height 59
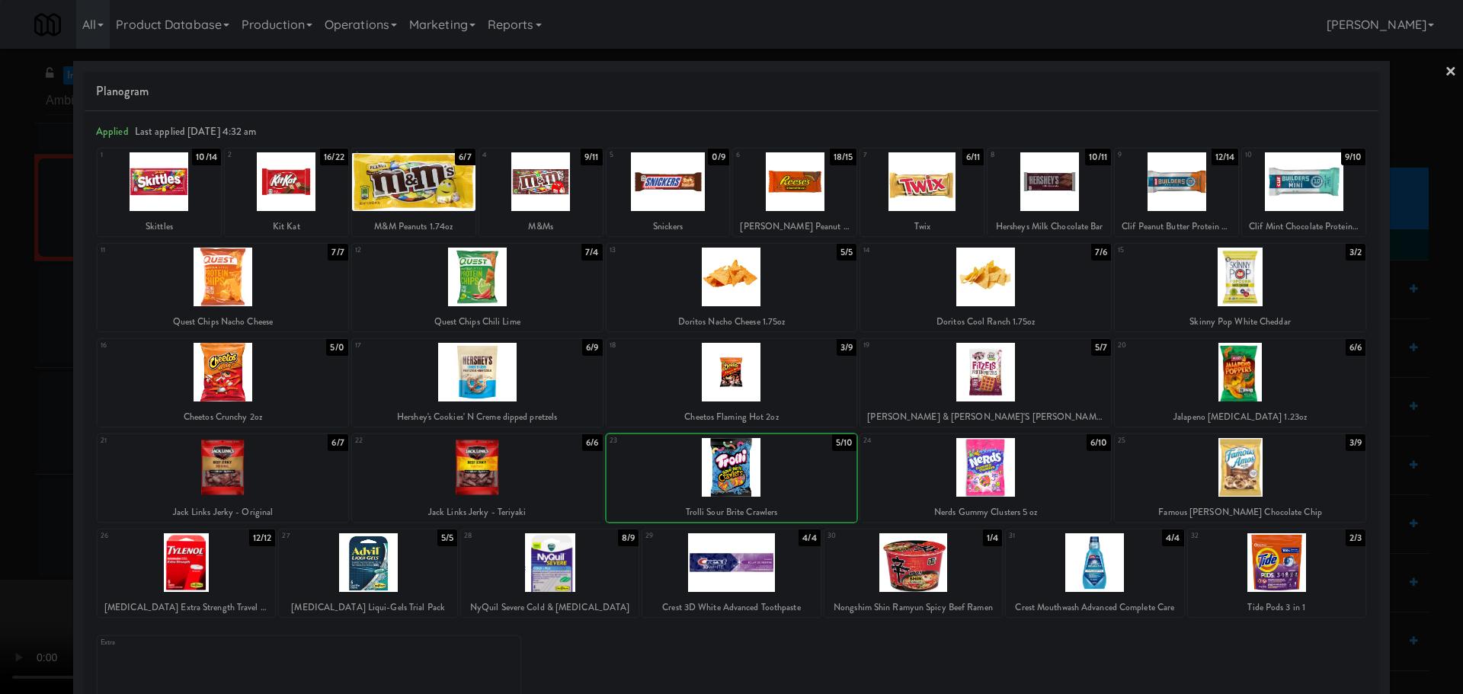
click at [0, 596] on div at bounding box center [731, 347] width 1463 height 694
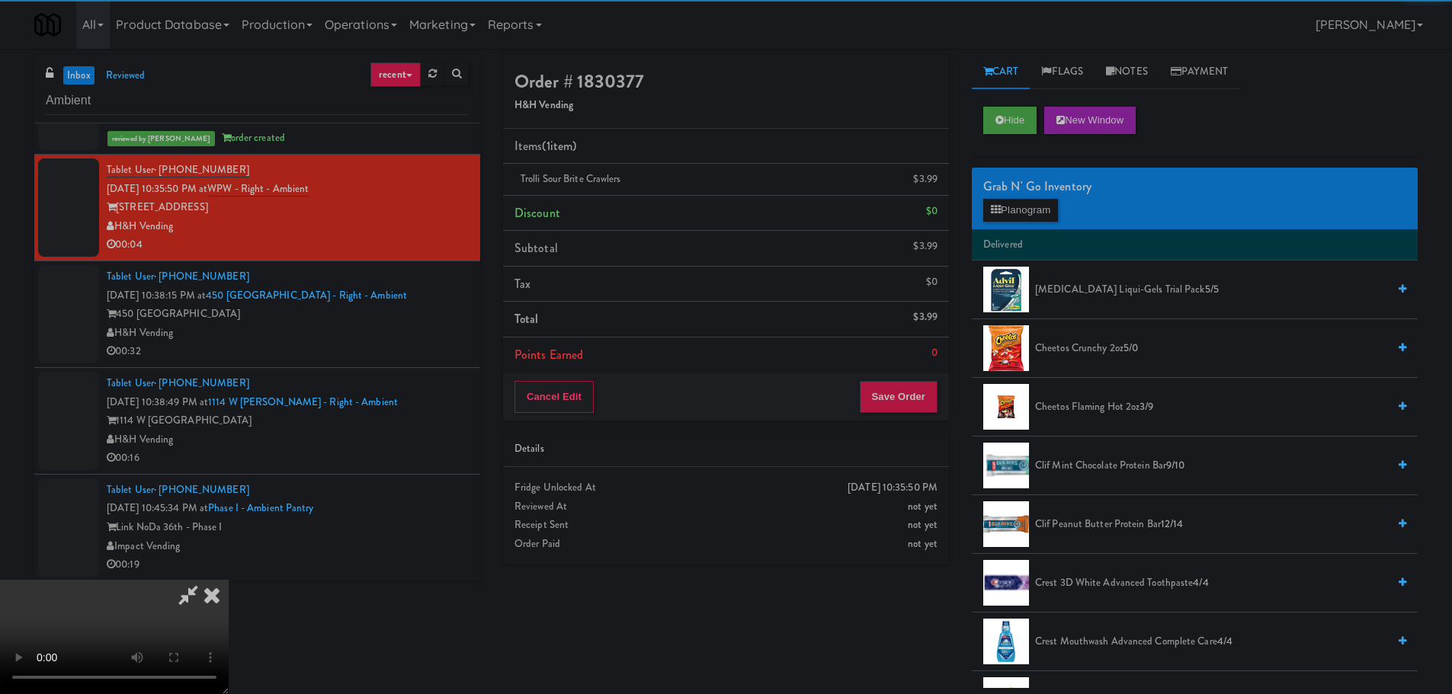
click at [229, 580] on video at bounding box center [114, 637] width 229 height 114
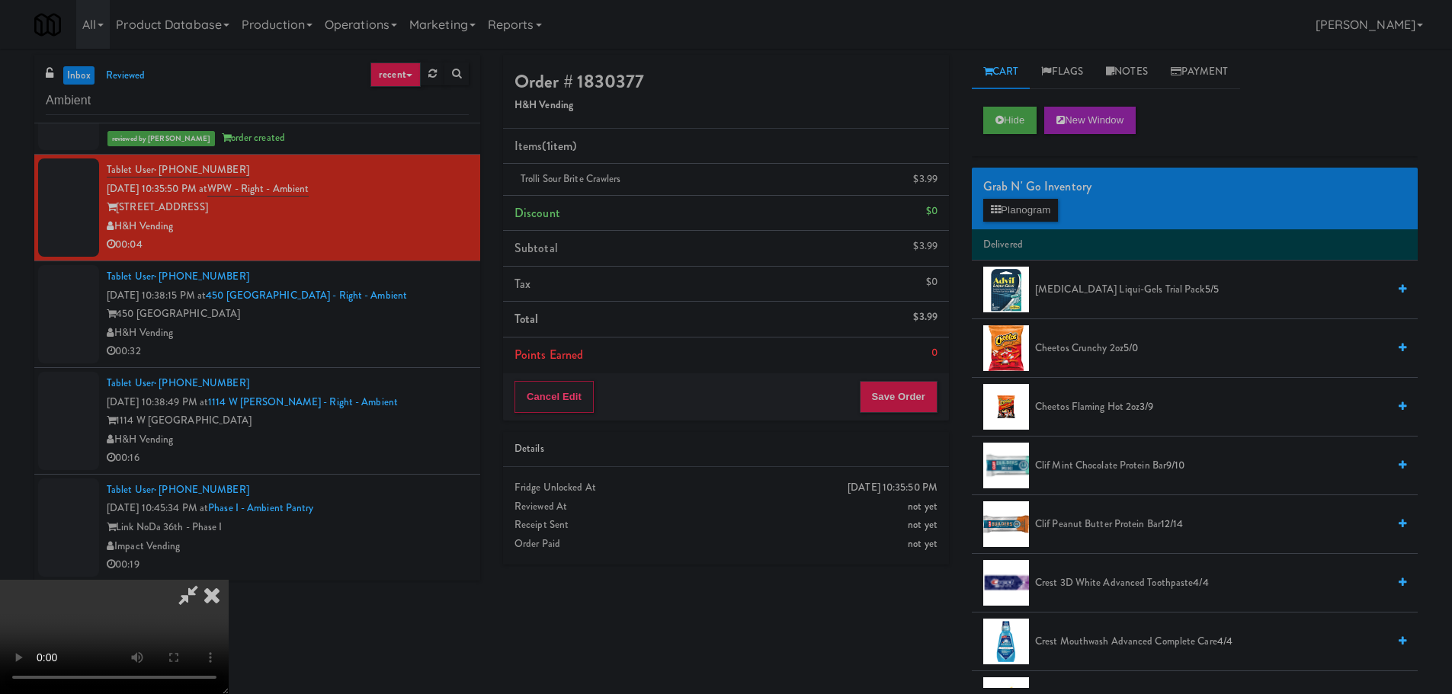
click at [229, 580] on video at bounding box center [114, 637] width 229 height 114
drag, startPoint x: 560, startPoint y: 463, endPoint x: 591, endPoint y: 475, distance: 32.6
click at [229, 580] on video at bounding box center [114, 637] width 229 height 114
click at [899, 409] on button "Save Order" at bounding box center [899, 397] width 78 height 32
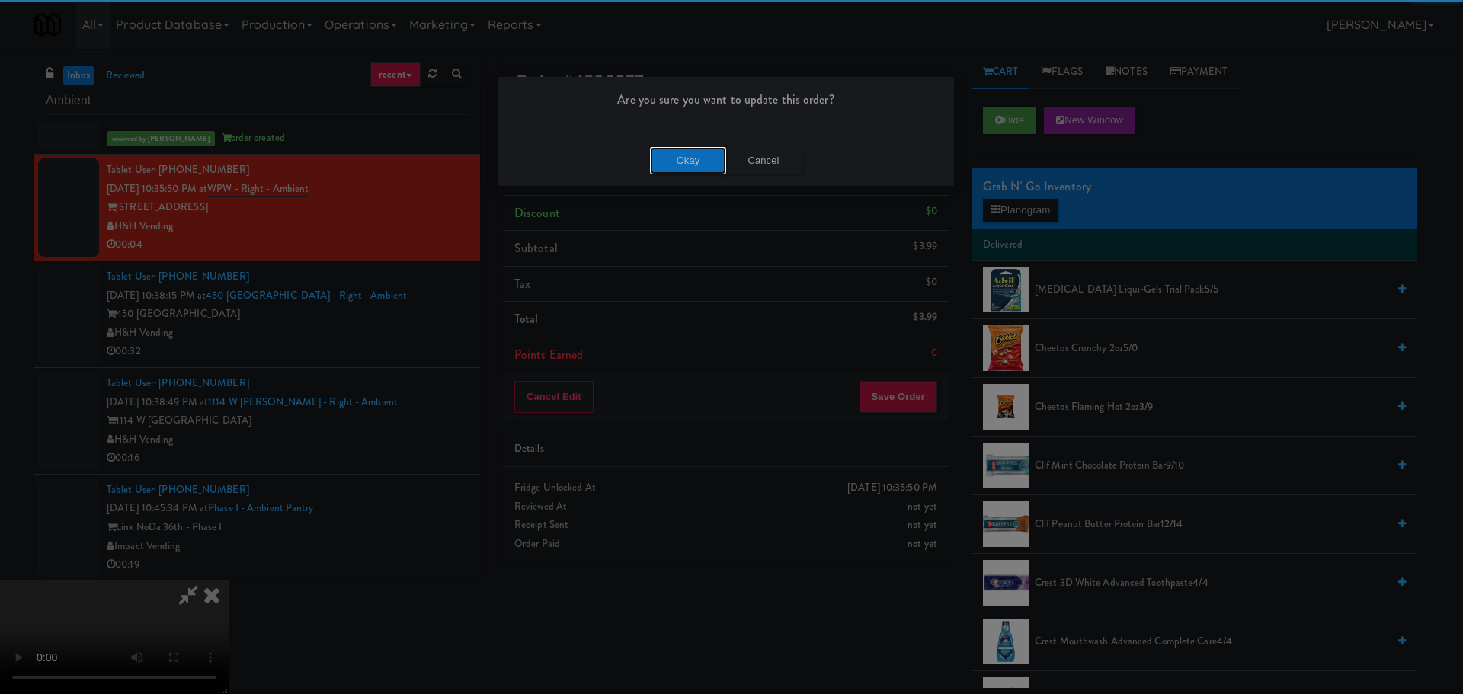
click at [685, 148] on button "Okay" at bounding box center [688, 160] width 76 height 27
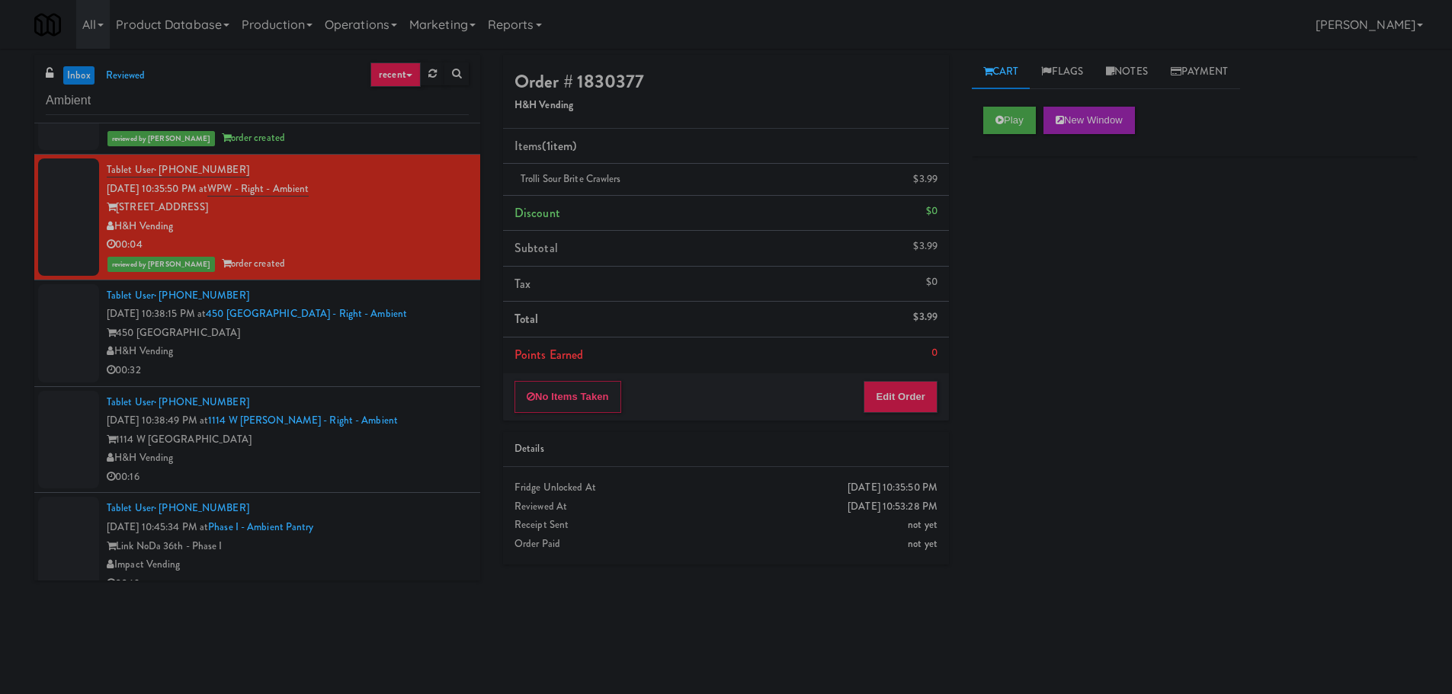
click at [402, 328] on div "450 [GEOGRAPHIC_DATA]" at bounding box center [288, 333] width 362 height 19
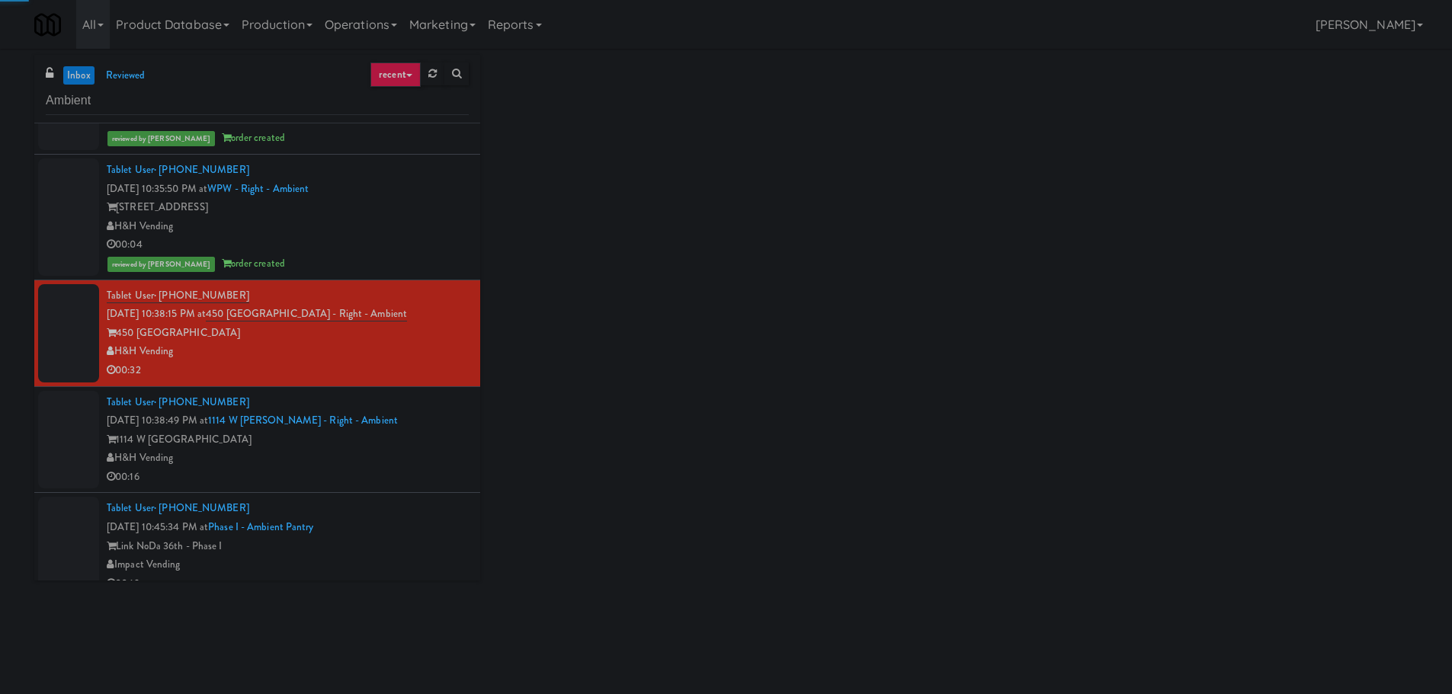
scroll to position [1329, 0]
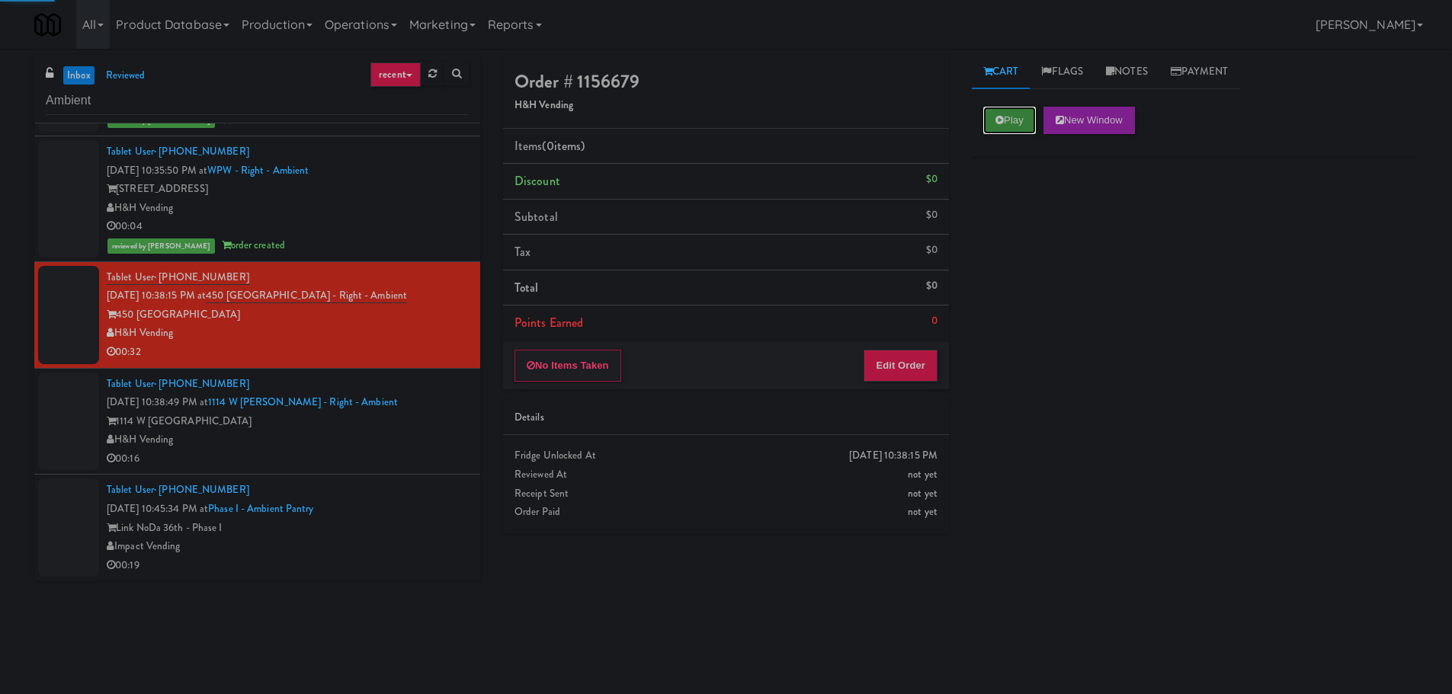
click at [1016, 117] on button "Play" at bounding box center [1009, 120] width 53 height 27
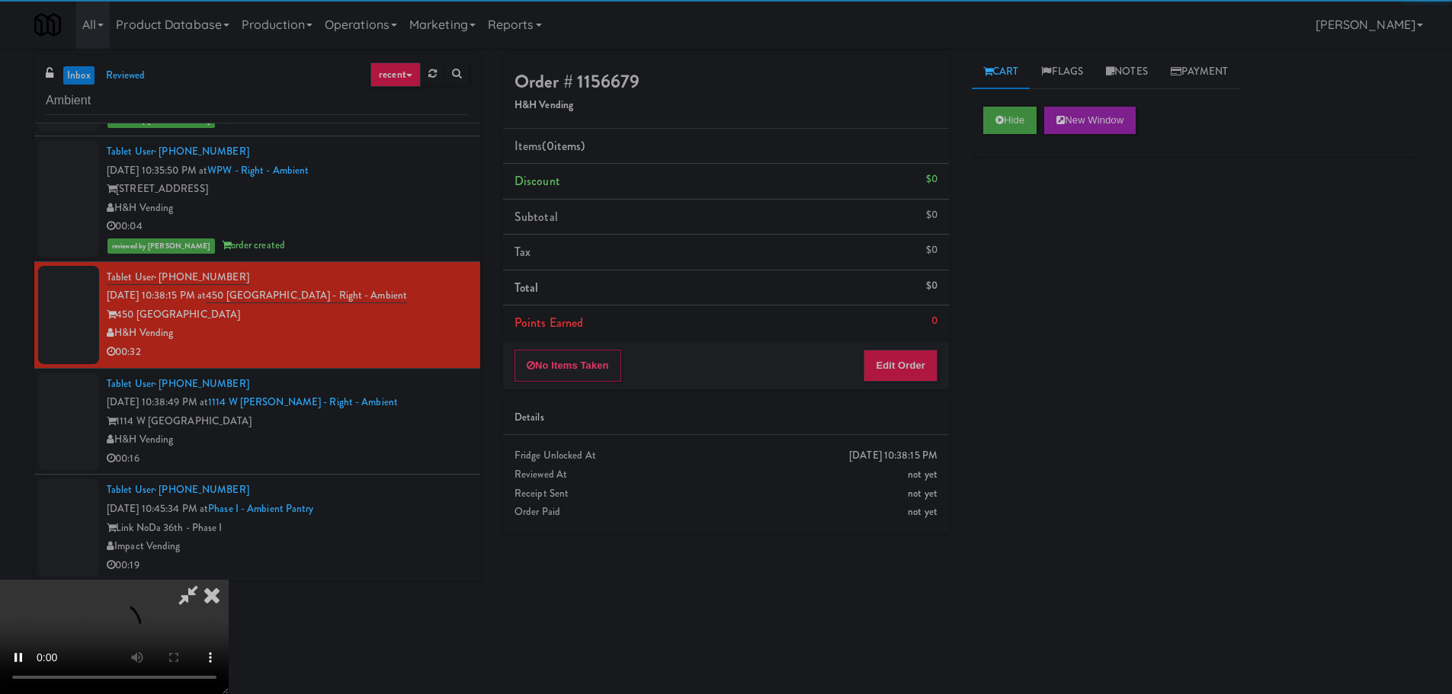
click at [899, 336] on li "Points Earned 0" at bounding box center [726, 323] width 446 height 35
click at [898, 354] on button "Edit Order" at bounding box center [901, 366] width 74 height 32
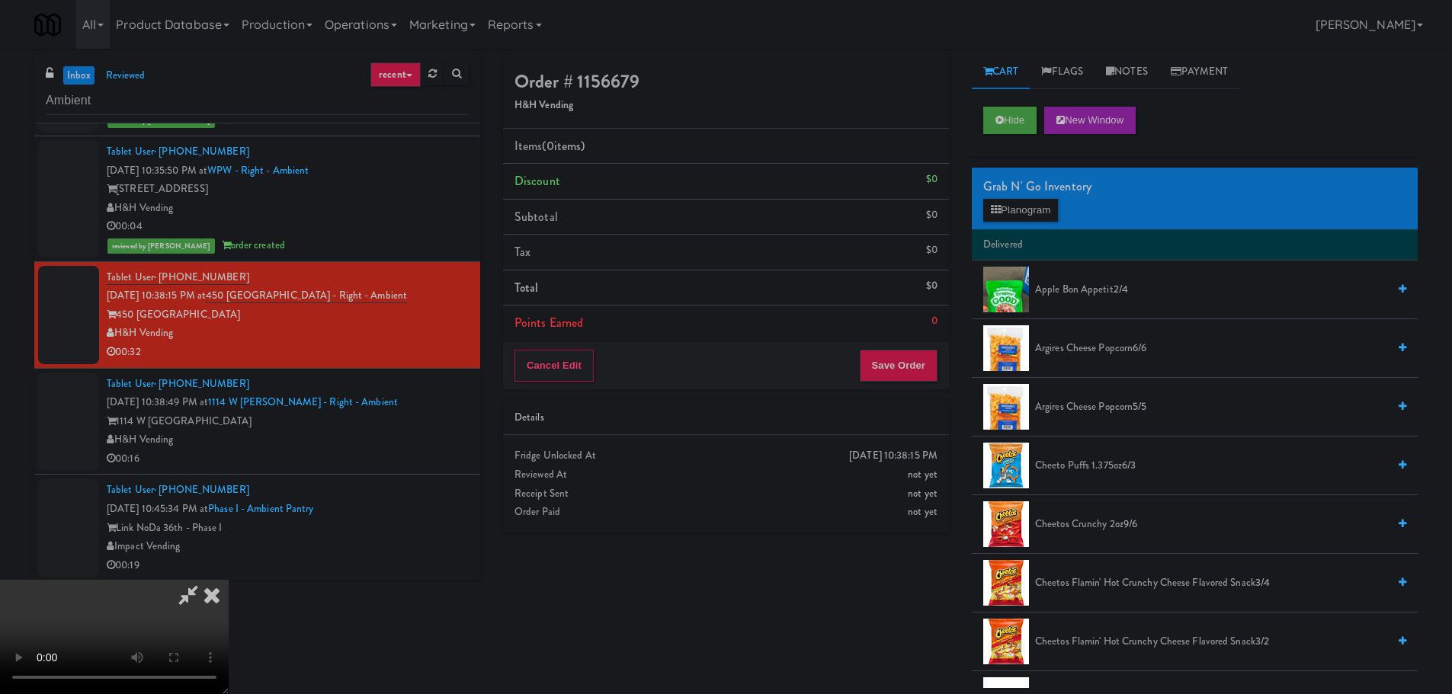
scroll to position [0, 0]
click at [229, 580] on video at bounding box center [114, 637] width 229 height 114
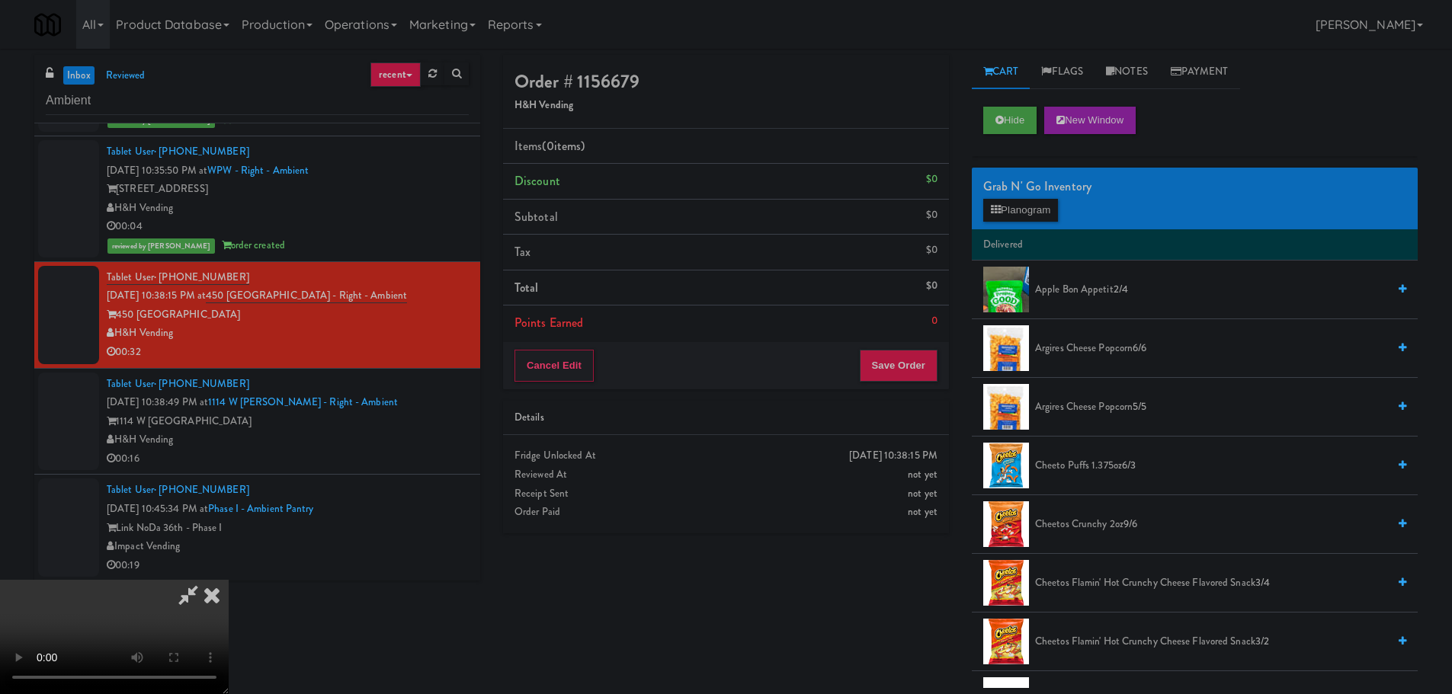
scroll to position [262, 0]
click at [229, 580] on video at bounding box center [114, 637] width 229 height 114
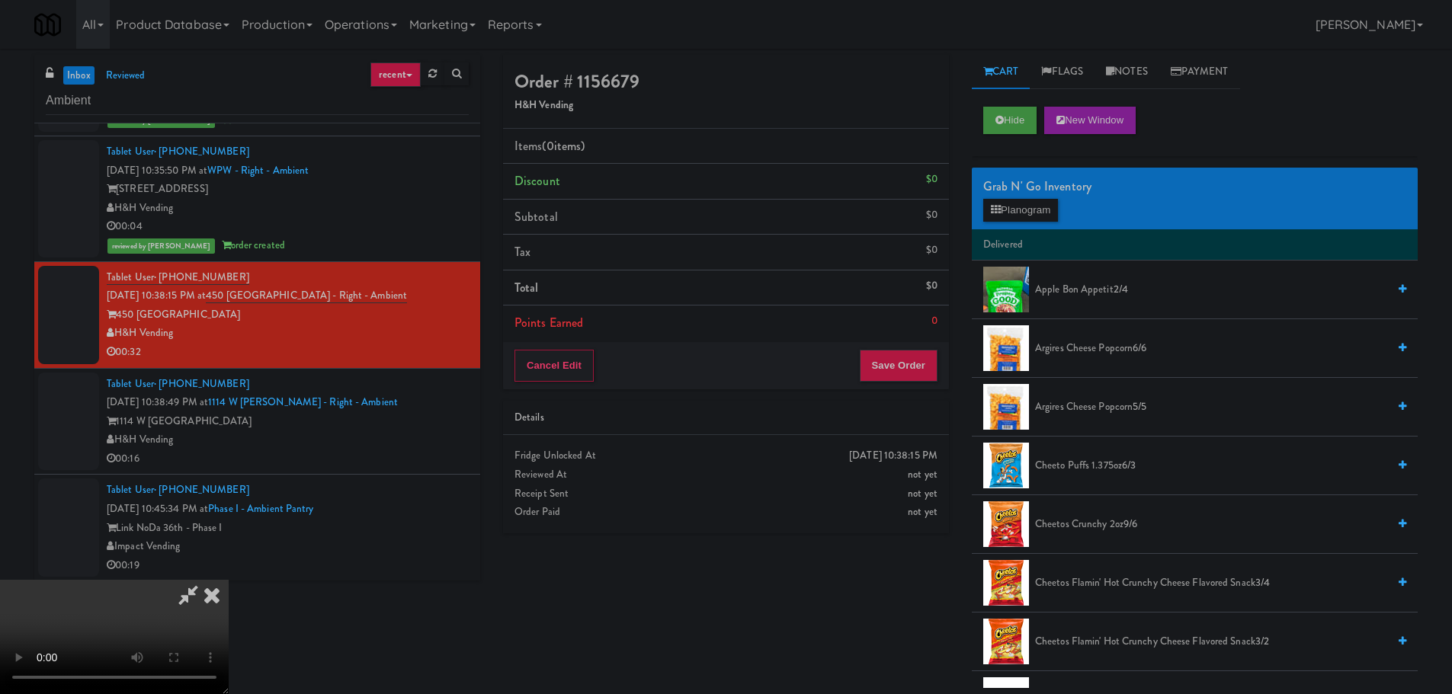
click at [229, 580] on video at bounding box center [114, 637] width 229 height 114
drag, startPoint x: 611, startPoint y: 389, endPoint x: 635, endPoint y: 400, distance: 25.9
click at [229, 580] on video at bounding box center [114, 637] width 229 height 114
click at [1058, 214] on button "Planogram" at bounding box center [1020, 210] width 75 height 23
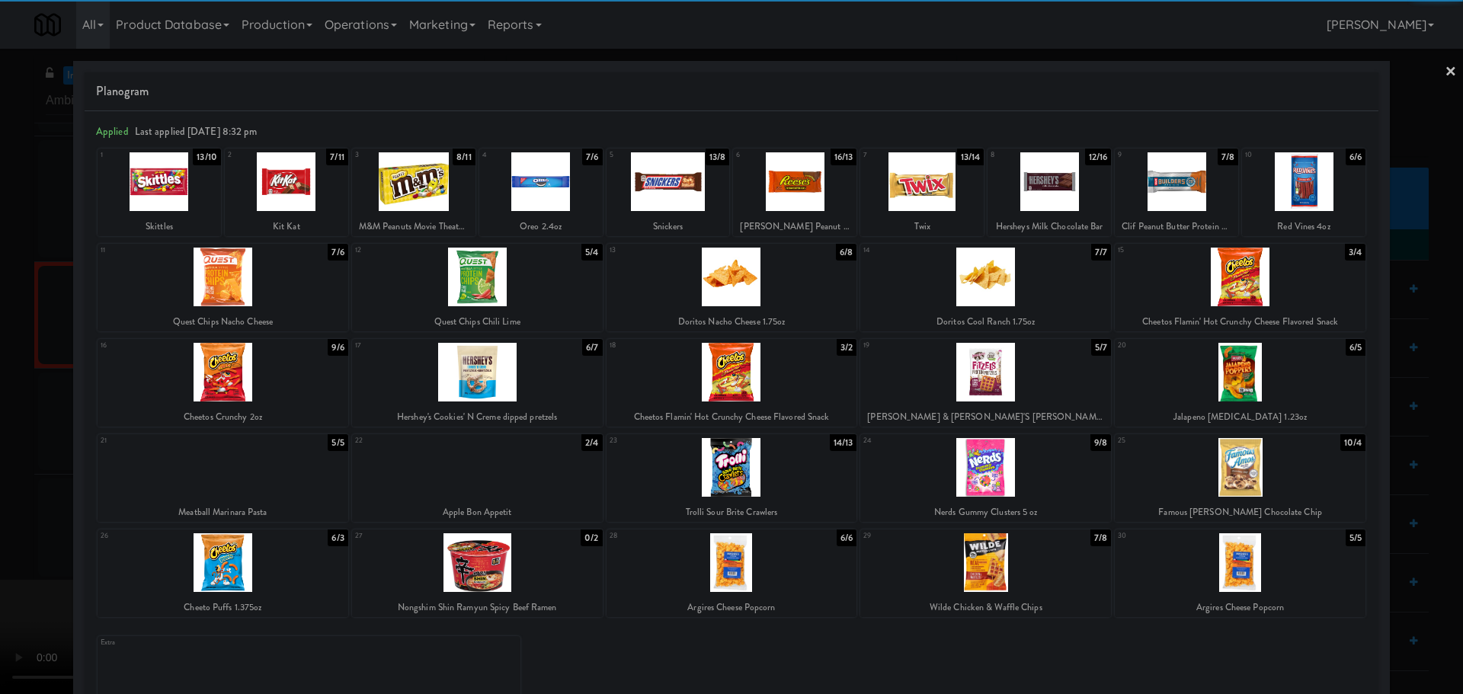
click at [954, 186] on div at bounding box center [922, 181] width 123 height 59
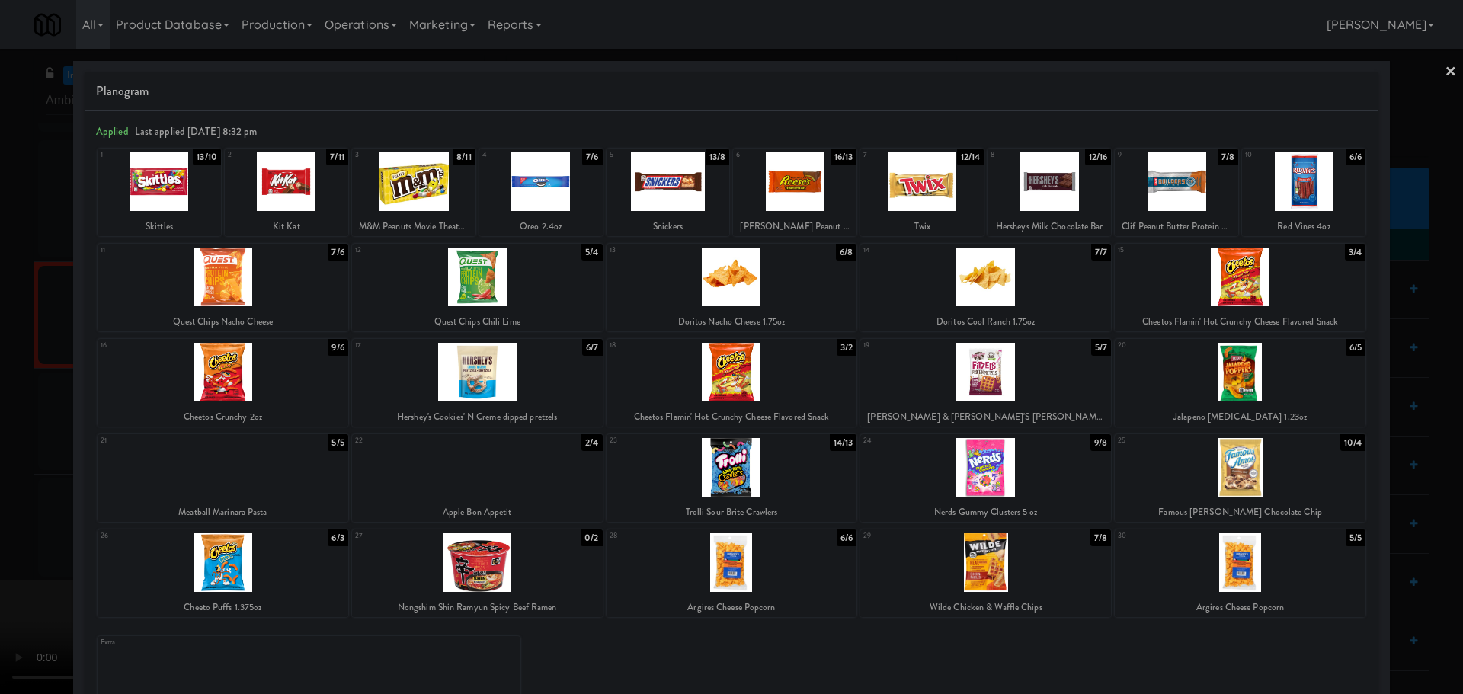
click at [0, 361] on div at bounding box center [731, 347] width 1463 height 694
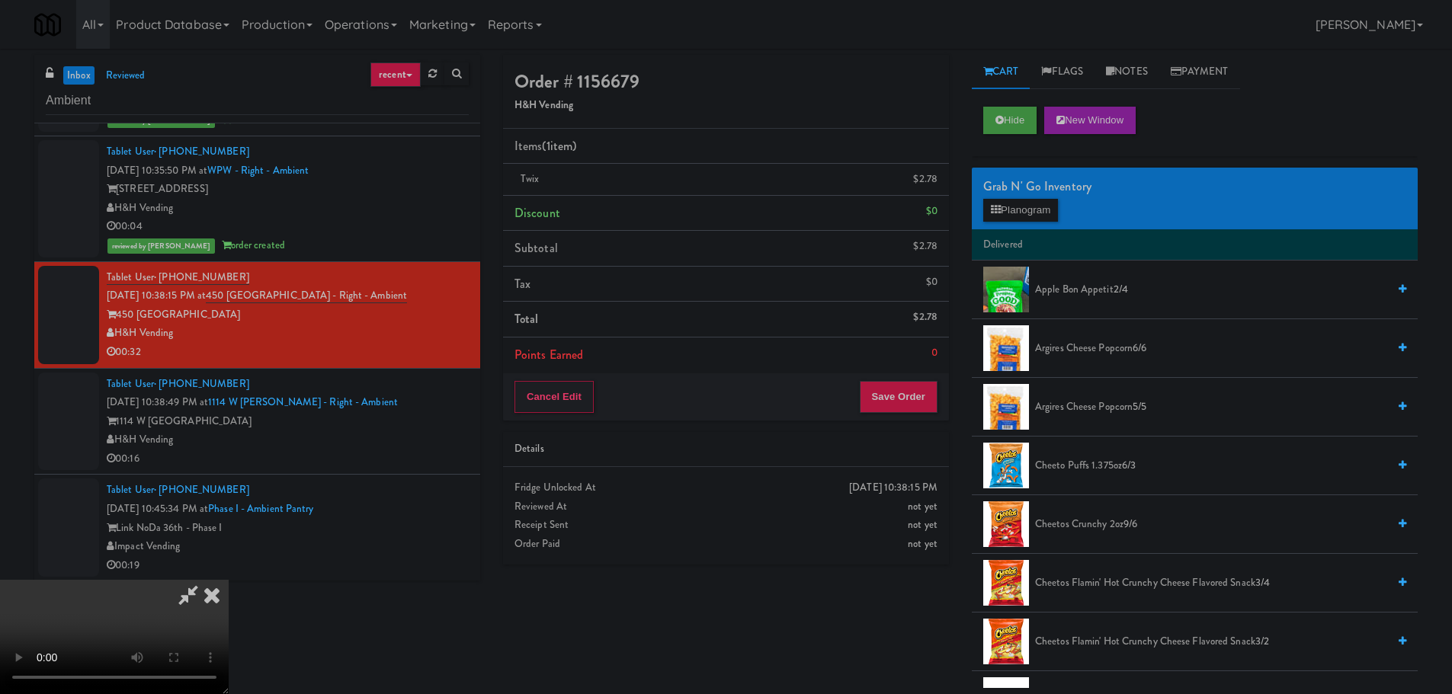
drag, startPoint x: 472, startPoint y: 252, endPoint x: 490, endPoint y: 254, distance: 18.4
click at [229, 580] on video at bounding box center [114, 637] width 229 height 114
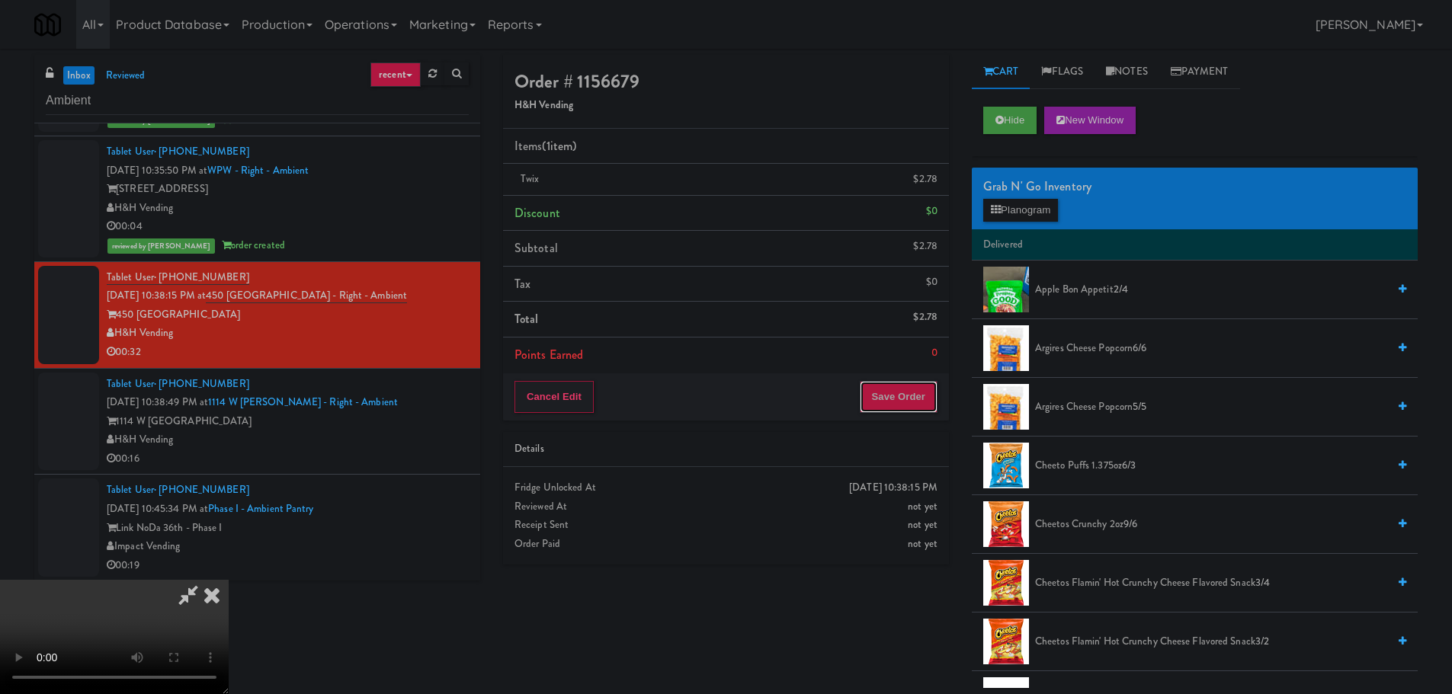
click at [877, 395] on button "Save Order" at bounding box center [899, 397] width 78 height 32
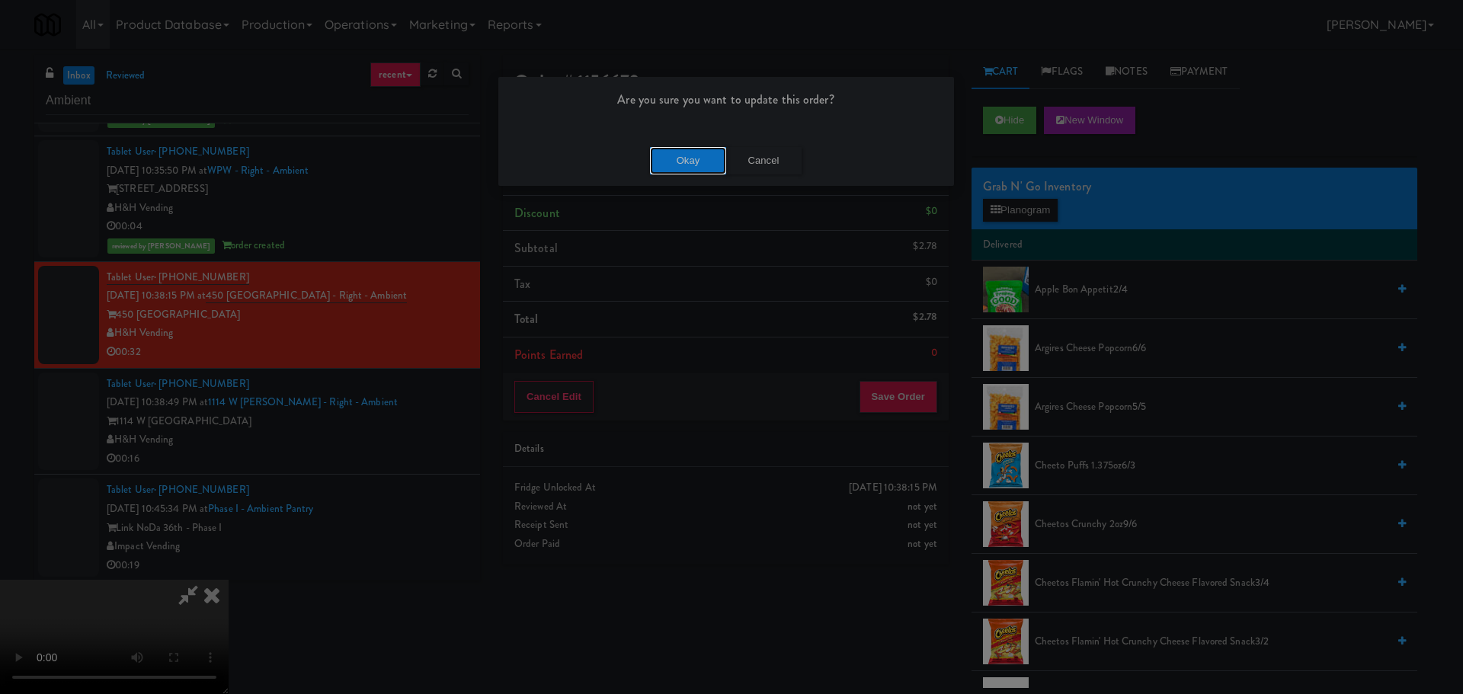
click at [694, 159] on button "Okay" at bounding box center [688, 160] width 76 height 27
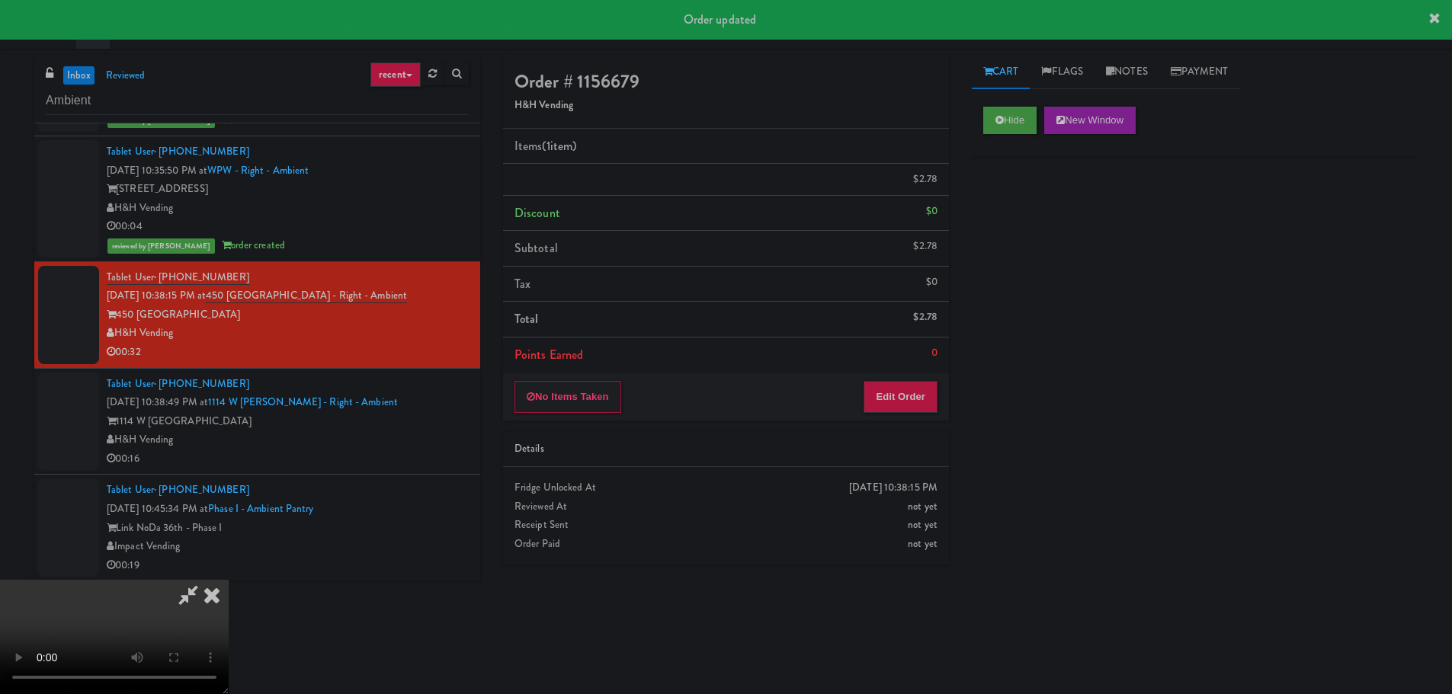
scroll to position [0, 0]
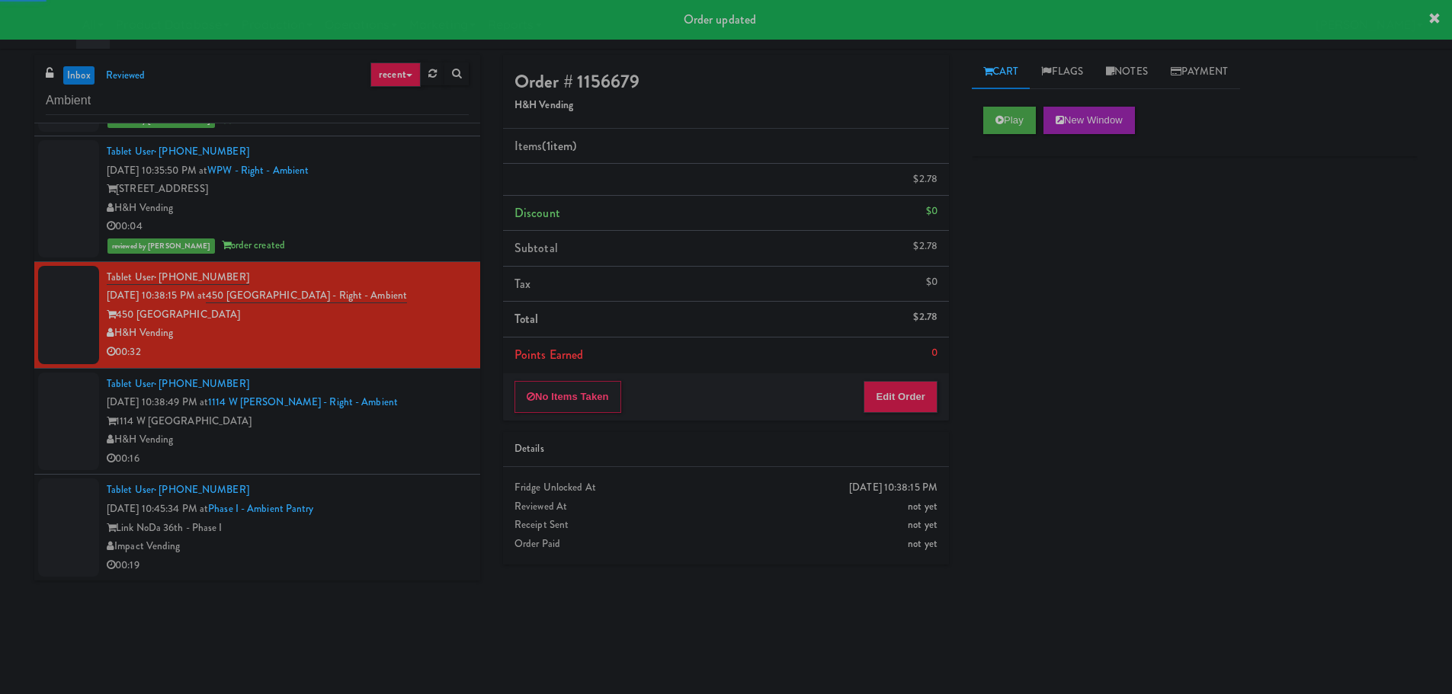
click at [415, 424] on div "1114 W [GEOGRAPHIC_DATA]" at bounding box center [288, 421] width 362 height 19
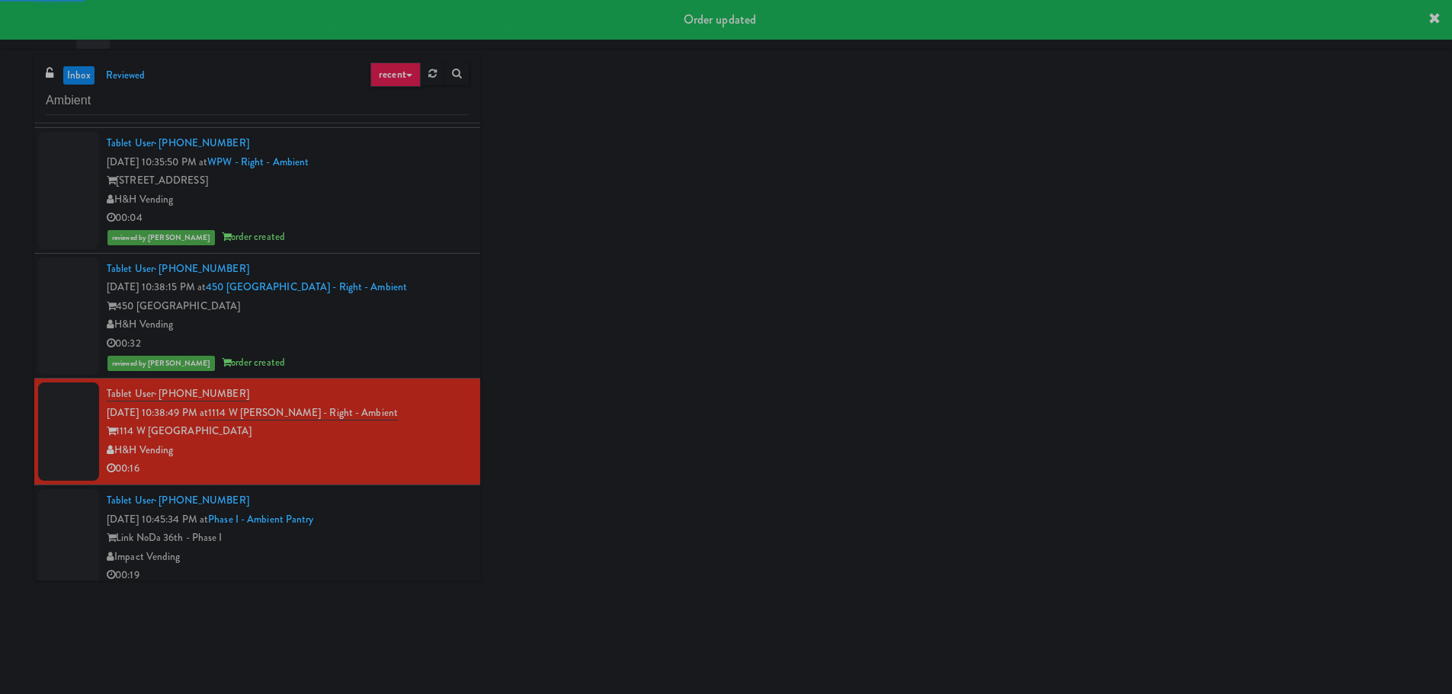
scroll to position [1348, 0]
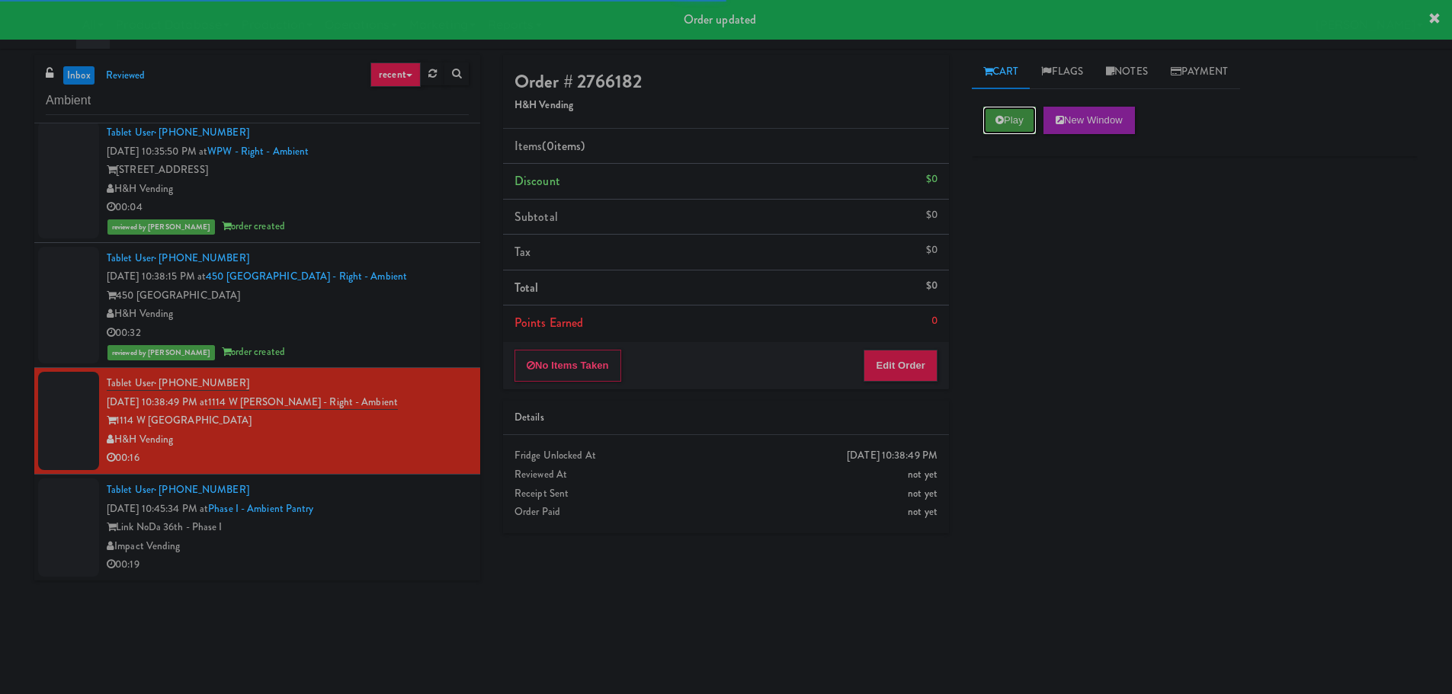
click at [1020, 117] on button "Play" at bounding box center [1009, 120] width 53 height 27
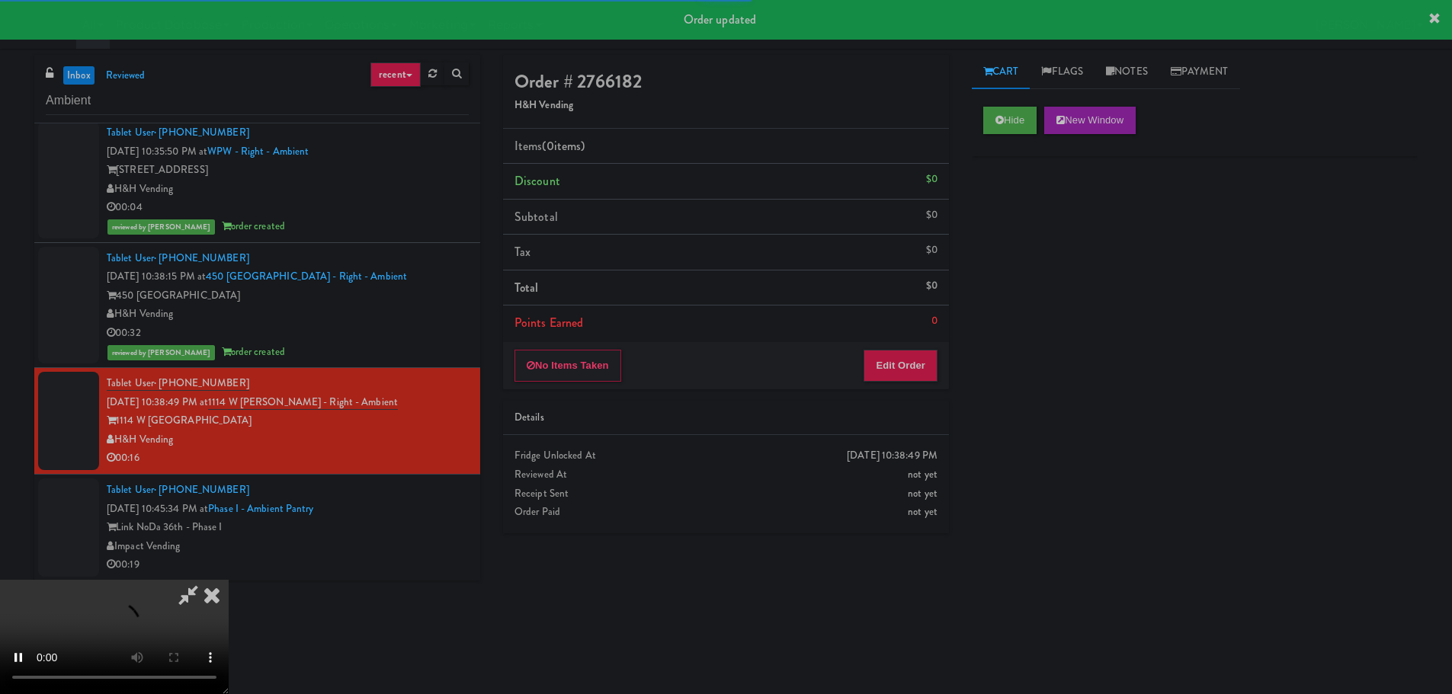
click at [920, 395] on div "Order # 2766182 H&H Vending Items (0 items ) Discount $0 Subtotal $0 Tax $0 Tot…" at bounding box center [726, 300] width 469 height 490
click at [918, 376] on button "Edit Order" at bounding box center [901, 366] width 74 height 32
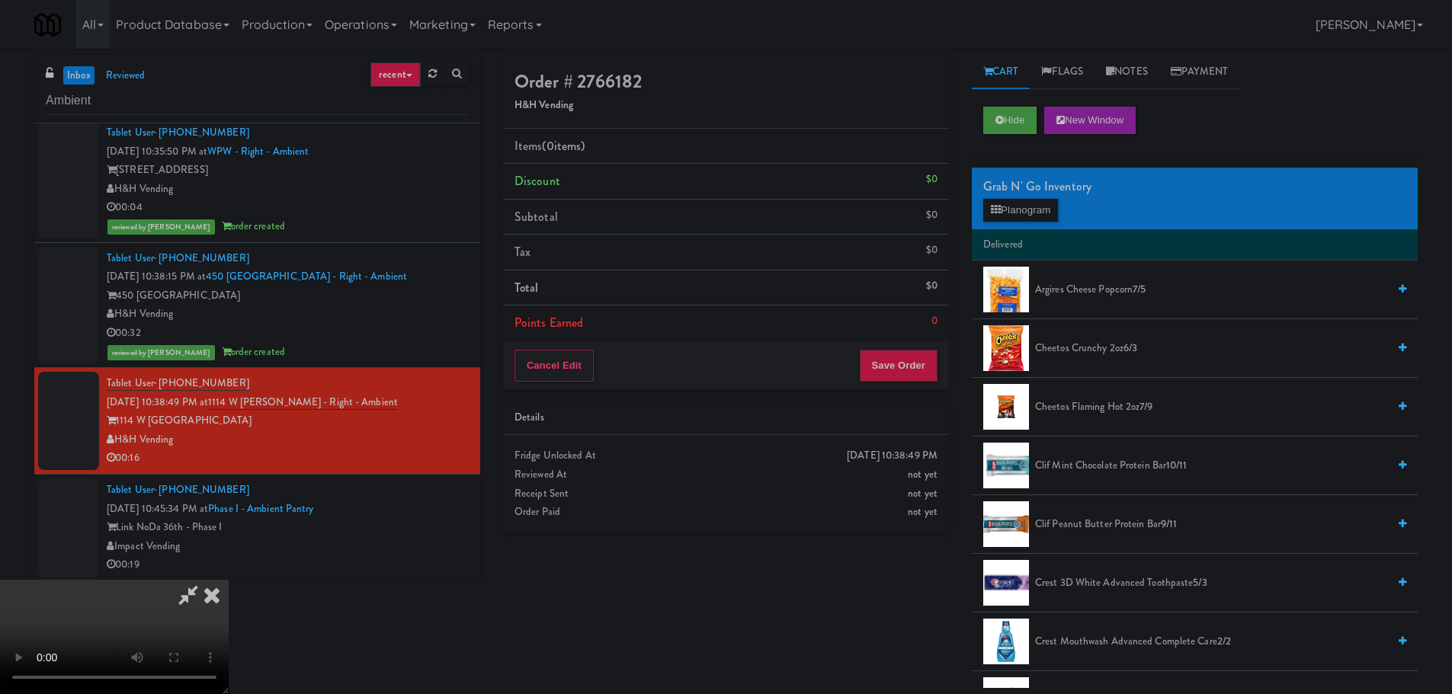
click at [229, 580] on video at bounding box center [114, 637] width 229 height 114
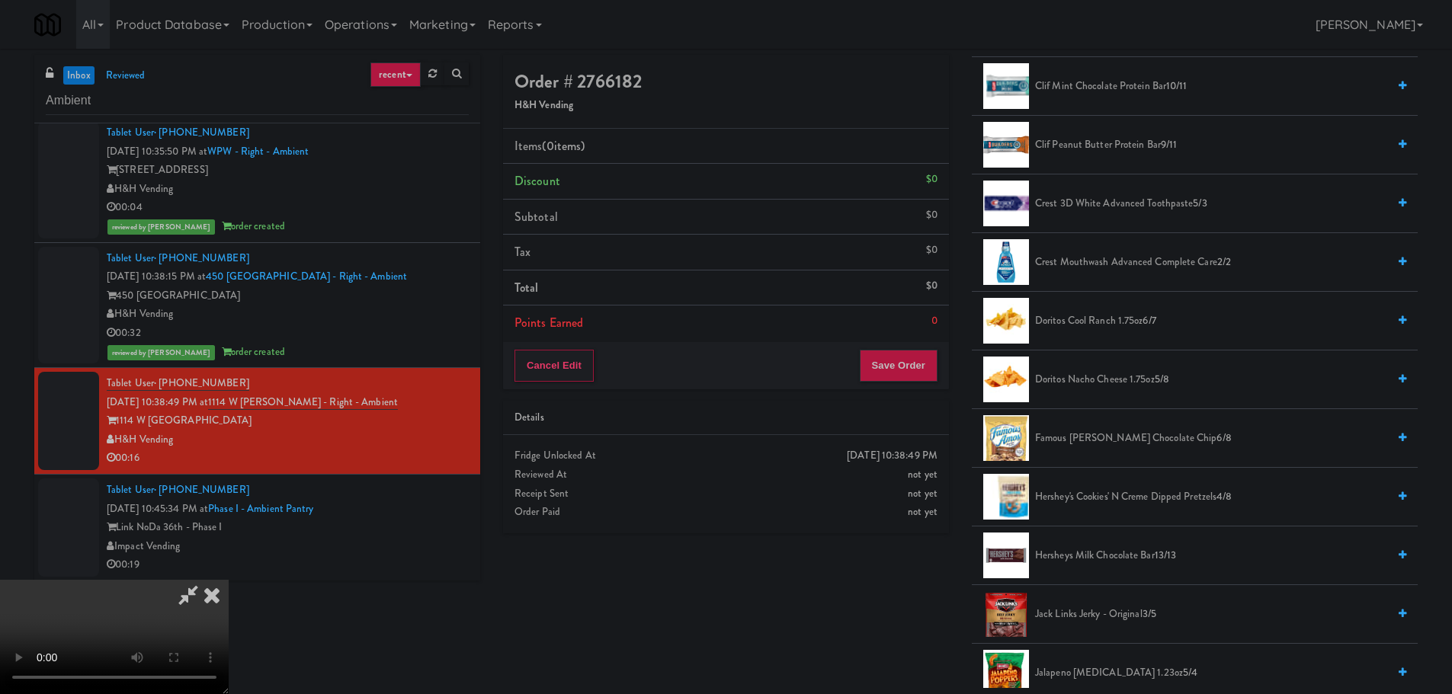
scroll to position [534, 0]
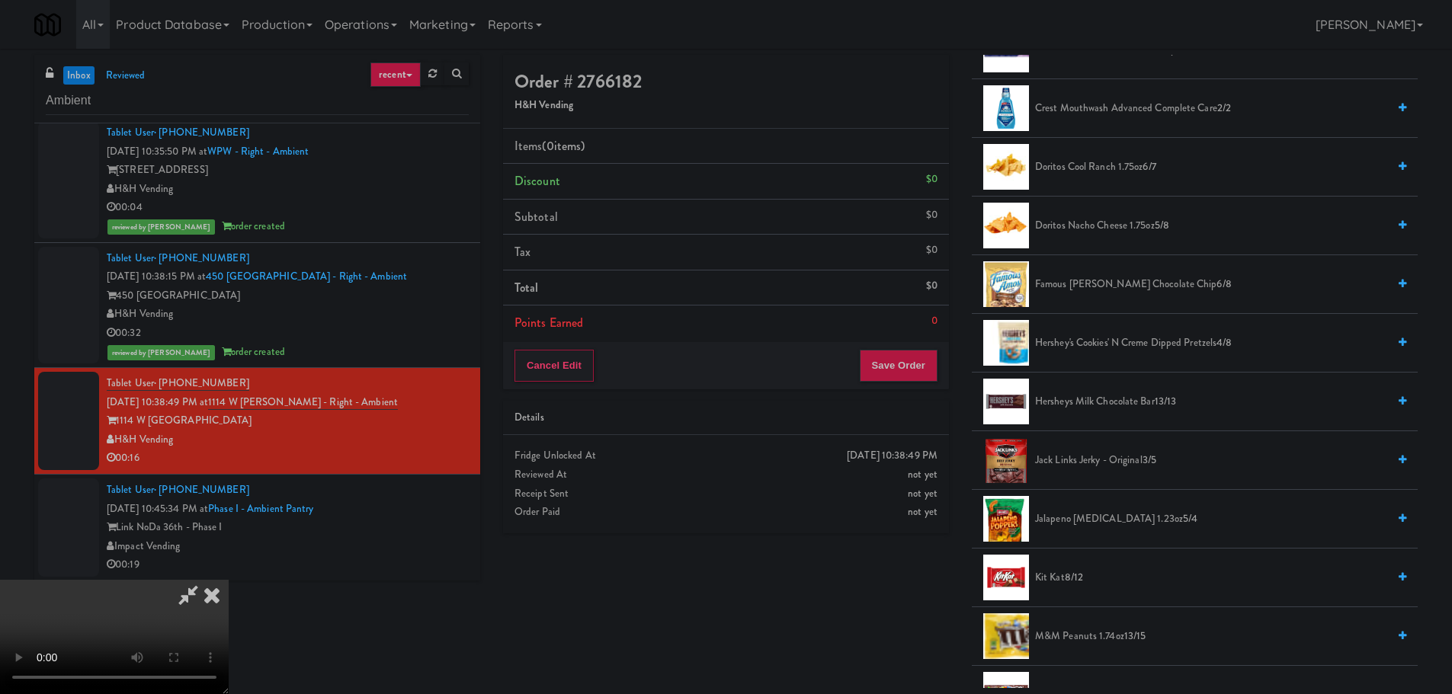
click at [1126, 349] on span "Hershey's Cookies' N Creme dipped pretzels 4/8" at bounding box center [1211, 343] width 352 height 19
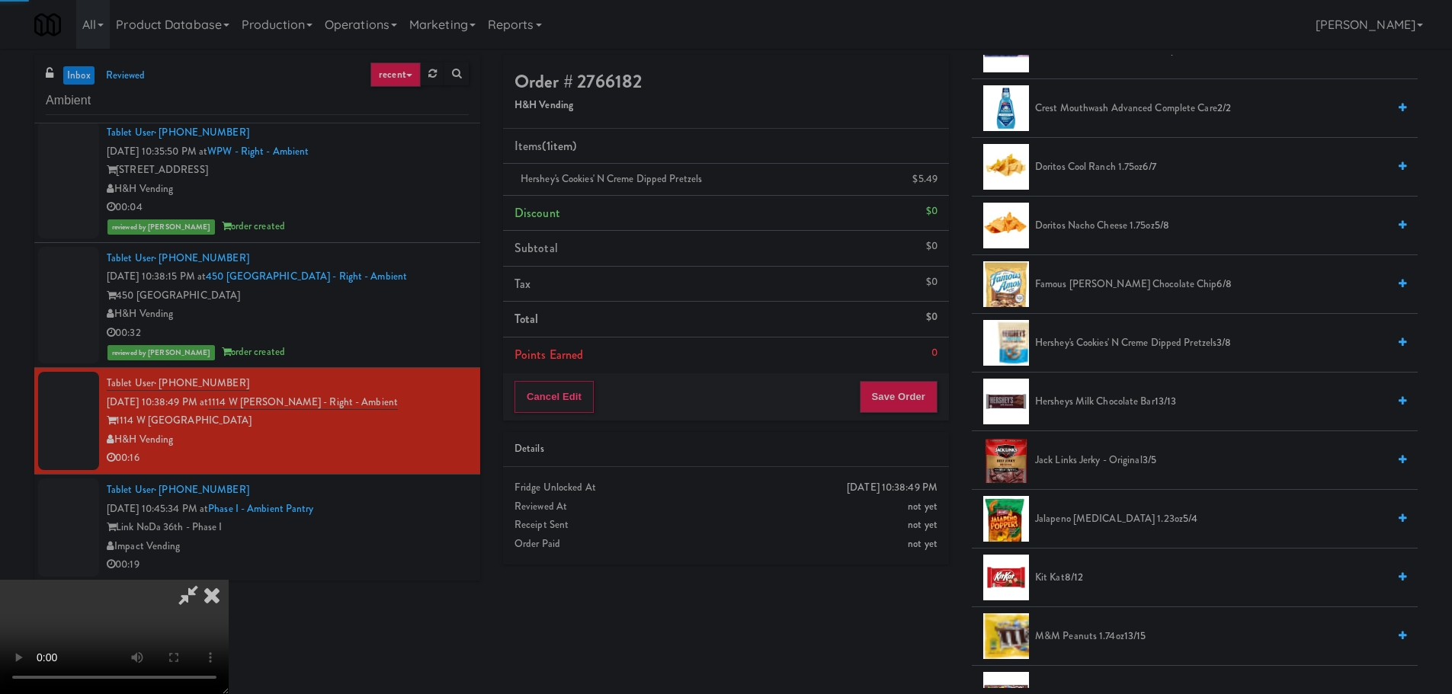
drag, startPoint x: 645, startPoint y: 409, endPoint x: 682, endPoint y: 420, distance: 39.1
click at [229, 580] on video at bounding box center [114, 637] width 229 height 114
click at [891, 392] on button "Save Order" at bounding box center [899, 397] width 78 height 32
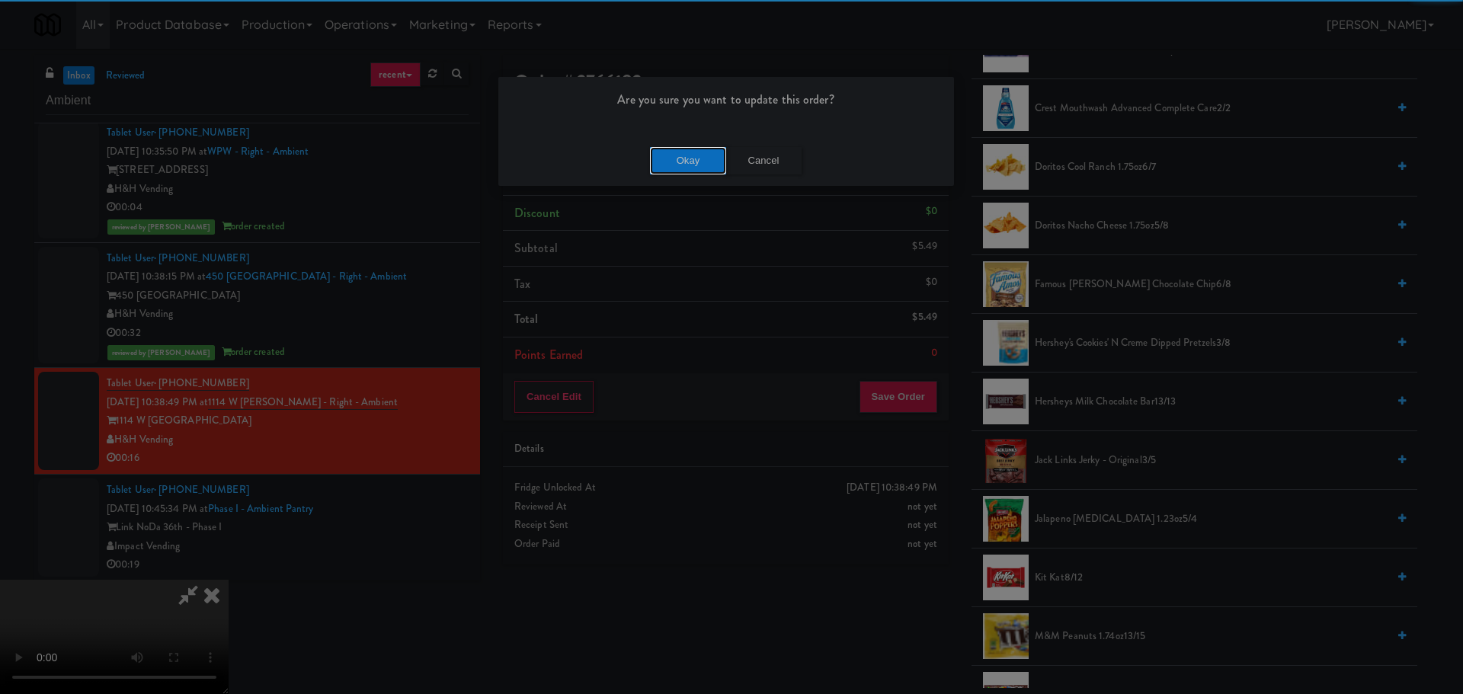
click at [686, 169] on button "Okay" at bounding box center [688, 160] width 76 height 27
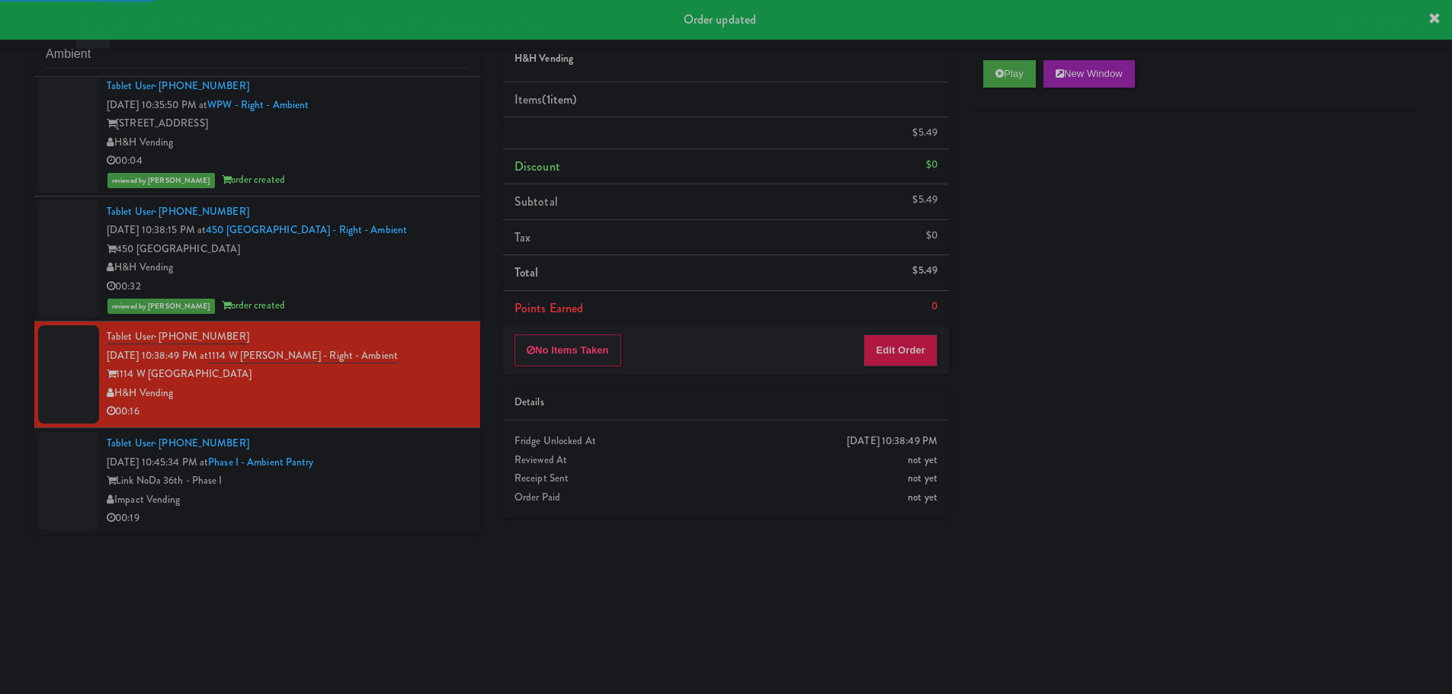
scroll to position [49, 0]
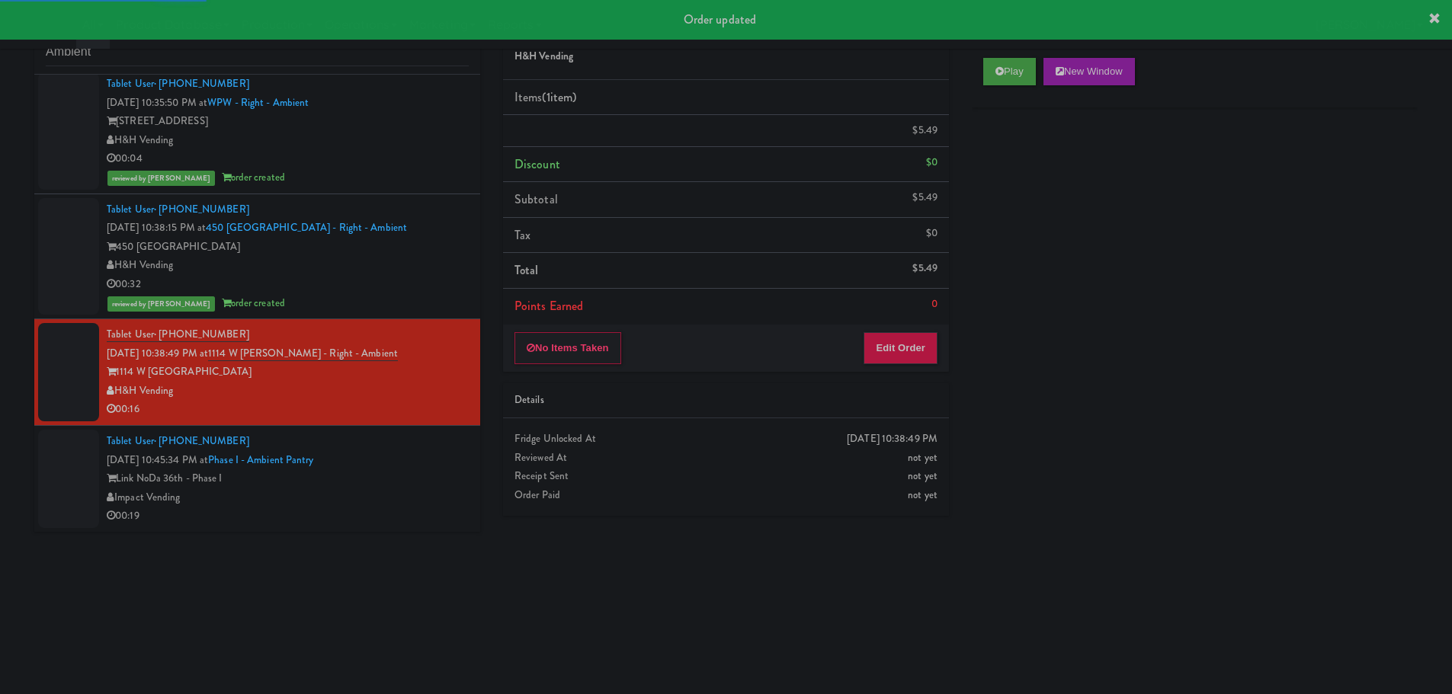
click at [400, 503] on div "Impact Vending" at bounding box center [288, 498] width 362 height 19
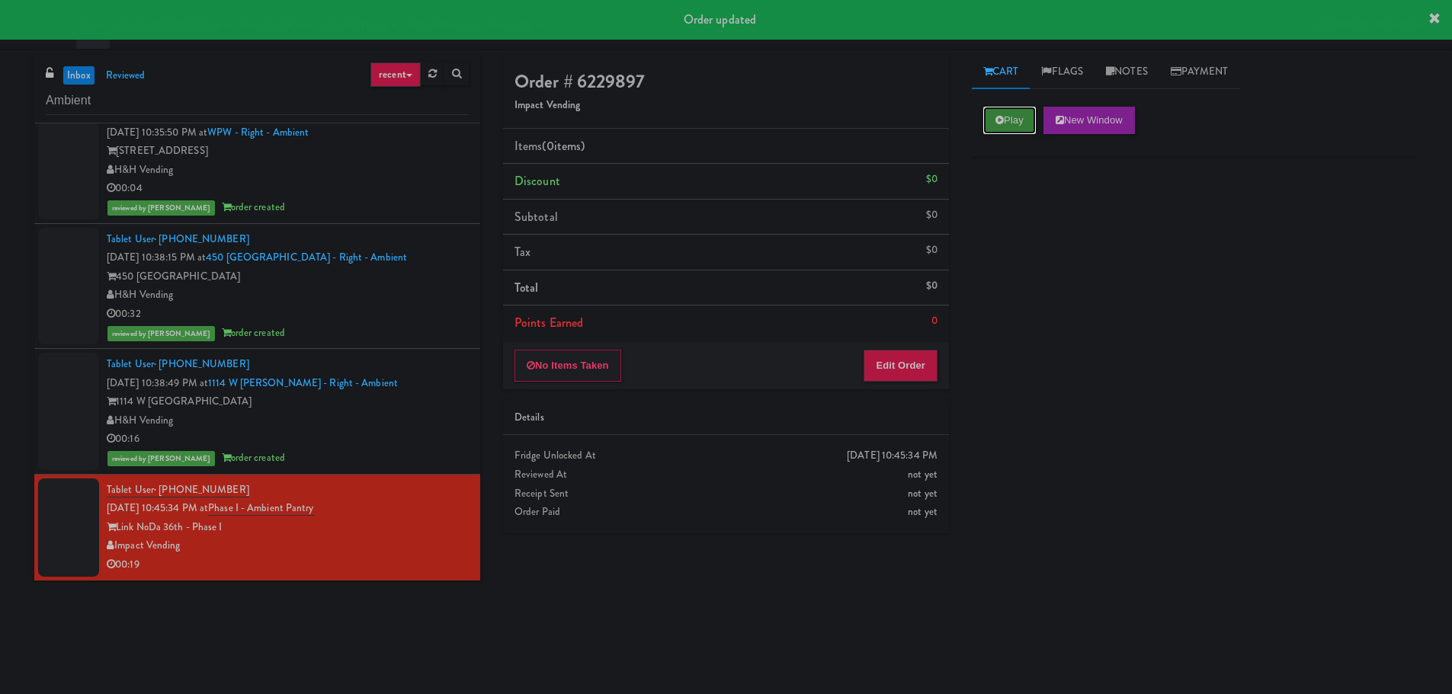
click at [987, 122] on button "Play" at bounding box center [1009, 120] width 53 height 27
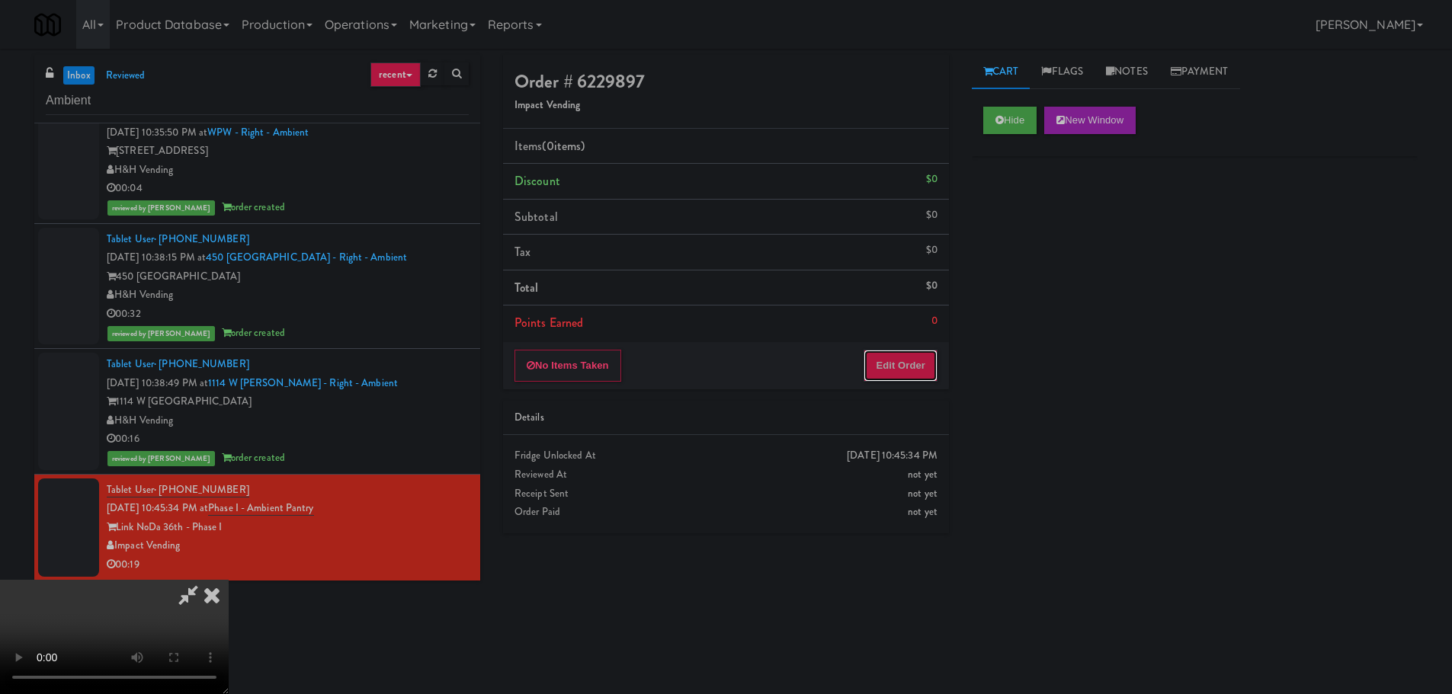
click at [926, 361] on button "Edit Order" at bounding box center [901, 366] width 74 height 32
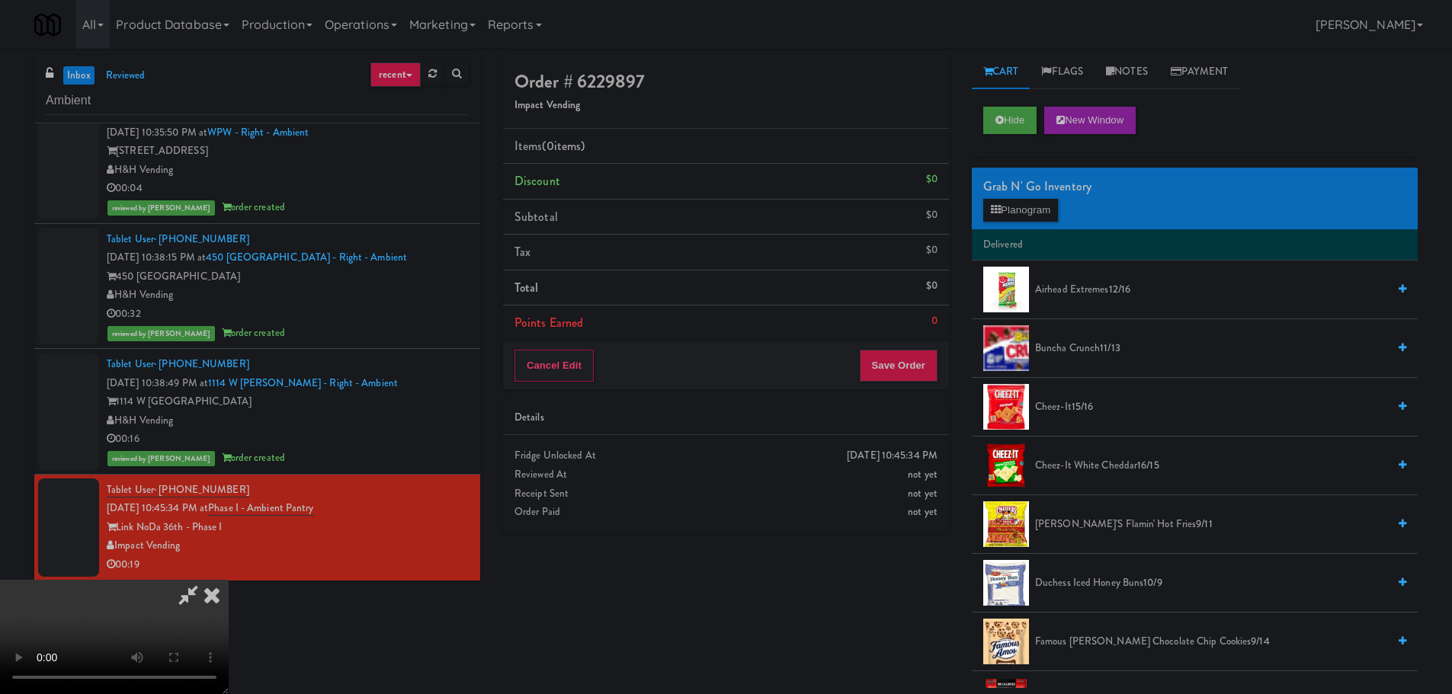
click at [229, 580] on video at bounding box center [114, 637] width 229 height 114
drag, startPoint x: 594, startPoint y: 354, endPoint x: 581, endPoint y: 355, distance: 13.0
click at [229, 580] on video at bounding box center [114, 637] width 229 height 114
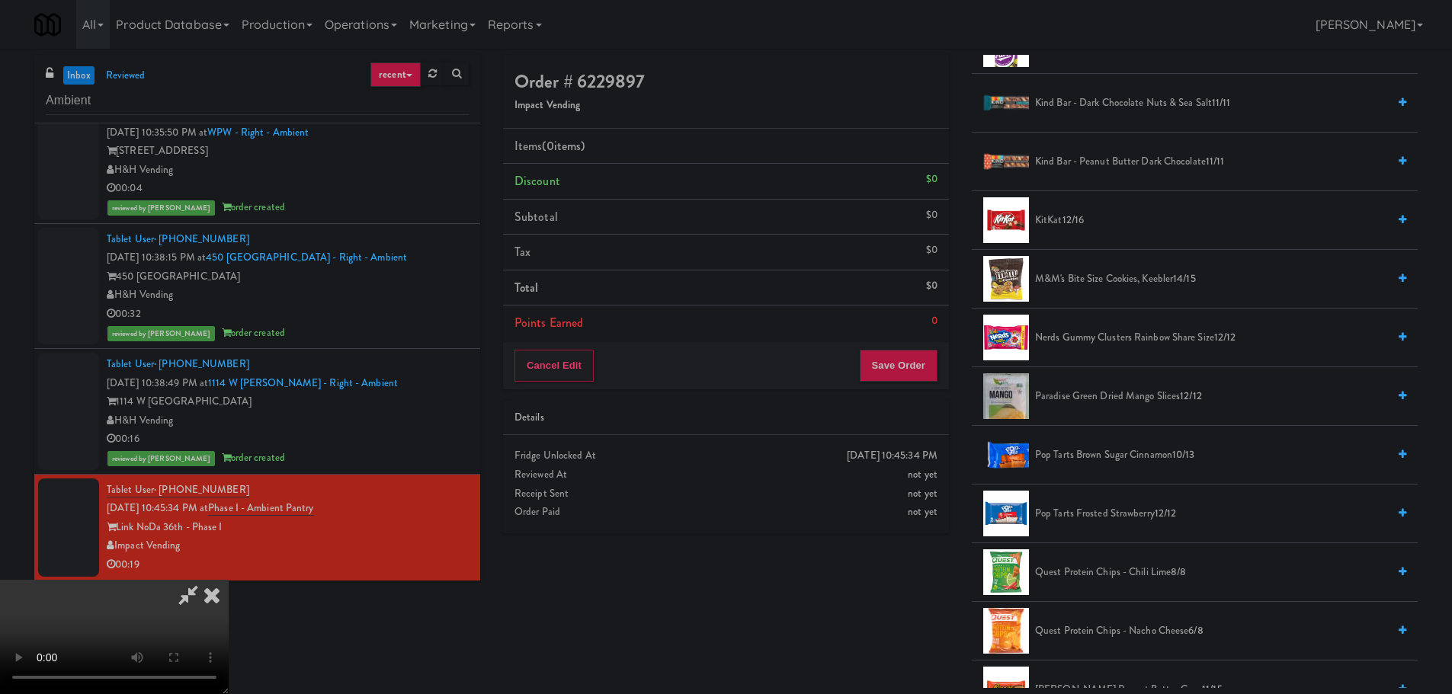
scroll to position [686, 0]
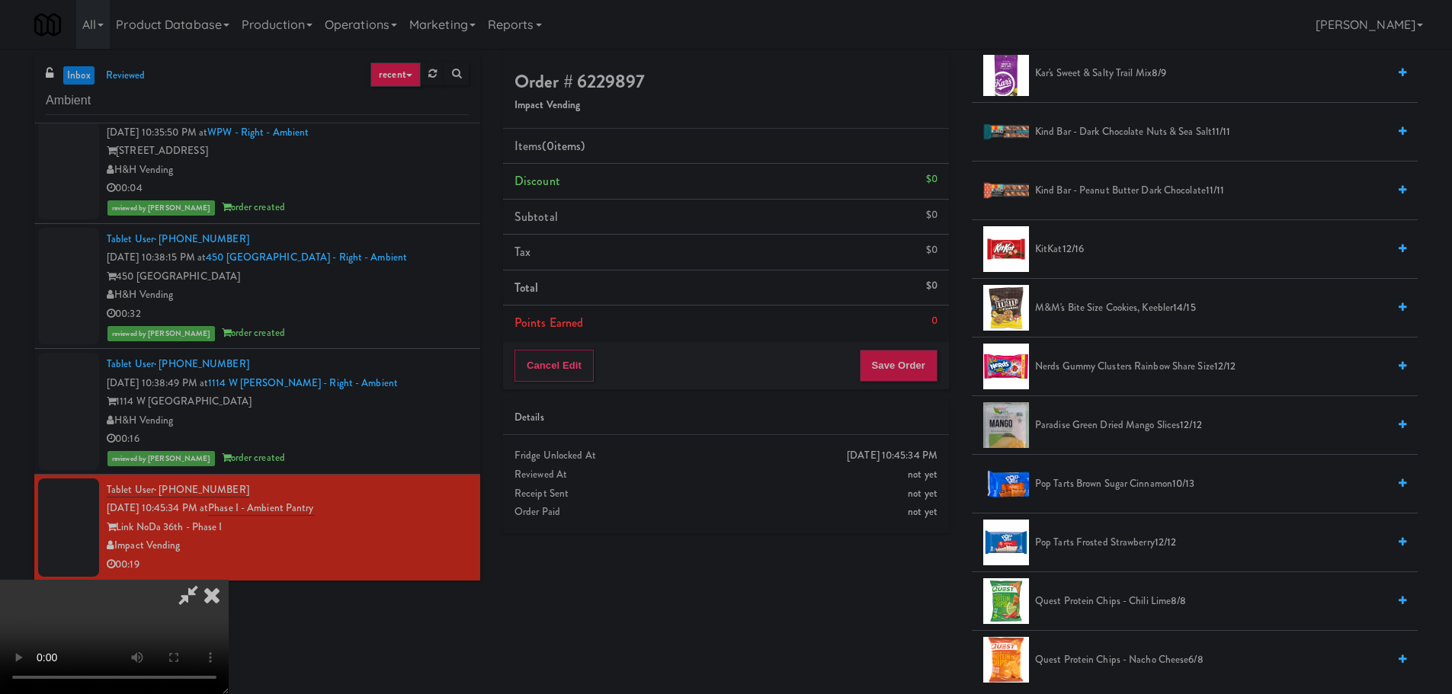
click at [1099, 419] on span "Paradise Green Dried Mango Slices 12/12" at bounding box center [1211, 425] width 352 height 19
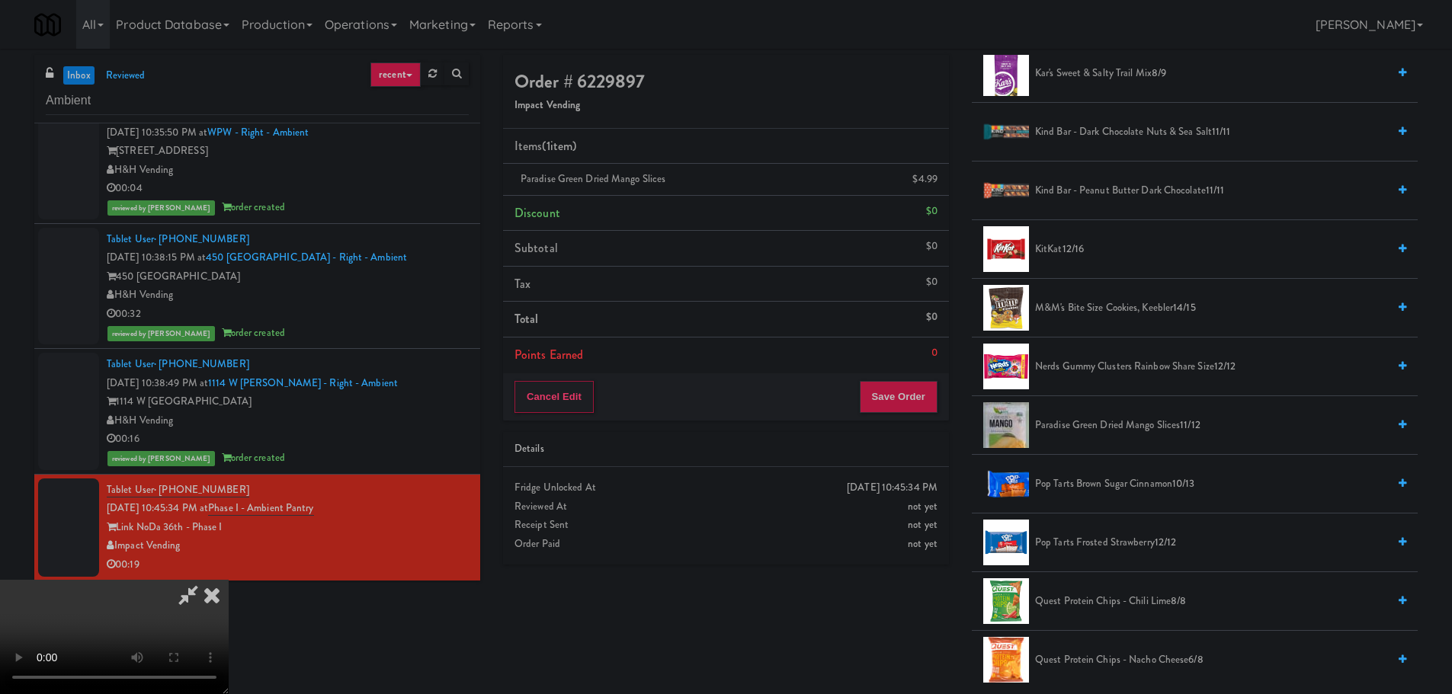
click at [229, 580] on video at bounding box center [114, 637] width 229 height 114
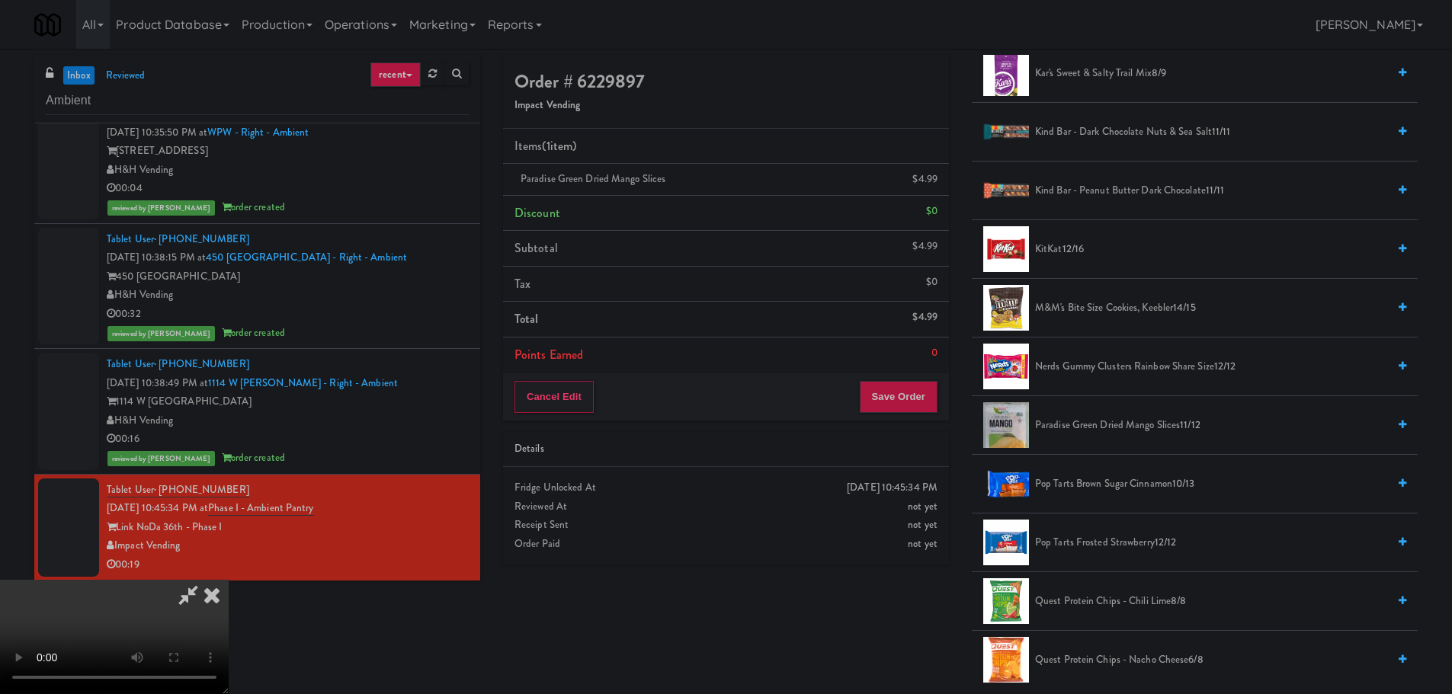
click at [229, 580] on video at bounding box center [114, 637] width 229 height 114
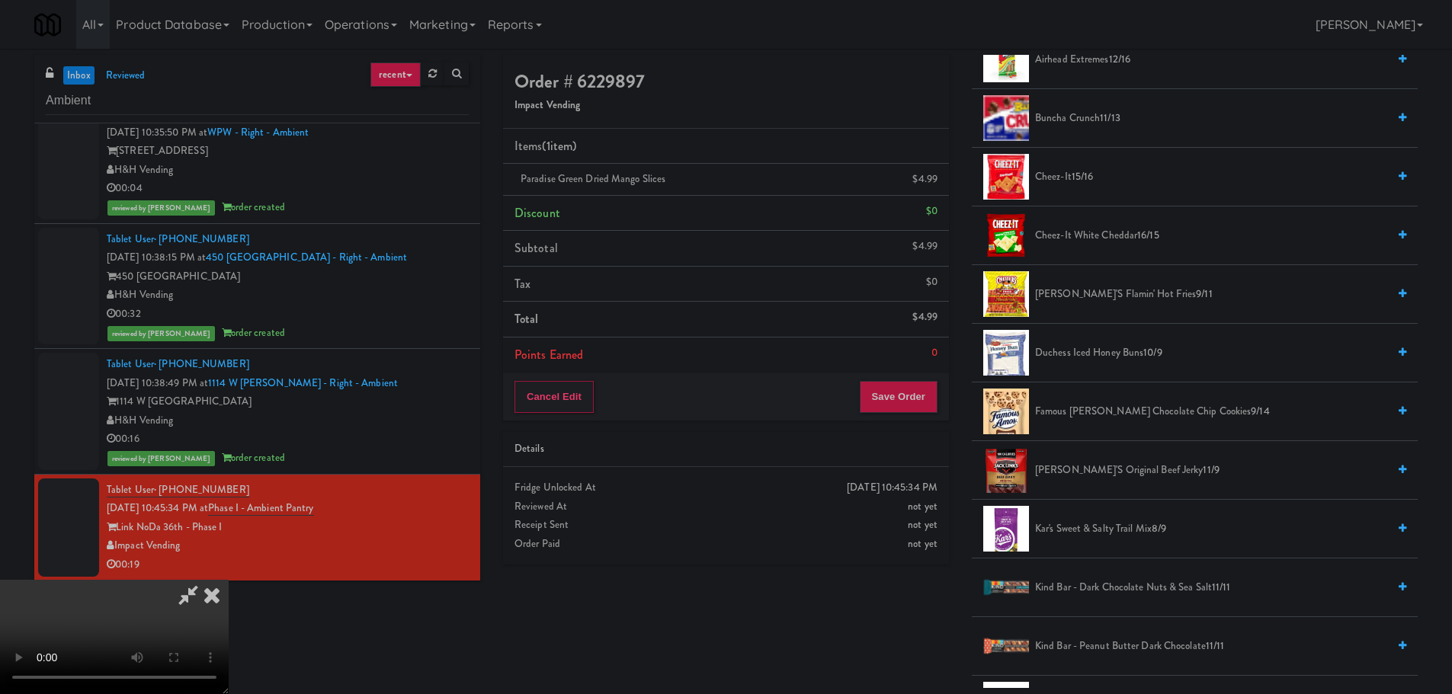
scroll to position [457, 0]
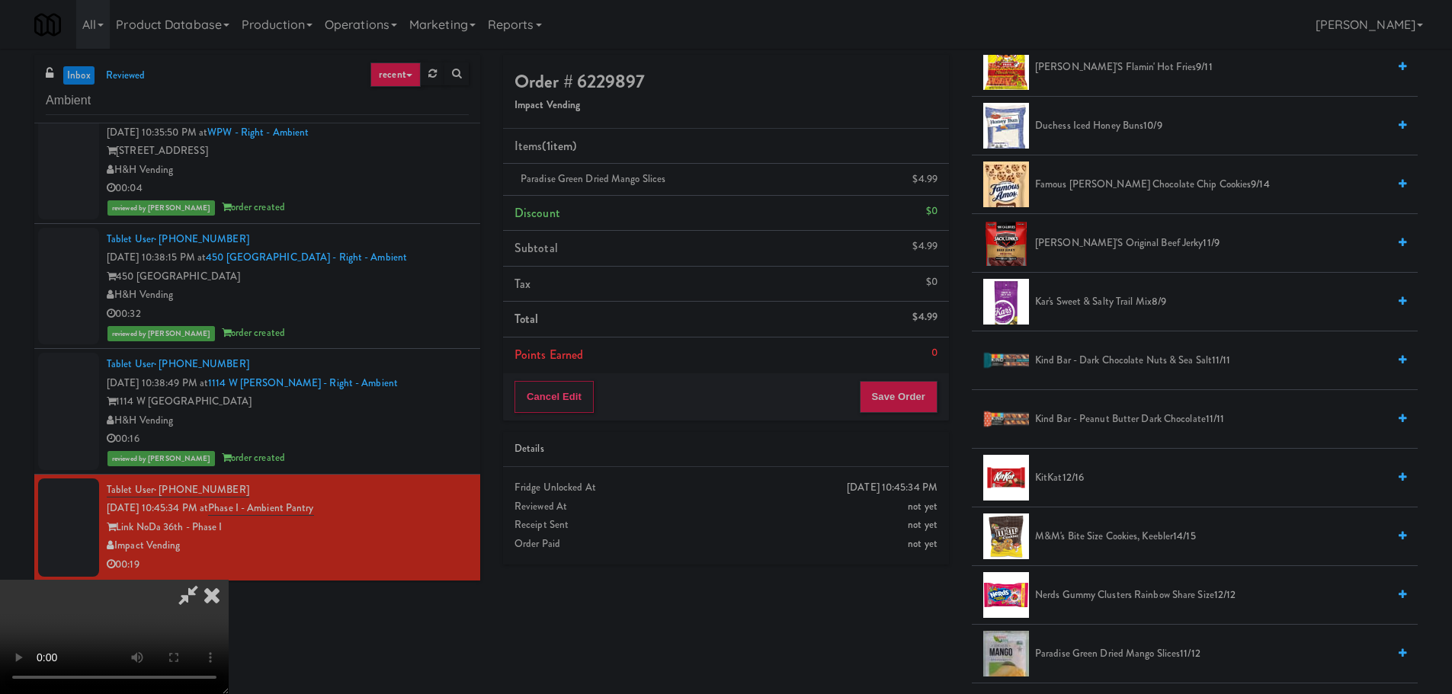
click at [1100, 185] on span "Famous [PERSON_NAME] Chocolate Chip Cookies 9/14" at bounding box center [1211, 184] width 352 height 19
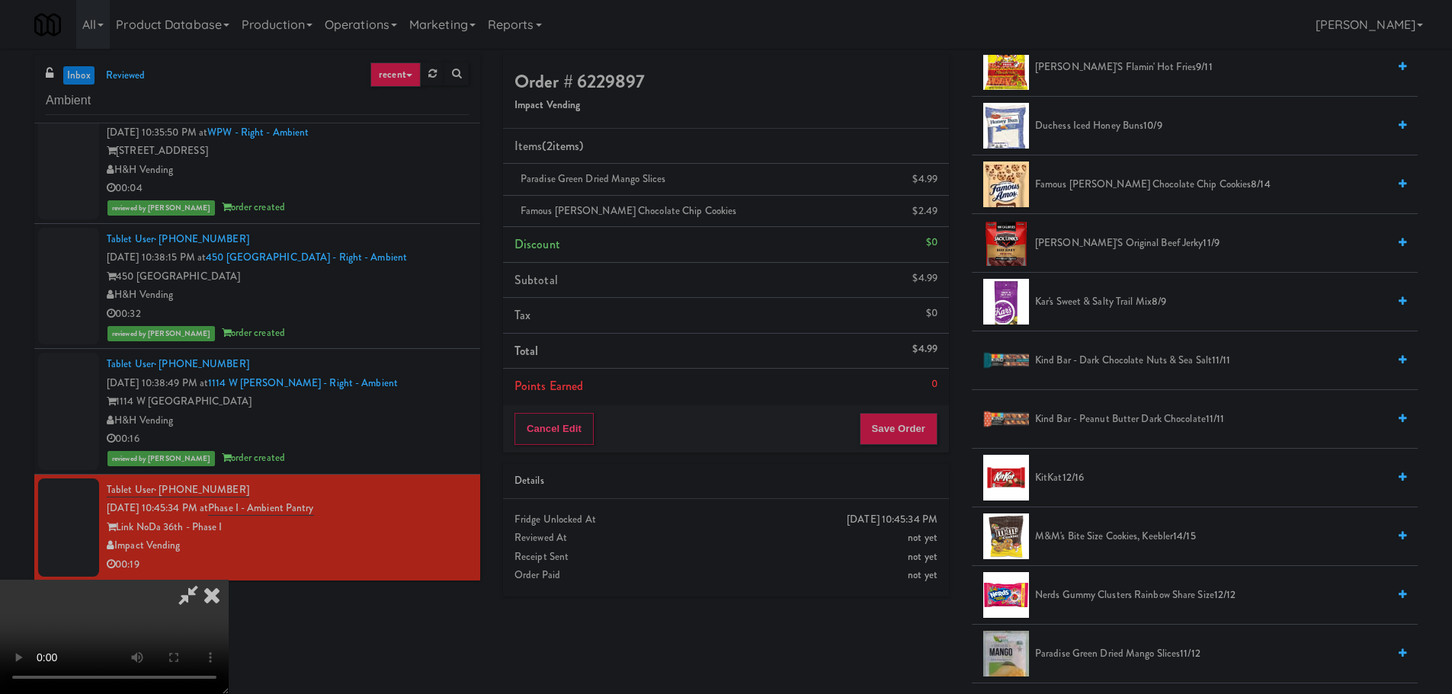
click at [229, 580] on video at bounding box center [114, 637] width 229 height 114
click at [907, 412] on div "Cancel Edit Save Order" at bounding box center [726, 428] width 446 height 47
click at [909, 423] on button "Save Order" at bounding box center [899, 429] width 78 height 32
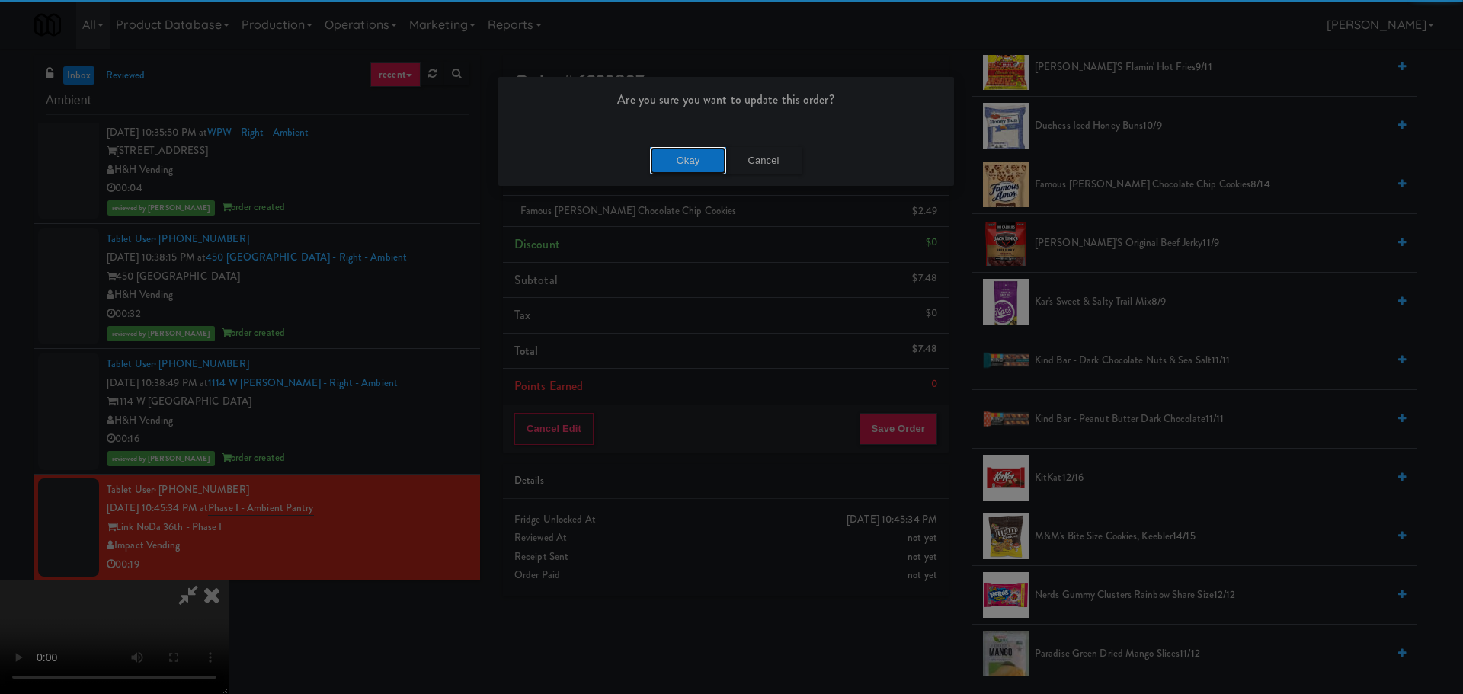
click at [660, 155] on button "Okay" at bounding box center [688, 160] width 76 height 27
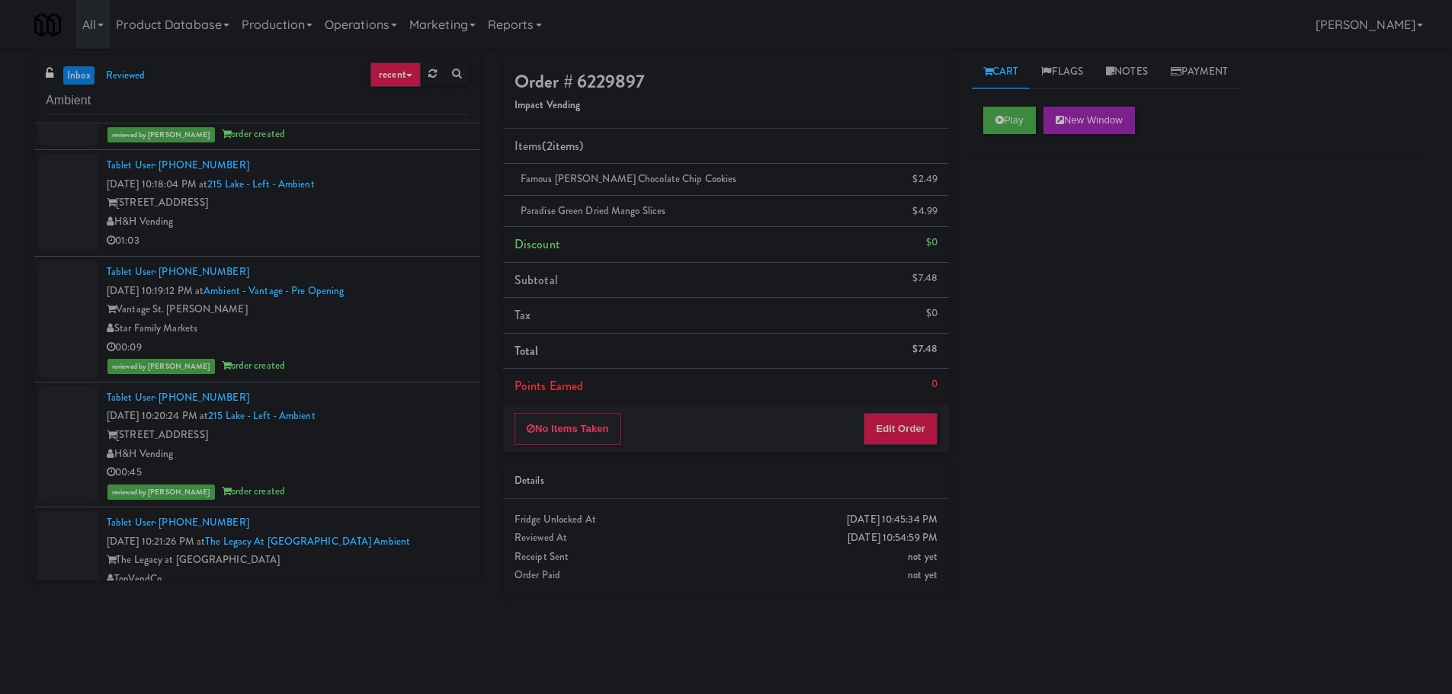
scroll to position [534, 0]
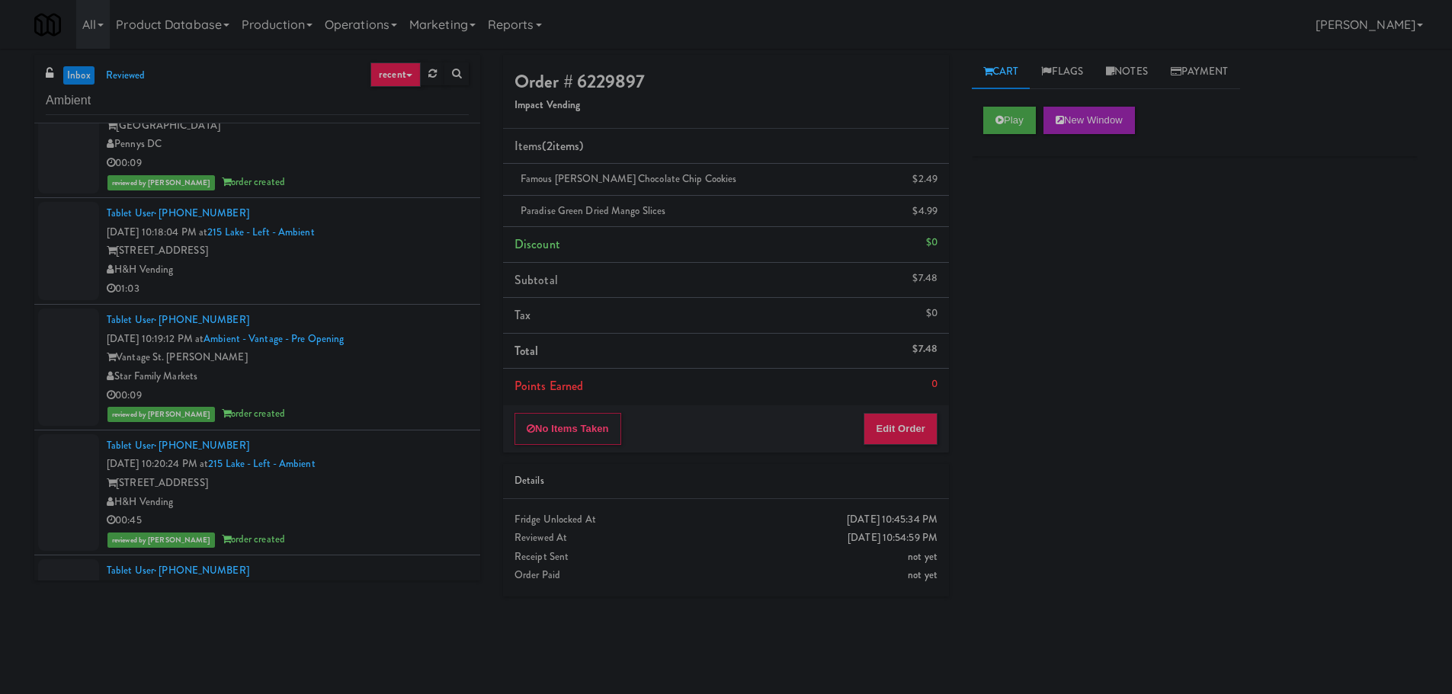
click at [408, 300] on li "Tablet User · (+34) 667-350917 [DATE] 10:18:04 PM at [GEOGRAPHIC_DATA] - Left -…" at bounding box center [257, 251] width 446 height 107
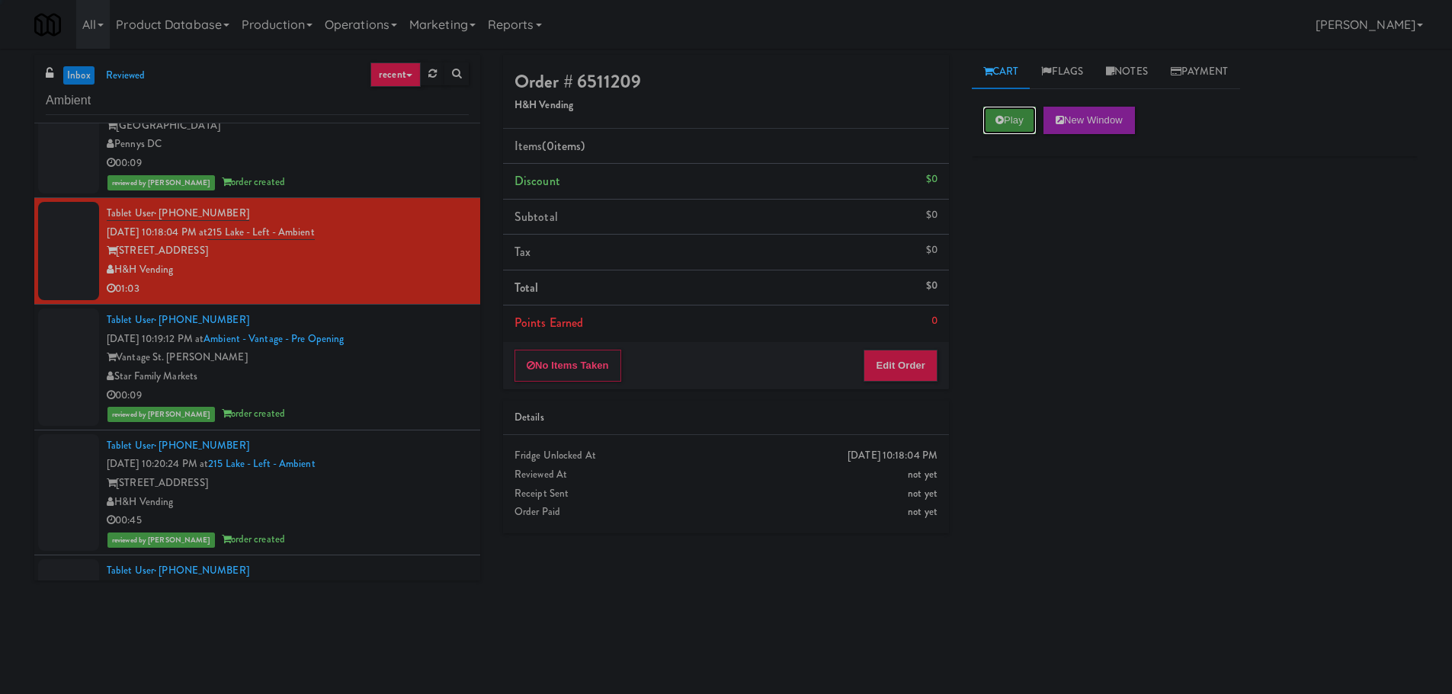
click at [1009, 115] on button "Play" at bounding box center [1009, 120] width 53 height 27
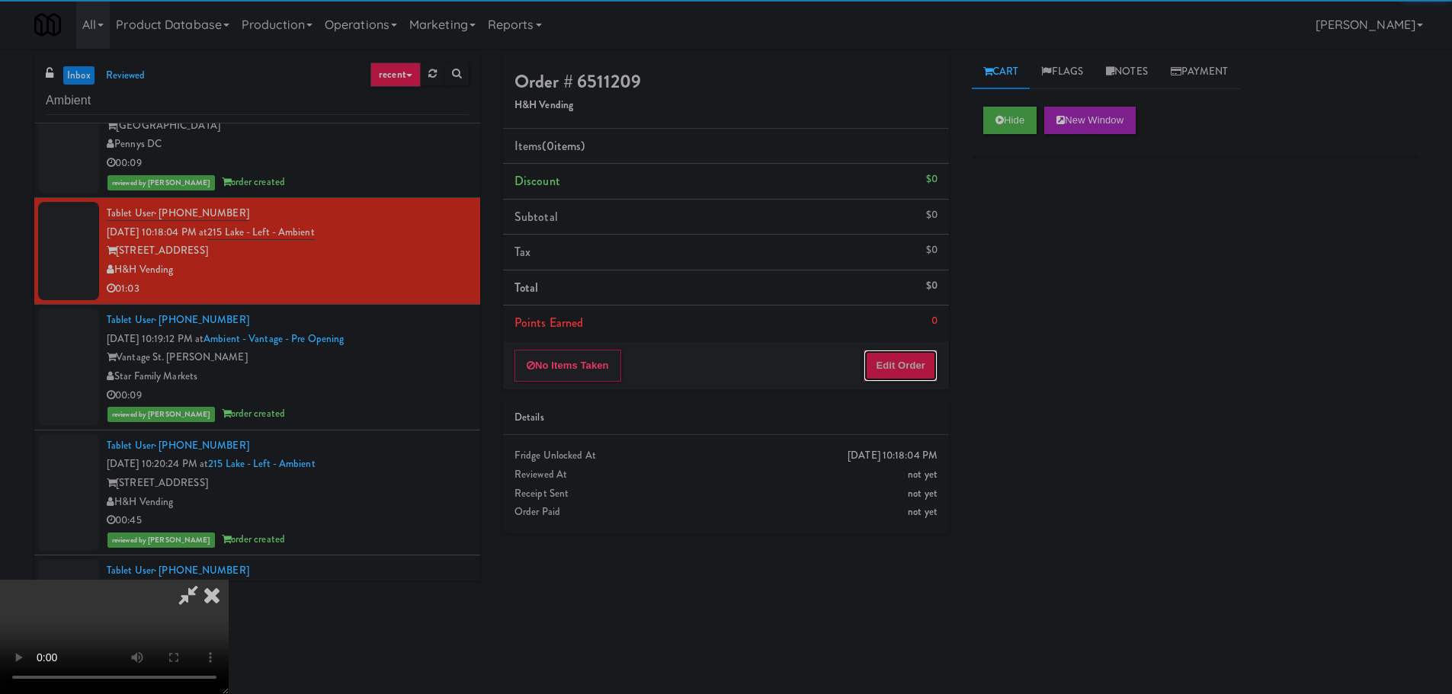
click at [885, 381] on button "Edit Order" at bounding box center [901, 366] width 74 height 32
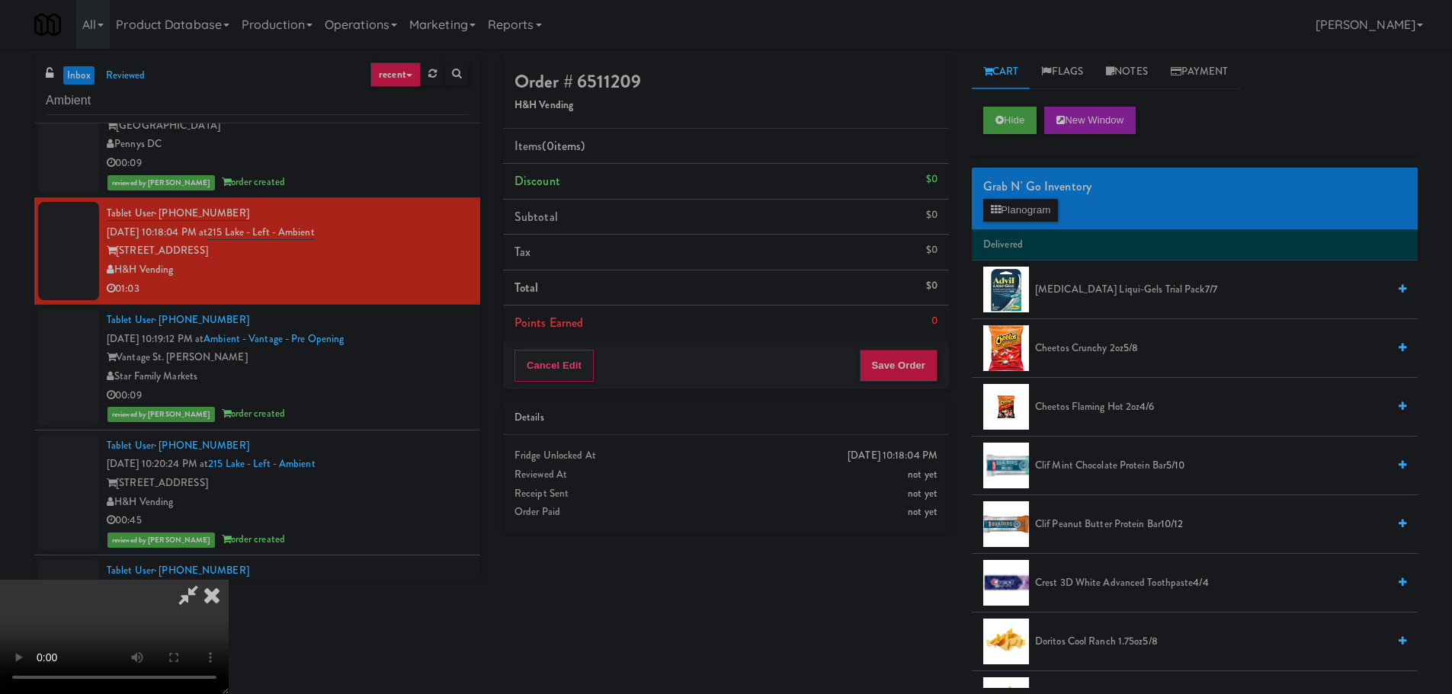
click at [229, 580] on video at bounding box center [114, 637] width 229 height 114
click at [1087, 405] on span "Cheetos Flaming Hot 2oz 4/6" at bounding box center [1211, 407] width 352 height 19
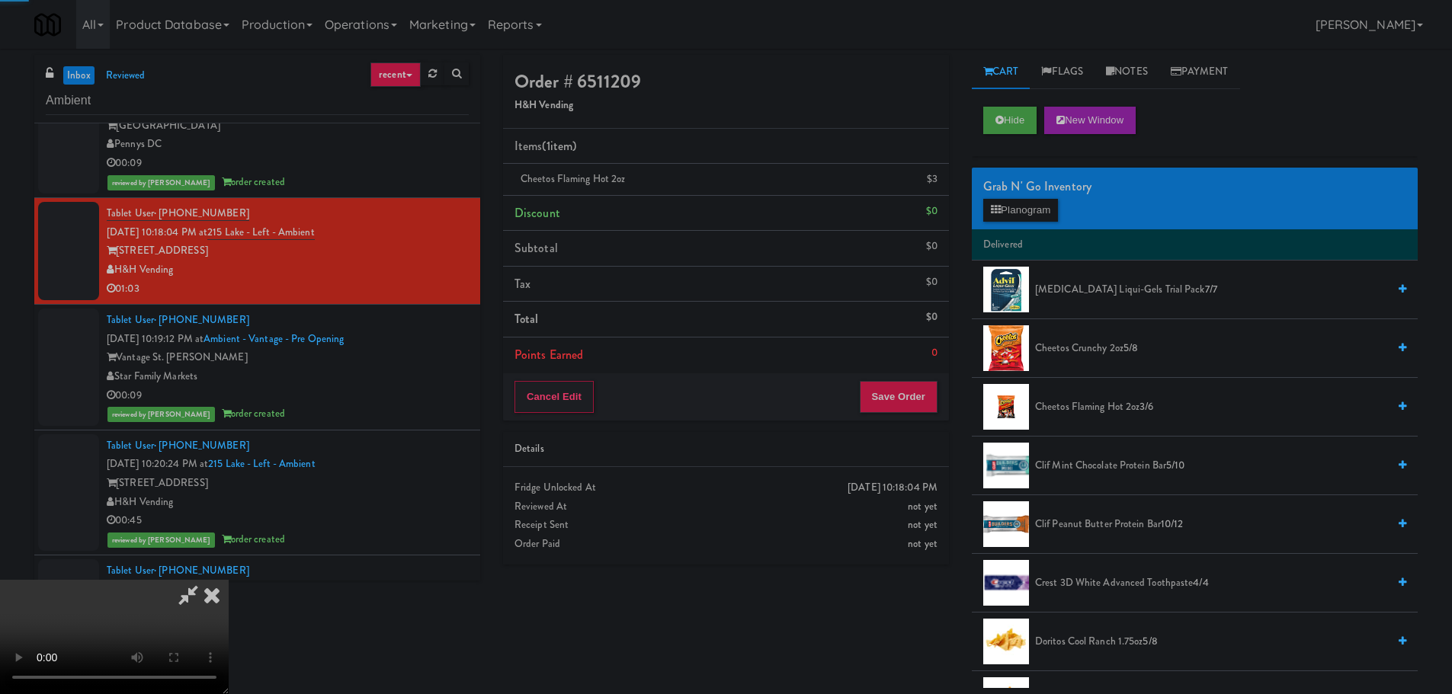
drag, startPoint x: 694, startPoint y: 396, endPoint x: 705, endPoint y: 395, distance: 10.8
click at [229, 580] on video at bounding box center [114, 637] width 229 height 114
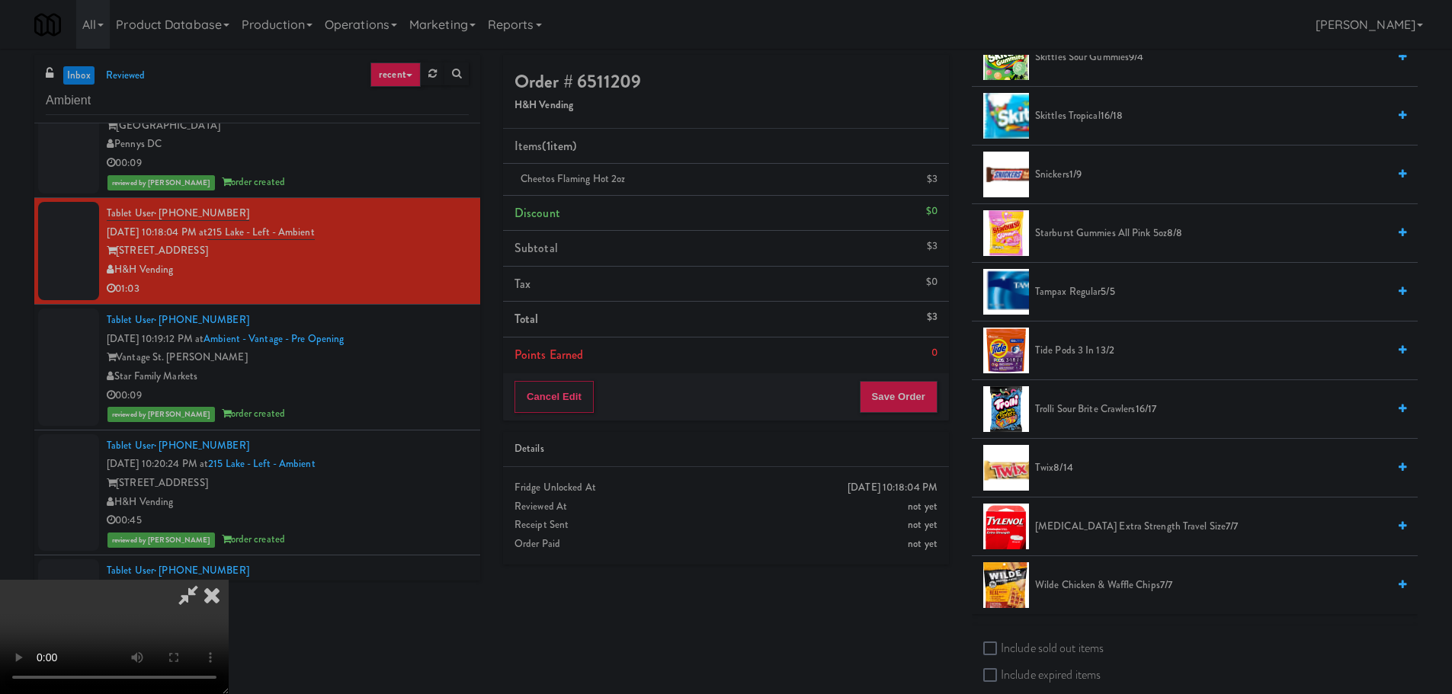
scroll to position [1416, 0]
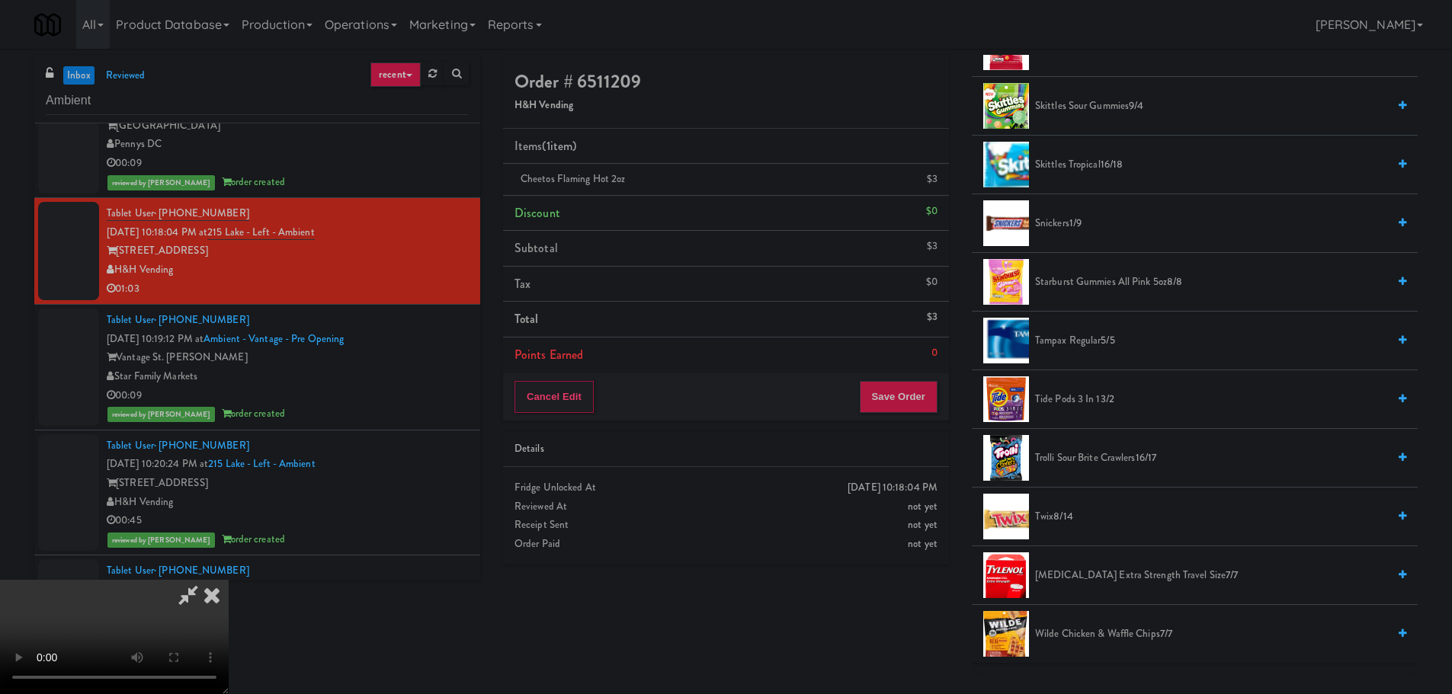
click at [1066, 229] on span "Snickers 1/9" at bounding box center [1211, 223] width 352 height 19
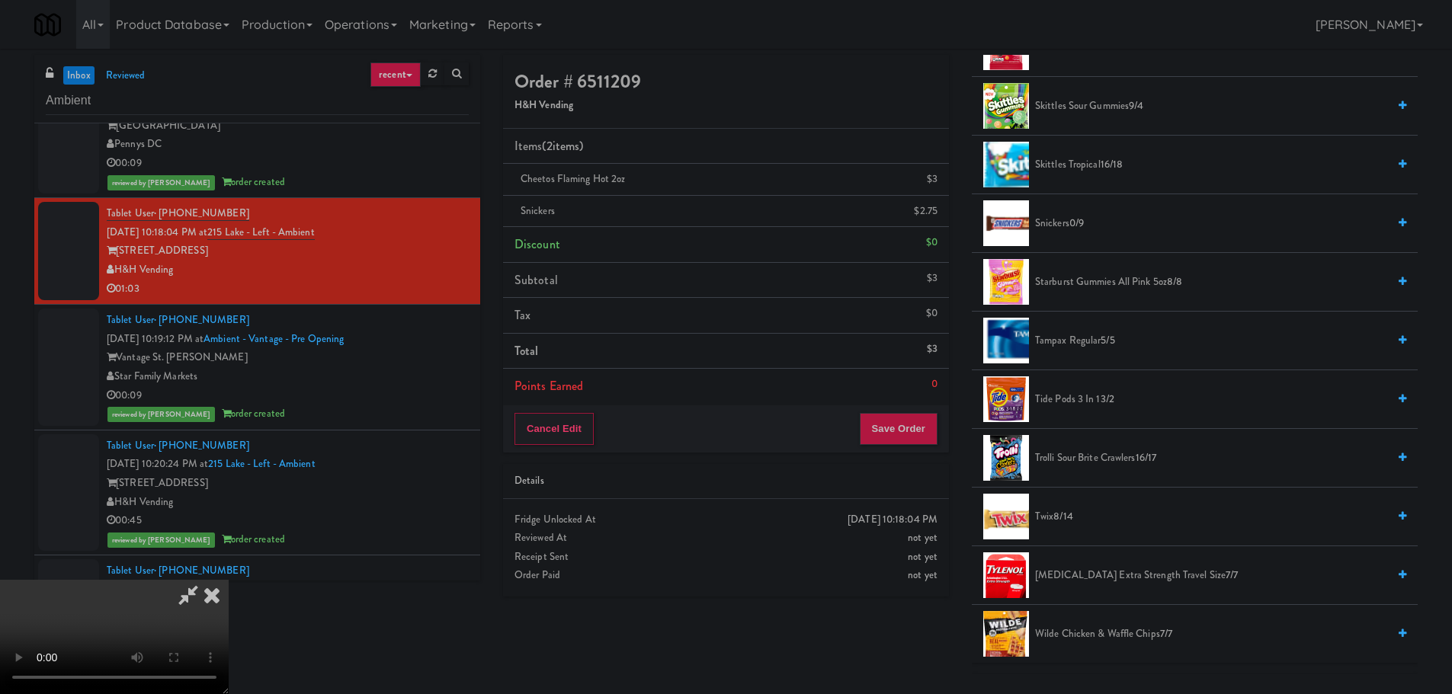
drag, startPoint x: 691, startPoint y: 386, endPoint x: 688, endPoint y: 394, distance: 9.2
click at [229, 580] on video at bounding box center [114, 637] width 229 height 114
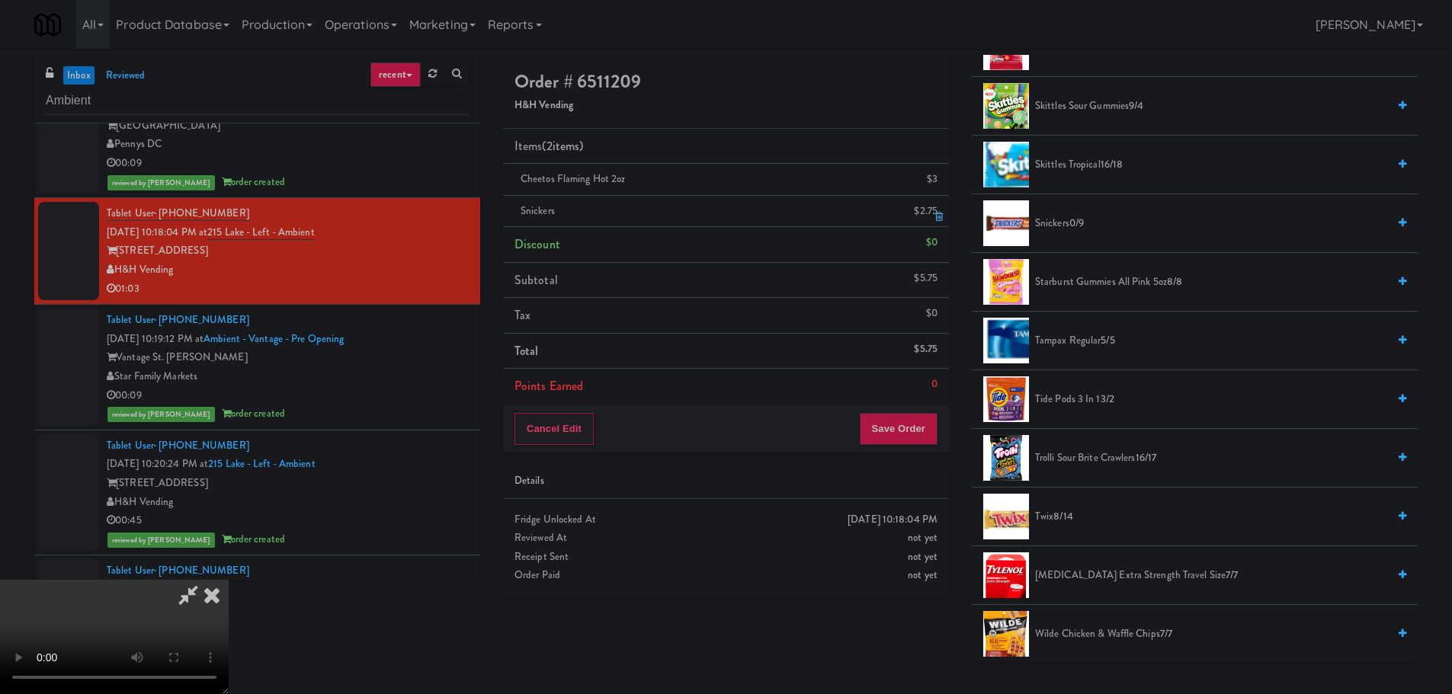
click at [934, 216] on link at bounding box center [936, 217] width 14 height 19
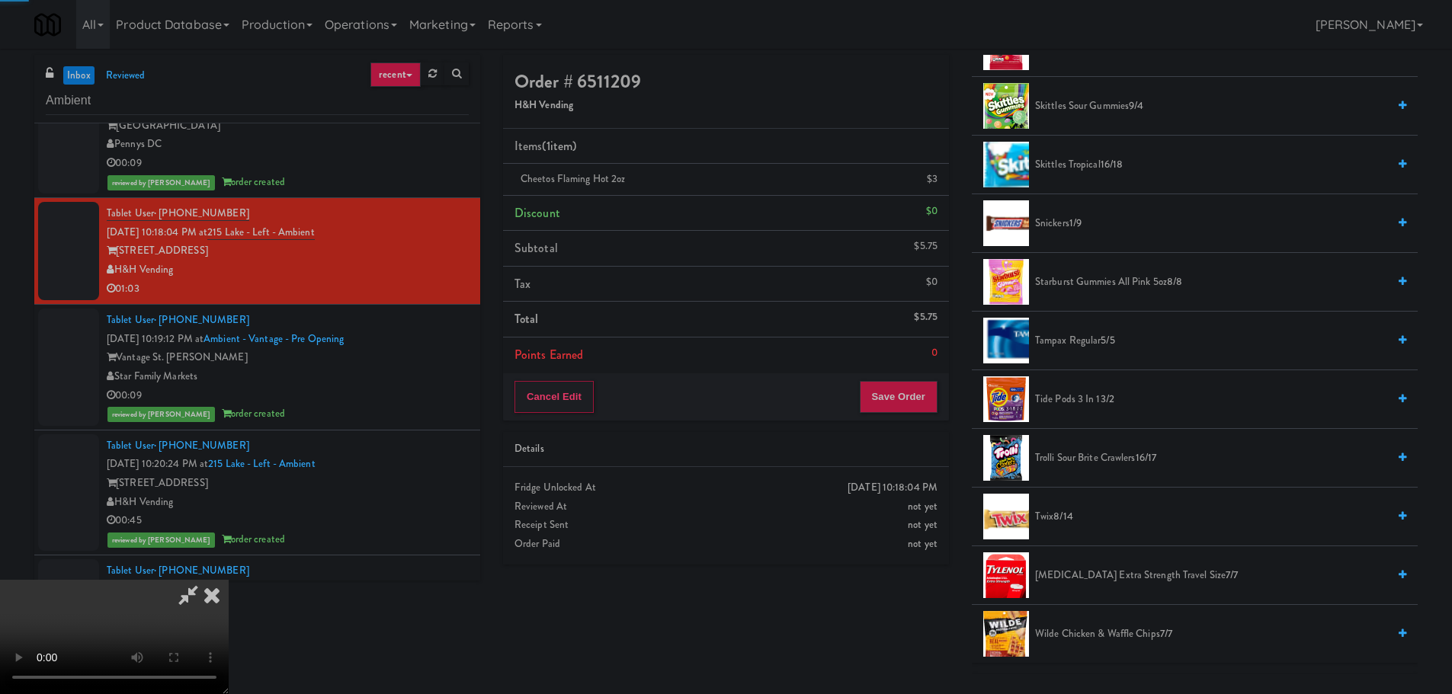
click at [229, 580] on video at bounding box center [114, 637] width 229 height 114
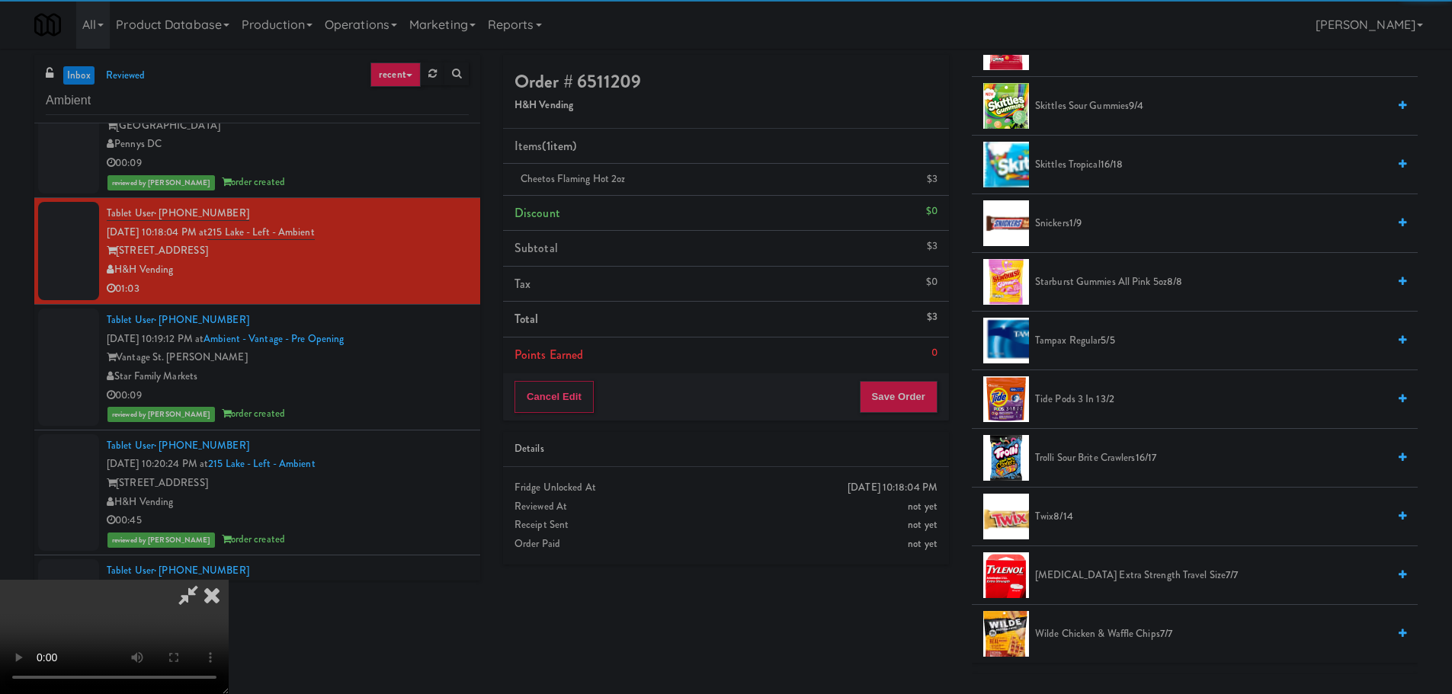
drag, startPoint x: 674, startPoint y: 392, endPoint x: 700, endPoint y: 399, distance: 27.7
click at [229, 580] on video at bounding box center [114, 637] width 229 height 114
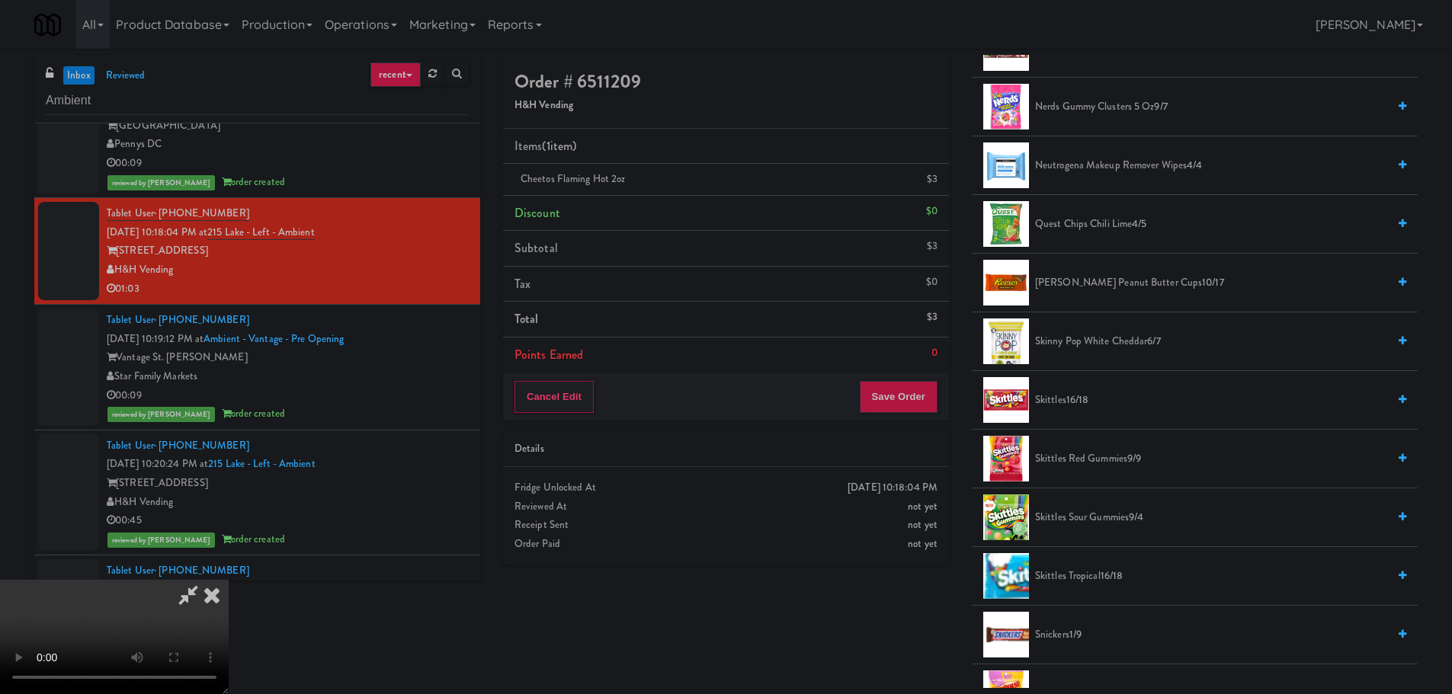
scroll to position [959, 0]
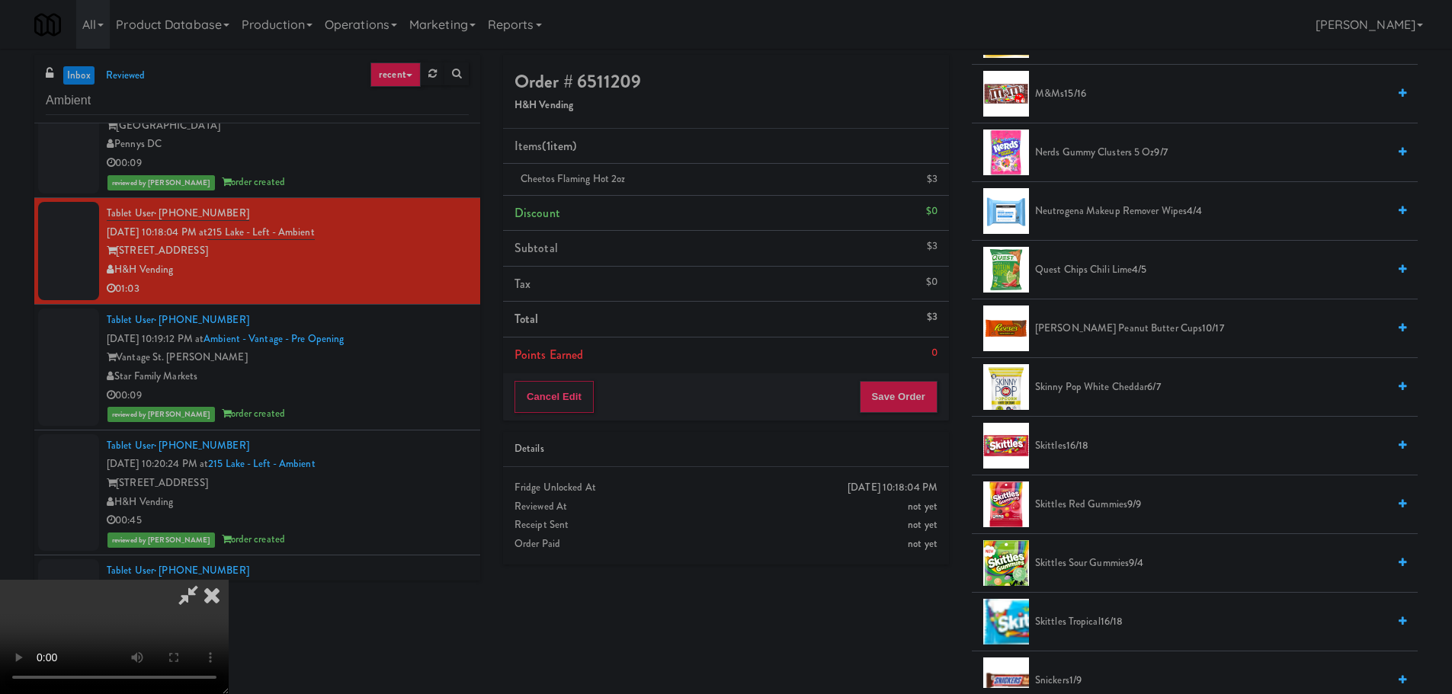
click at [1099, 325] on span "[PERSON_NAME] Peanut Butter Cups 10/17" at bounding box center [1211, 328] width 352 height 19
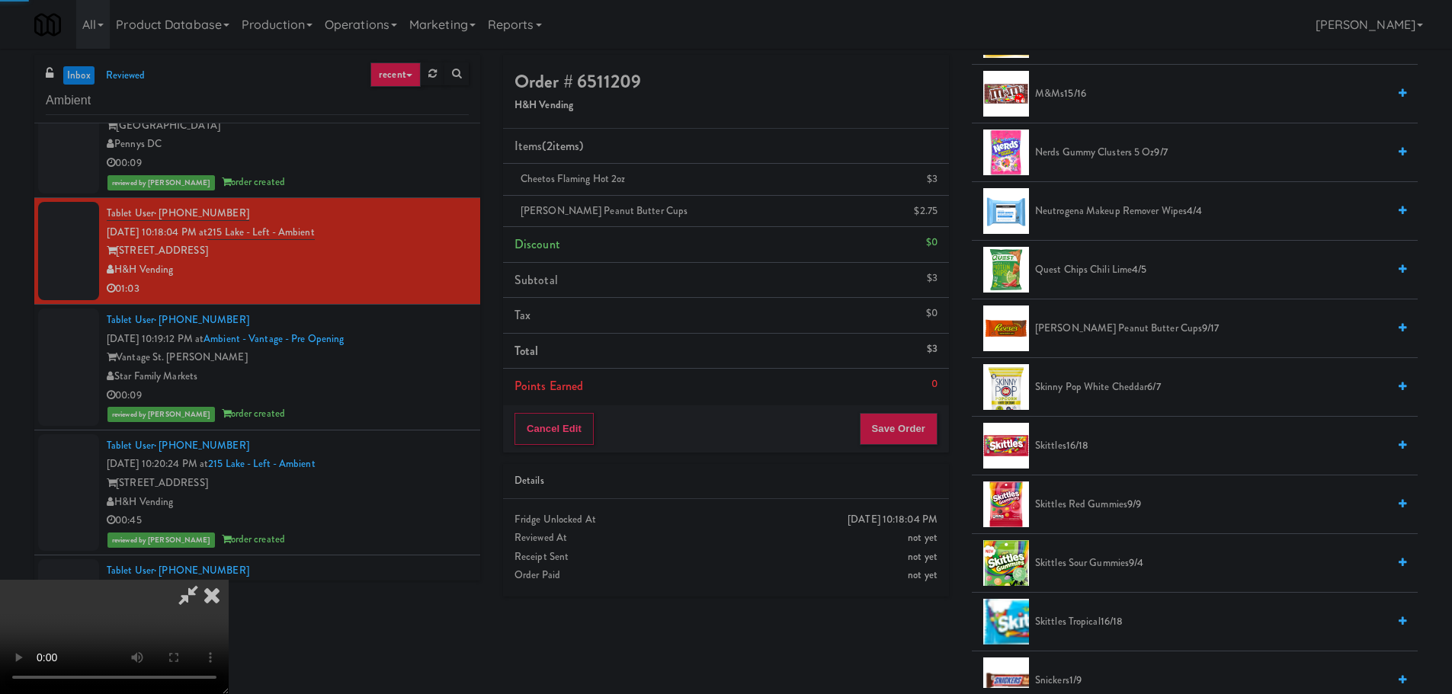
click at [229, 580] on video at bounding box center [114, 637] width 229 height 114
click at [902, 441] on button "Save Order" at bounding box center [899, 429] width 78 height 32
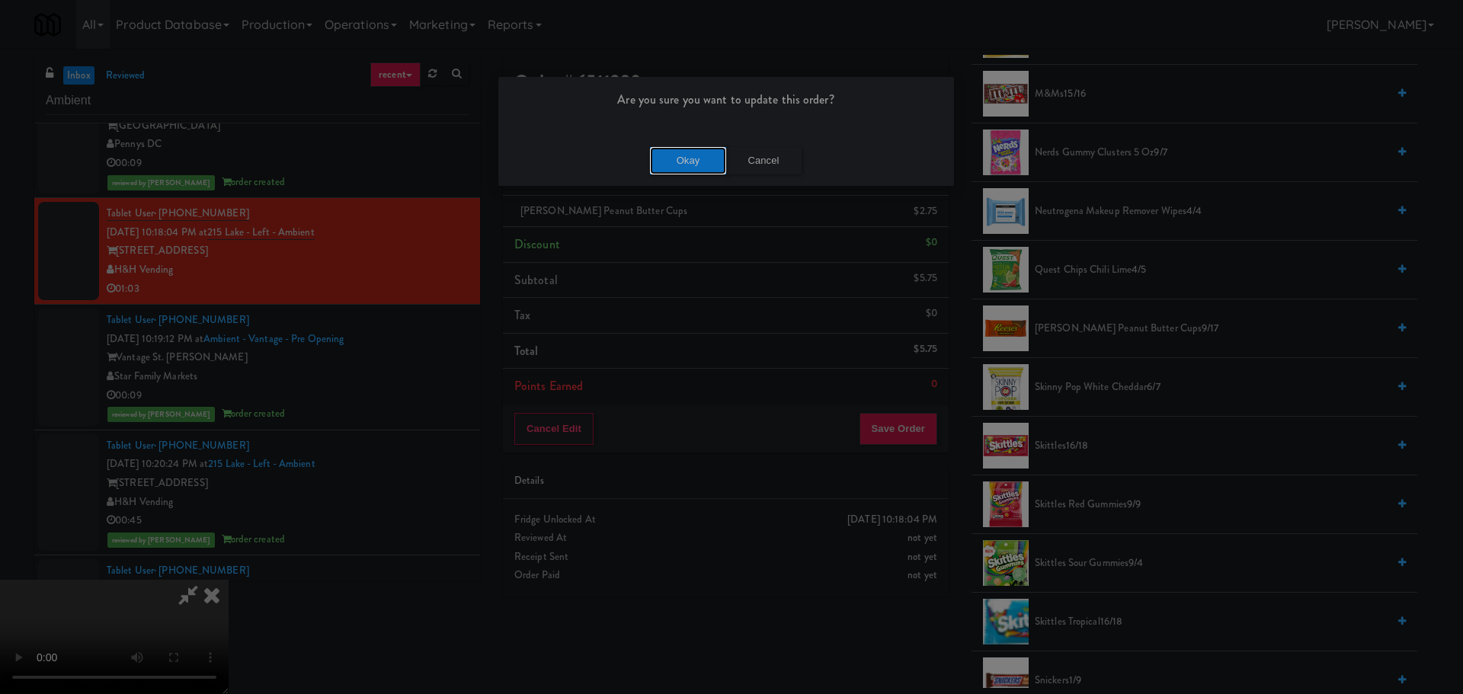
click at [678, 165] on button "Okay" at bounding box center [688, 160] width 76 height 27
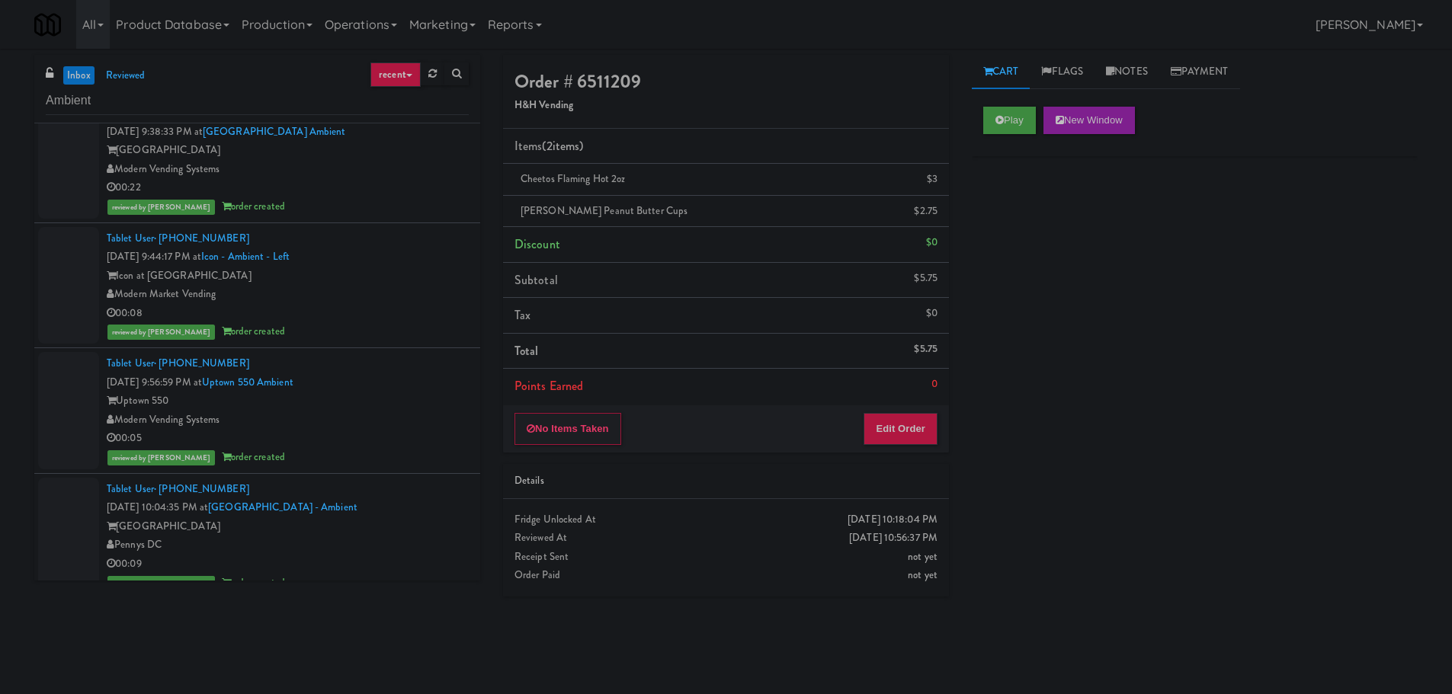
scroll to position [0, 0]
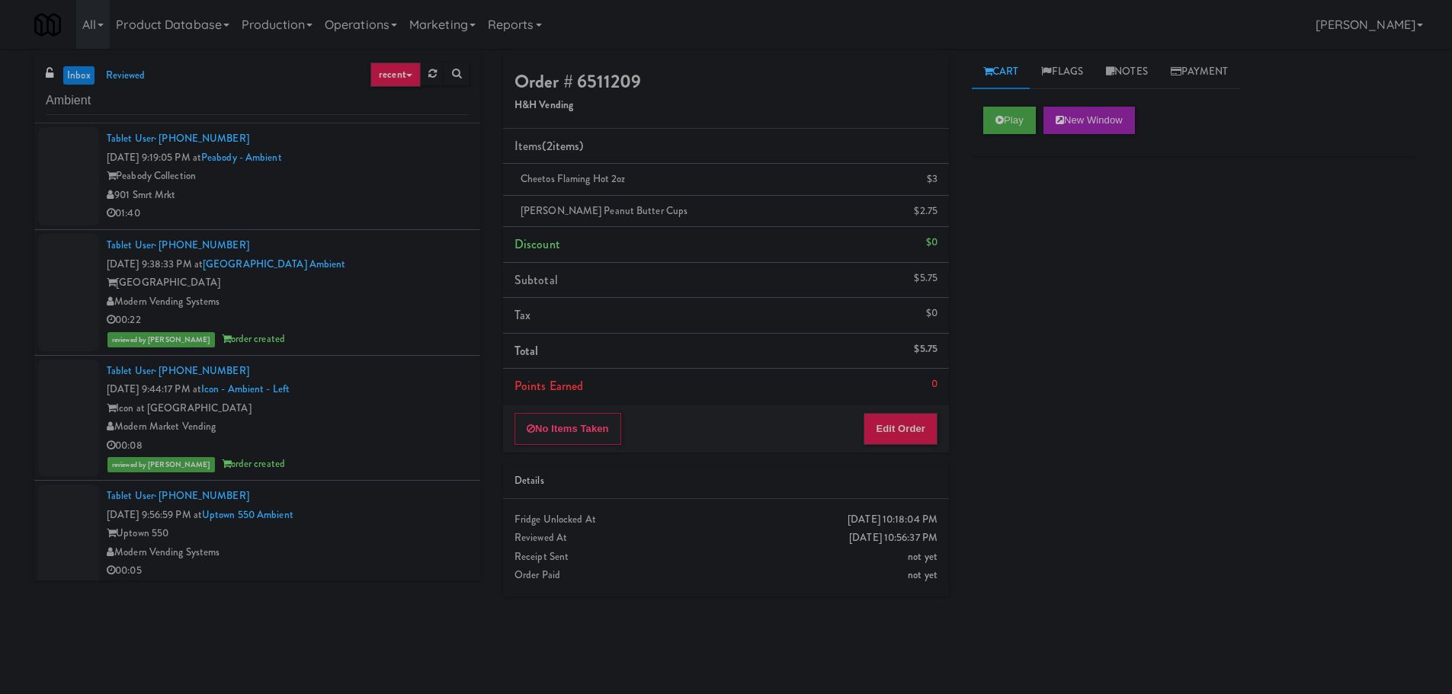
click at [370, 181] on div "Peabody Collection" at bounding box center [288, 176] width 362 height 19
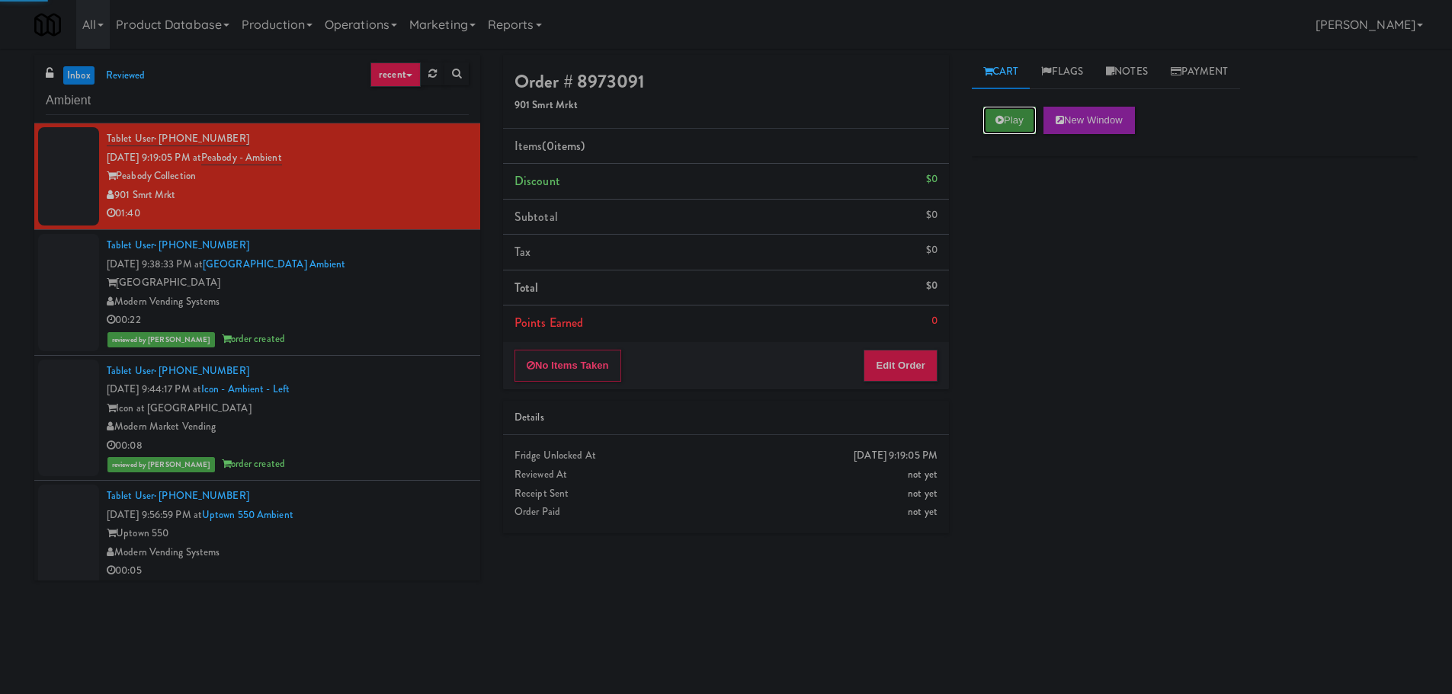
click at [1014, 112] on button "Play" at bounding box center [1009, 120] width 53 height 27
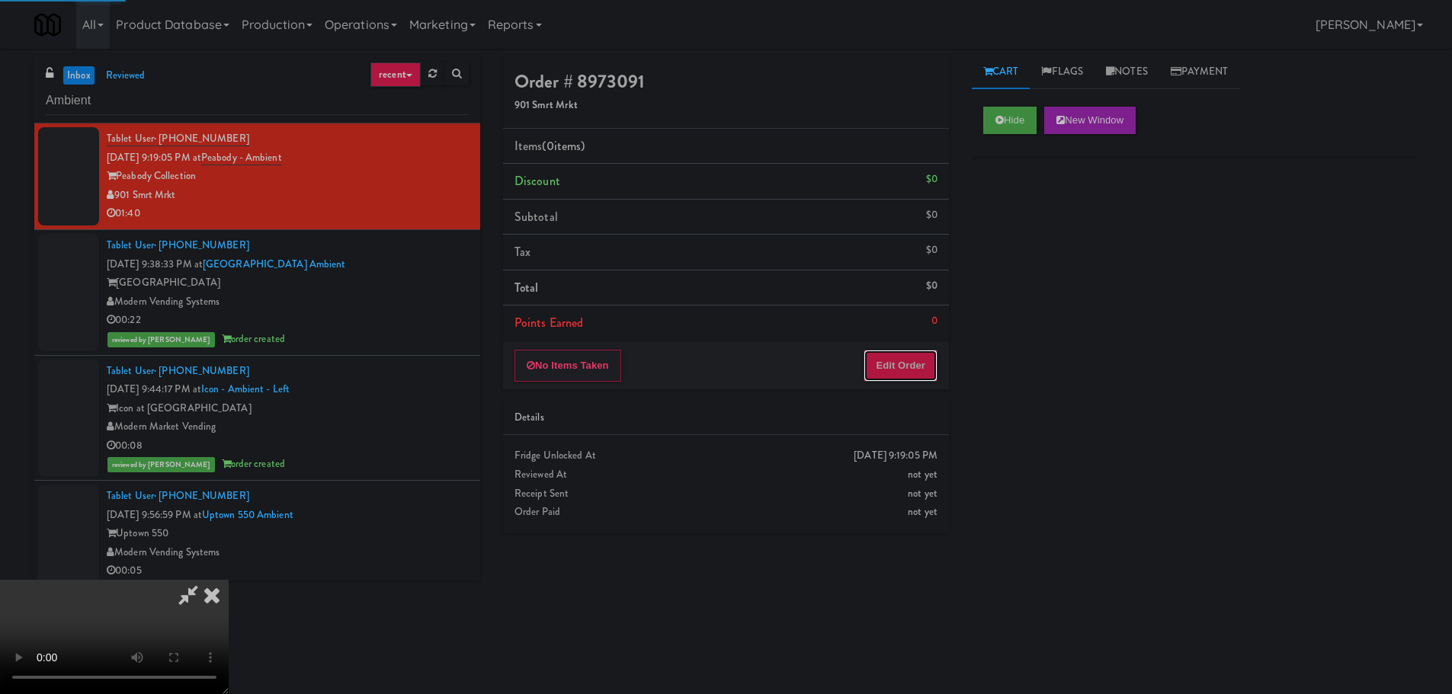
click at [918, 361] on button "Edit Order" at bounding box center [901, 366] width 74 height 32
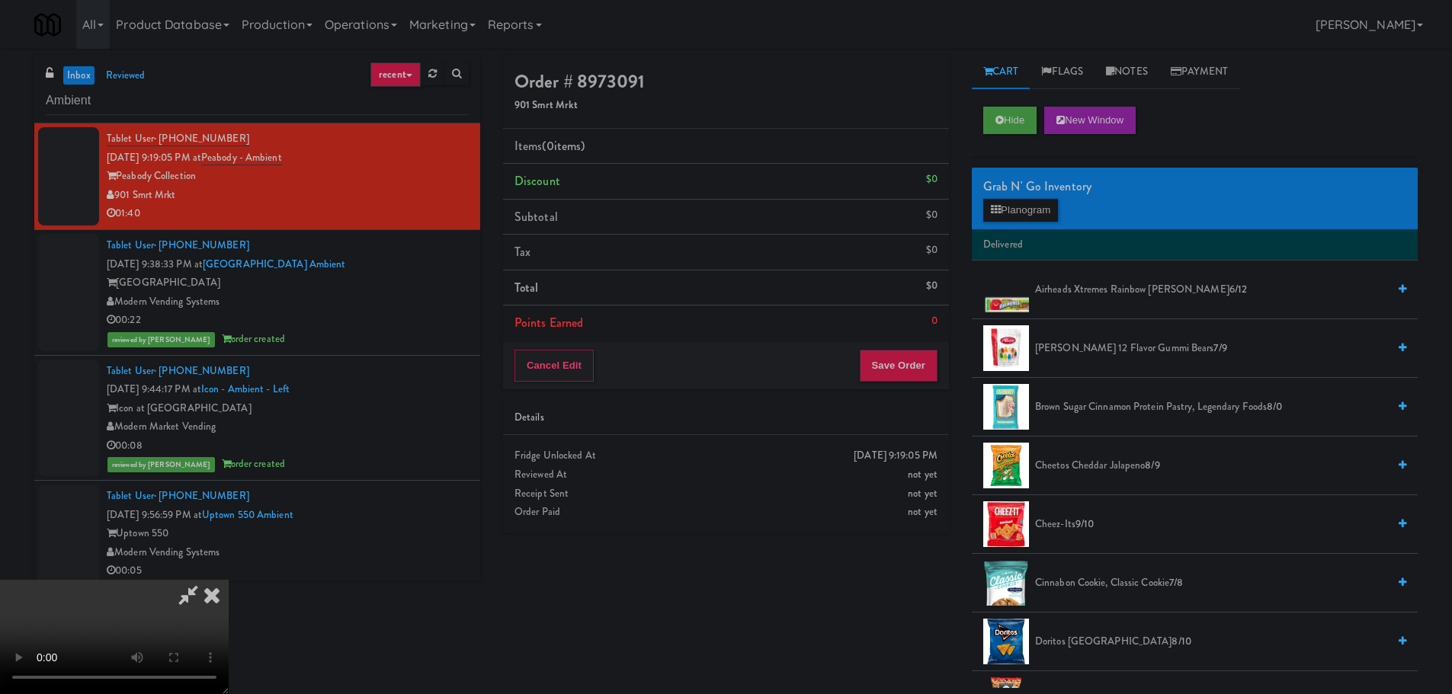
click at [229, 580] on video at bounding box center [114, 637] width 229 height 114
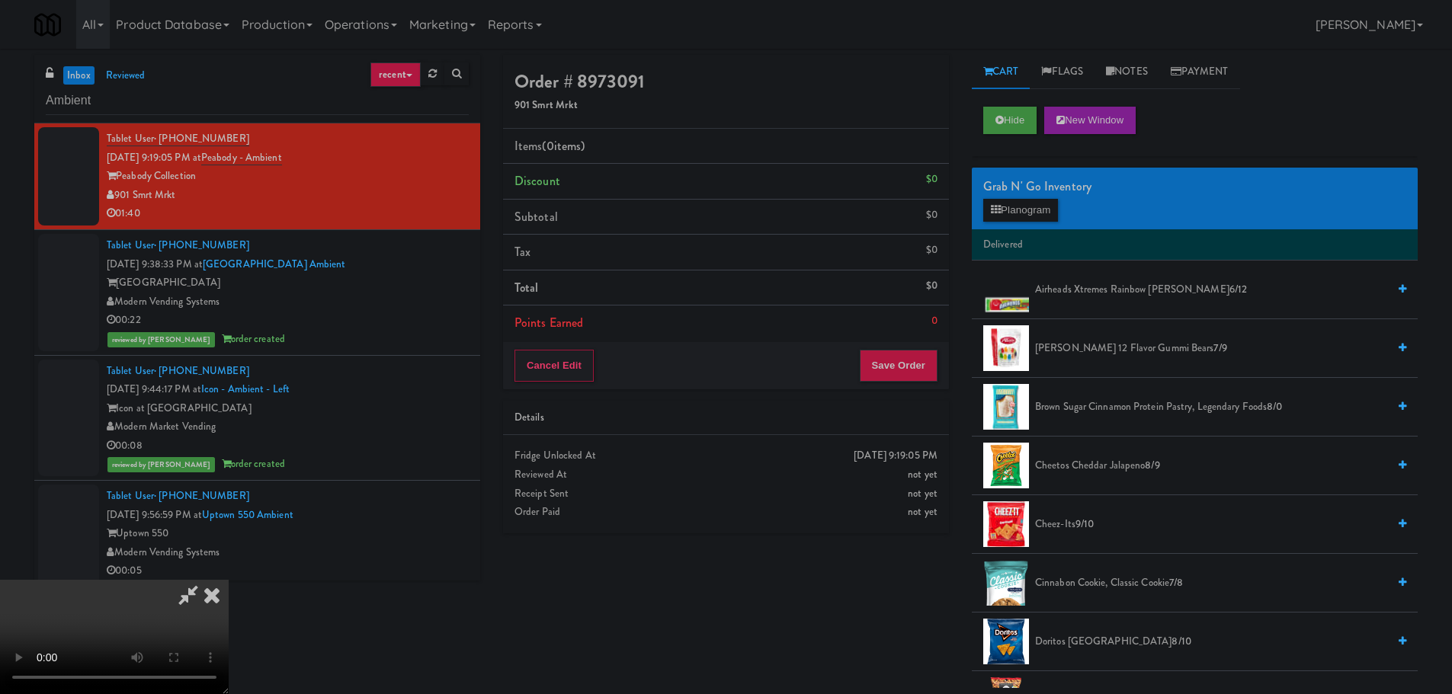
click at [229, 580] on video at bounding box center [114, 637] width 229 height 114
click at [1032, 213] on button "Planogram" at bounding box center [1020, 210] width 75 height 23
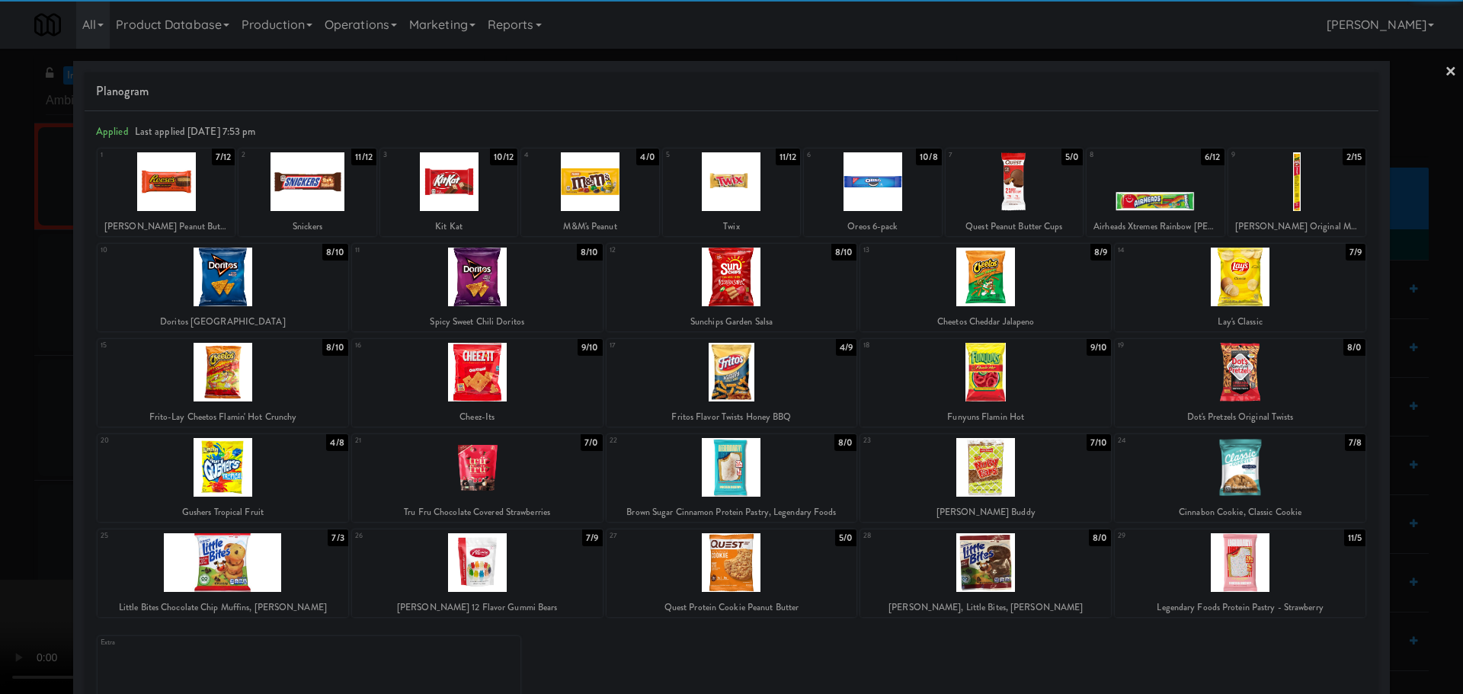
click at [296, 184] on div at bounding box center [307, 181] width 137 height 59
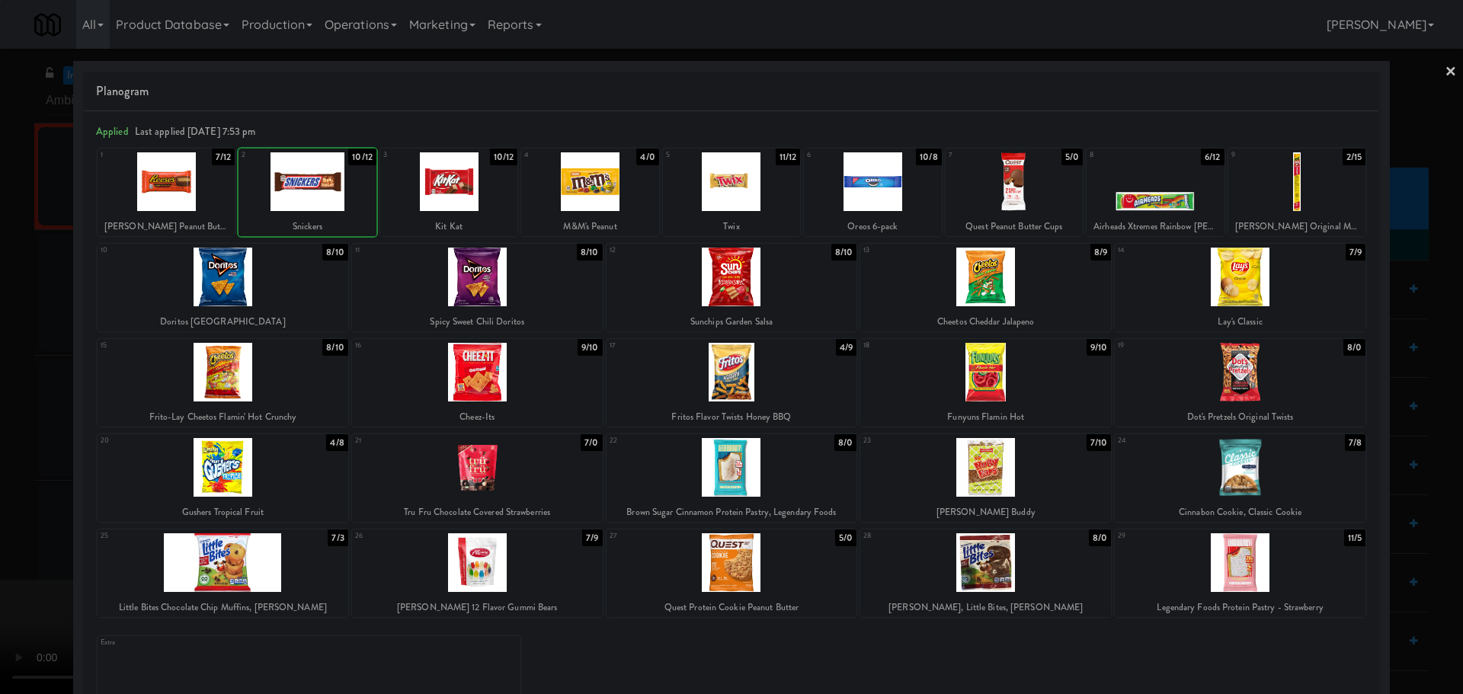
click at [5, 395] on div at bounding box center [731, 347] width 1463 height 694
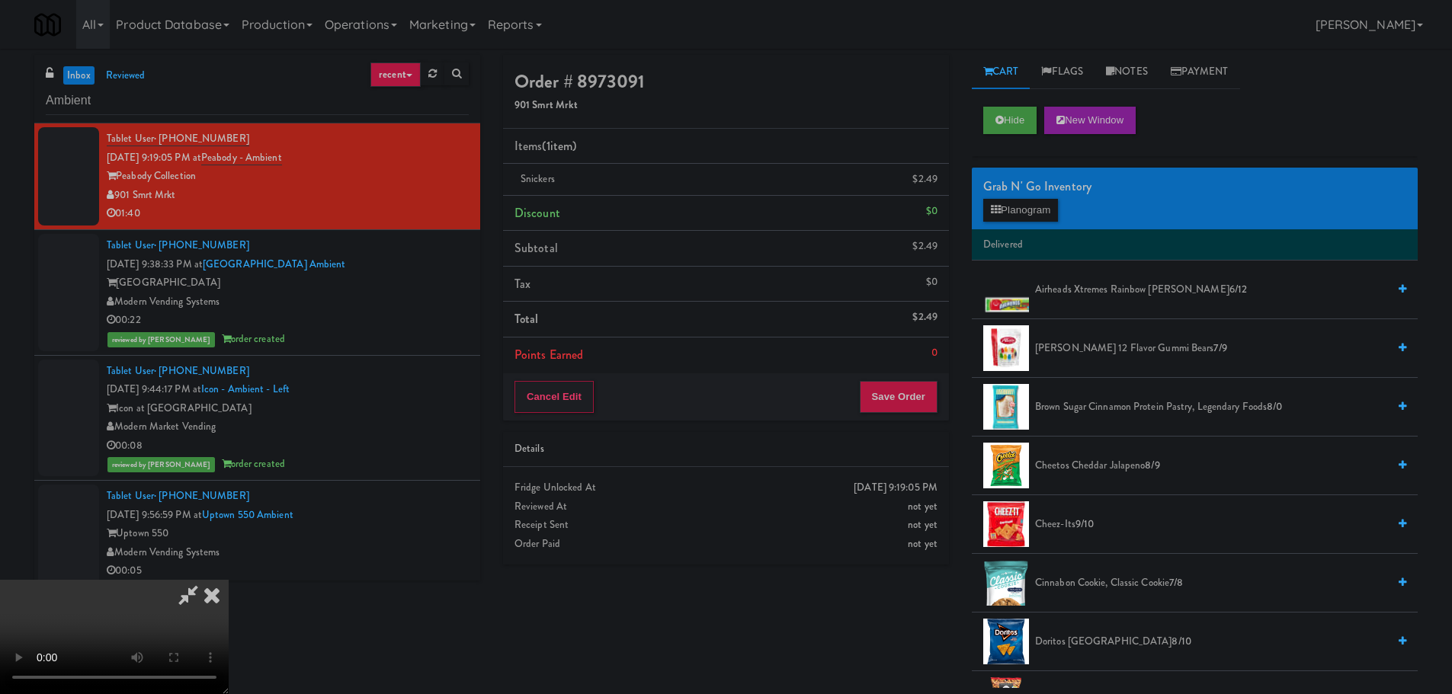
click at [229, 580] on video at bounding box center [114, 637] width 229 height 114
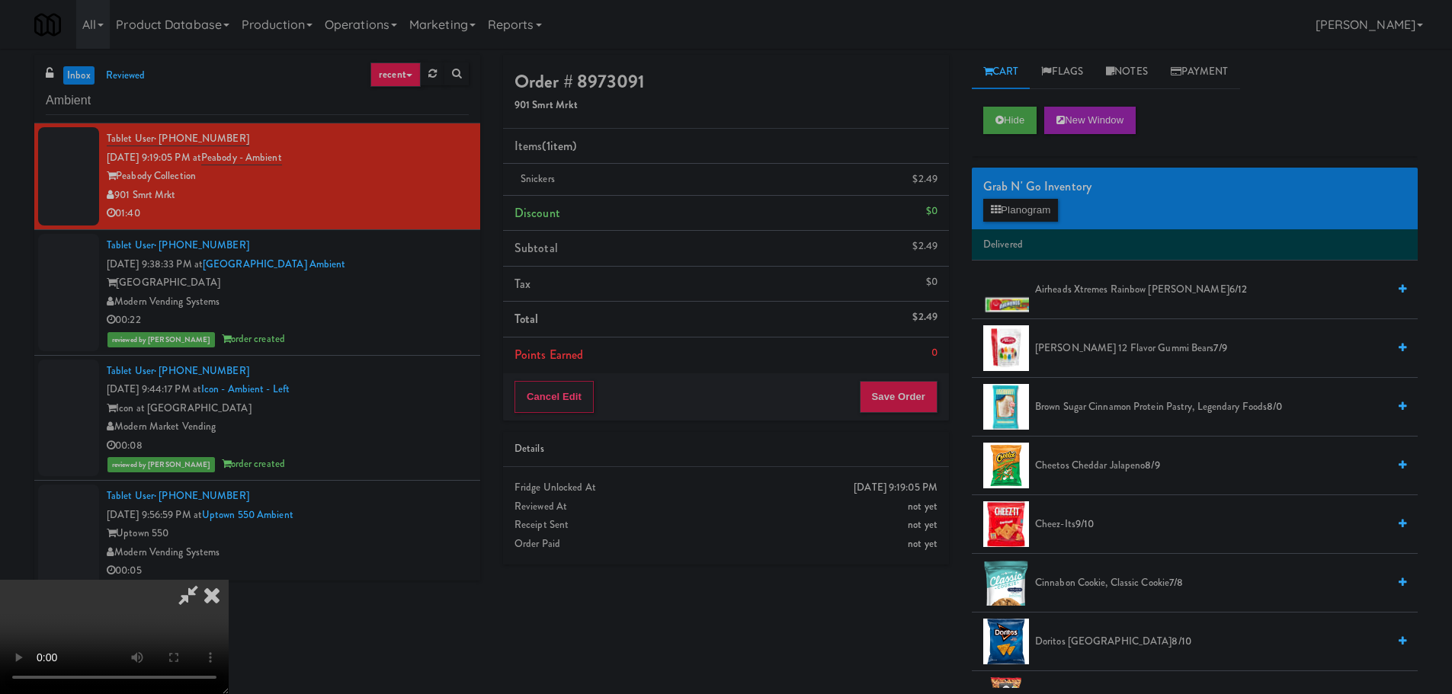
click at [229, 580] on video at bounding box center [114, 637] width 229 height 114
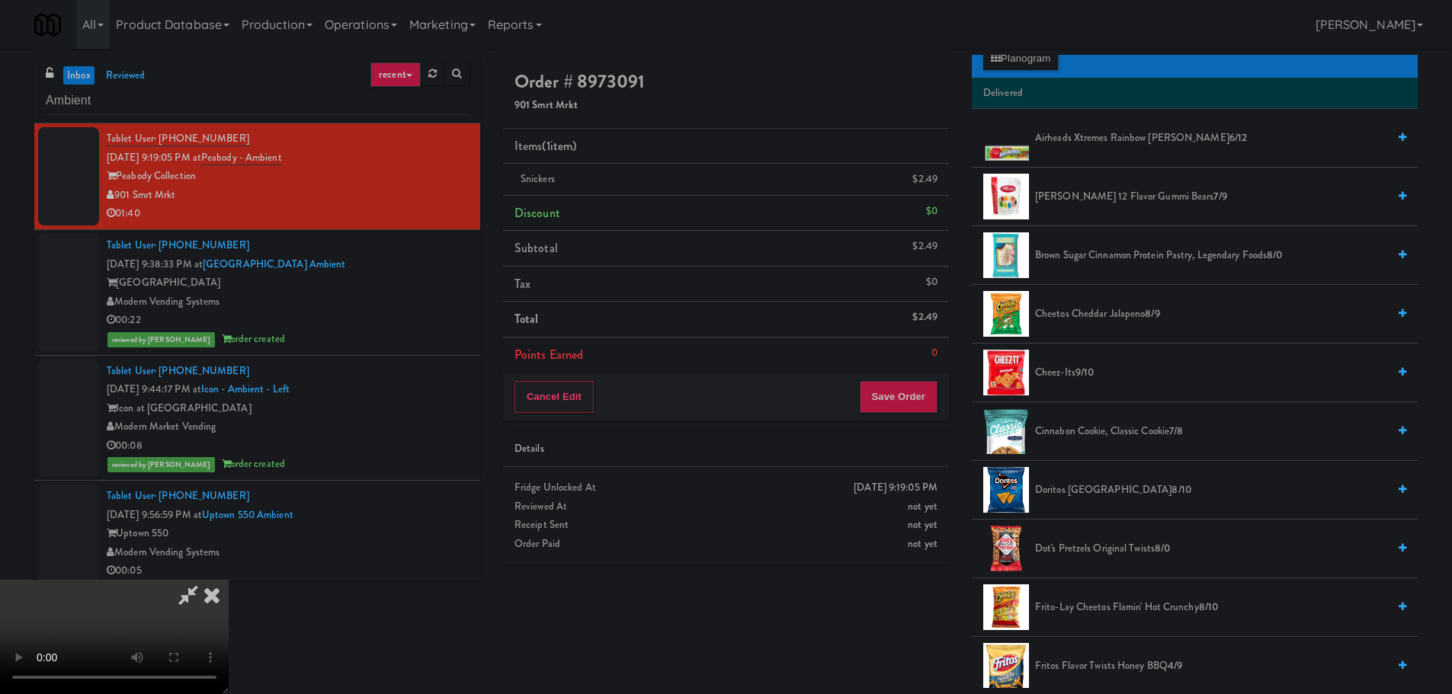
scroll to position [152, 0]
click at [229, 580] on video at bounding box center [114, 637] width 229 height 114
click at [1028, 55] on button "Planogram" at bounding box center [1020, 57] width 75 height 23
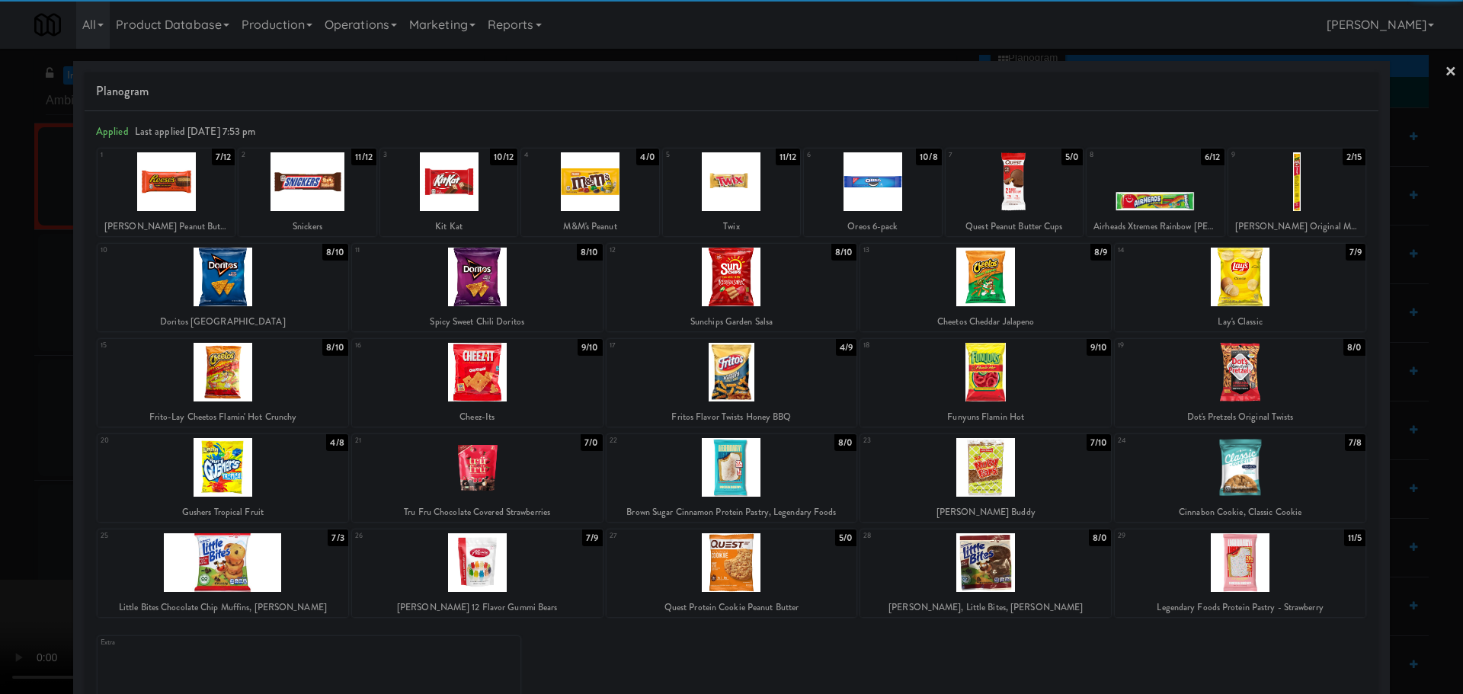
click at [762, 295] on div at bounding box center [732, 277] width 251 height 59
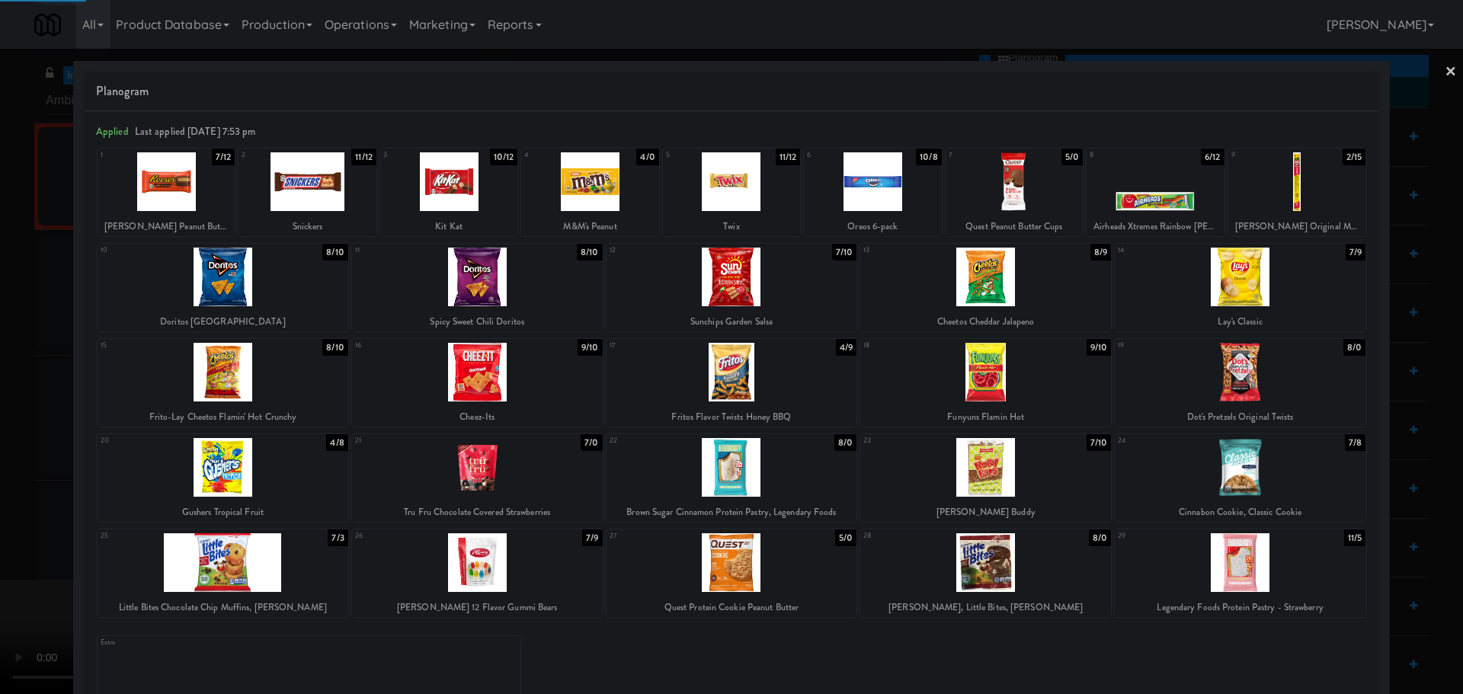
click at [0, 478] on div at bounding box center [731, 347] width 1463 height 694
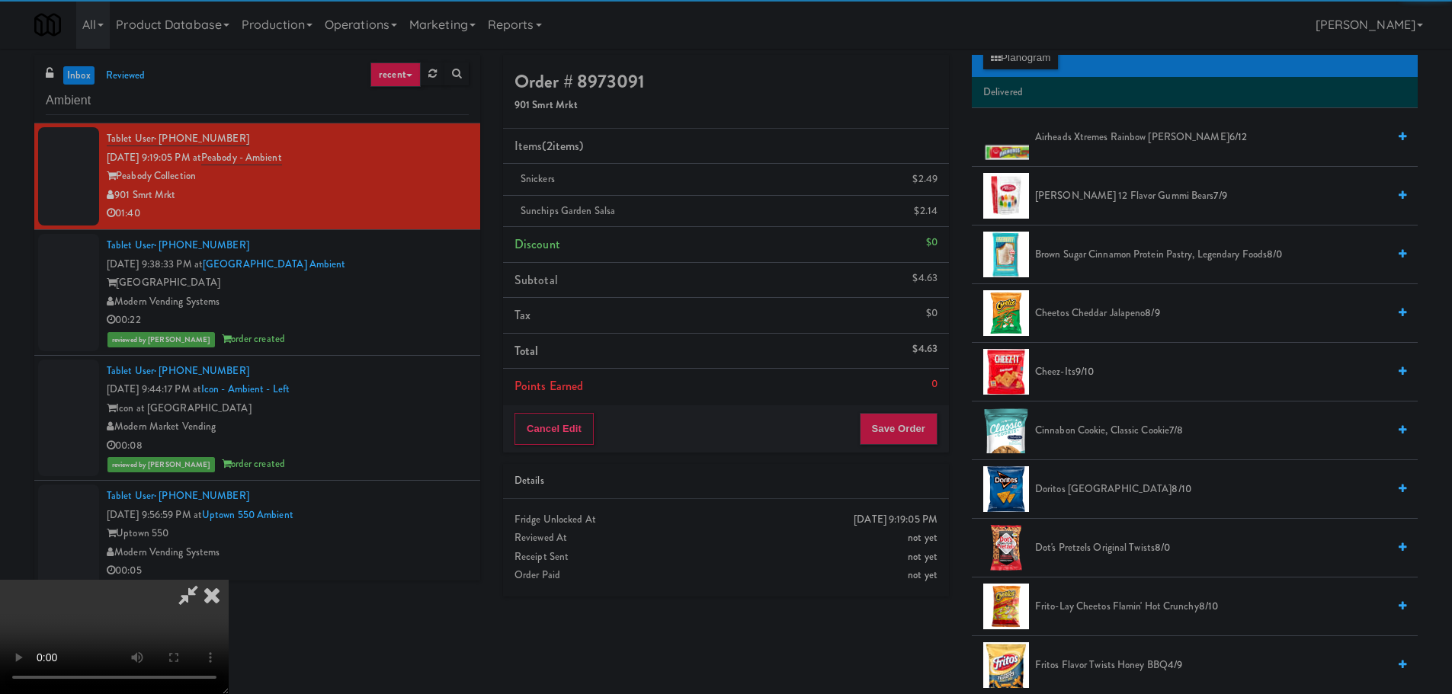
click at [229, 580] on video at bounding box center [114, 637] width 229 height 114
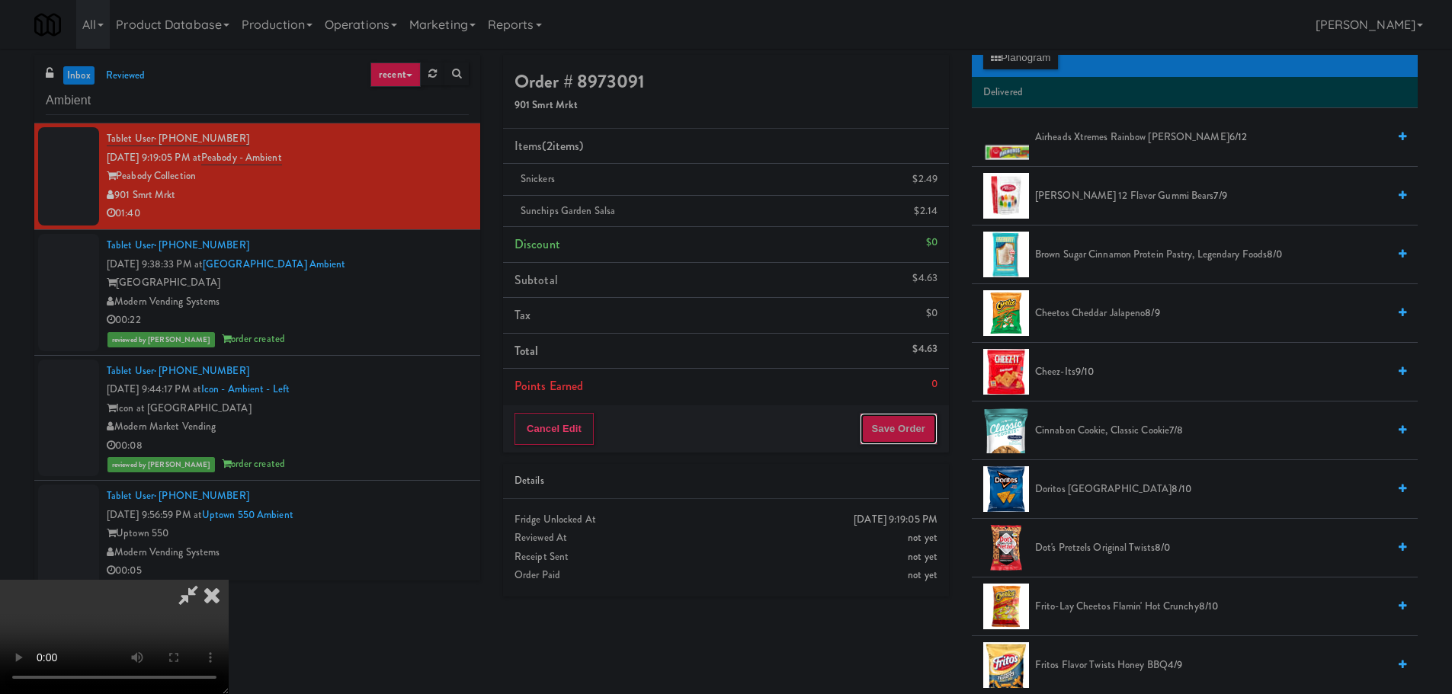
click at [909, 443] on button "Save Order" at bounding box center [899, 429] width 78 height 32
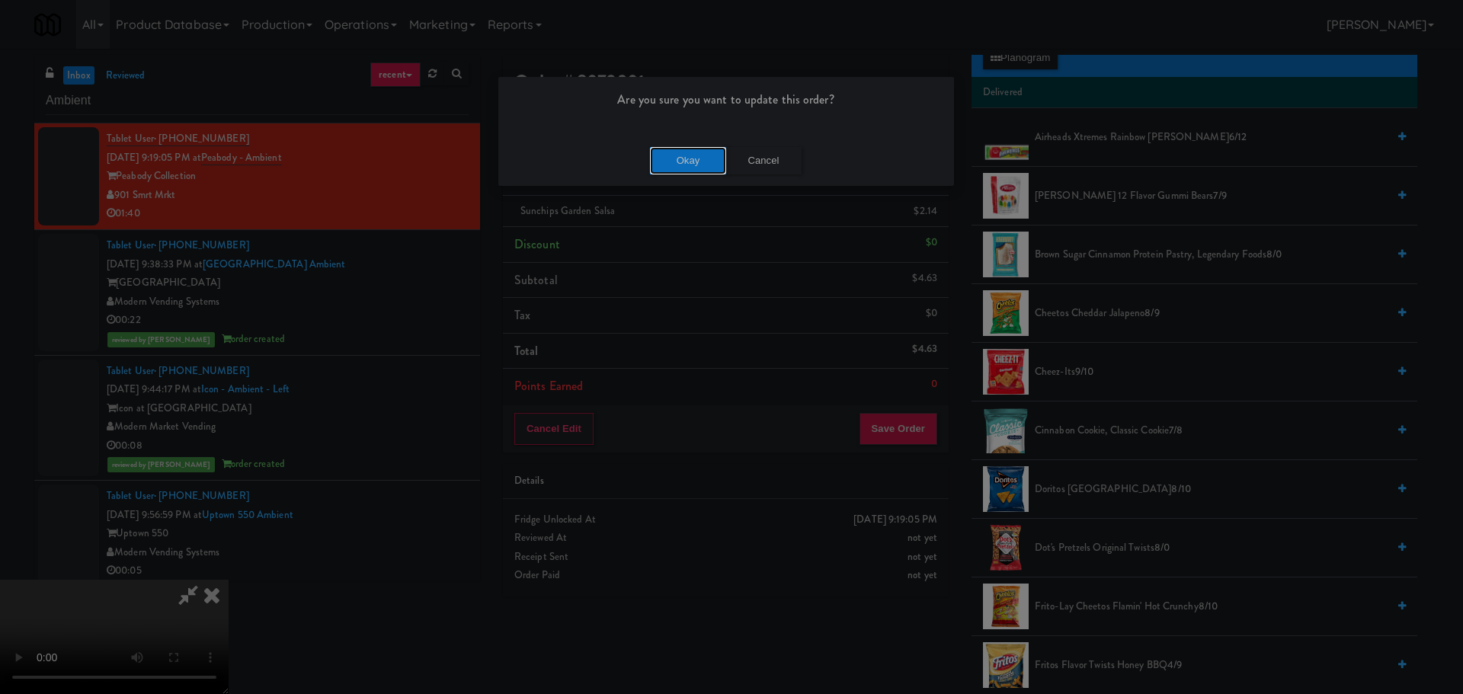
click at [700, 160] on button "Okay" at bounding box center [688, 160] width 76 height 27
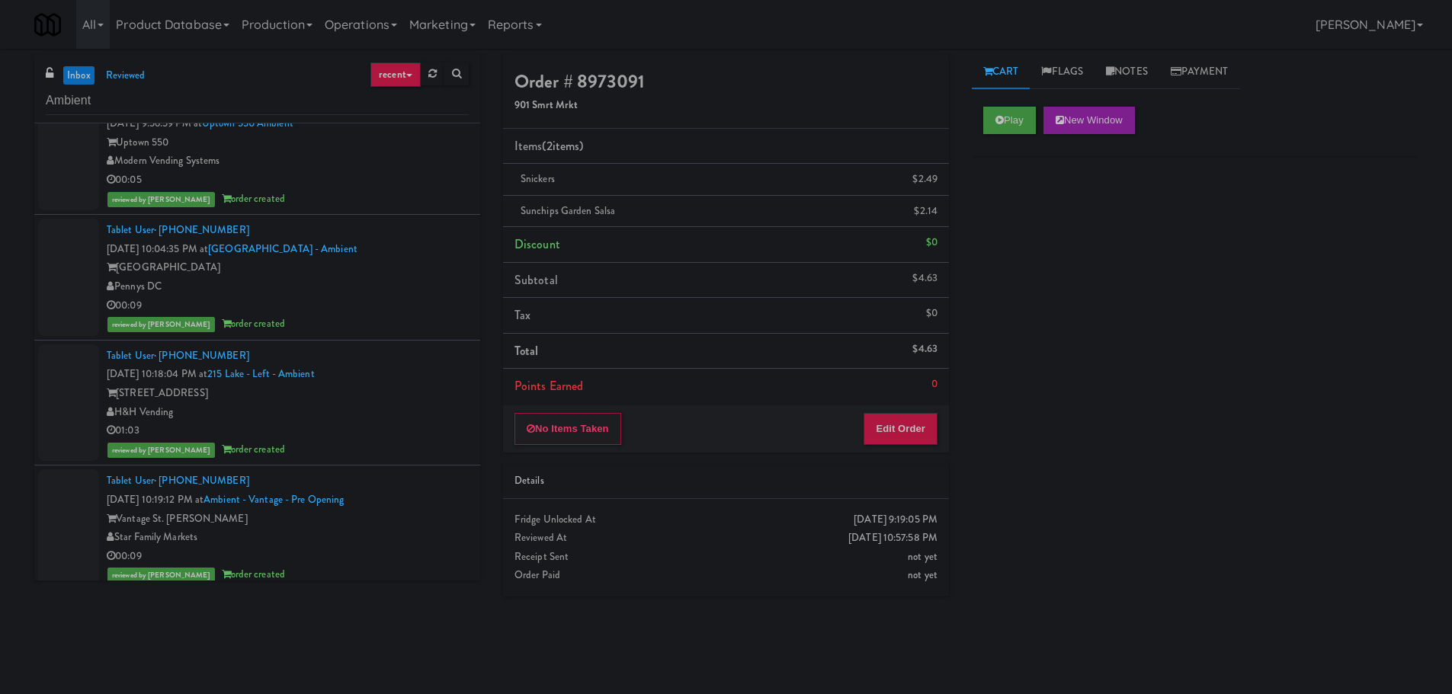
scroll to position [762, 0]
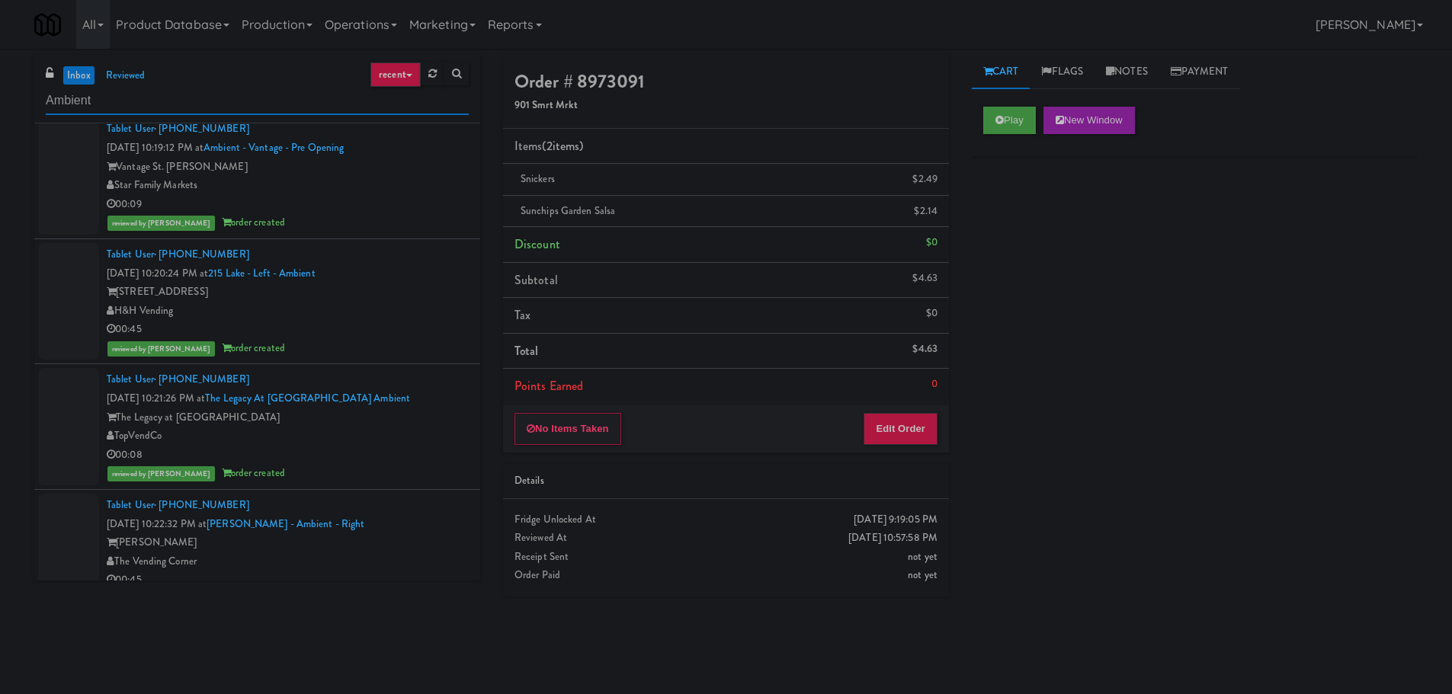
click at [140, 107] on input "Ambient" at bounding box center [257, 101] width 423 height 28
click at [140, 106] on input "Ambient" at bounding box center [257, 101] width 423 height 28
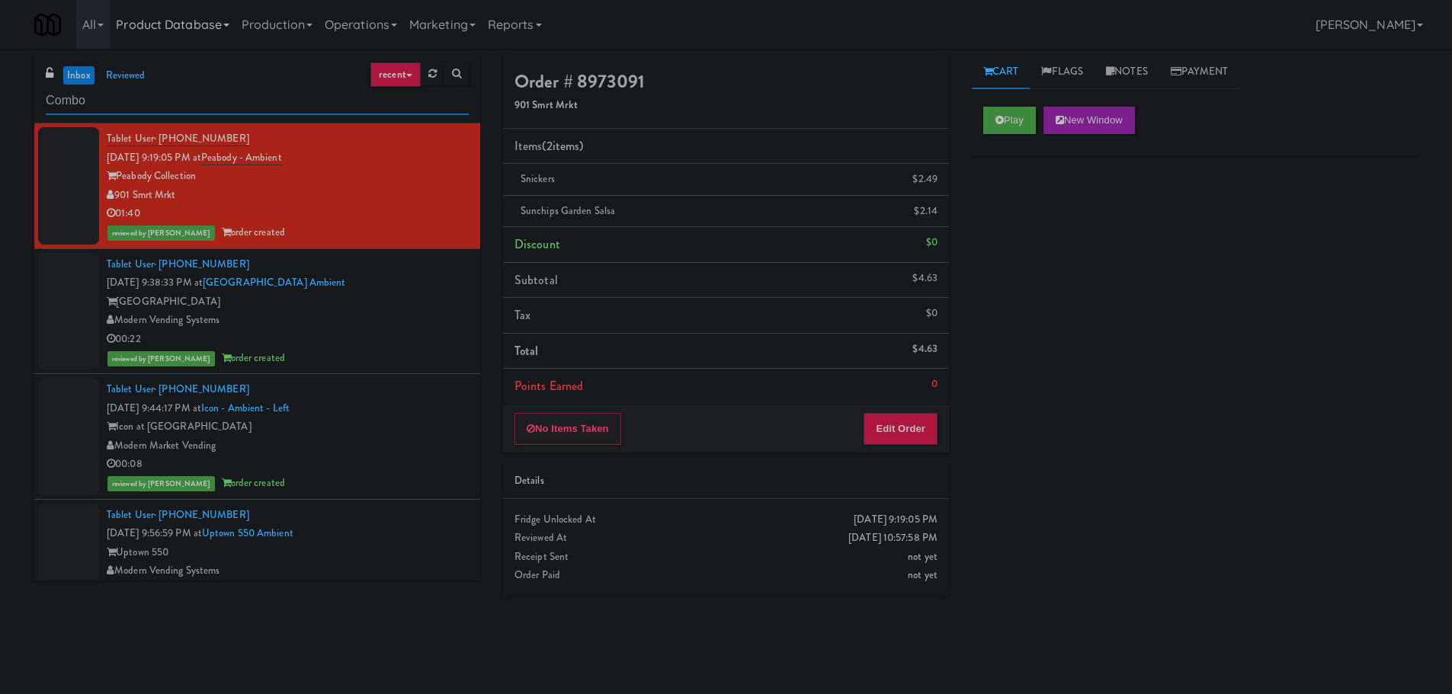
type input "Combo"
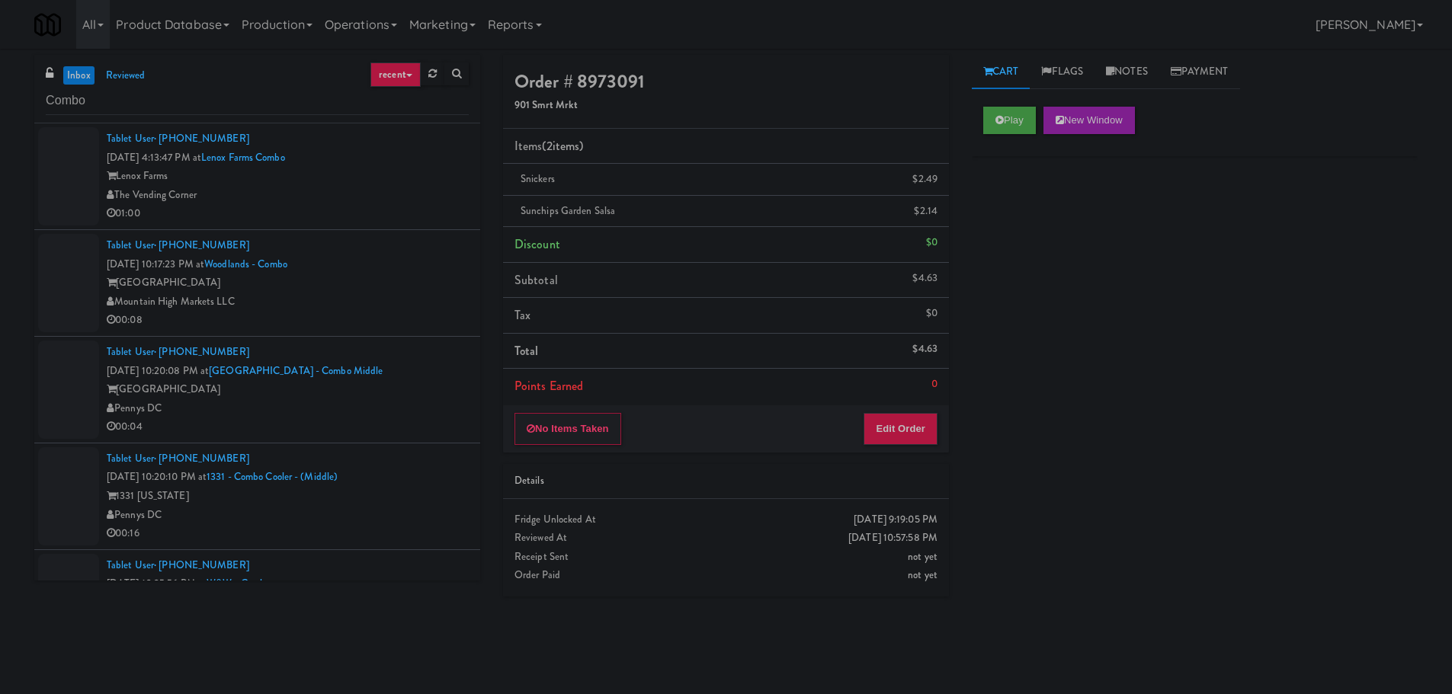
click at [413, 155] on div "Tablet User · (617) 212-6839 [DATE] 4:13:47 PM at [GEOGRAPHIC_DATA] Combo Lenox…" at bounding box center [288, 177] width 362 height 94
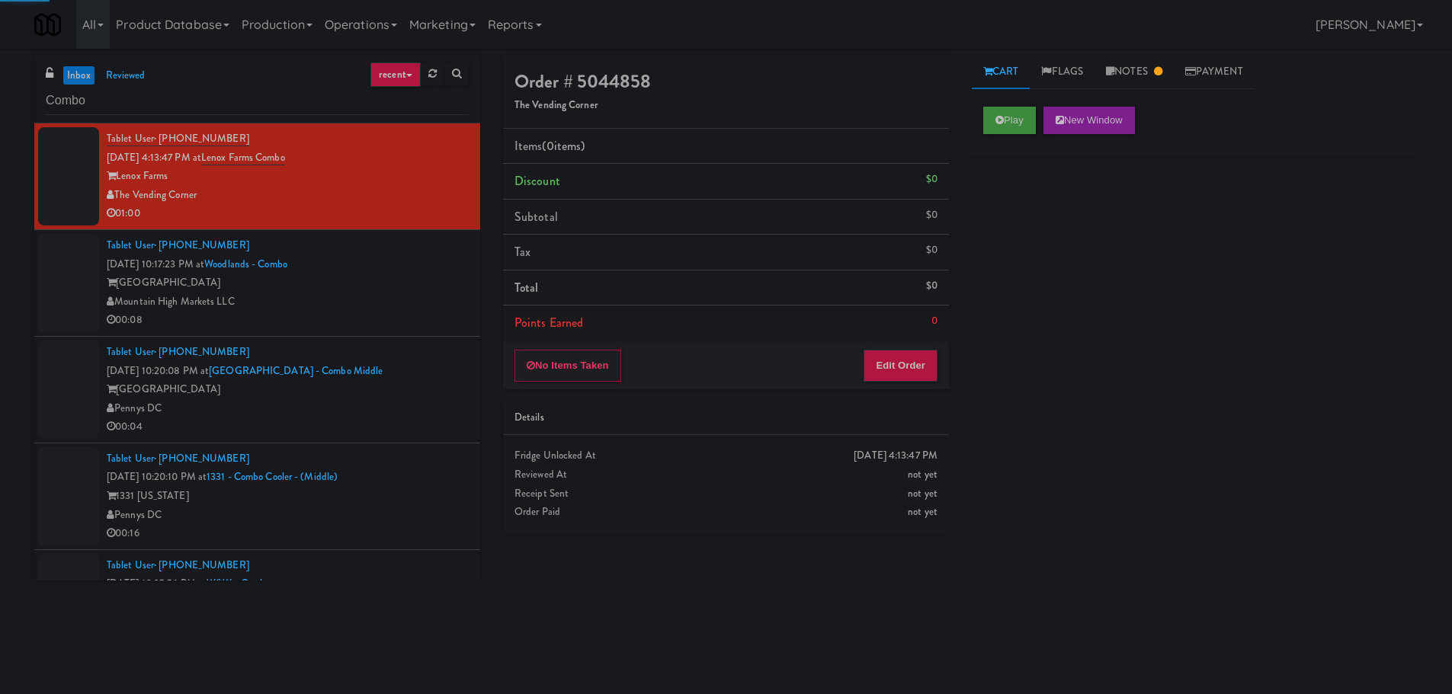
click at [443, 254] on div "Tablet User · (307) 920-1230 [DATE] 10:17:23 PM at [GEOGRAPHIC_DATA] Mountain H…" at bounding box center [288, 283] width 362 height 94
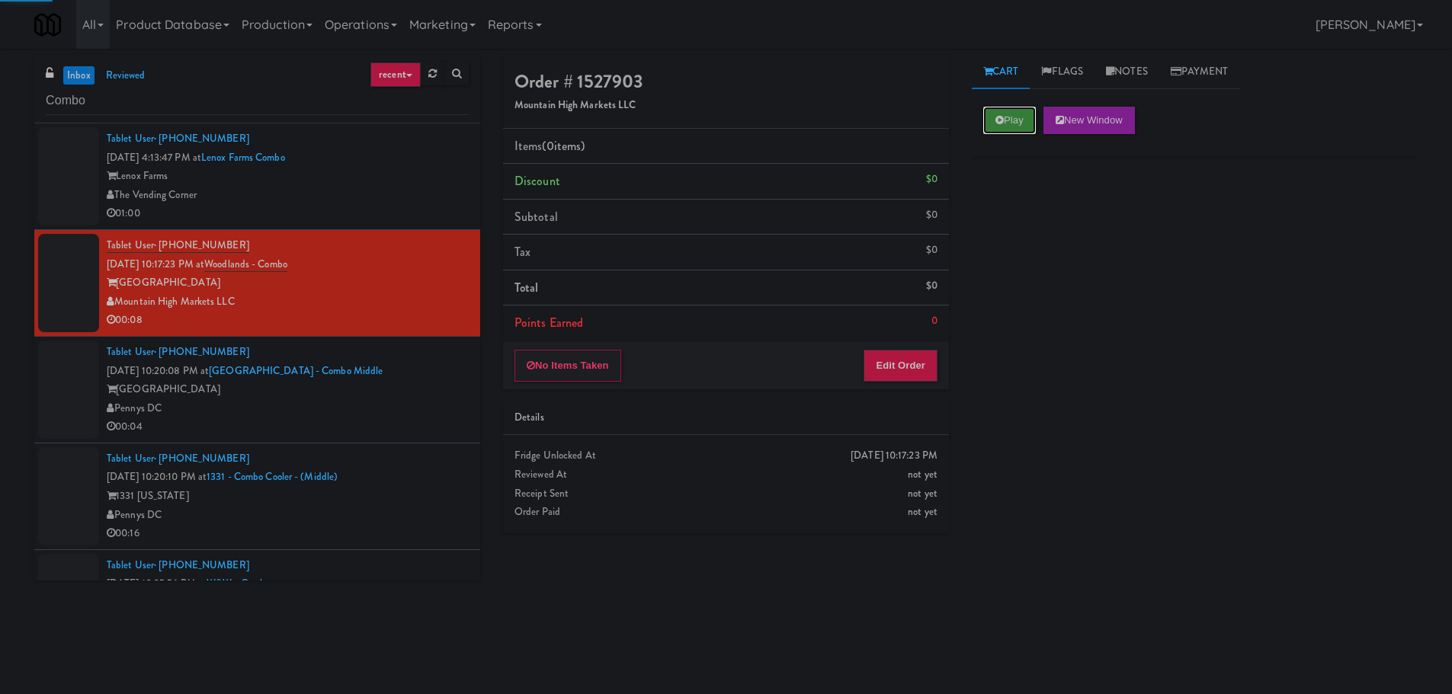
click at [1028, 126] on button "Play" at bounding box center [1009, 120] width 53 height 27
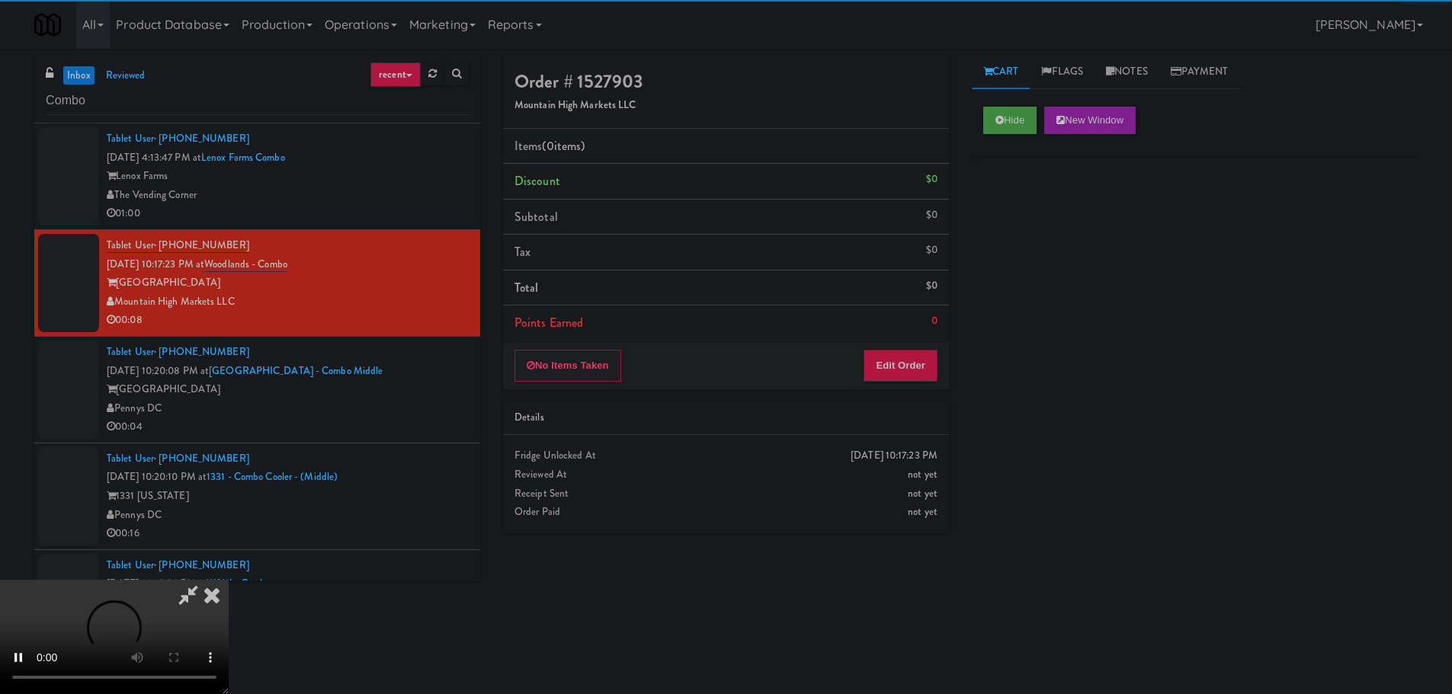
click at [906, 344] on div "No Items Taken Edit Order" at bounding box center [726, 365] width 446 height 47
click at [906, 353] on button "Edit Order" at bounding box center [901, 366] width 74 height 32
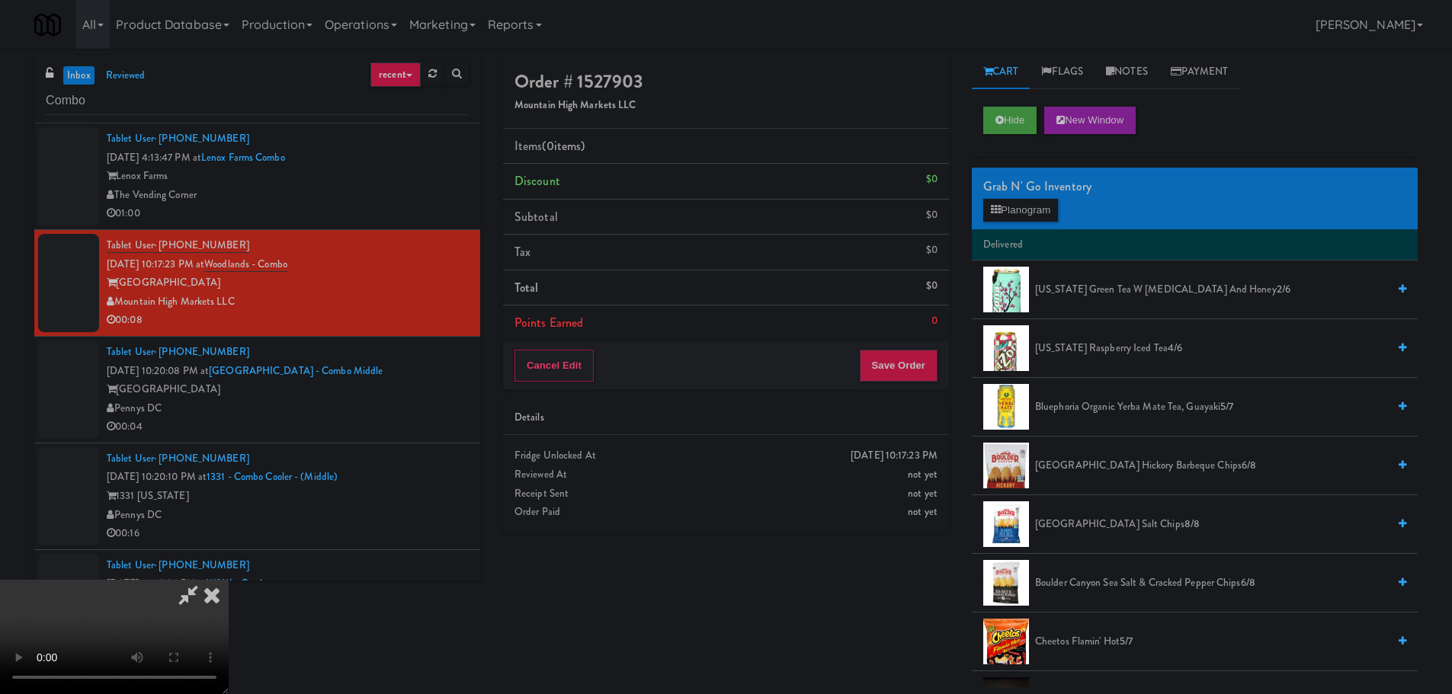
click at [229, 580] on video at bounding box center [114, 637] width 229 height 114
click at [1013, 226] on div "Grab N' Go Inventory Planogram" at bounding box center [1195, 199] width 446 height 62
click at [1017, 213] on button "Planogram" at bounding box center [1020, 210] width 75 height 23
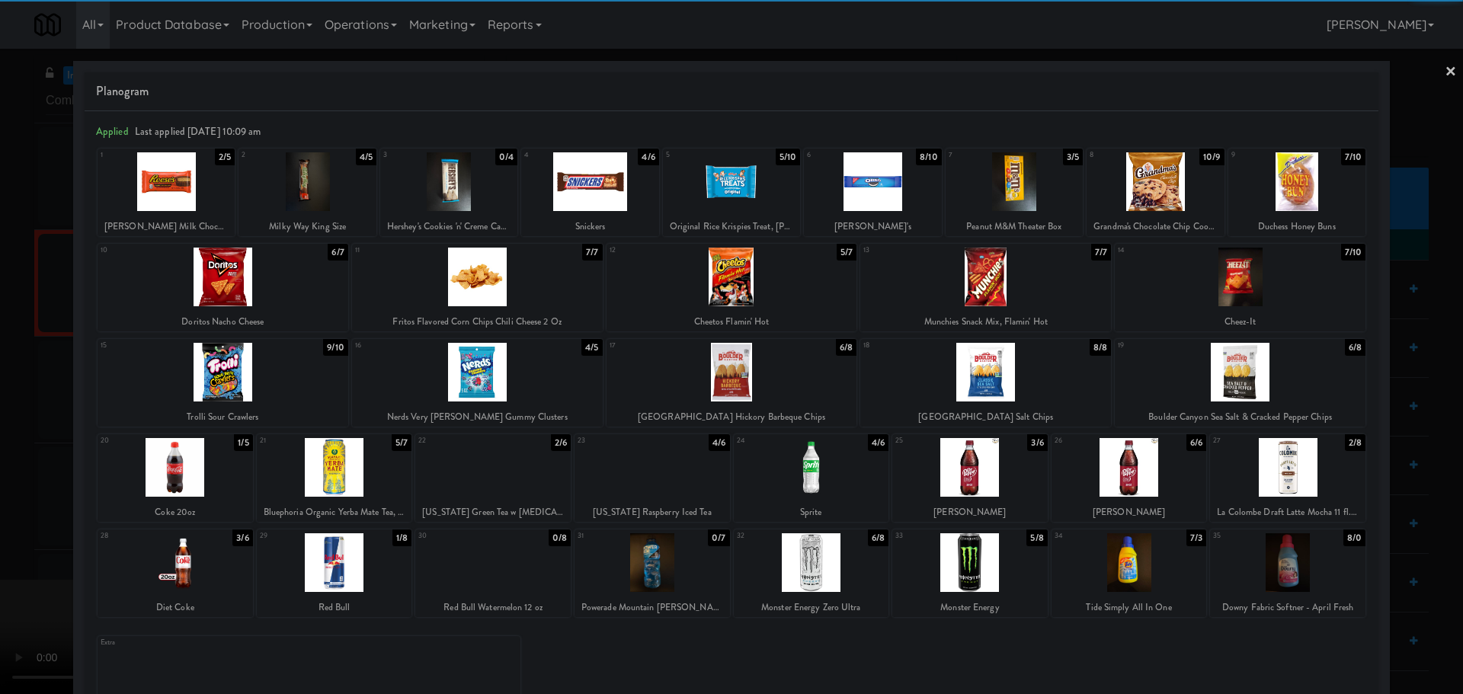
click at [194, 571] on div at bounding box center [175, 563] width 155 height 59
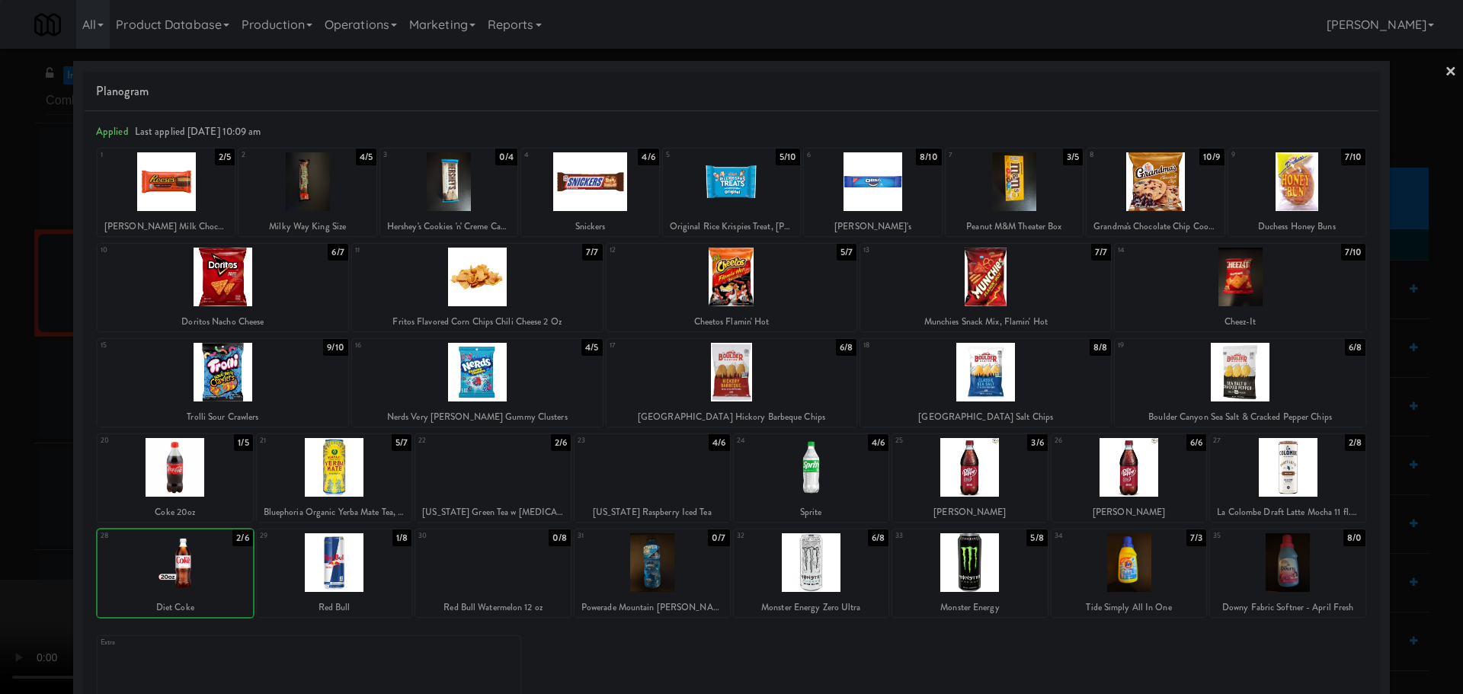
click at [4, 556] on div at bounding box center [731, 347] width 1463 height 694
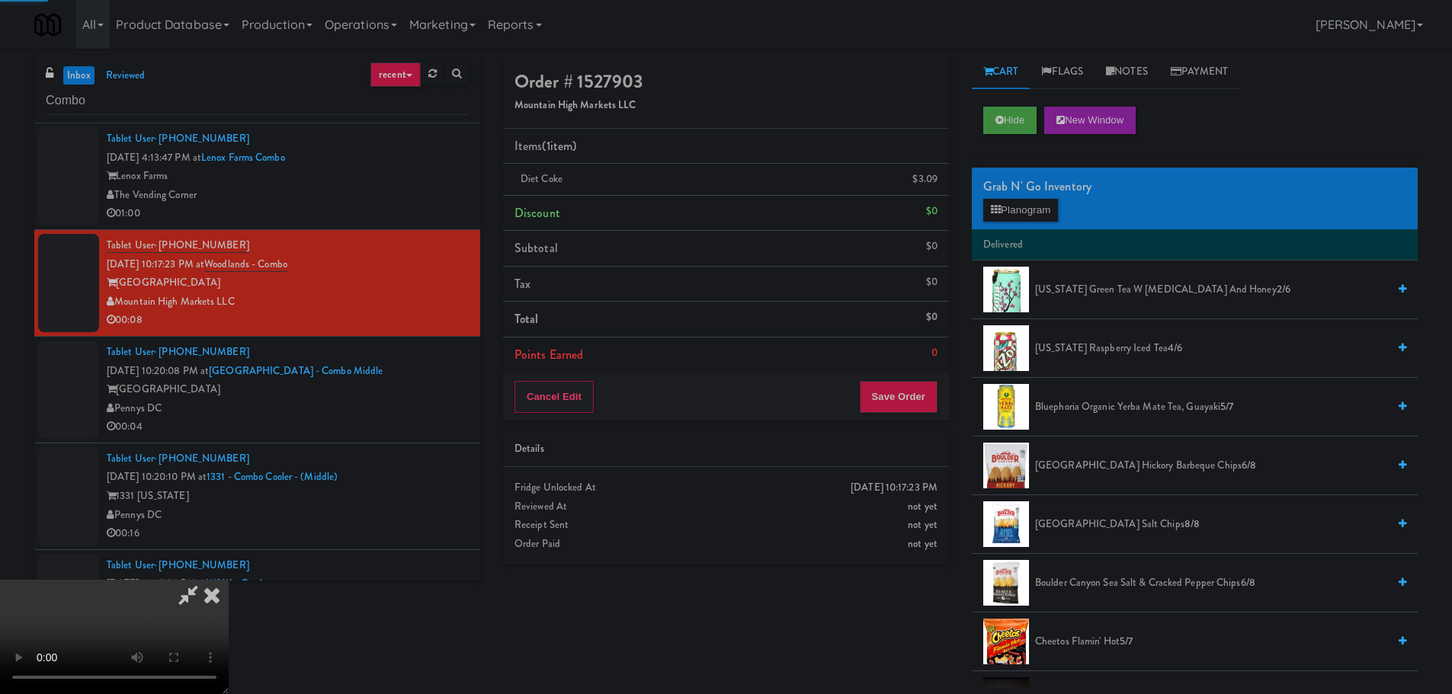
click at [229, 580] on video at bounding box center [114, 637] width 229 height 114
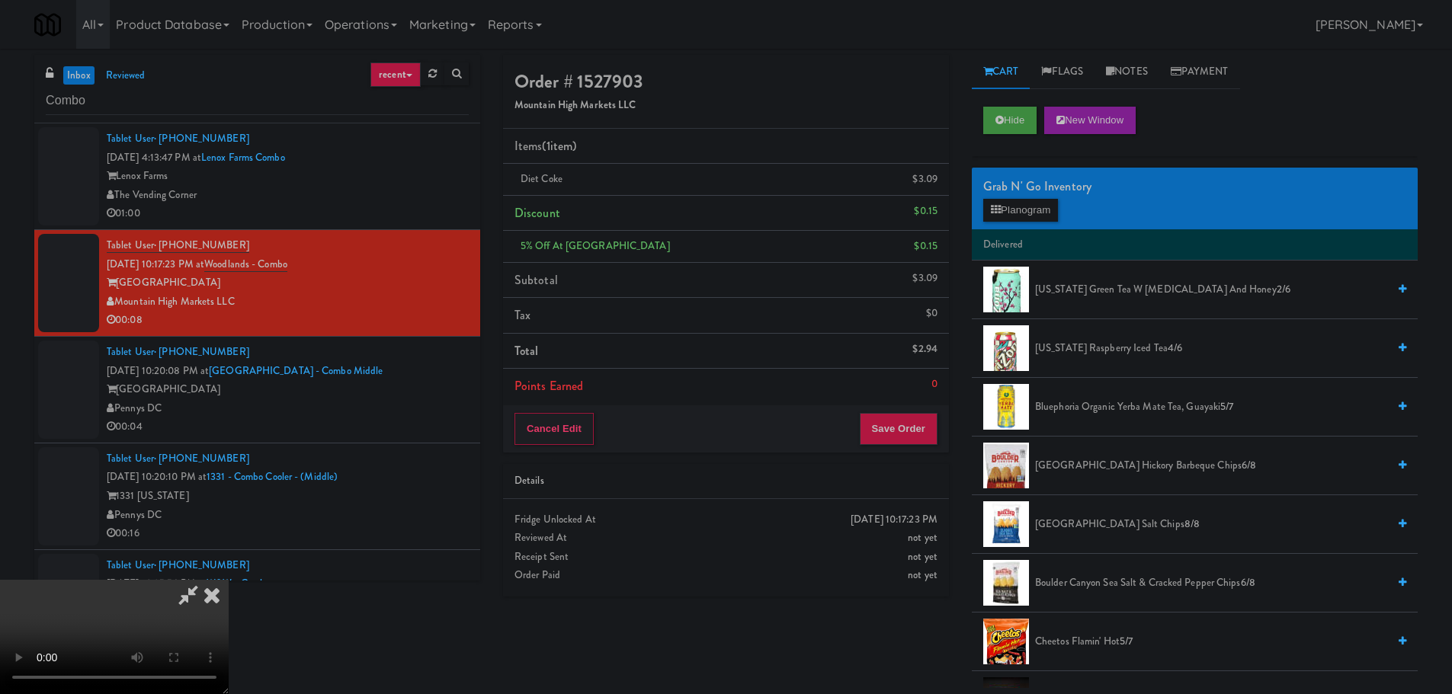
click at [229, 580] on video at bounding box center [114, 637] width 229 height 114
drag, startPoint x: 1126, startPoint y: 293, endPoint x: 921, endPoint y: 370, distance: 219.0
click at [1127, 293] on span "[US_STATE] Green Tea w [MEDICAL_DATA] and Honey 2/6" at bounding box center [1211, 289] width 352 height 19
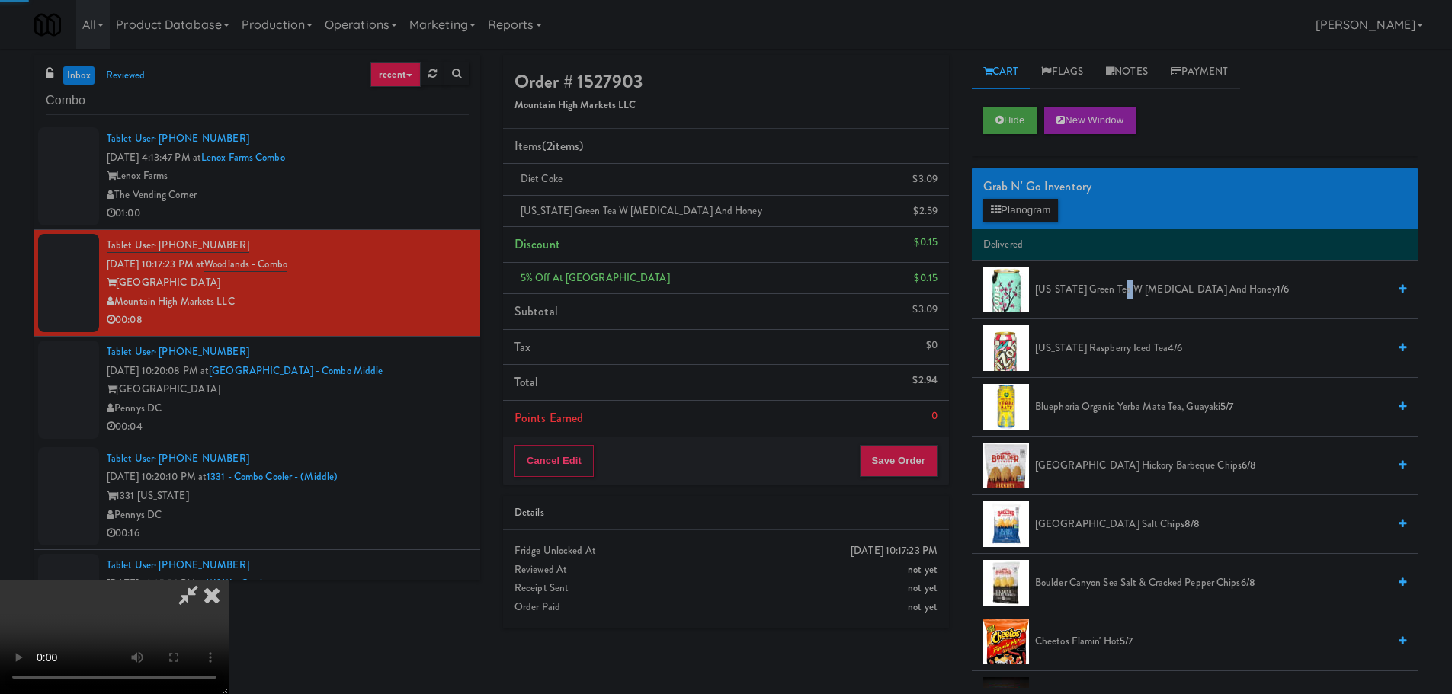
click at [229, 580] on video at bounding box center [114, 637] width 229 height 114
click at [897, 460] on button "Save Order" at bounding box center [899, 461] width 78 height 32
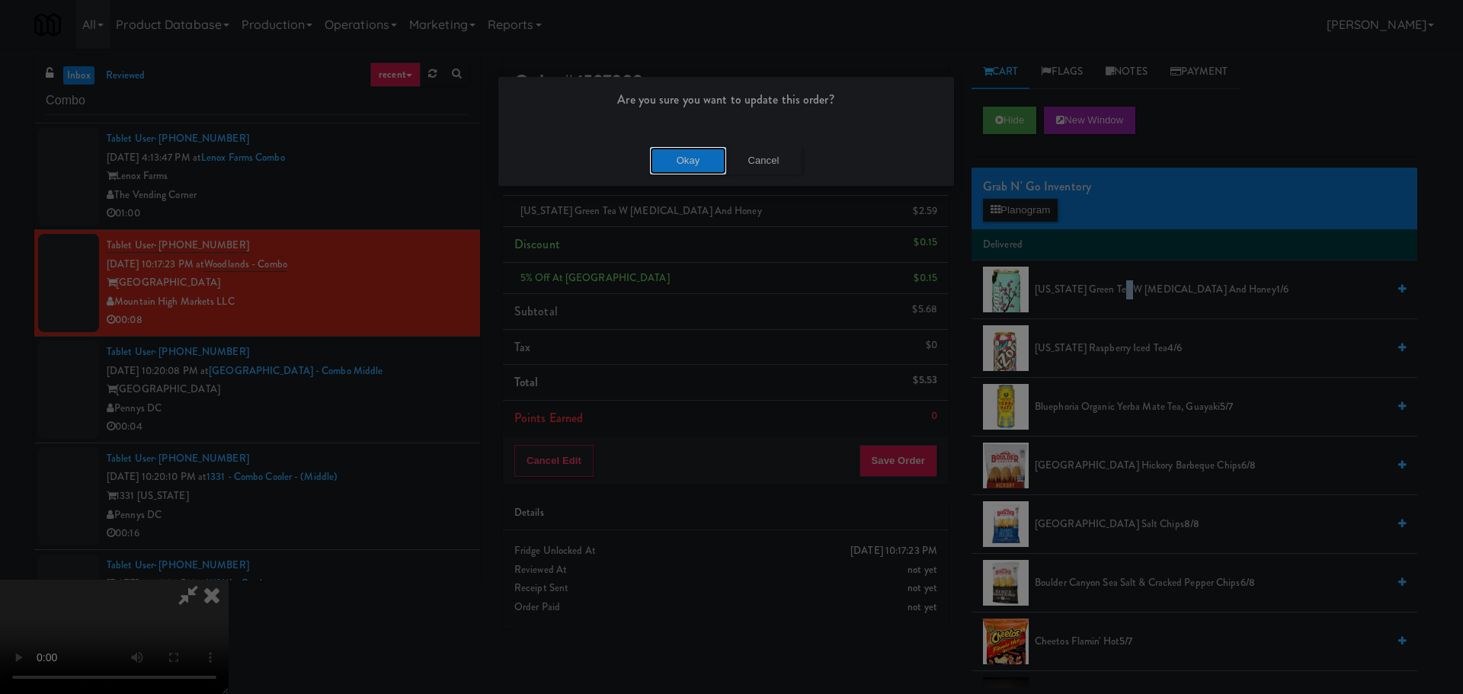
click at [685, 162] on button "Okay" at bounding box center [688, 160] width 76 height 27
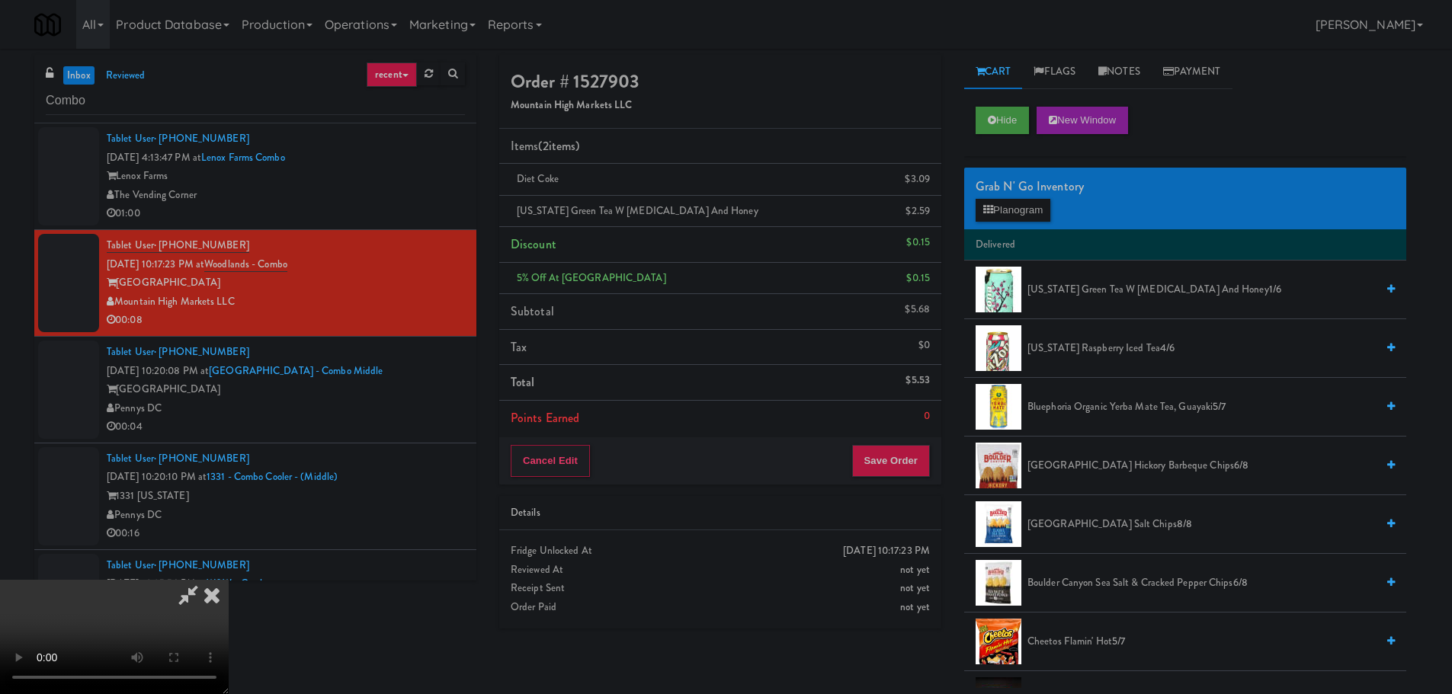
click at [907, 645] on div "Order # 1527903 Mountain High Markets LLC Items (2 items ) Diet Coke $3.09 [US_…" at bounding box center [953, 371] width 930 height 633
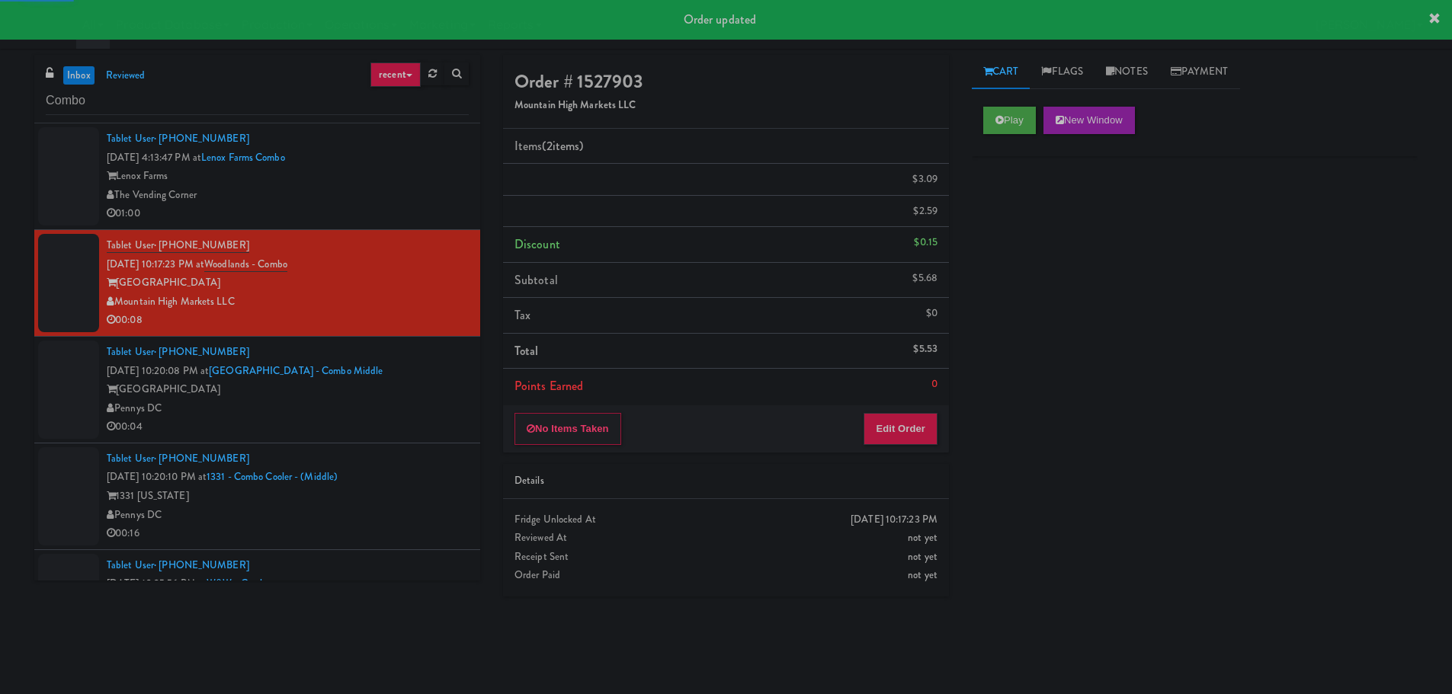
click at [442, 397] on div "[GEOGRAPHIC_DATA]" at bounding box center [288, 389] width 362 height 19
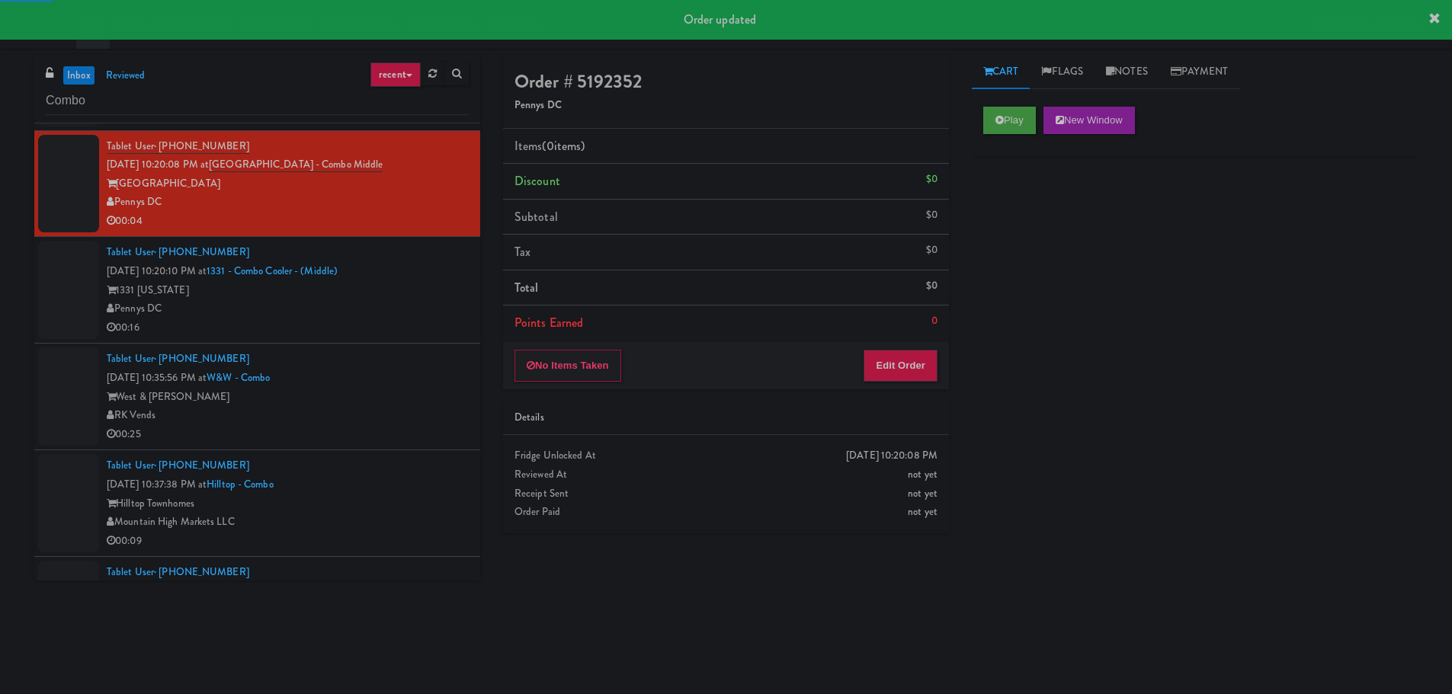
scroll to position [229, 0]
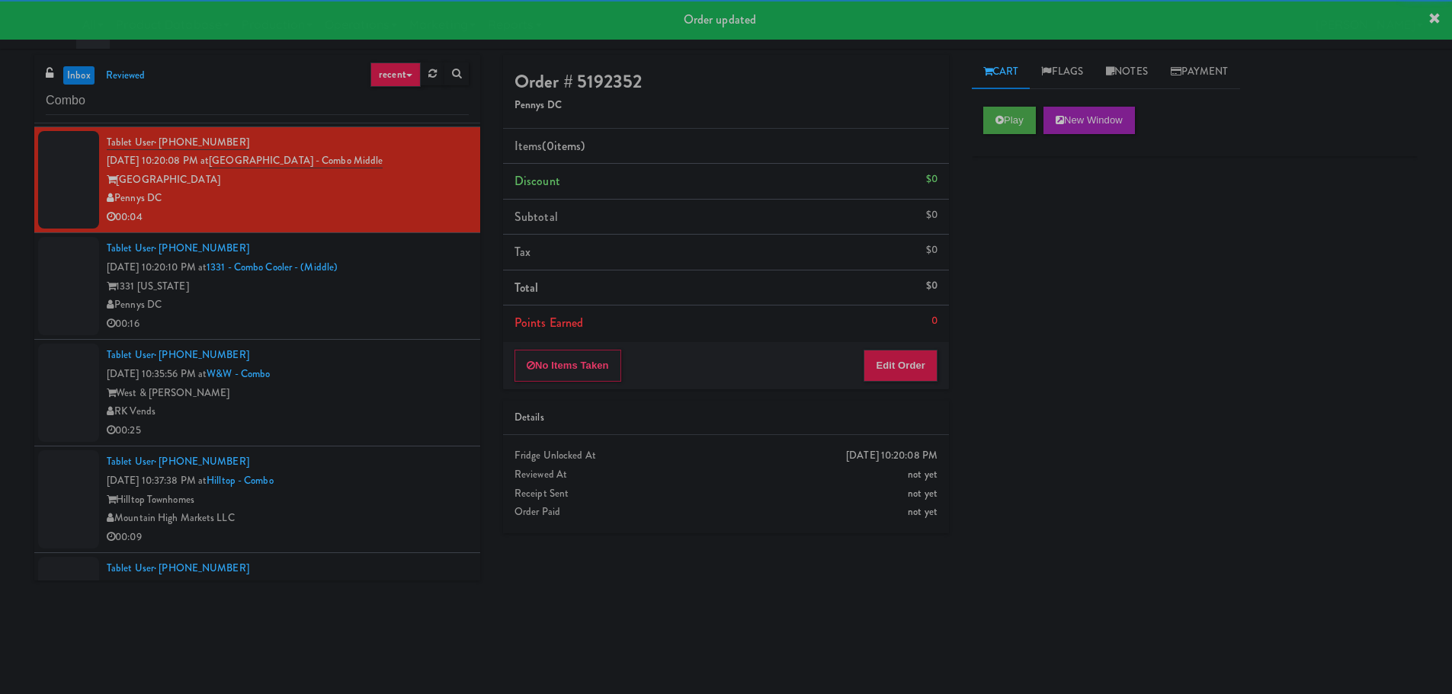
click at [1040, 129] on div "Play New Window" at bounding box center [1194, 120] width 423 height 27
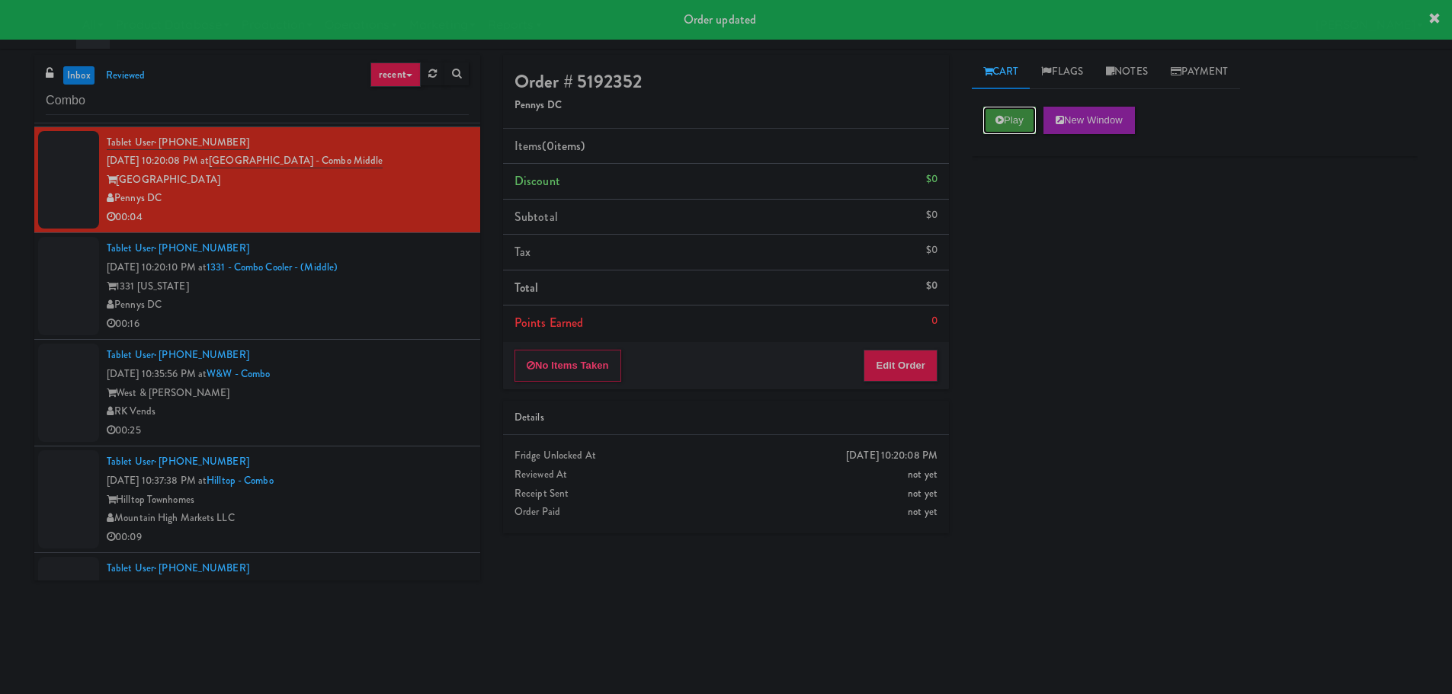
click at [1027, 128] on button "Play" at bounding box center [1009, 120] width 53 height 27
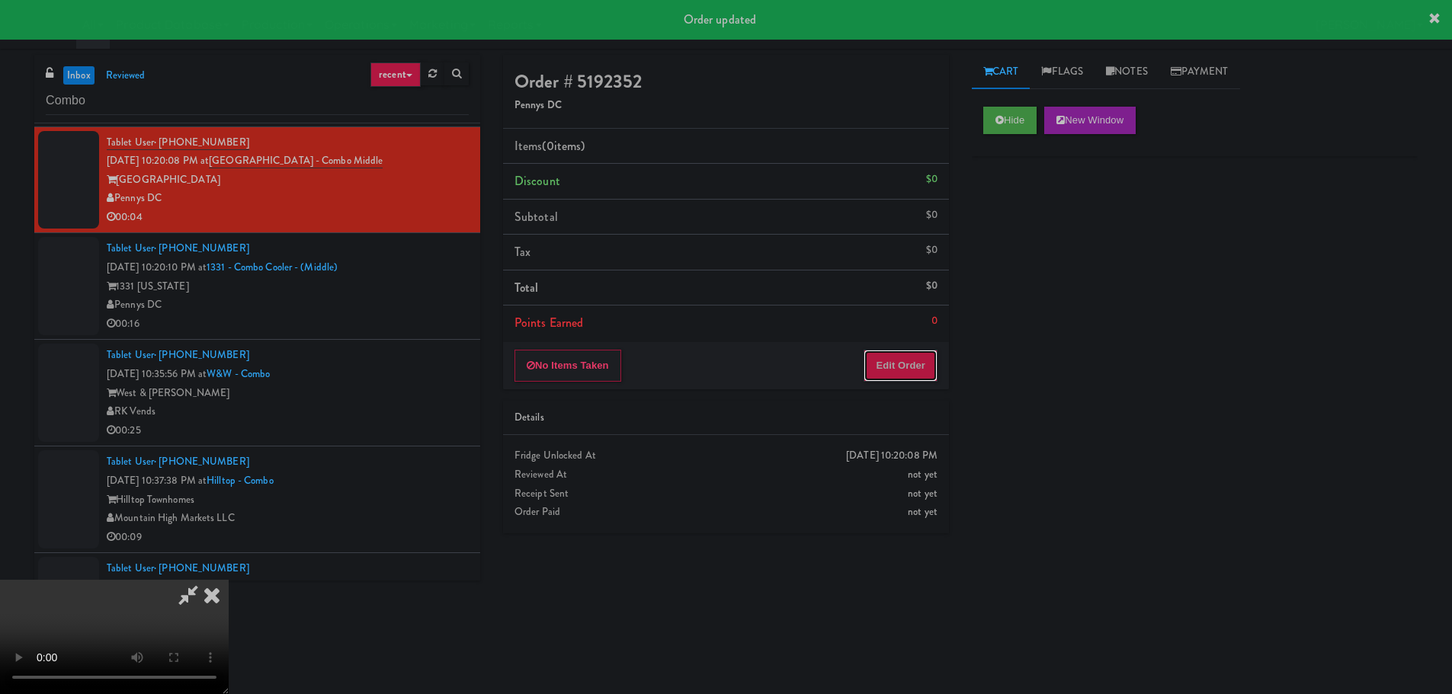
click at [913, 354] on button "Edit Order" at bounding box center [901, 366] width 74 height 32
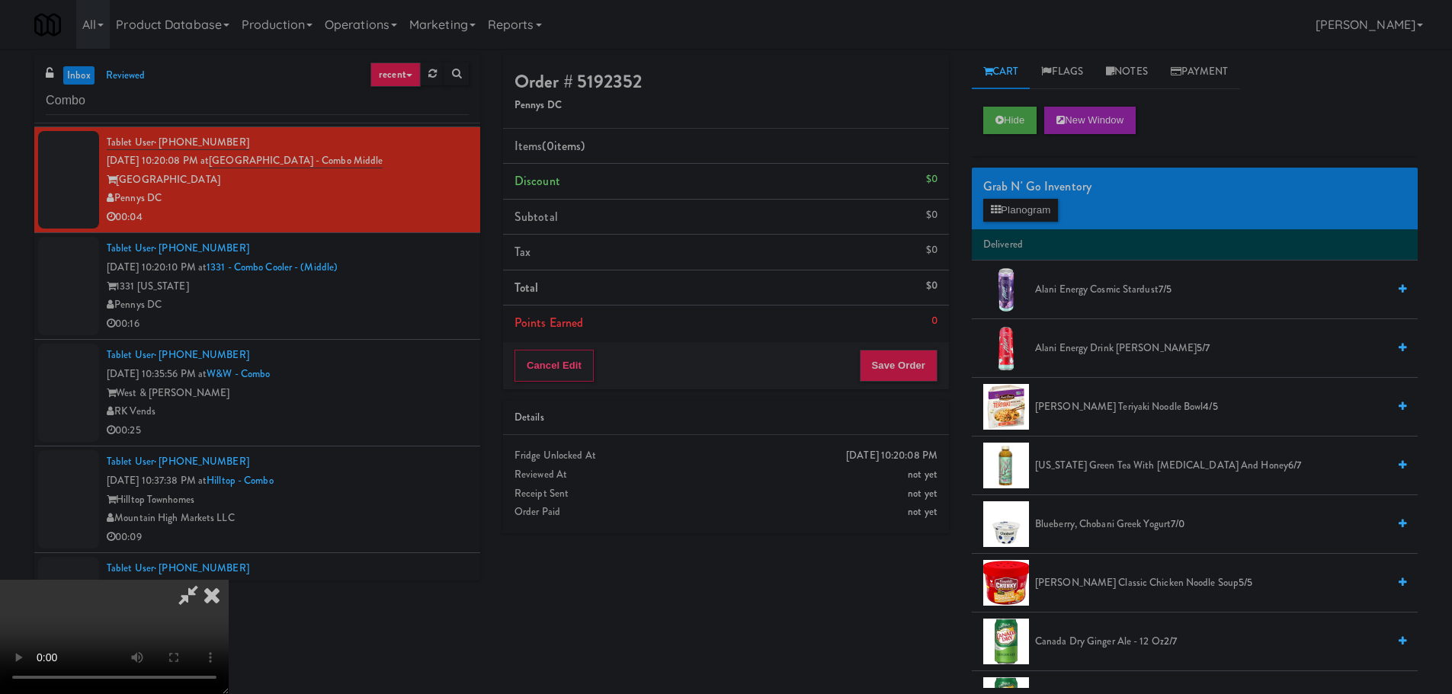
scroll to position [0, 0]
click at [229, 580] on video at bounding box center [114, 637] width 229 height 114
click at [1038, 213] on button "Planogram" at bounding box center [1020, 210] width 75 height 23
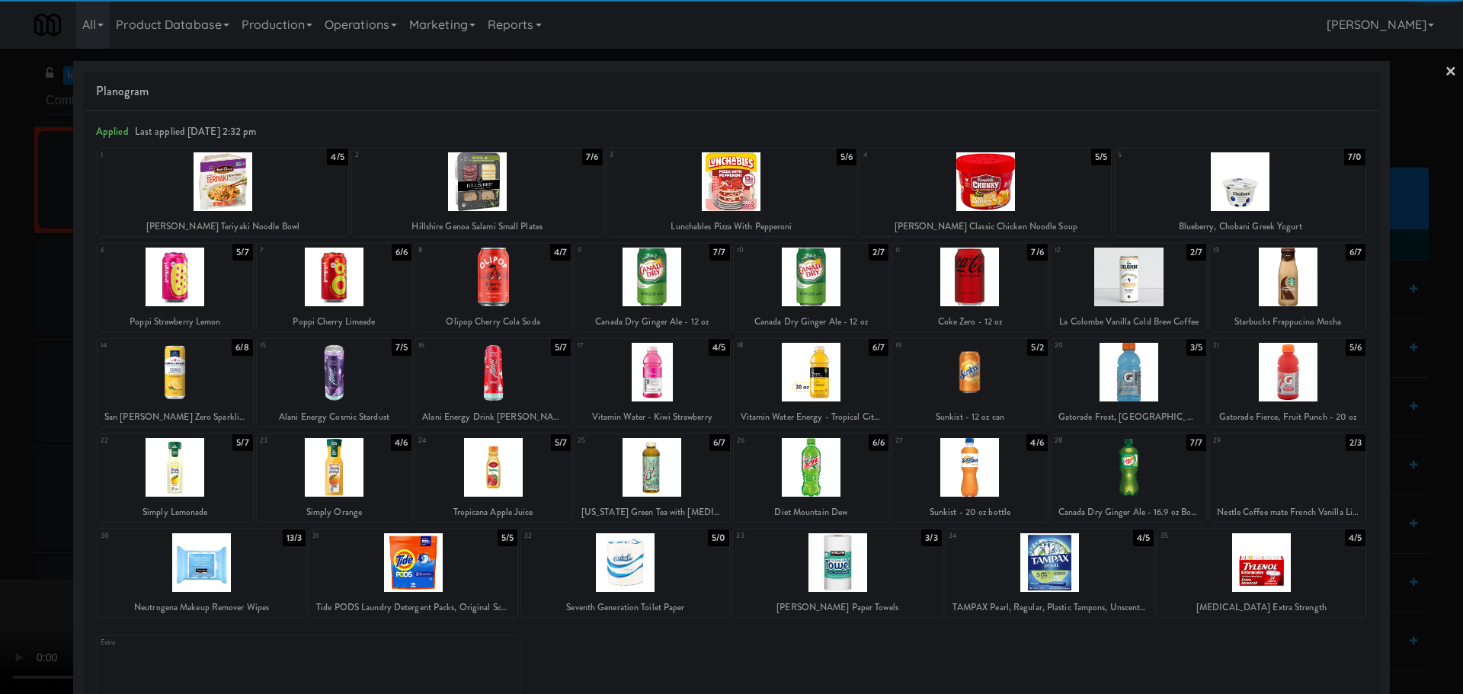
click at [527, 184] on div at bounding box center [477, 181] width 251 height 59
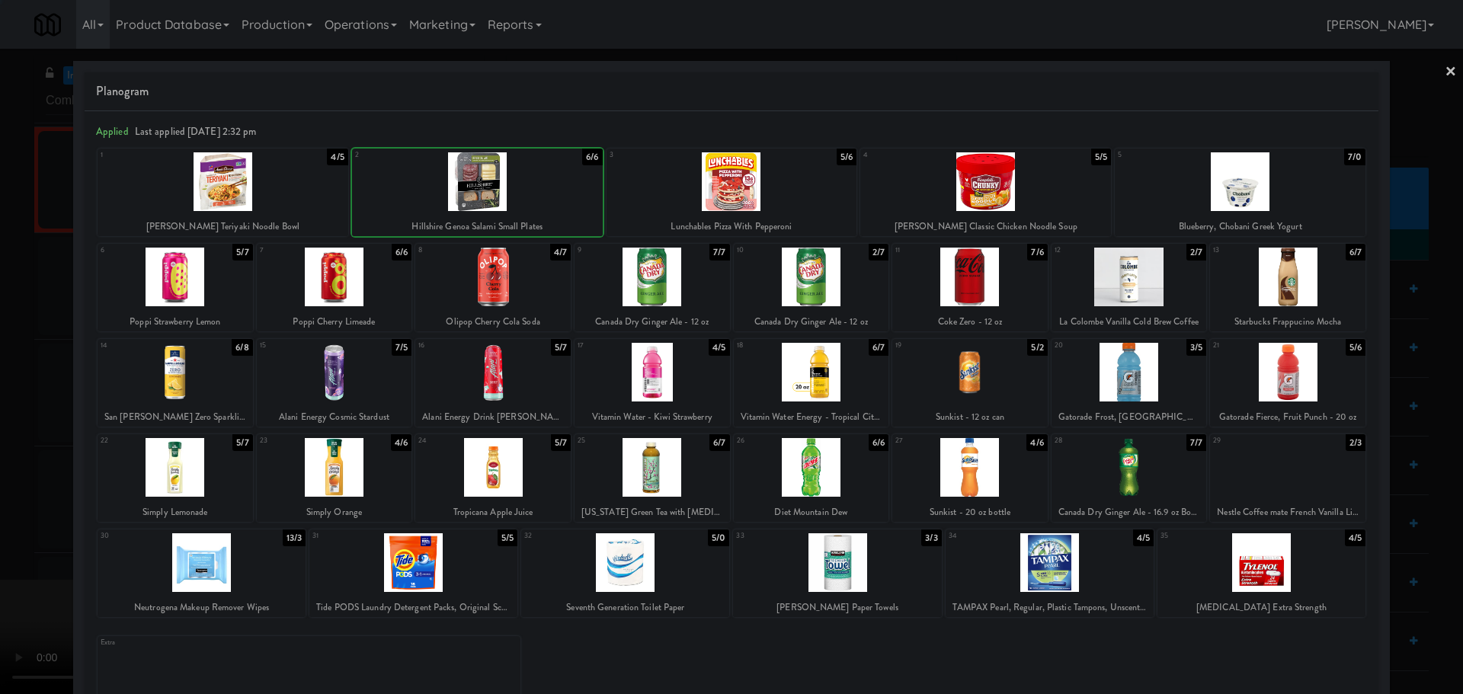
drag, startPoint x: 0, startPoint y: 414, endPoint x: 227, endPoint y: 374, distance: 230.6
click at [0, 416] on div at bounding box center [731, 347] width 1463 height 694
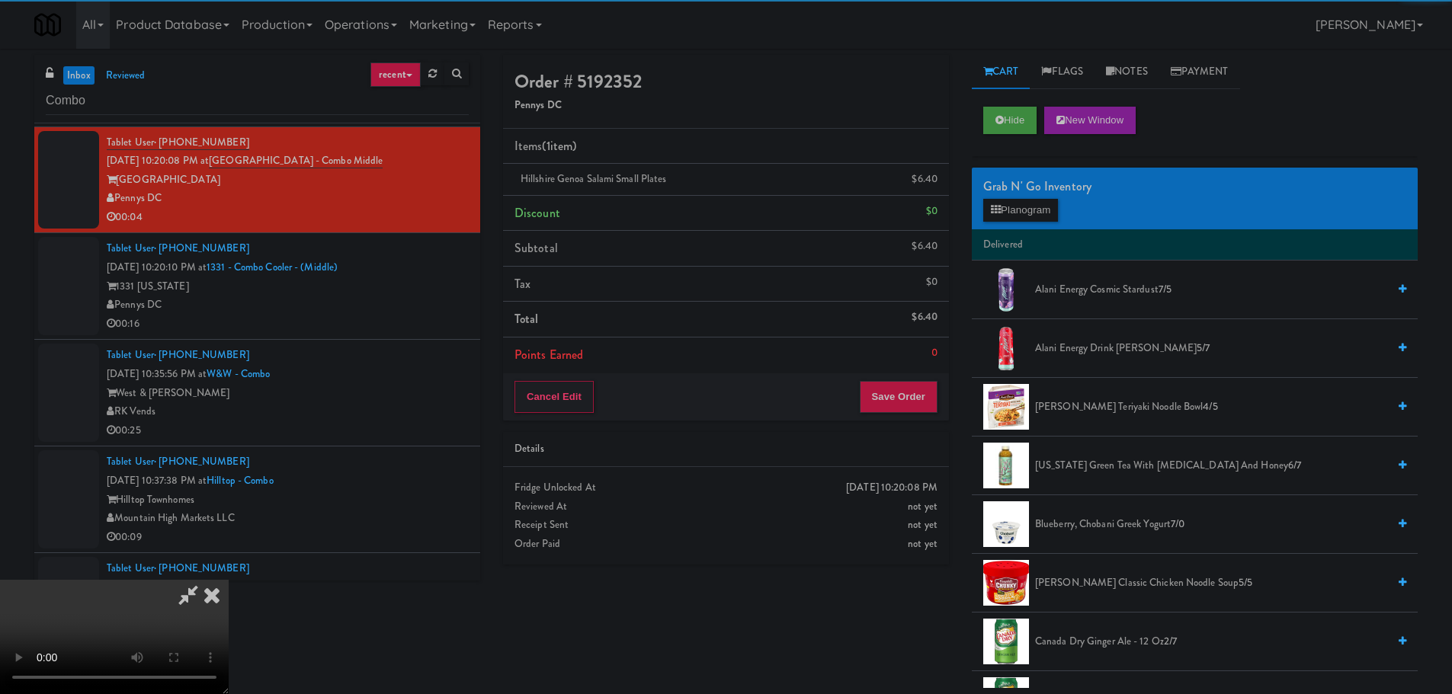
click at [229, 580] on video at bounding box center [114, 637] width 229 height 114
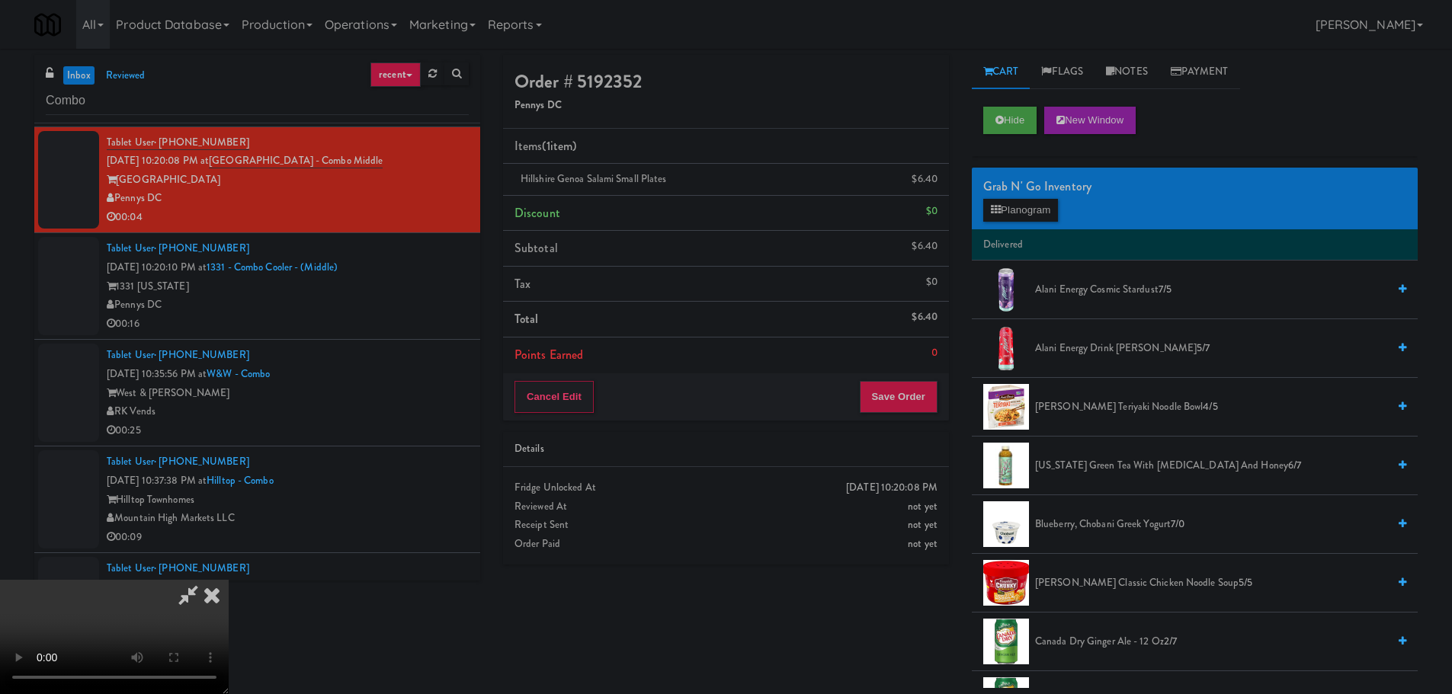
click at [229, 580] on video at bounding box center [114, 637] width 229 height 114
click at [912, 391] on button "Save Order" at bounding box center [899, 397] width 78 height 32
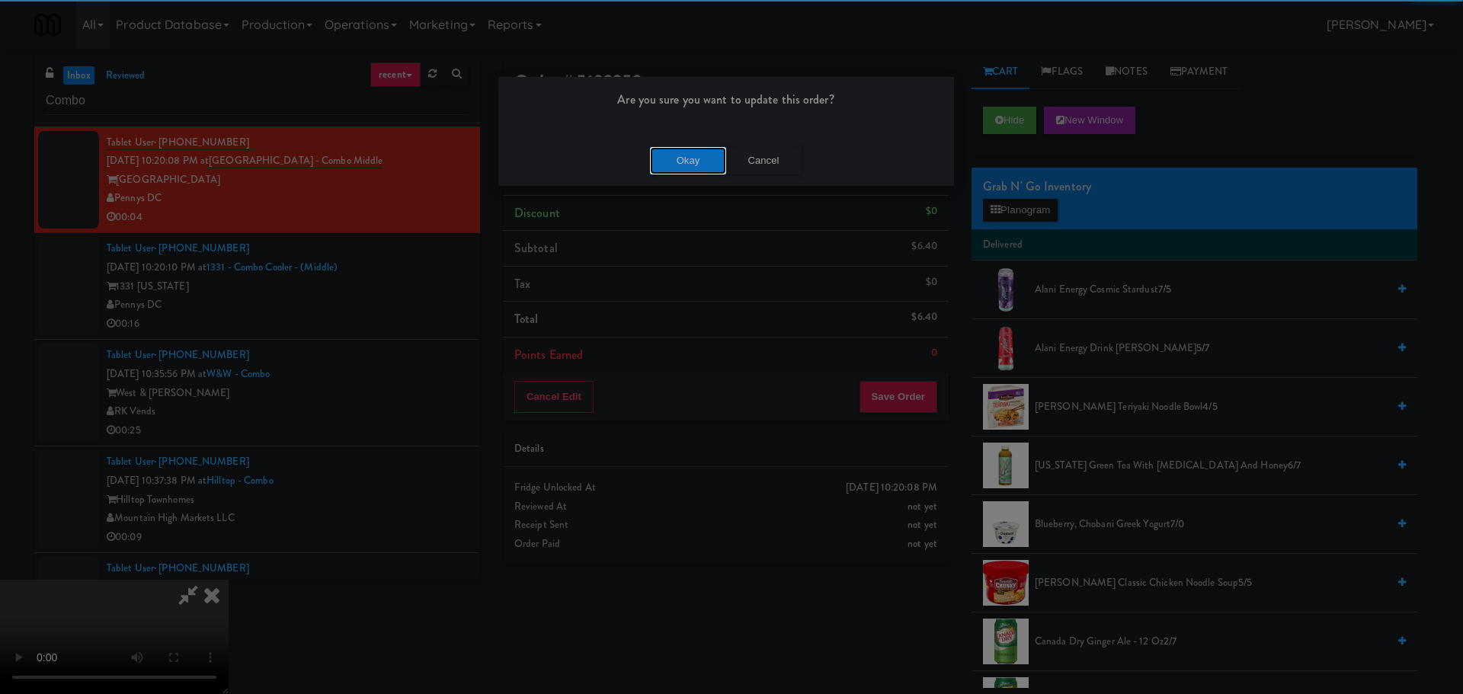
click at [691, 147] on button "Okay" at bounding box center [688, 160] width 76 height 27
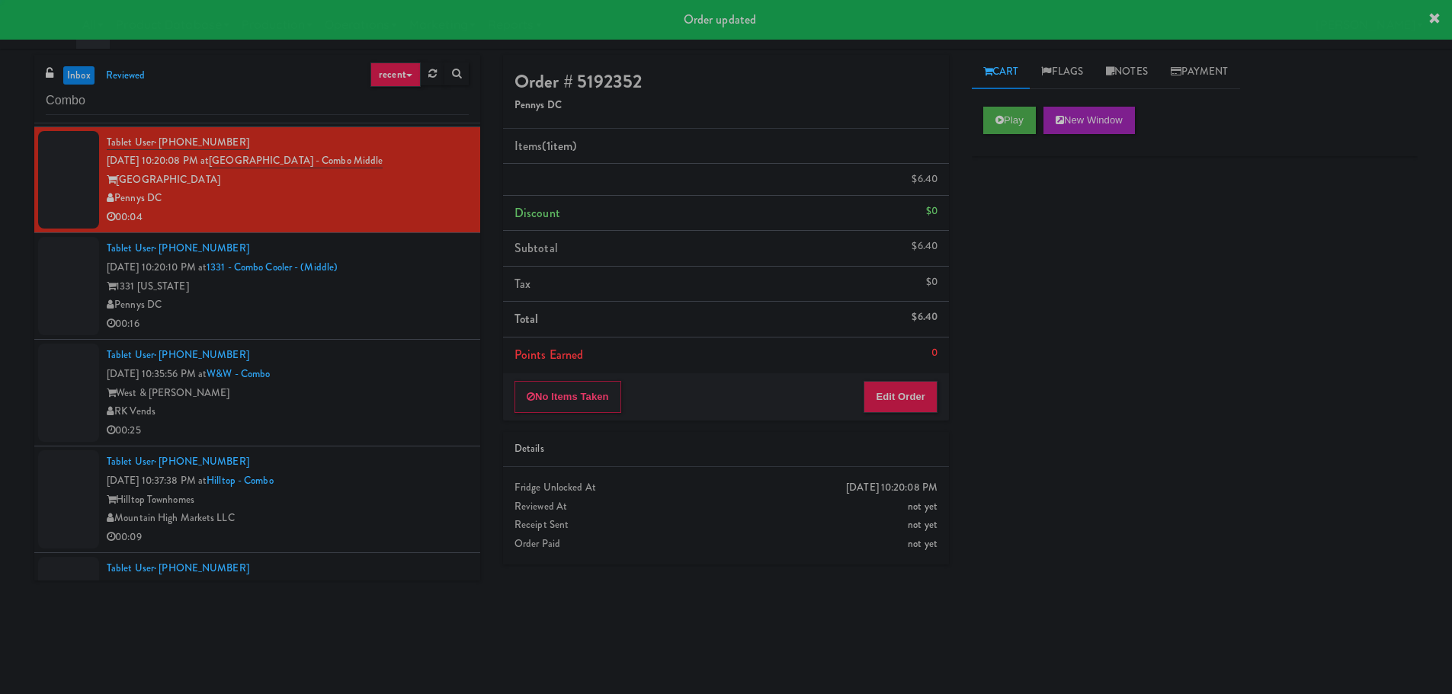
scroll to position [0, 0]
click at [409, 325] on div "00:16" at bounding box center [288, 324] width 362 height 19
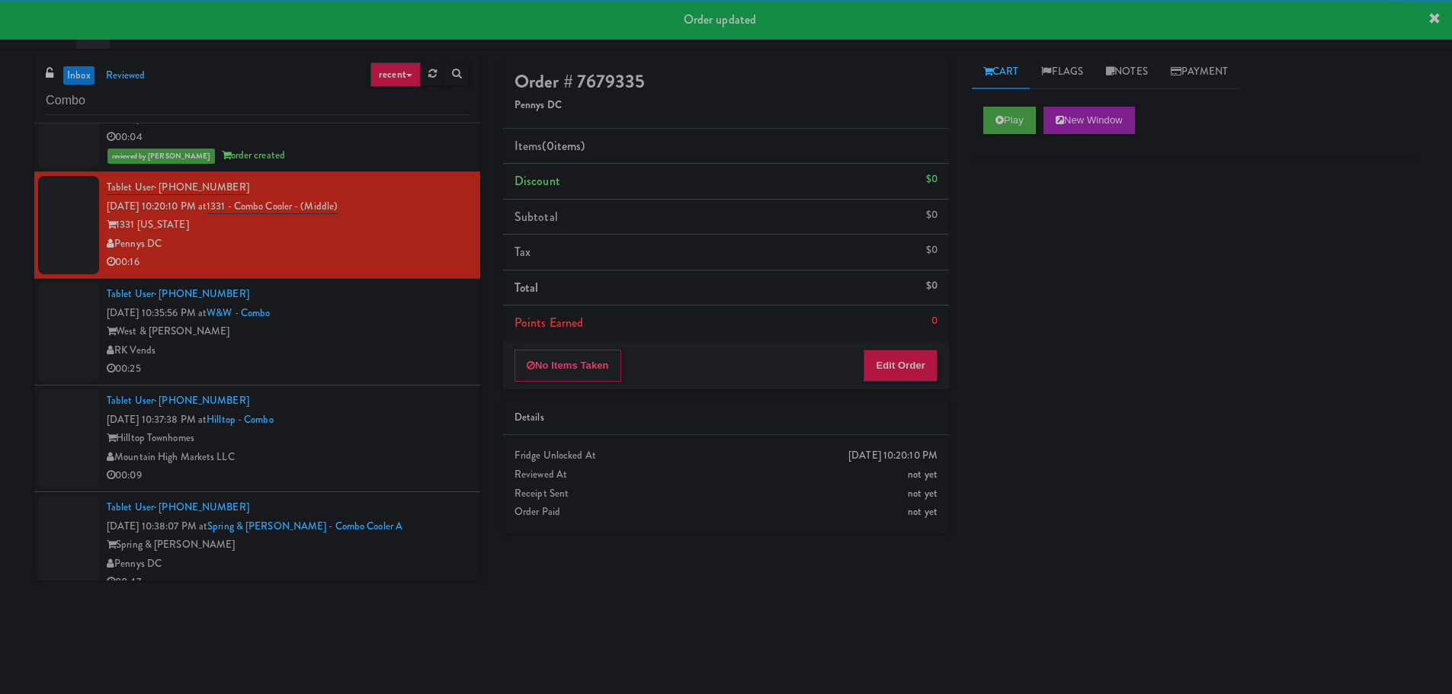
scroll to position [305, 0]
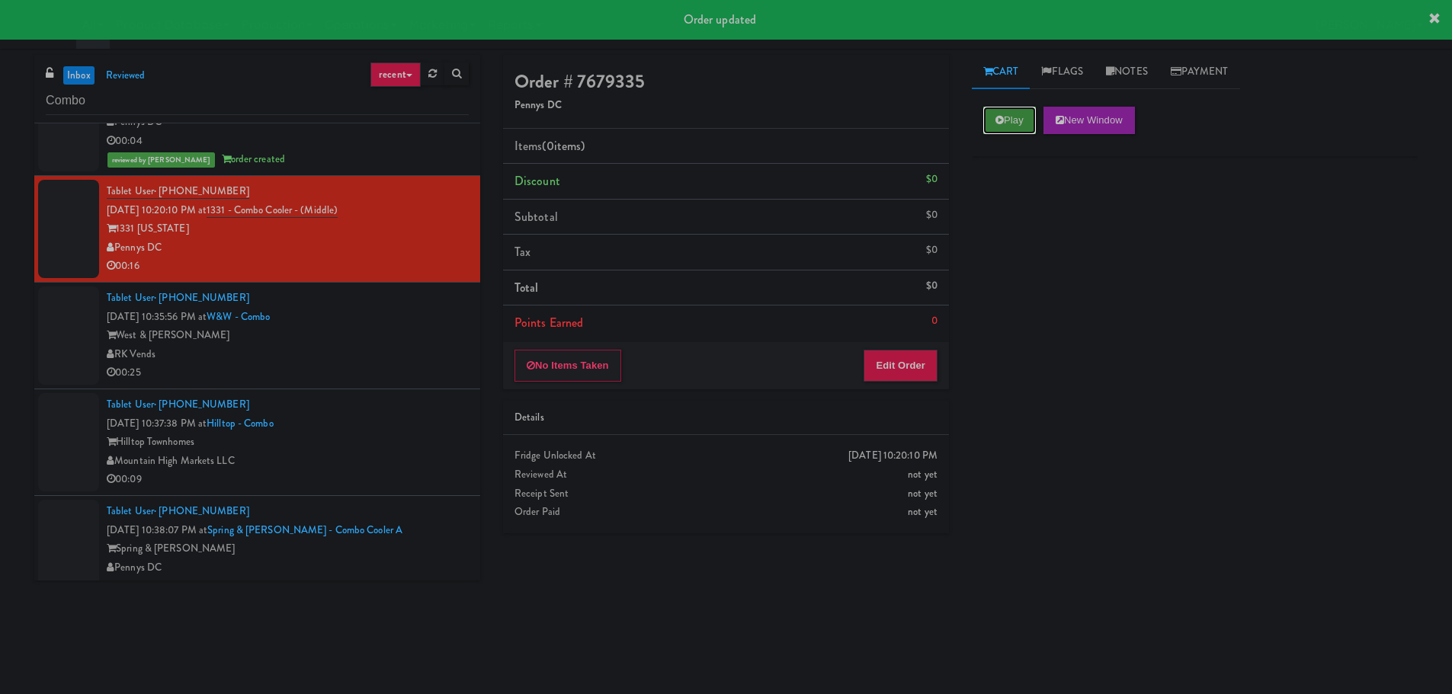
click at [1016, 114] on button "Play" at bounding box center [1009, 120] width 53 height 27
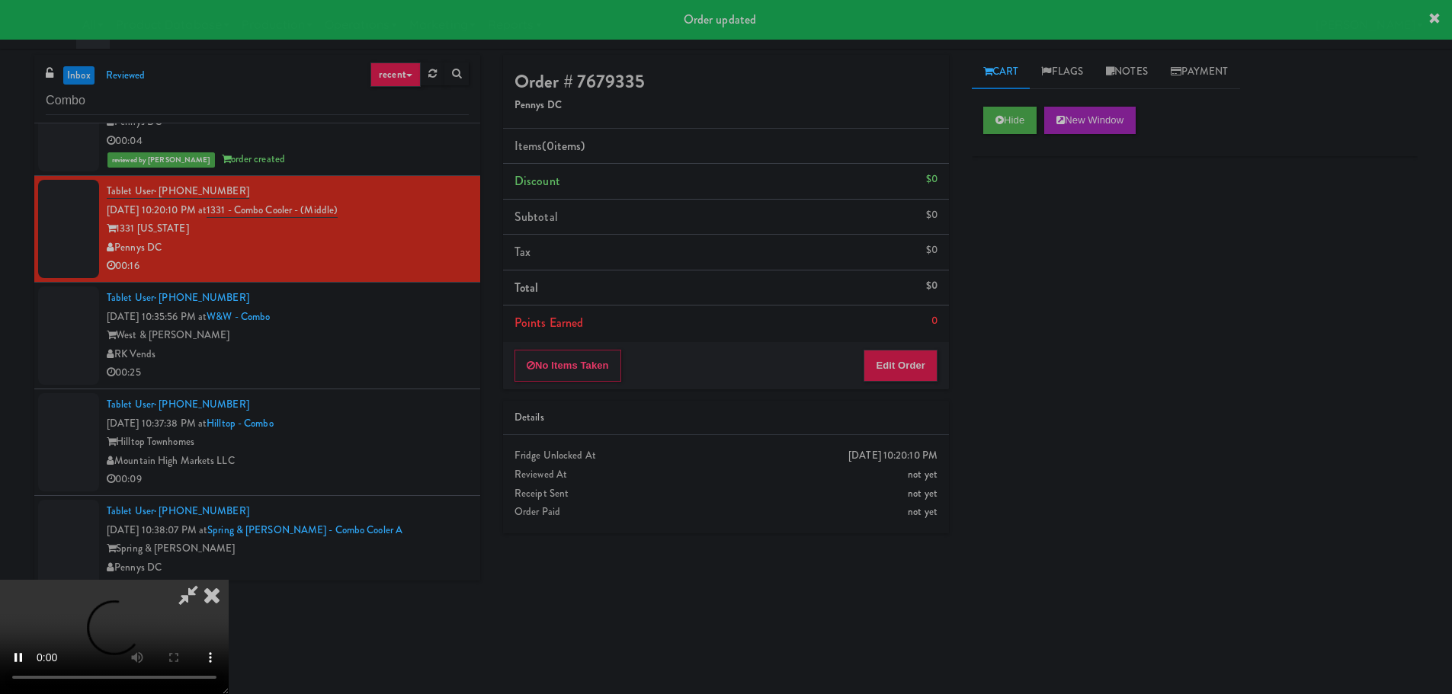
click at [894, 394] on div "Order # 7679335 Pennys DC Items (0 items ) Discount $0 Subtotal $0 Tax $0 Total…" at bounding box center [726, 300] width 469 height 490
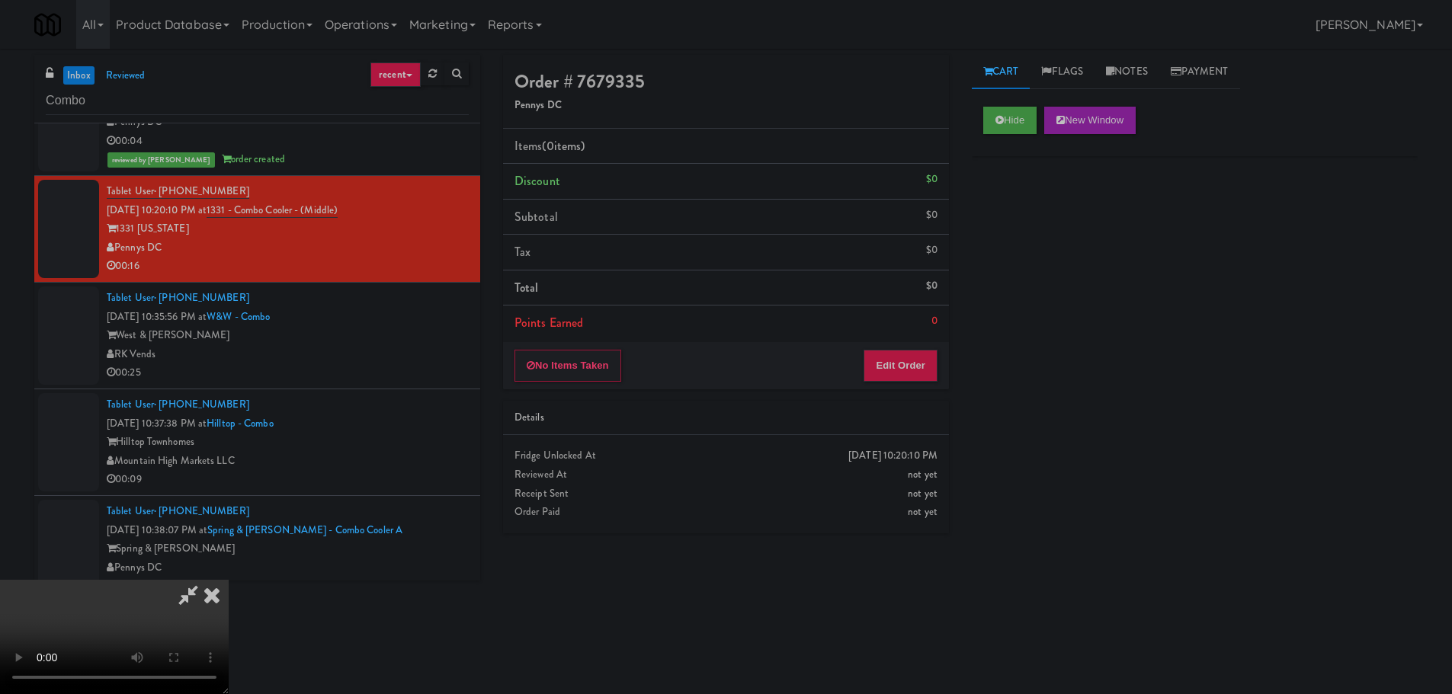
click at [896, 382] on div "No Items Taken Edit Order" at bounding box center [726, 365] width 446 height 47
click at [893, 381] on button "Edit Order" at bounding box center [901, 366] width 74 height 32
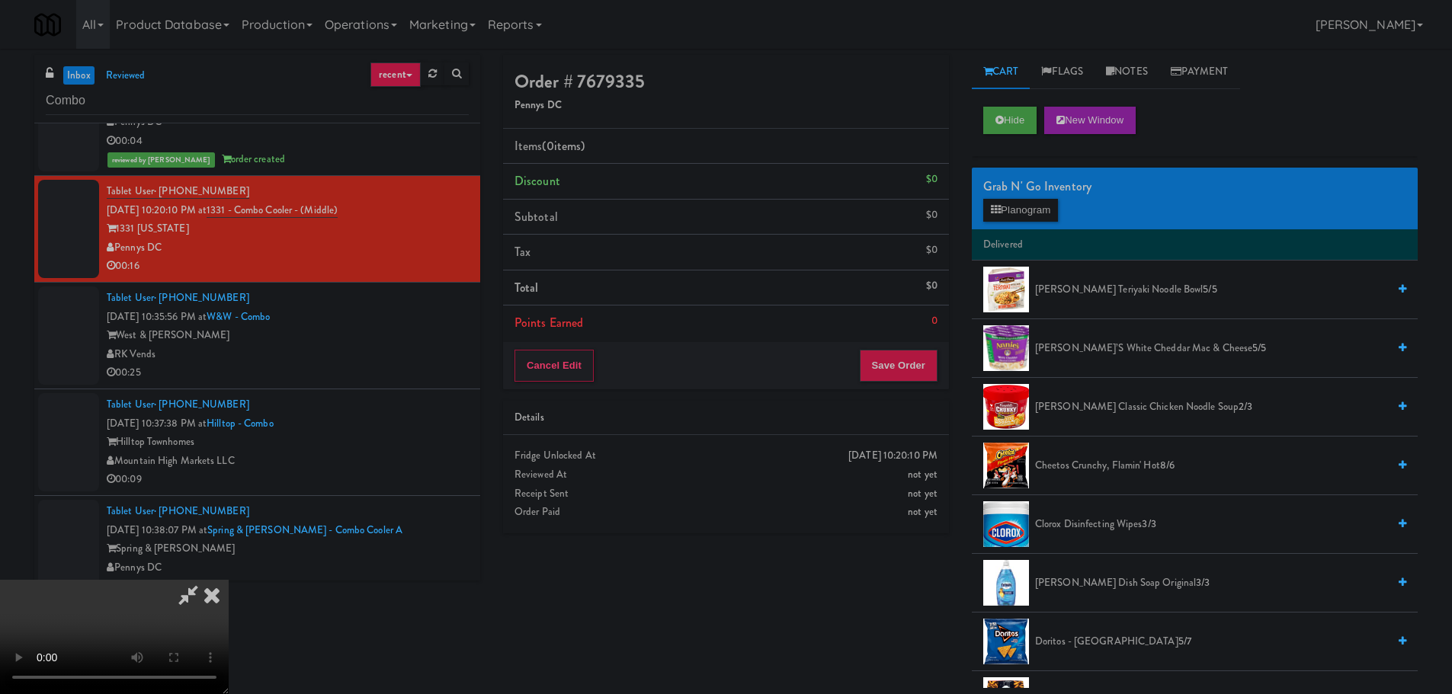
scroll to position [0, 0]
click at [229, 580] on video at bounding box center [114, 637] width 229 height 114
click at [1041, 189] on div "Grab N' Go Inventory" at bounding box center [1194, 186] width 423 height 23
click at [1041, 212] on button "Planogram" at bounding box center [1020, 210] width 75 height 23
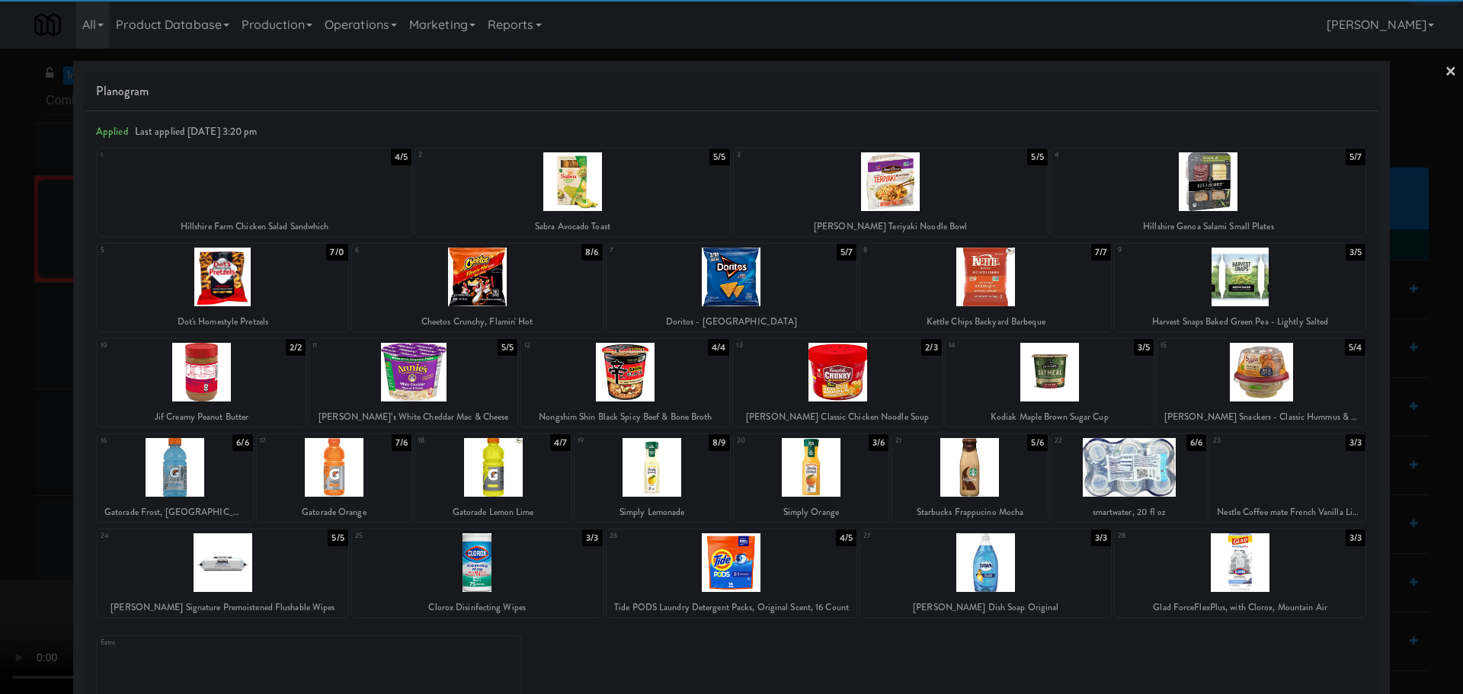
click at [453, 364] on div at bounding box center [413, 372] width 208 height 59
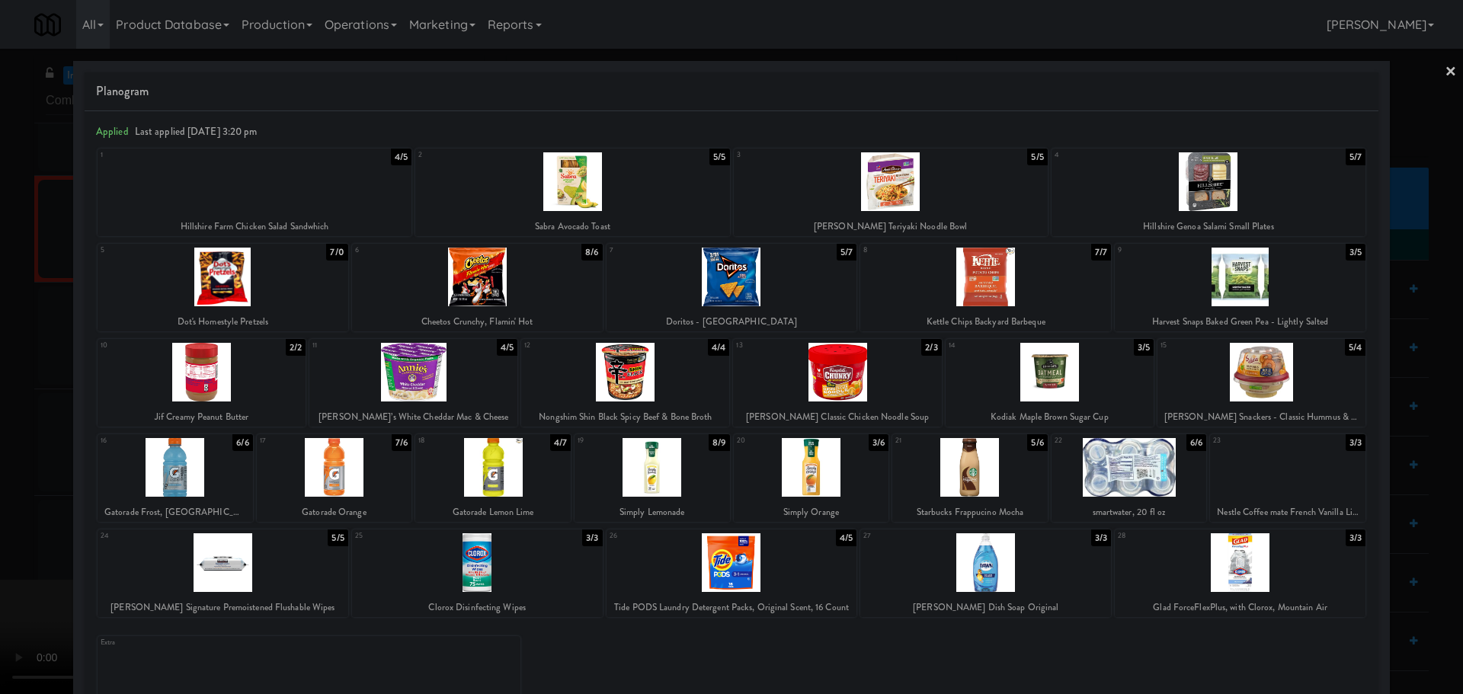
click at [0, 524] on div at bounding box center [731, 347] width 1463 height 694
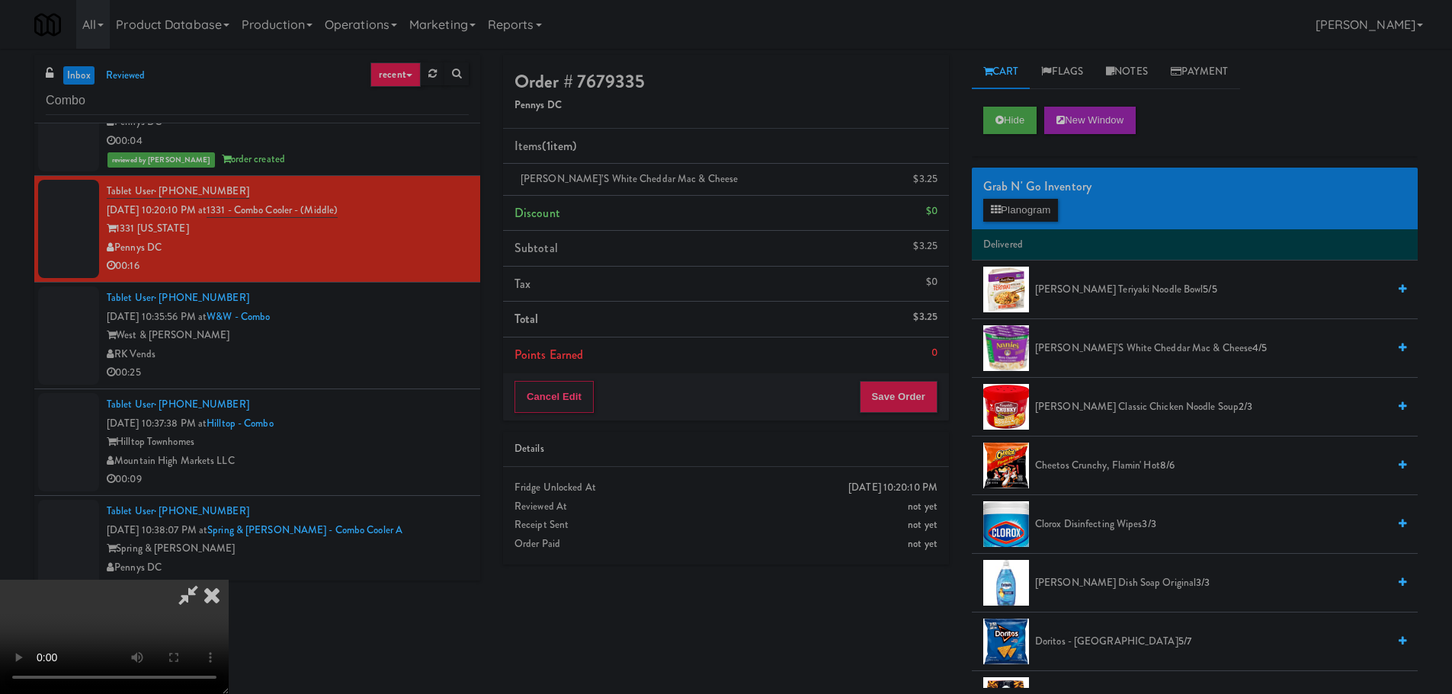
click at [229, 580] on video at bounding box center [114, 637] width 229 height 114
click at [1098, 352] on span "[PERSON_NAME]’s White Cheddar Mac & Cheese 4/5" at bounding box center [1211, 348] width 352 height 19
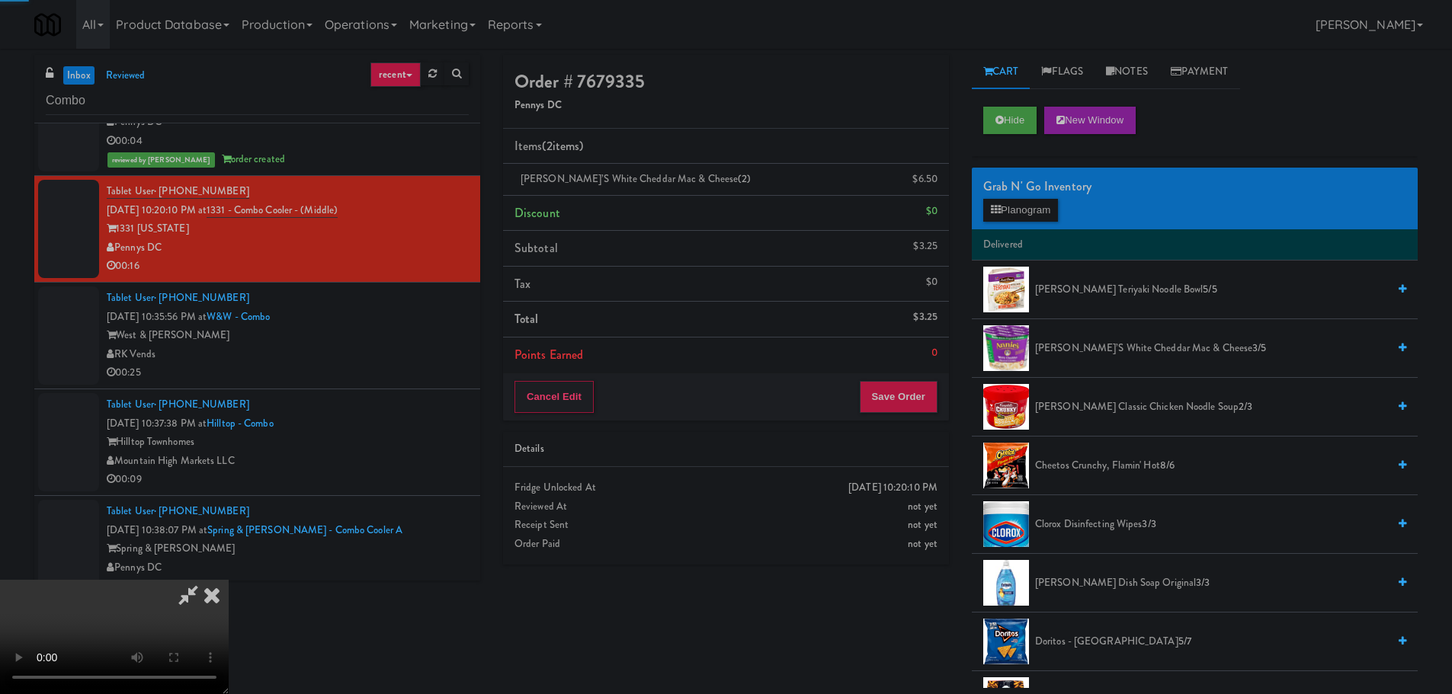
click at [229, 580] on video at bounding box center [114, 637] width 229 height 114
drag, startPoint x: 601, startPoint y: 390, endPoint x: 695, endPoint y: 393, distance: 94.6
click at [229, 580] on video at bounding box center [114, 637] width 229 height 114
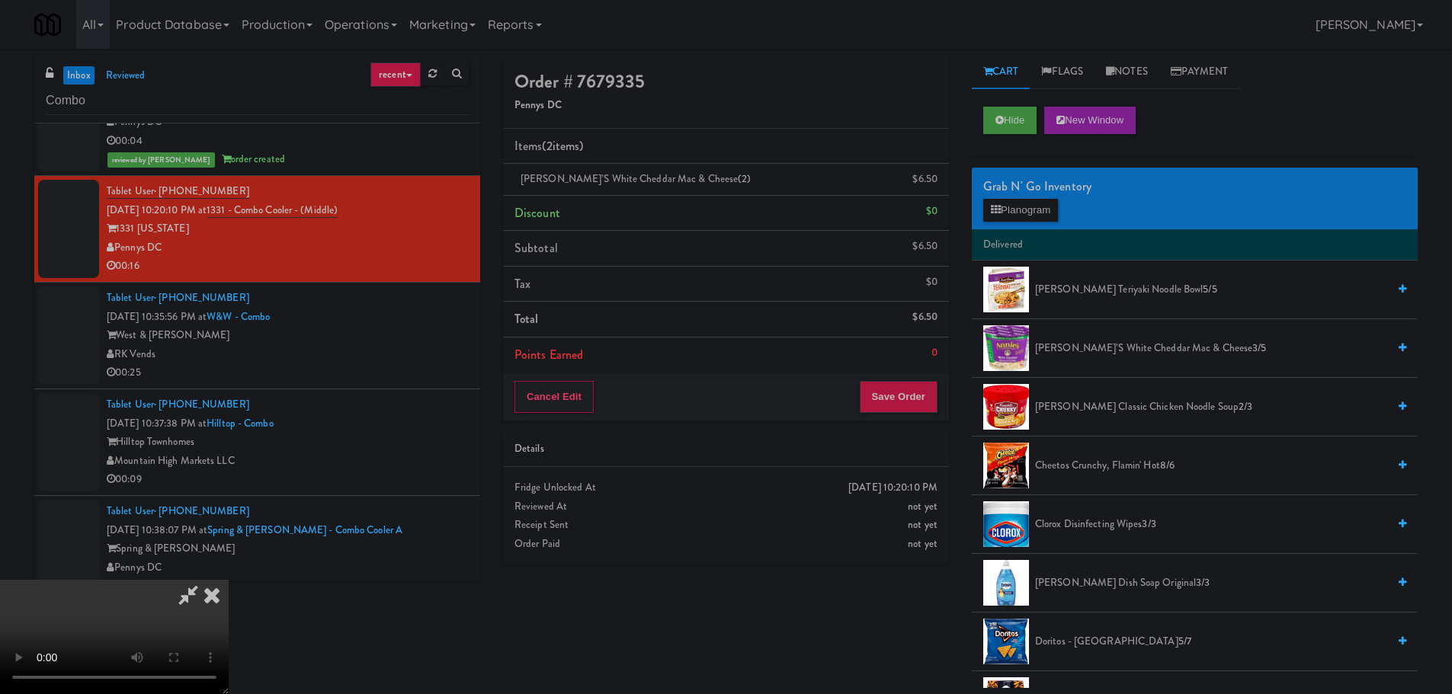
click at [1075, 354] on span "[PERSON_NAME]’s White Cheddar Mac & Cheese 3/5" at bounding box center [1211, 348] width 352 height 19
drag, startPoint x: 616, startPoint y: 430, endPoint x: 629, endPoint y: 443, distance: 18.3
click at [229, 580] on video at bounding box center [114, 637] width 229 height 114
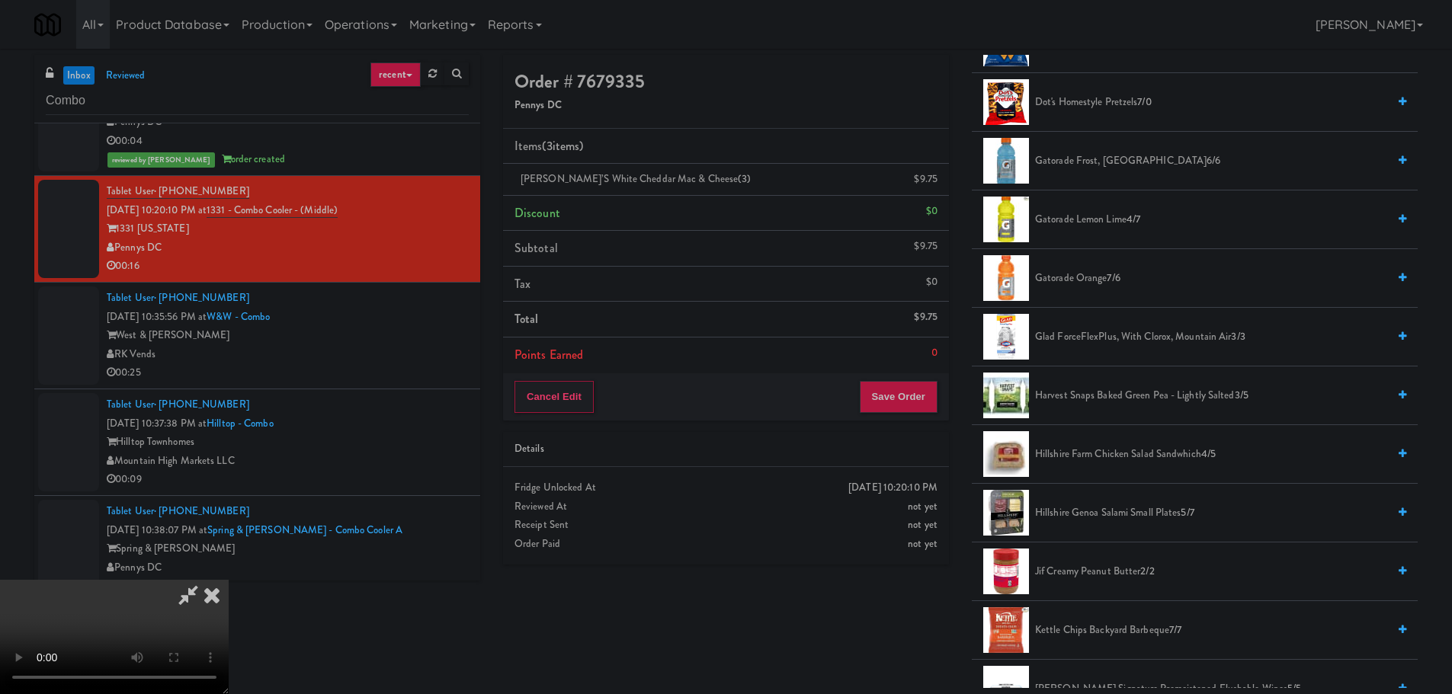
scroll to position [610, 0]
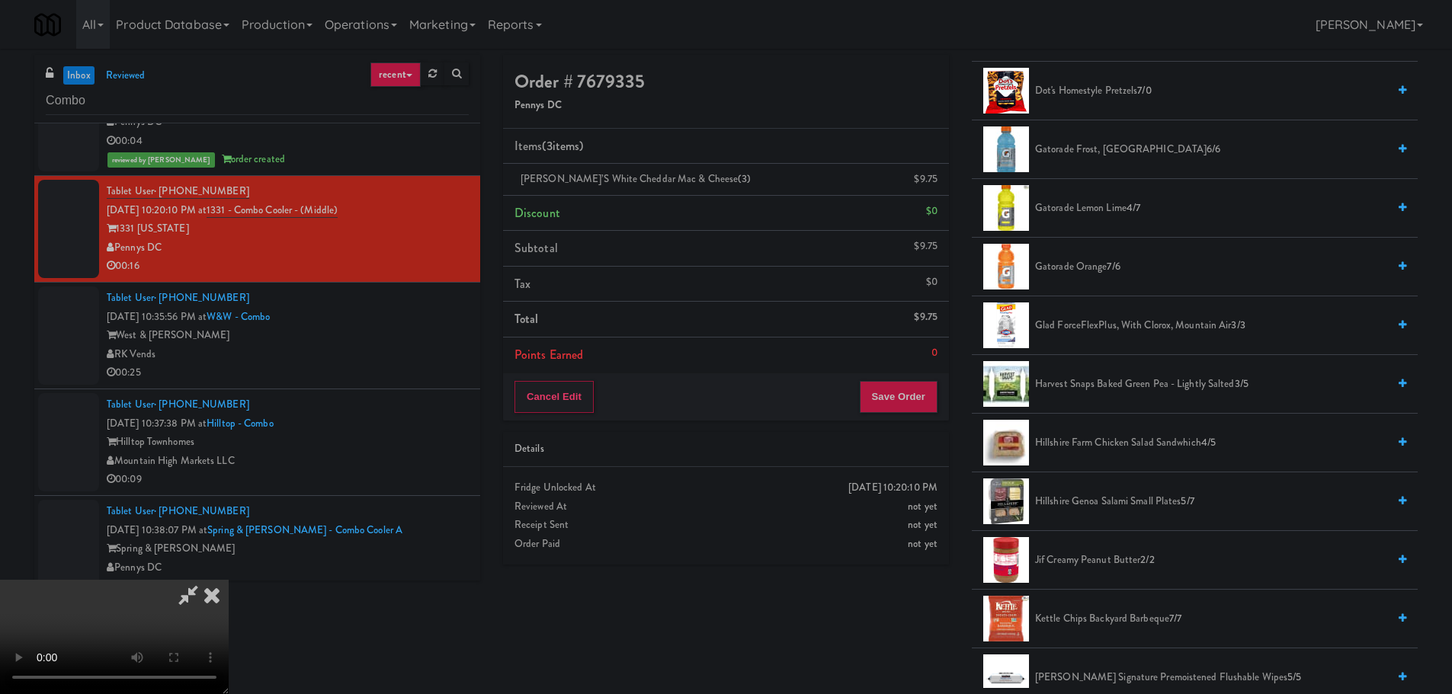
click at [1088, 204] on span "Gatorade Lemon Lime 4/7" at bounding box center [1211, 208] width 352 height 19
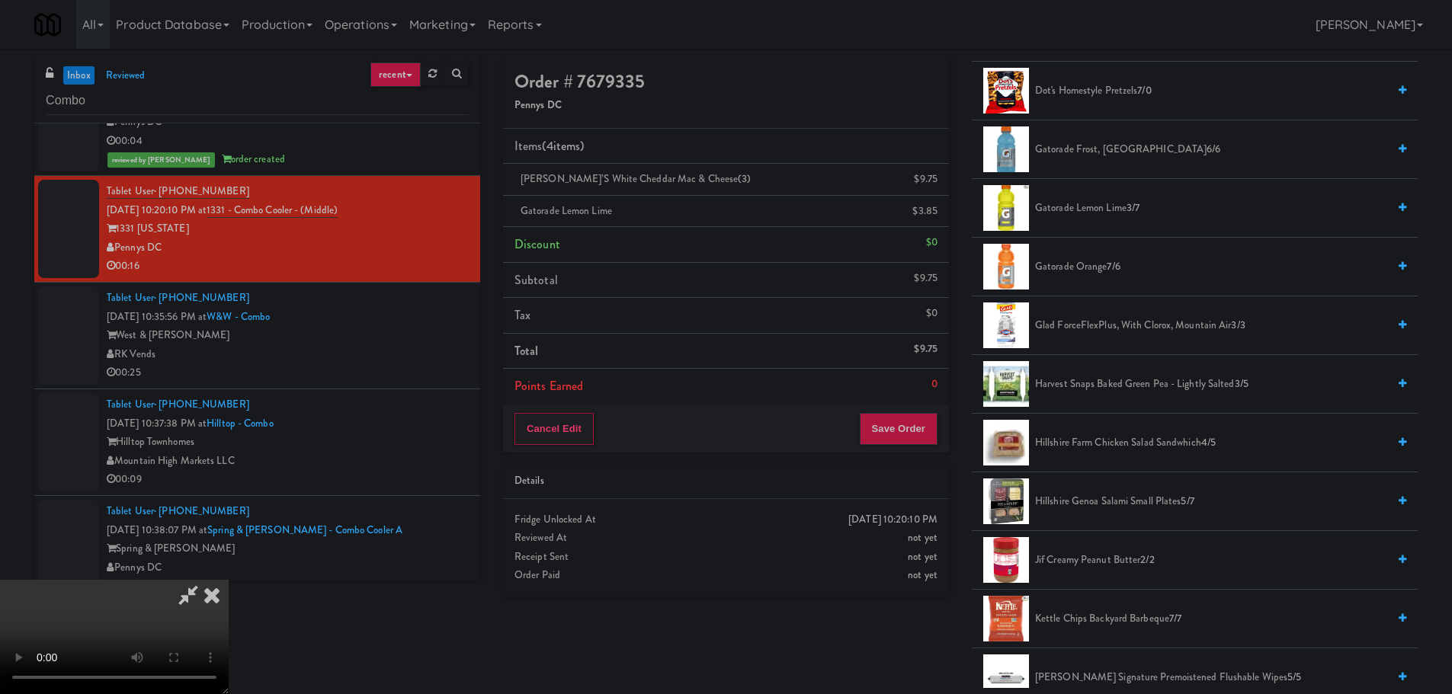
click at [229, 580] on video at bounding box center [114, 637] width 229 height 114
click at [906, 428] on button "Save Order" at bounding box center [899, 429] width 78 height 32
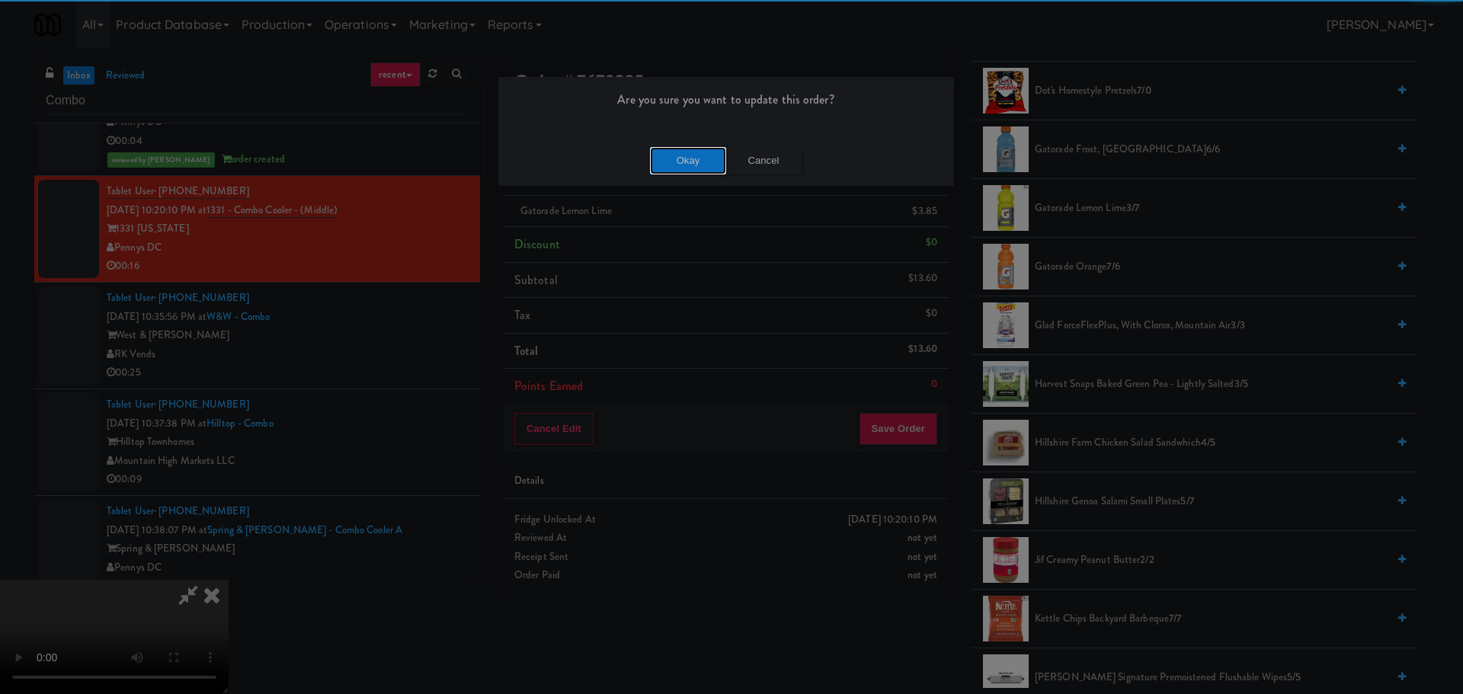
click at [672, 168] on button "Okay" at bounding box center [688, 160] width 76 height 27
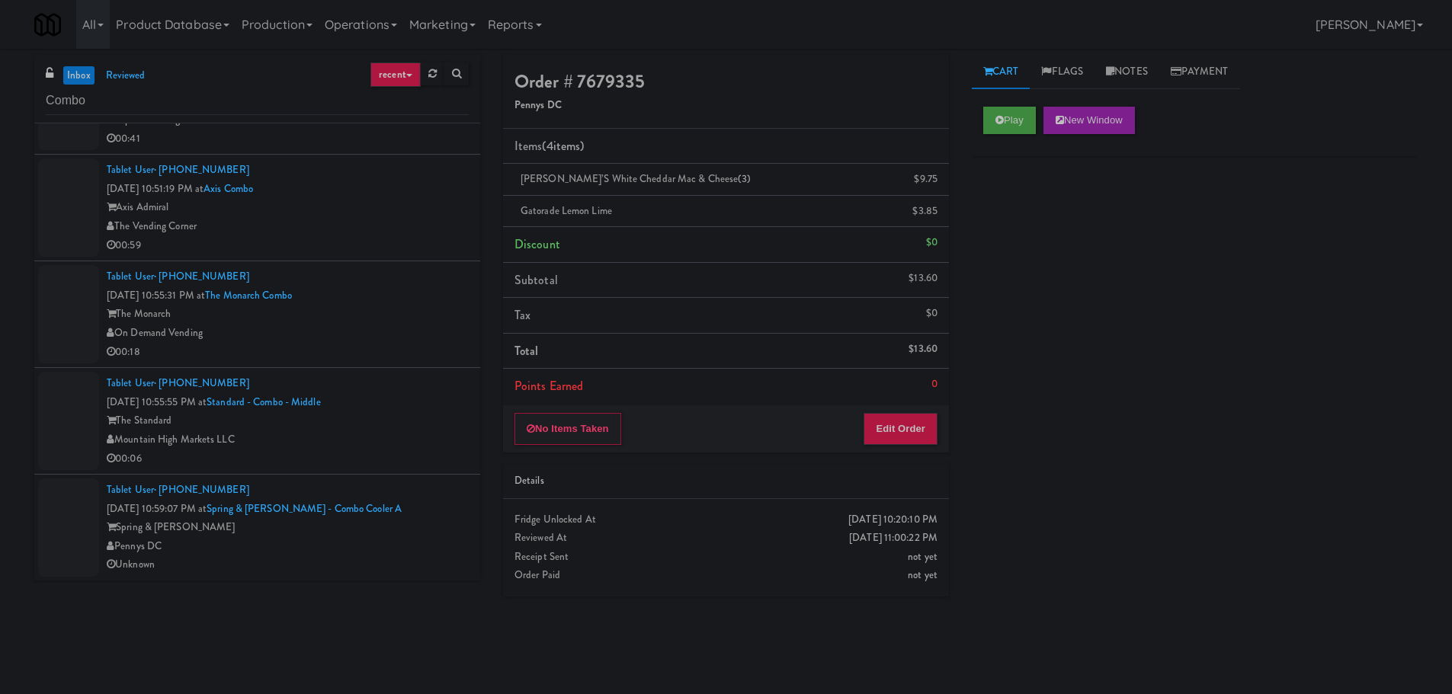
scroll to position [0, 0]
